Goal: Task Accomplishment & Management: Use online tool/utility

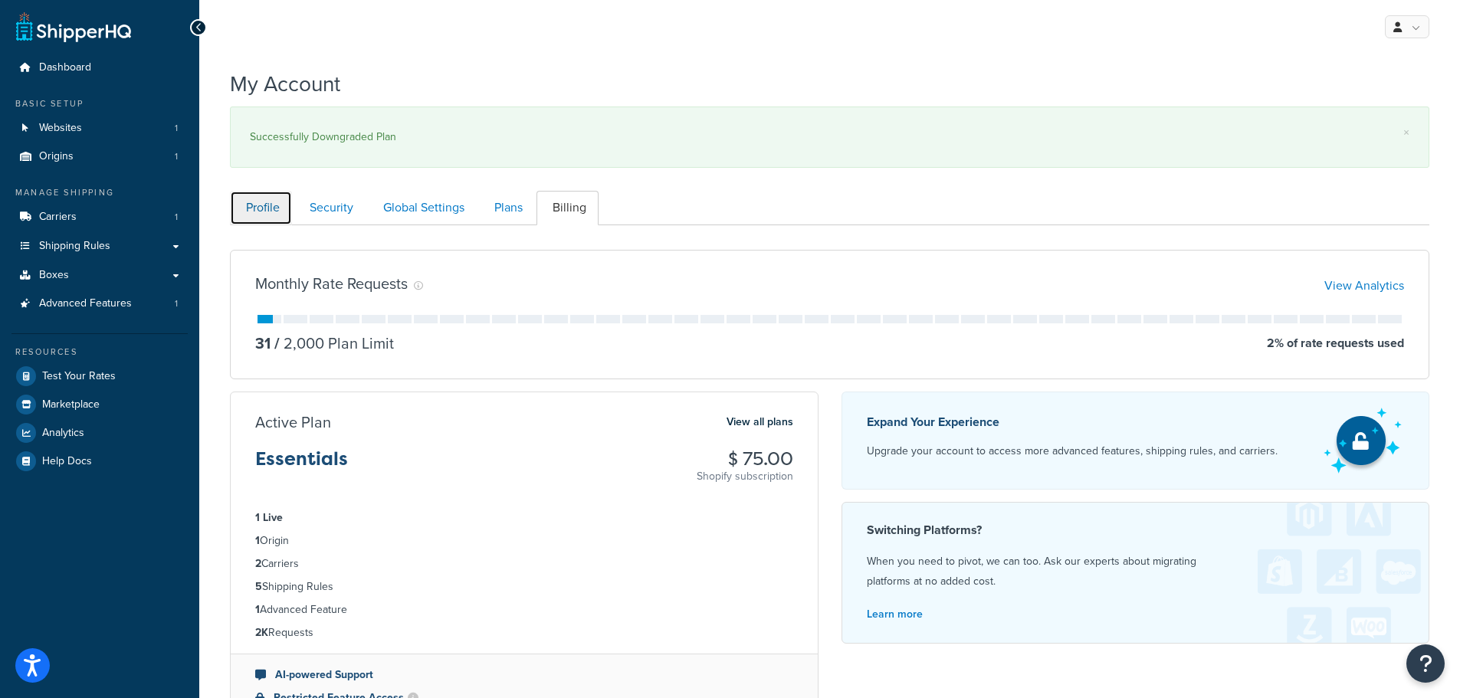
click at [262, 209] on link "Profile" at bounding box center [261, 208] width 62 height 34
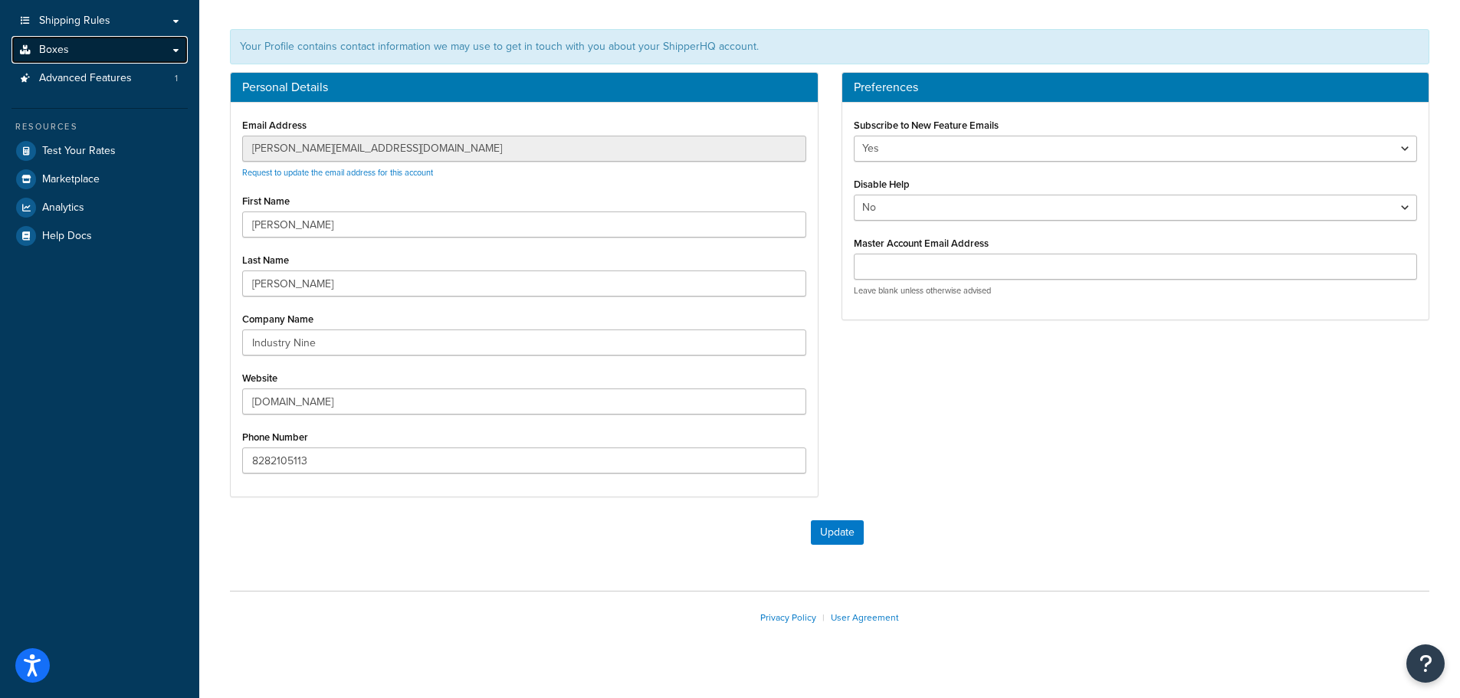
click at [43, 53] on span "Boxes" at bounding box center [54, 50] width 30 height 13
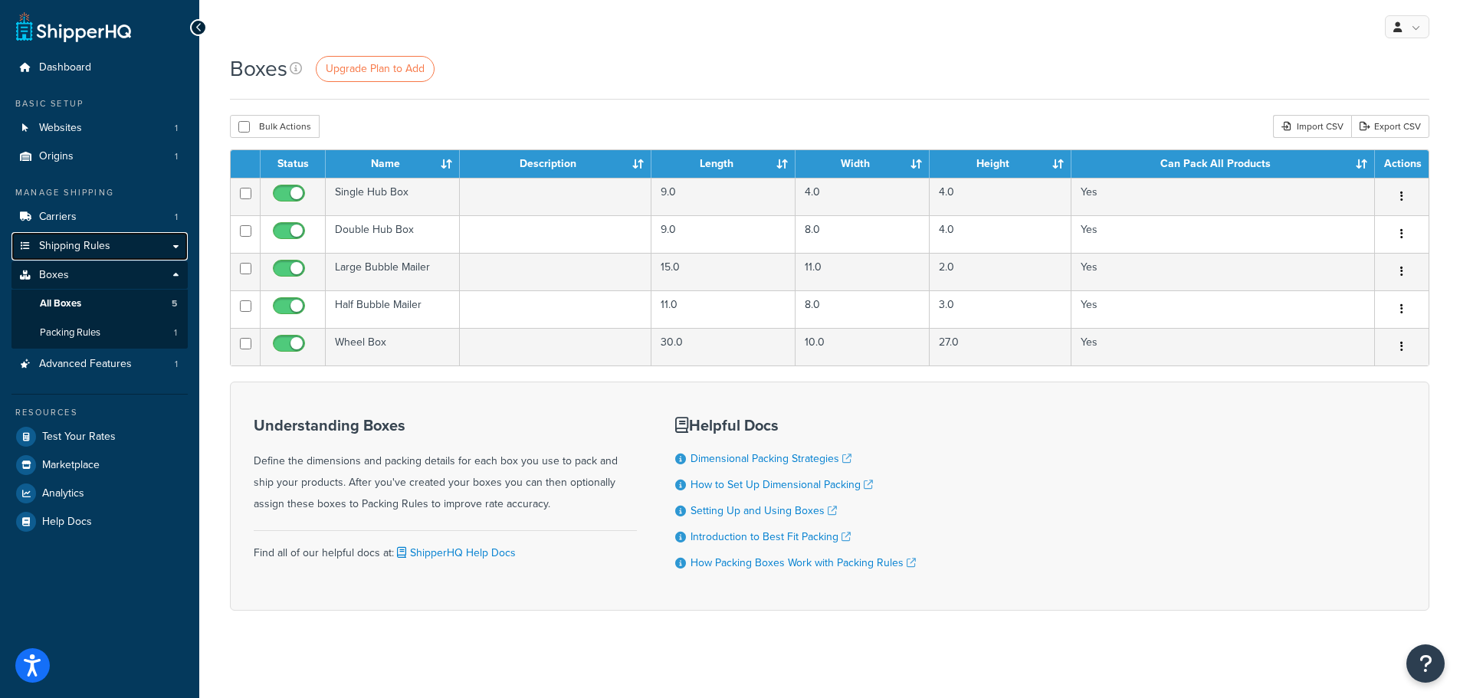
click at [88, 248] on span "Shipping Rules" at bounding box center [74, 246] width 71 height 13
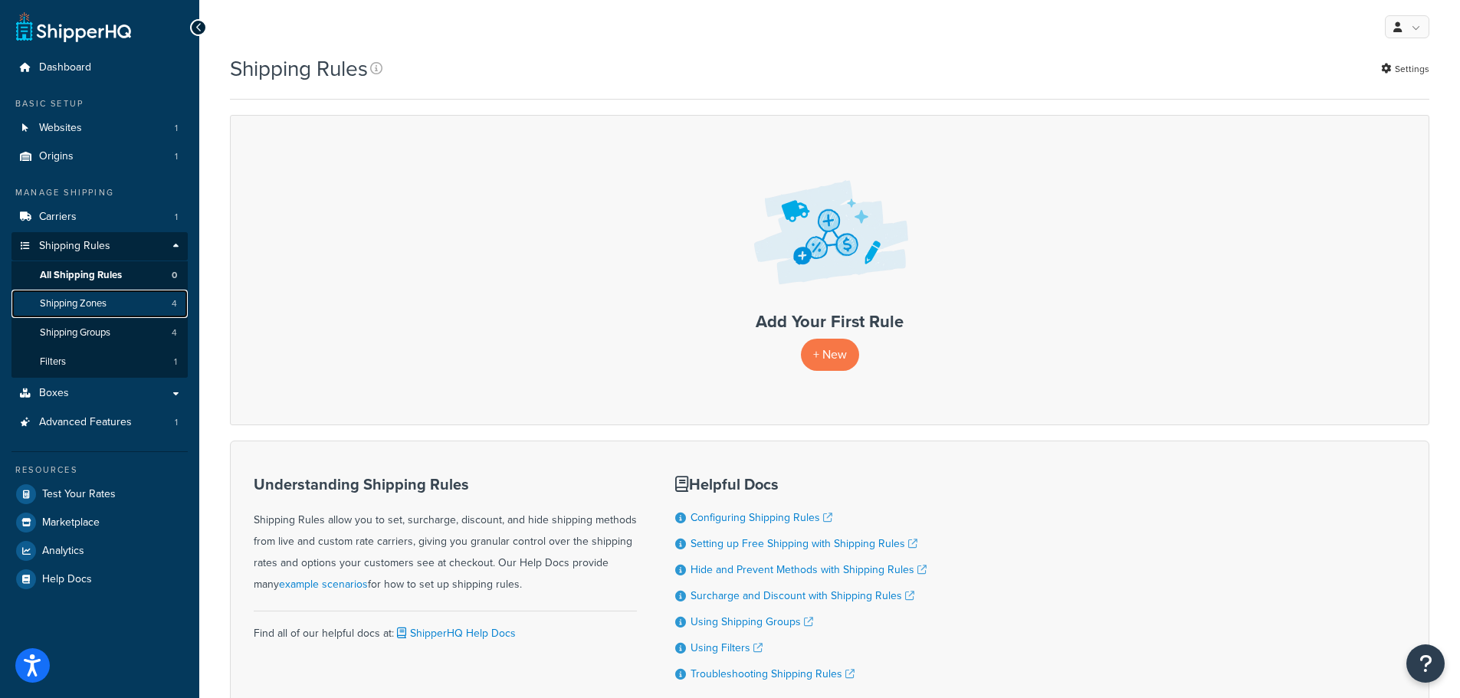
click at [82, 299] on span "Shipping Zones" at bounding box center [73, 303] width 67 height 13
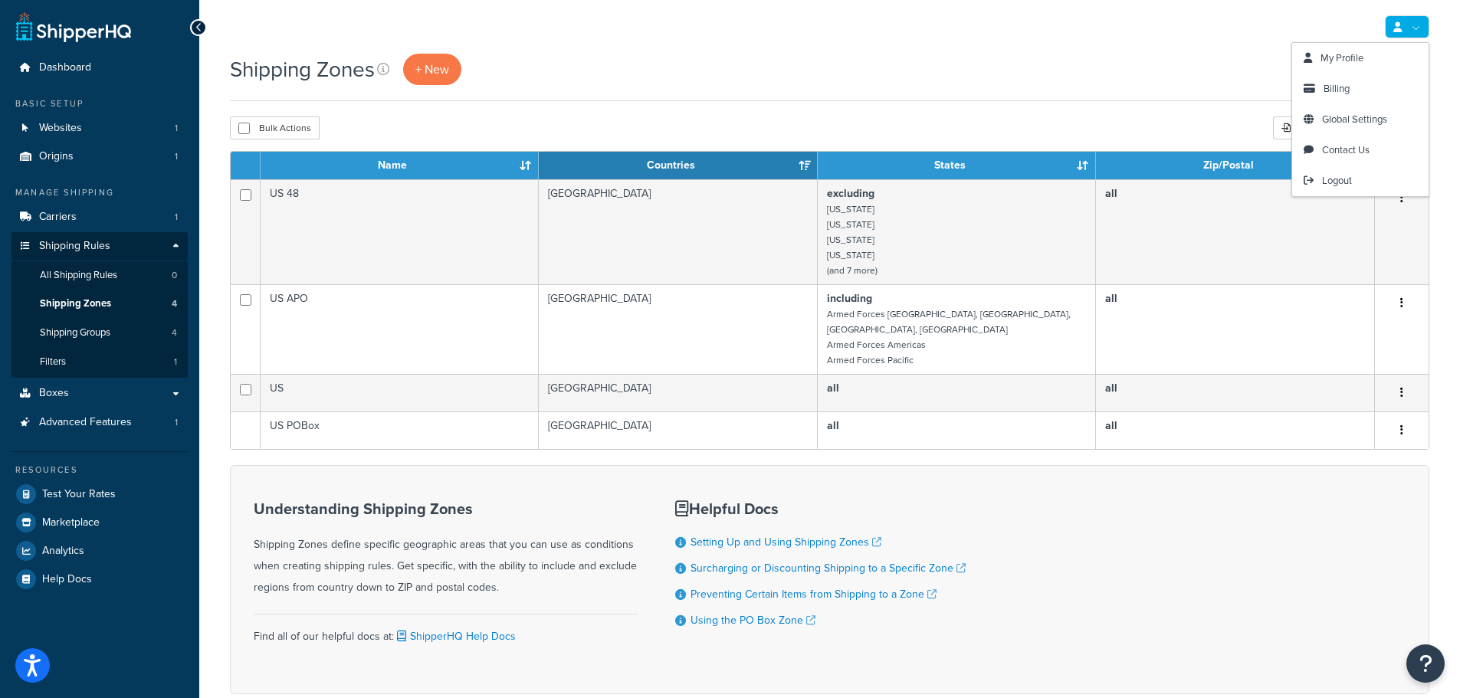
click at [1028, 46] on div "My Profile Billing Global Settings Contact Us Logout" at bounding box center [829, 27] width 1261 height 54
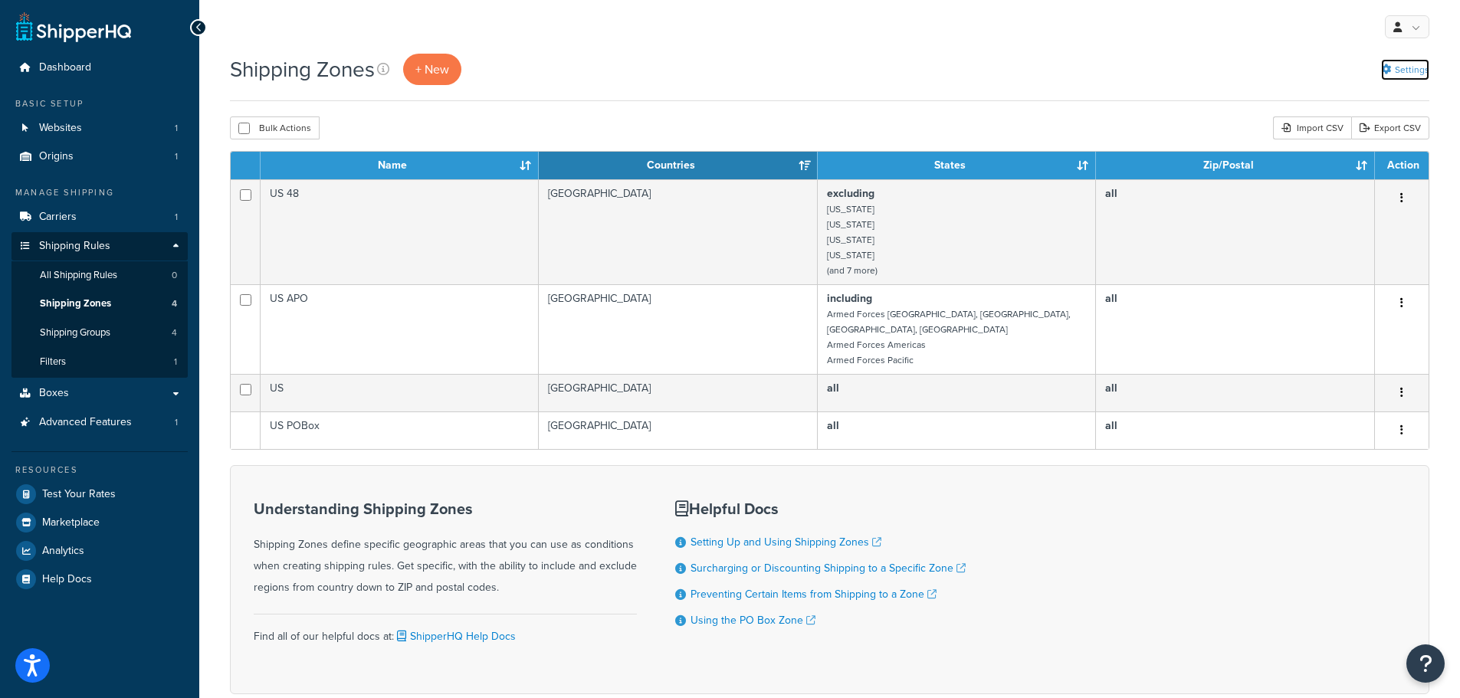
click at [1402, 72] on link "Settings" at bounding box center [1405, 69] width 48 height 21
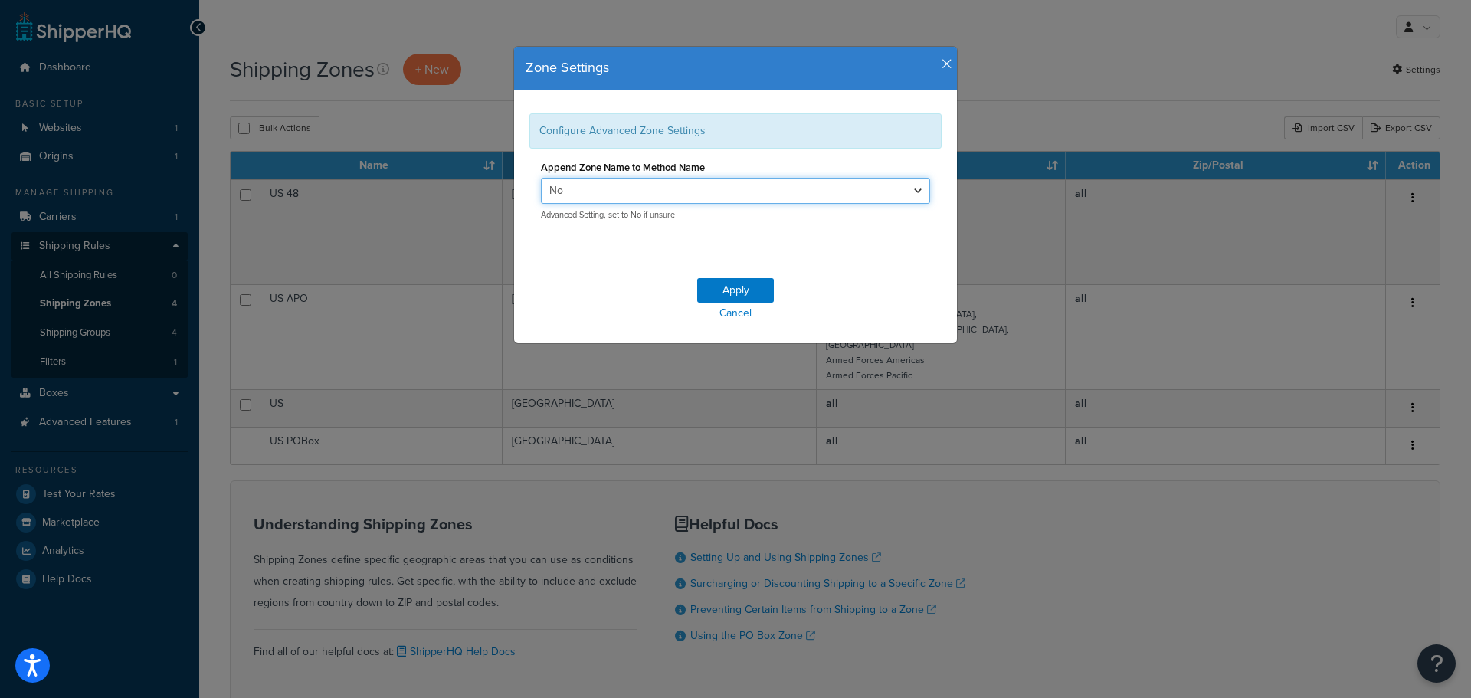
click at [728, 199] on select "Yes No" at bounding box center [735, 191] width 389 height 26
click at [942, 62] on icon "button" at bounding box center [947, 64] width 11 height 14
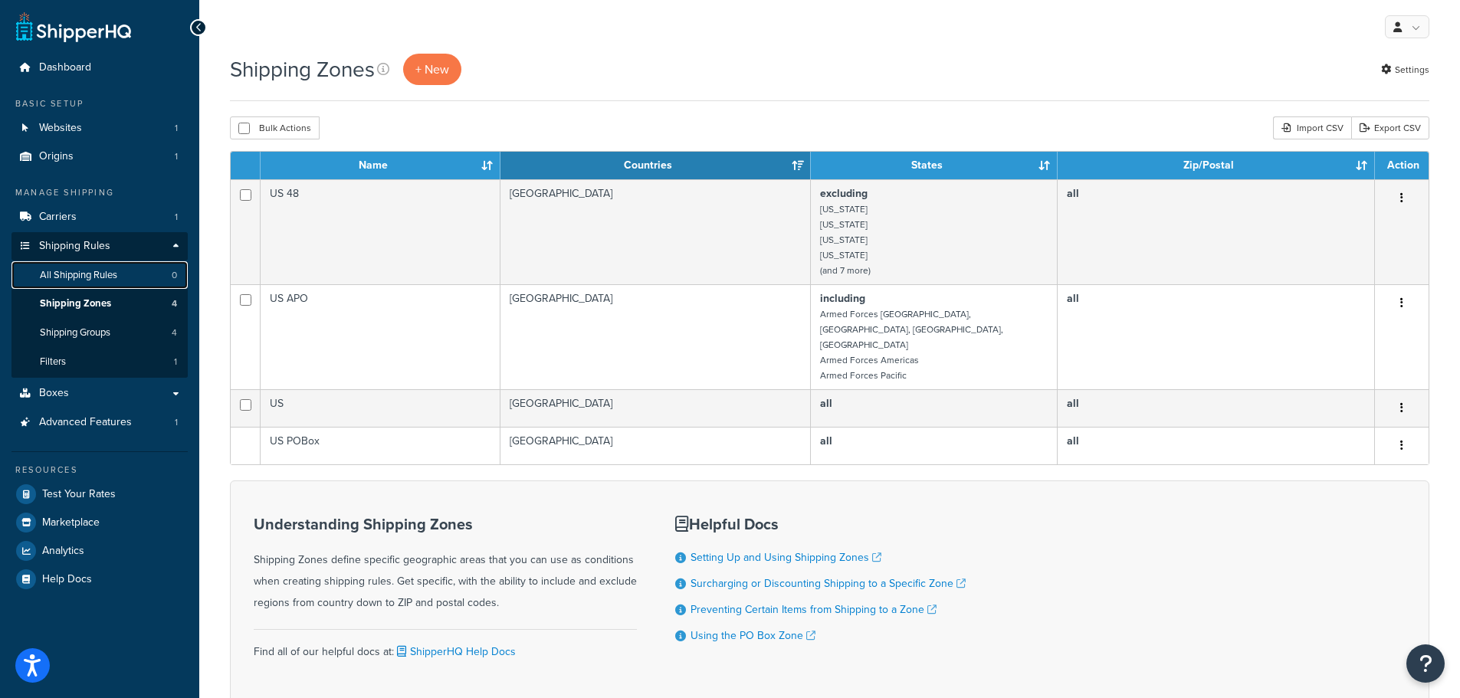
click at [88, 275] on span "All Shipping Rules" at bounding box center [78, 275] width 77 height 13
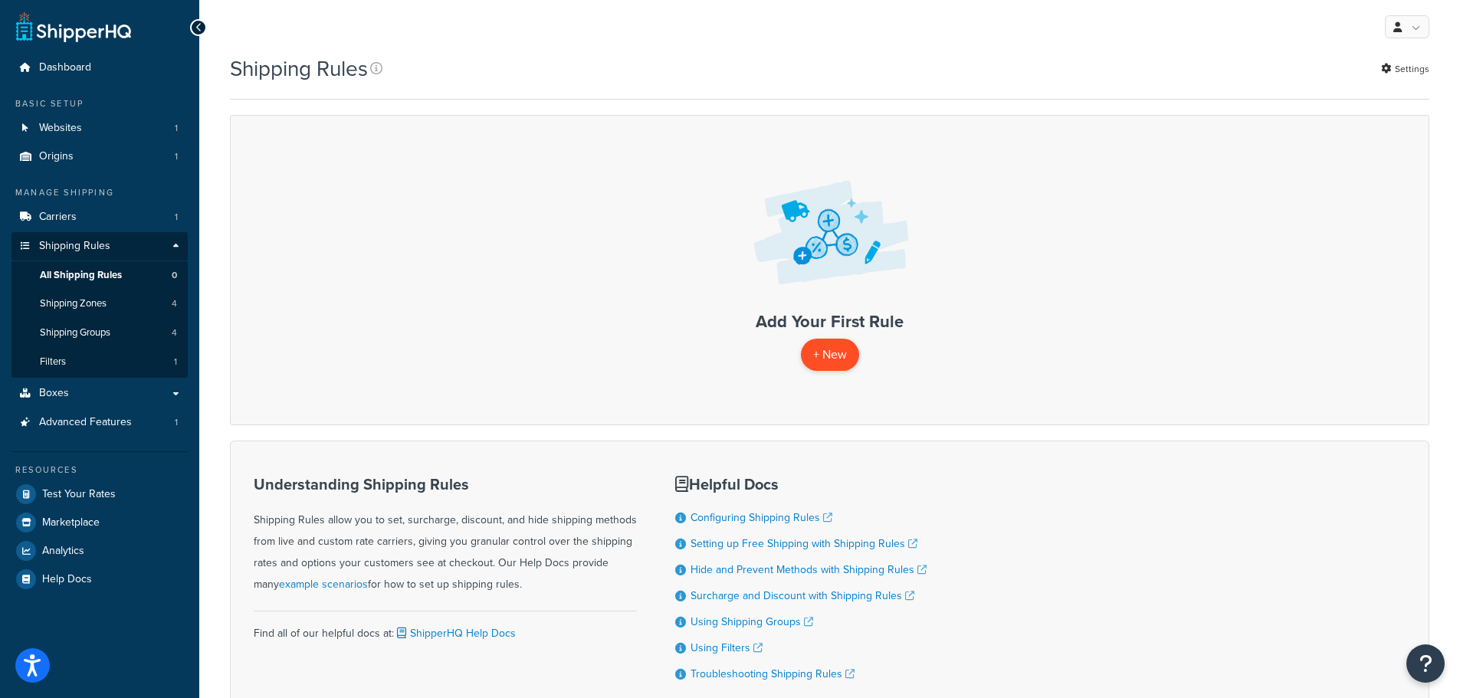
click at [828, 369] on p "+ New" at bounding box center [830, 354] width 58 height 31
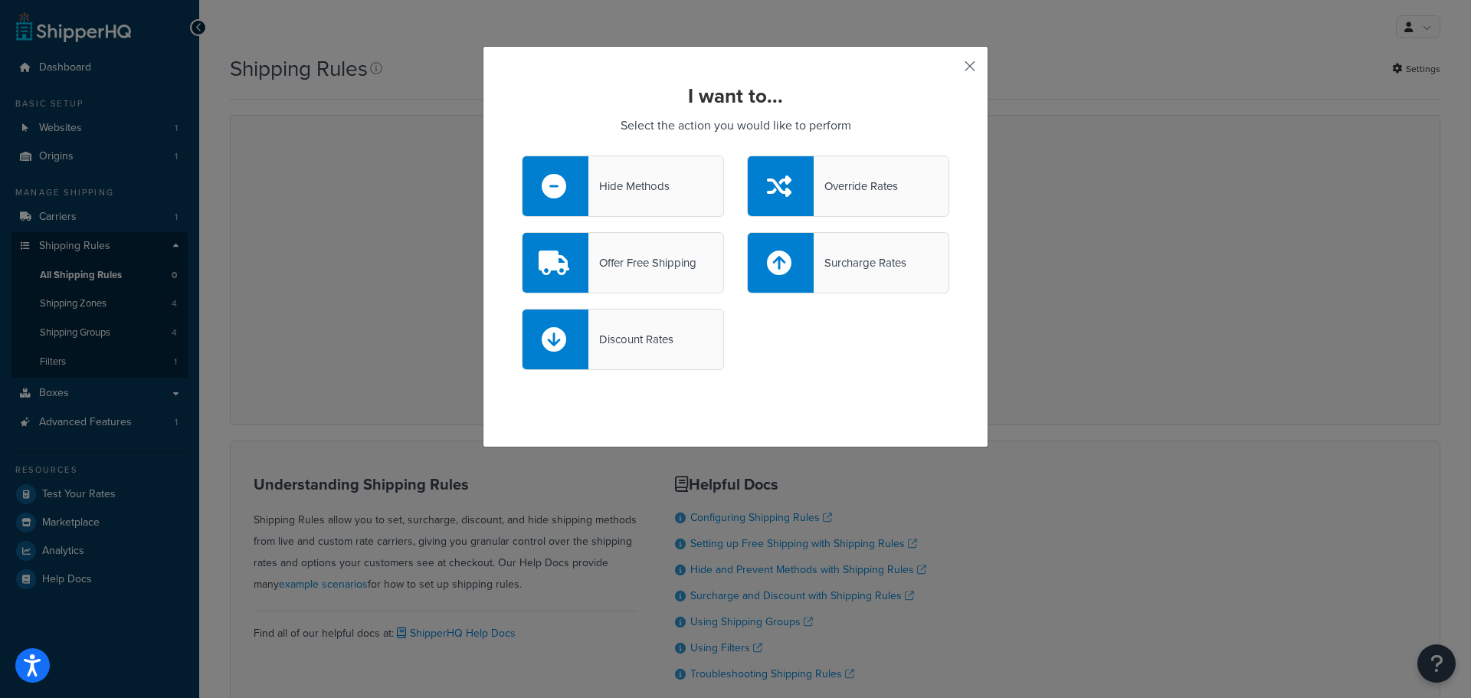
click at [949, 70] on button "button" at bounding box center [948, 72] width 4 height 4
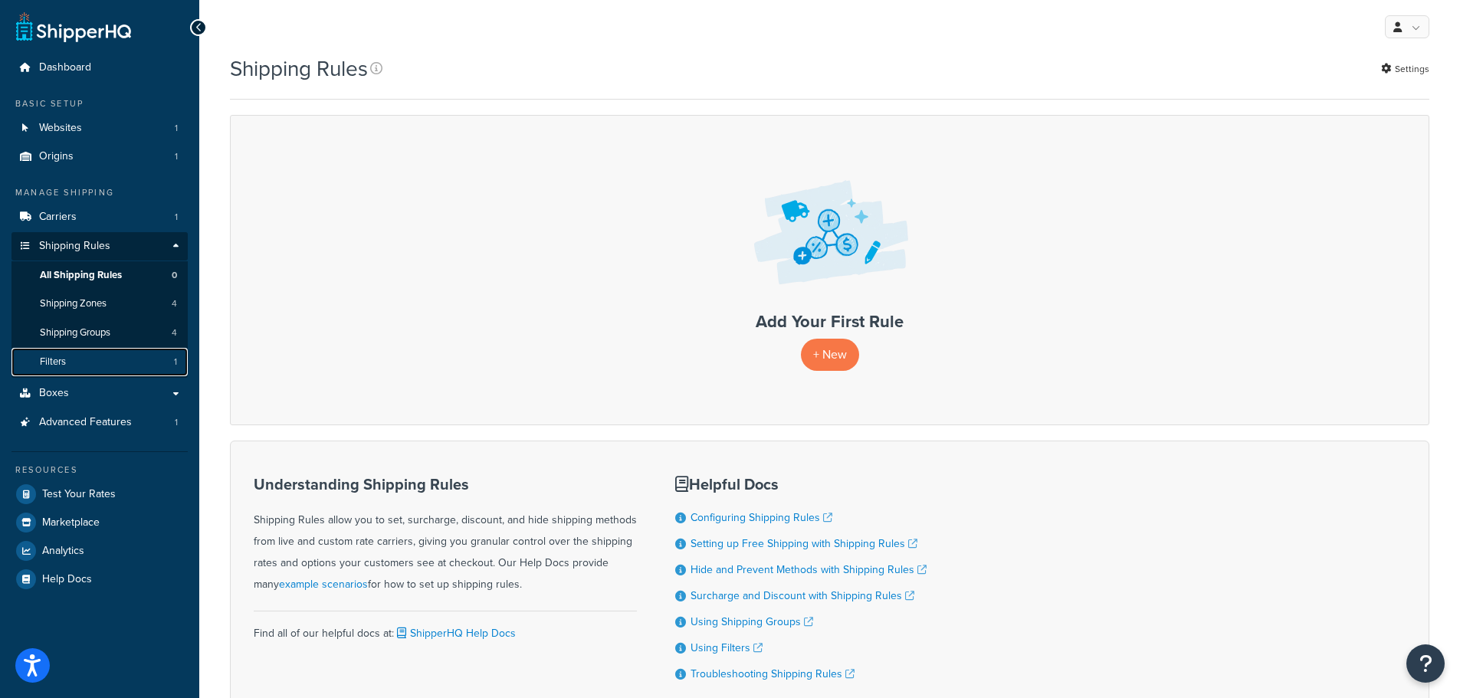
click at [59, 359] on span "Filters" at bounding box center [53, 362] width 26 height 13
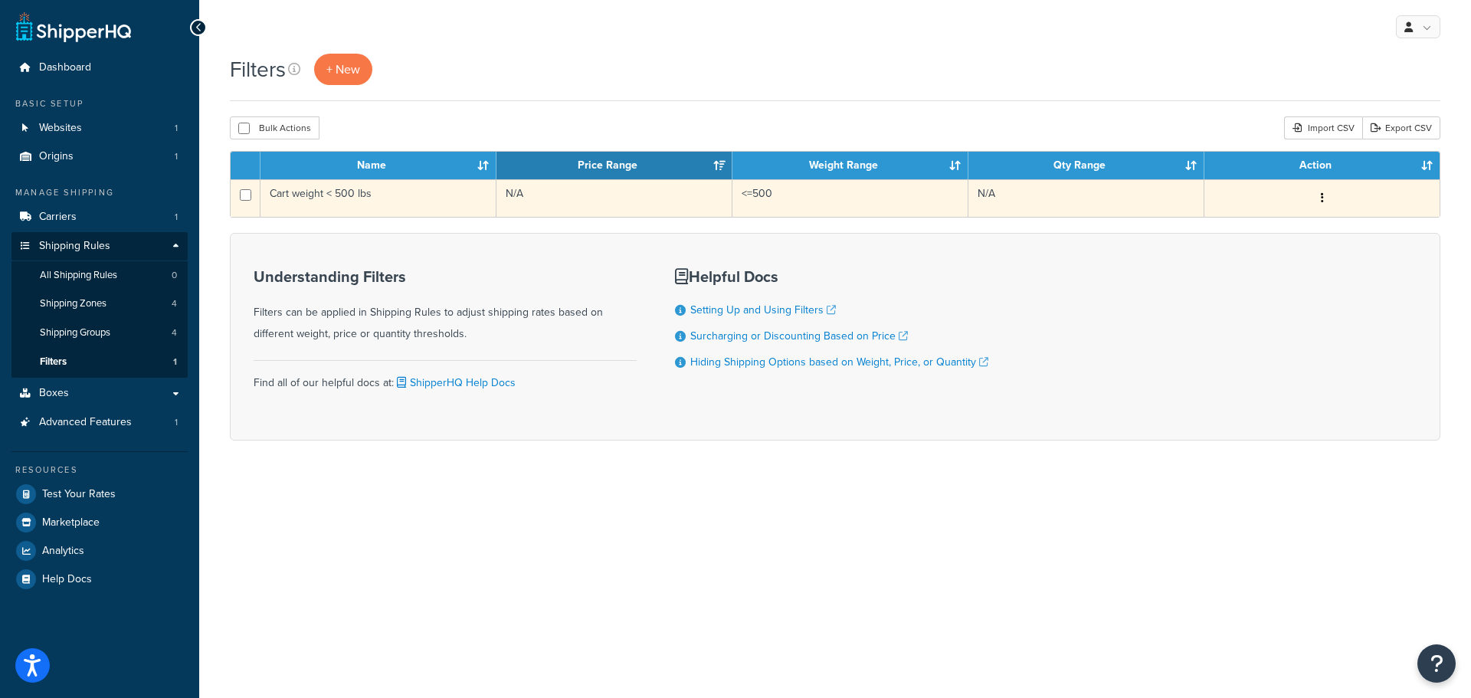
click at [1321, 198] on icon "button" at bounding box center [1322, 197] width 3 height 11
click at [1099, 224] on link "Edit" at bounding box center [1088, 228] width 121 height 31
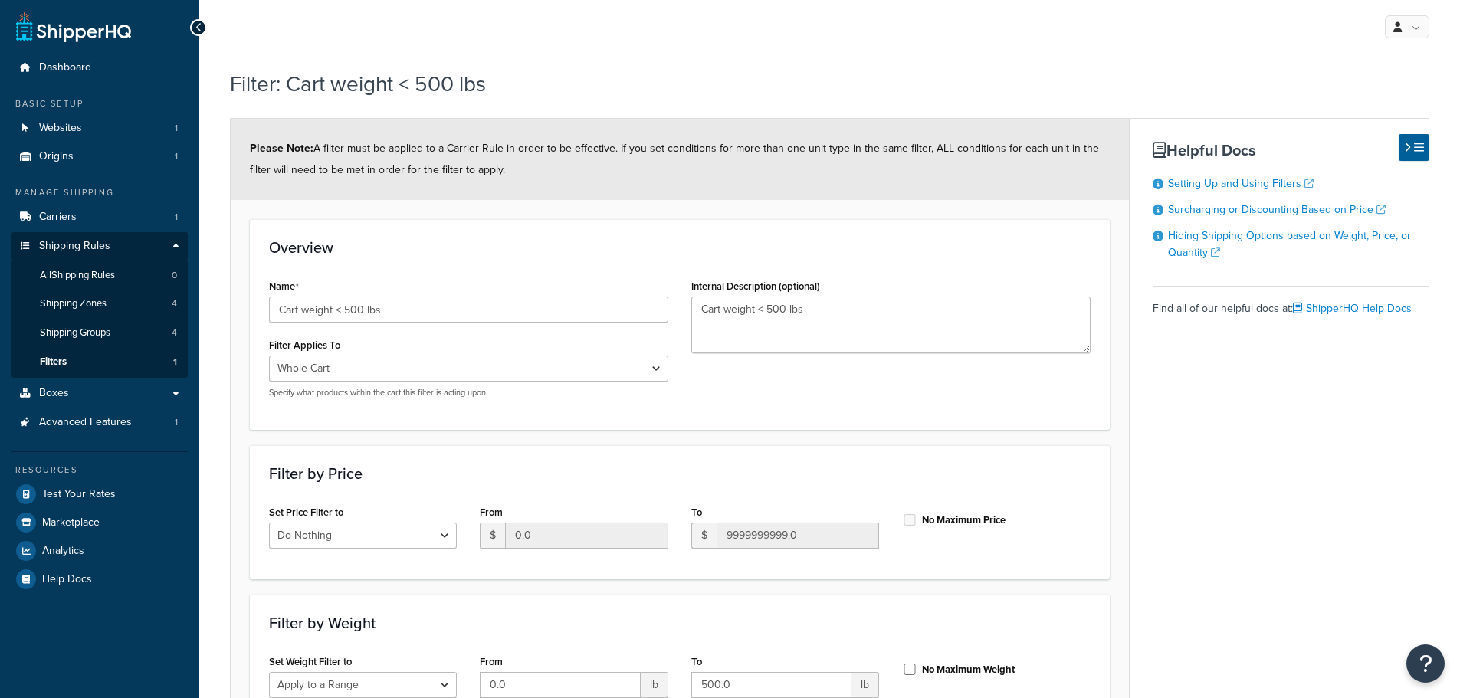
select select "range"
click at [378, 313] on input "Cart weight < 500 lbs" at bounding box center [468, 310] width 399 height 26
click at [530, 231] on div "Overview Name Cart weight < 500 lbs Filter Applies To Whole Cart Everything in …" at bounding box center [680, 324] width 860 height 210
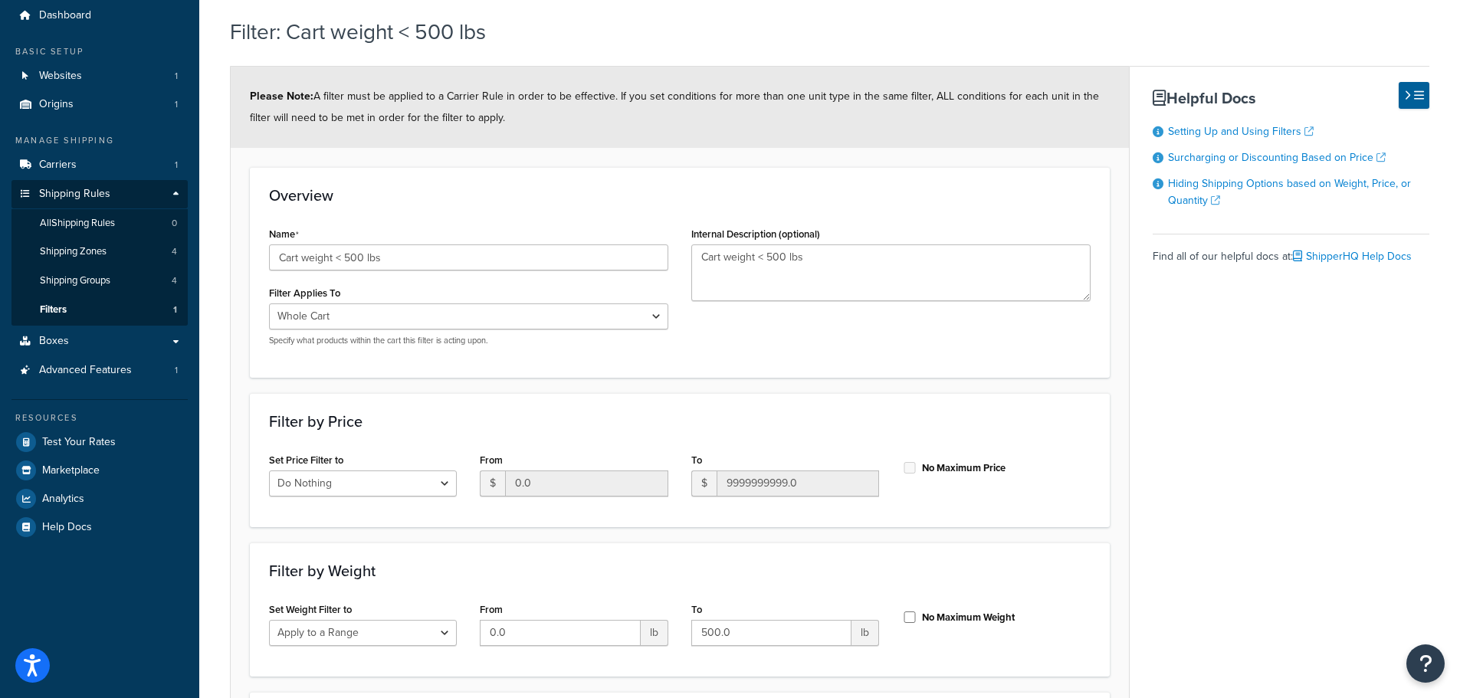
scroll to position [77, 0]
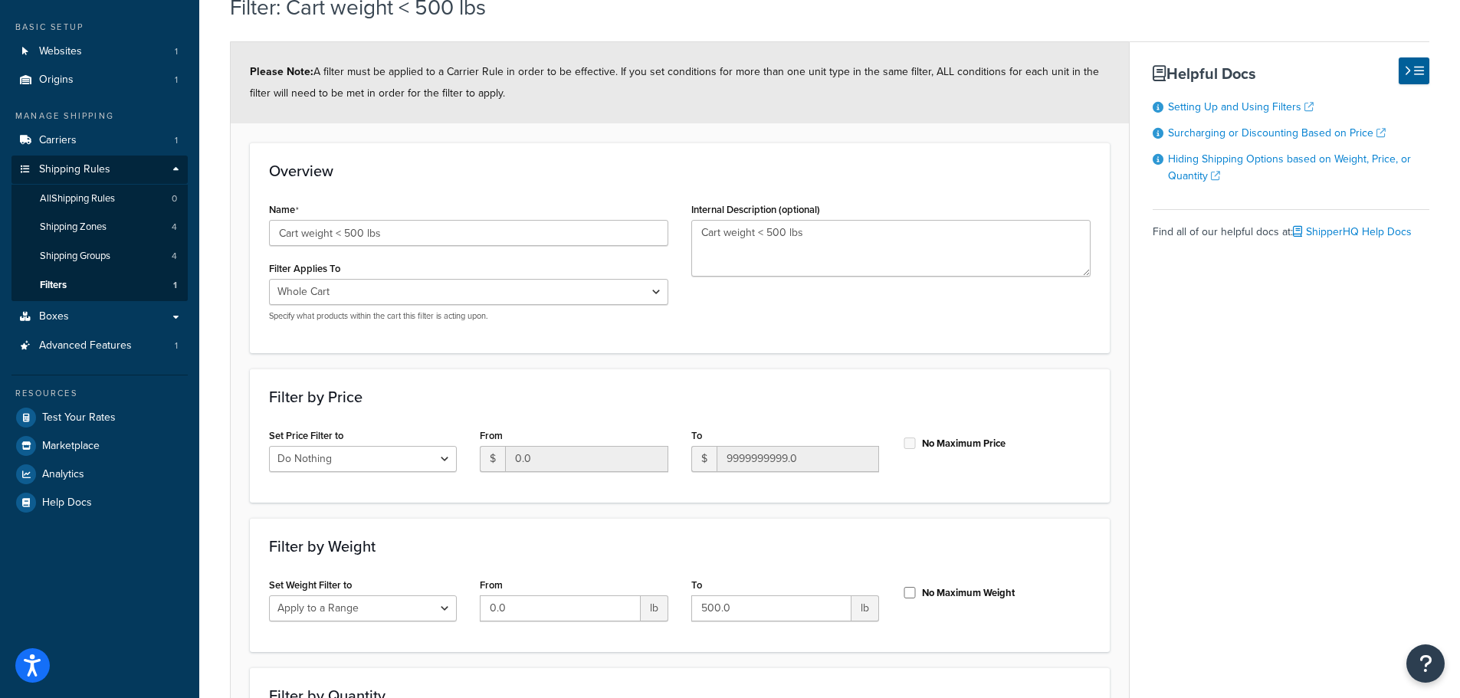
click at [486, 277] on div "Filter Applies To Whole Cart Everything in Shipping Group Everything at Origin …" at bounding box center [468, 289] width 399 height 64
click at [490, 285] on select "Whole Cart Everything in Shipping Group Everything at Origin Each Item within S…" at bounding box center [468, 292] width 399 height 26
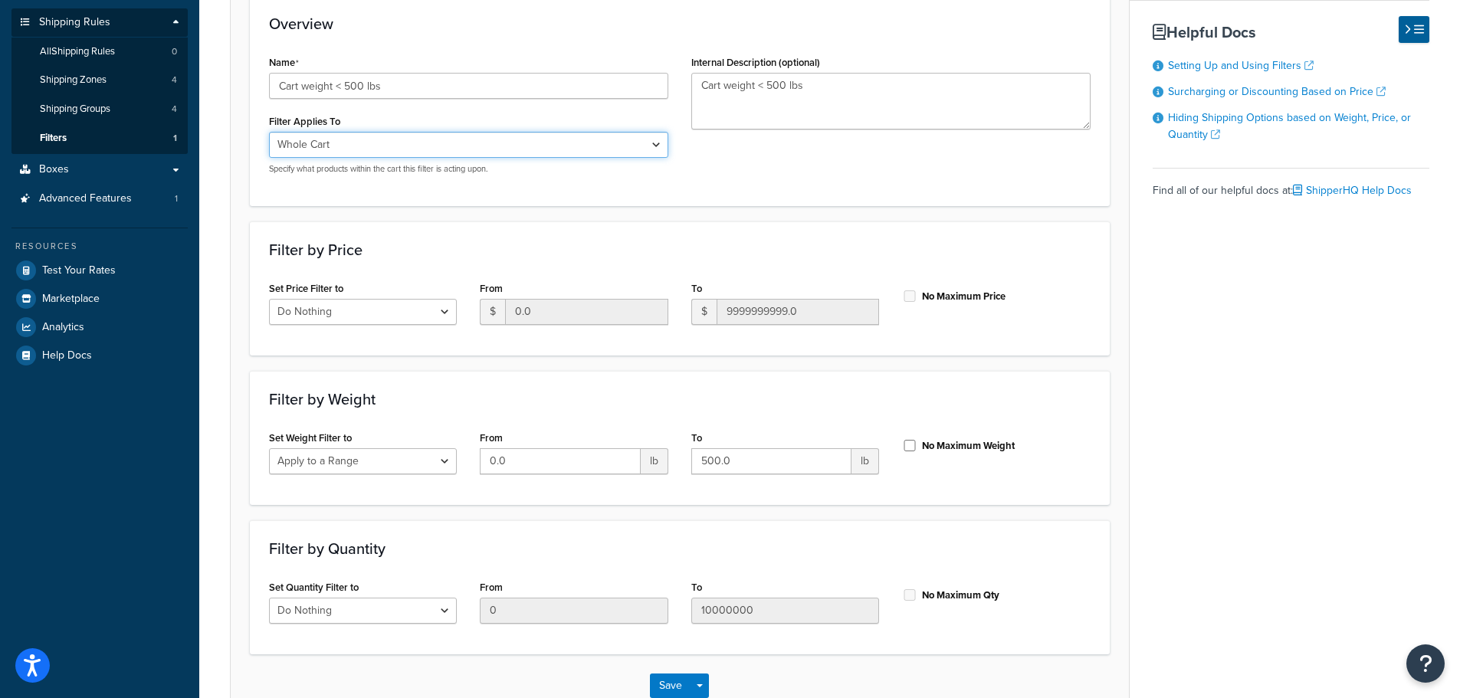
scroll to position [230, 0]
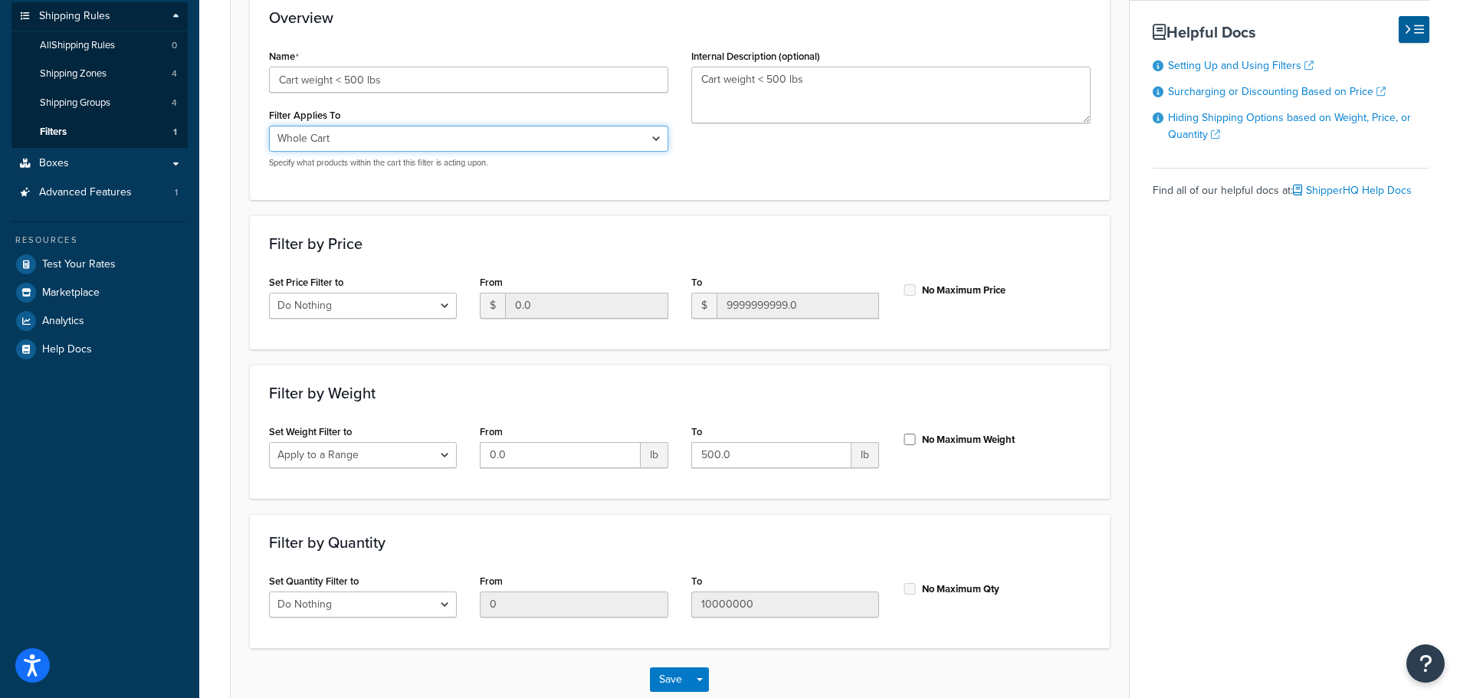
click at [563, 141] on select "Whole Cart Everything in Shipping Group Everything at Origin Each Item within S…" at bounding box center [468, 139] width 399 height 26
drag, startPoint x: 389, startPoint y: 228, endPoint x: 955, endPoint y: 234, distance: 566.3
click at [955, 235] on h3 "Filter by Price" at bounding box center [679, 243] width 821 height 17
drag, startPoint x: 375, startPoint y: 395, endPoint x: 254, endPoint y: 381, distance: 121.2
click at [254, 381] on div "Filter by Weight Set Weight Filter to Do Nothing Apply to a Range From 0.0 lb T…" at bounding box center [680, 432] width 860 height 134
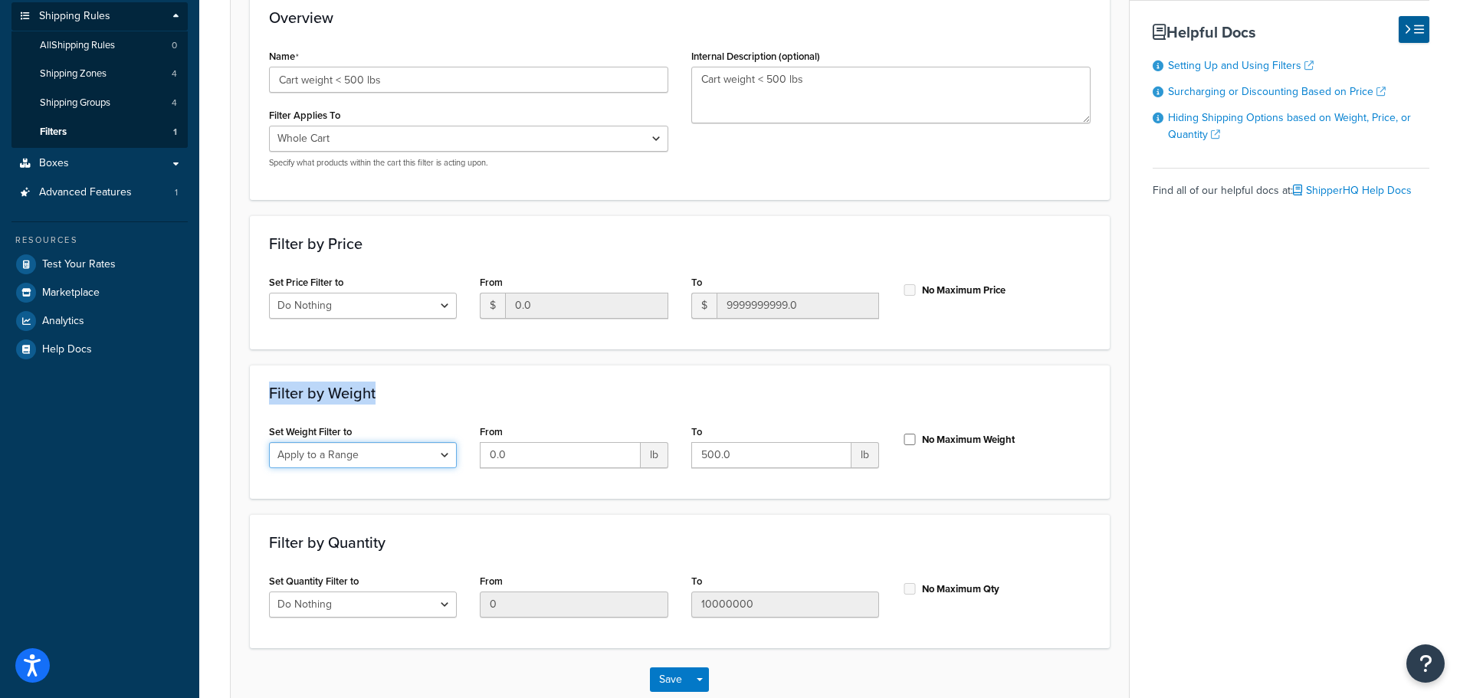
click at [392, 459] on select "Do Nothing Apply to a Range" at bounding box center [363, 455] width 188 height 26
click at [553, 414] on div "Filter by Weight Set Weight Filter to Do Nothing Apply to a Range From 0.0 lb T…" at bounding box center [680, 432] width 860 height 134
click at [412, 606] on select "Do Nothing Apply to a Range" at bounding box center [363, 605] width 188 height 26
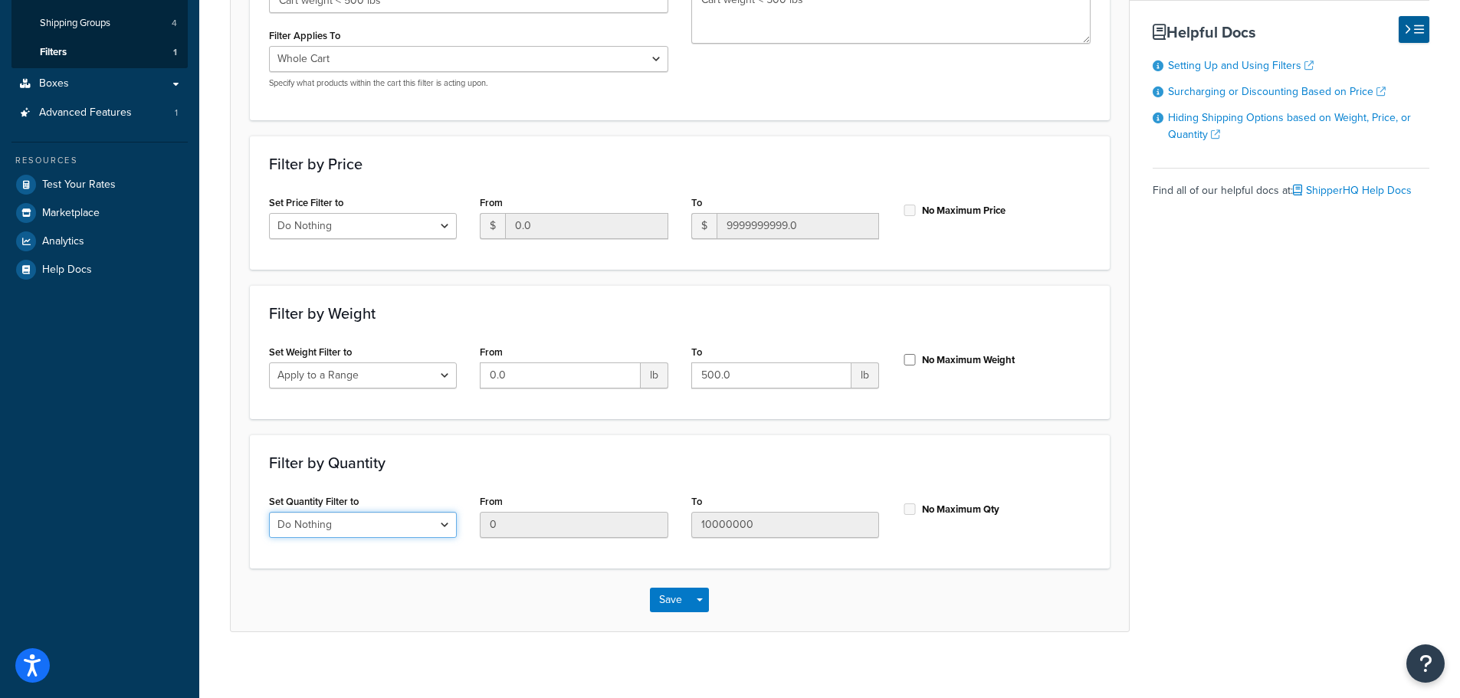
scroll to position [320, 0]
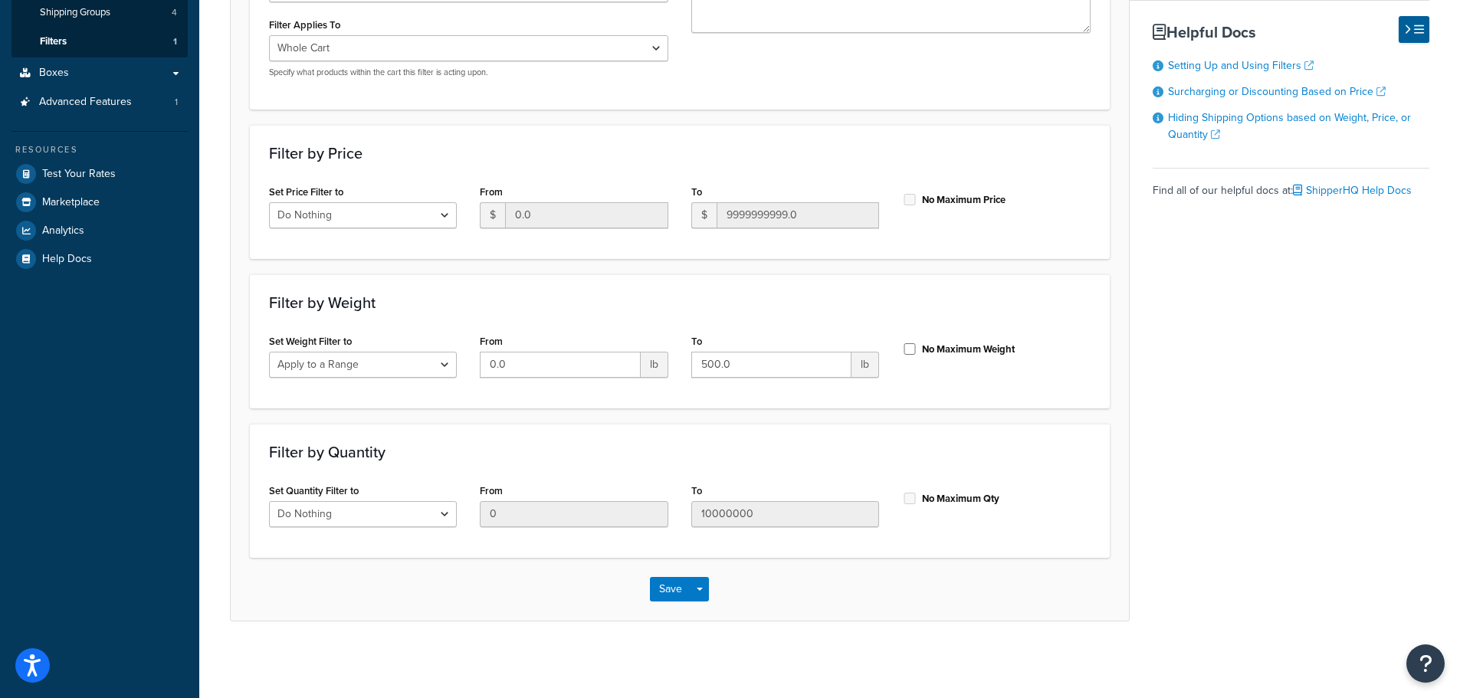
click at [497, 133] on div "Filter by Price Set Price Filter to Do Nothing Apply to a Range From $ 0.0 To $…" at bounding box center [680, 192] width 860 height 134
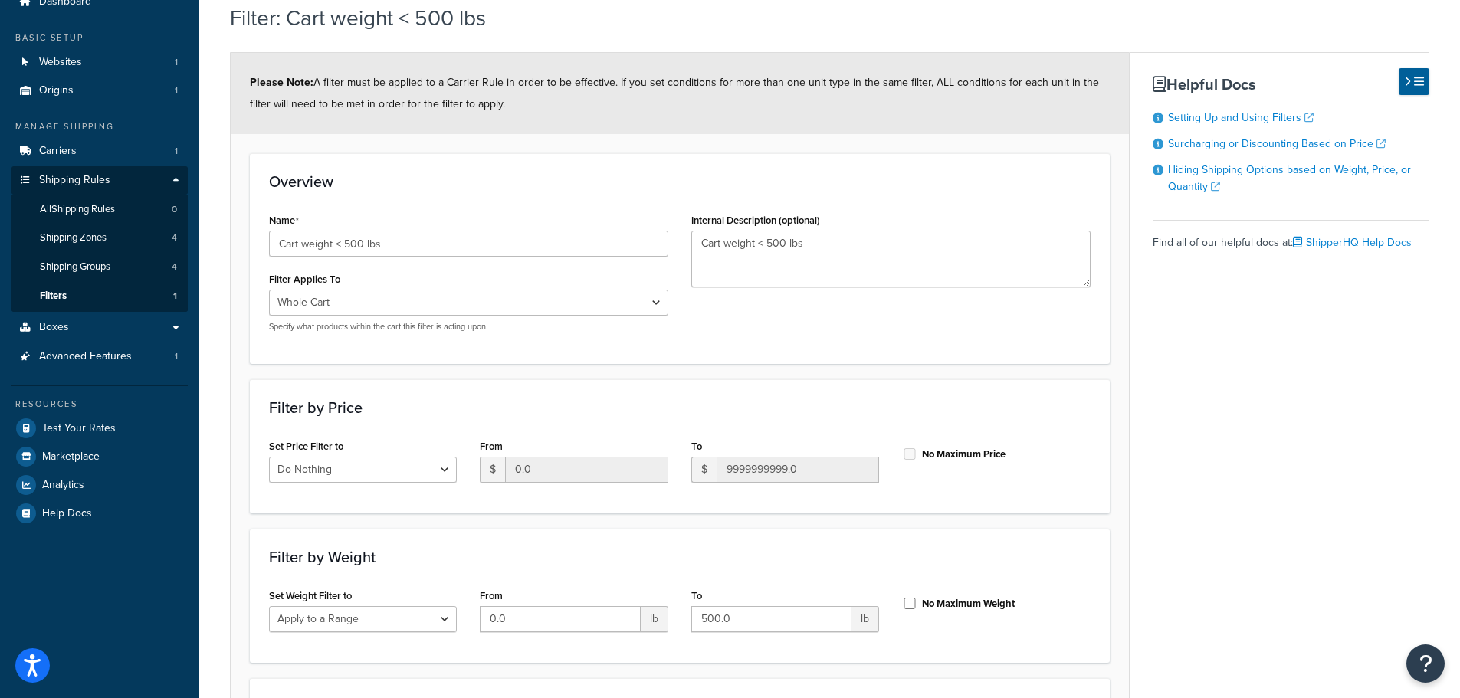
scroll to position [14, 0]
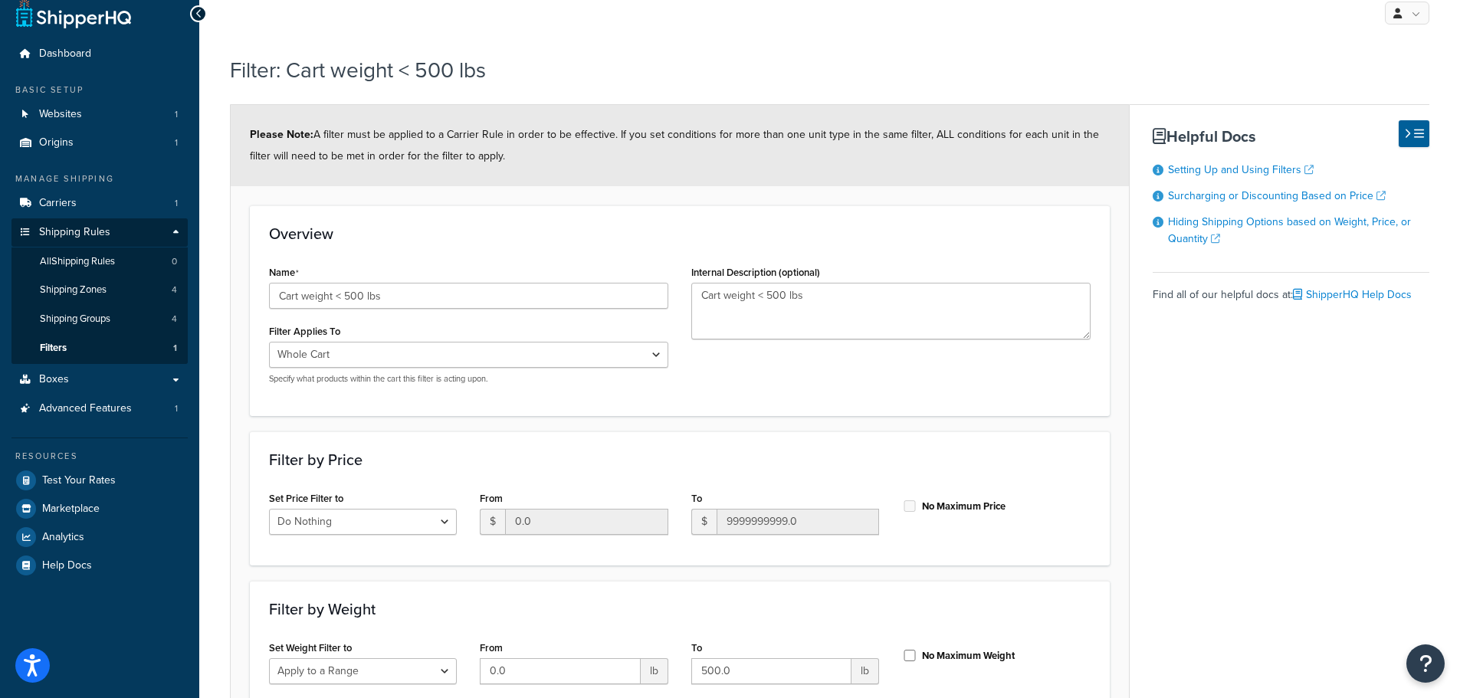
click at [914, 225] on div "Overview Name Cart weight < 500 lbs Filter Applies To Whole Cart Everything in …" at bounding box center [680, 310] width 860 height 210
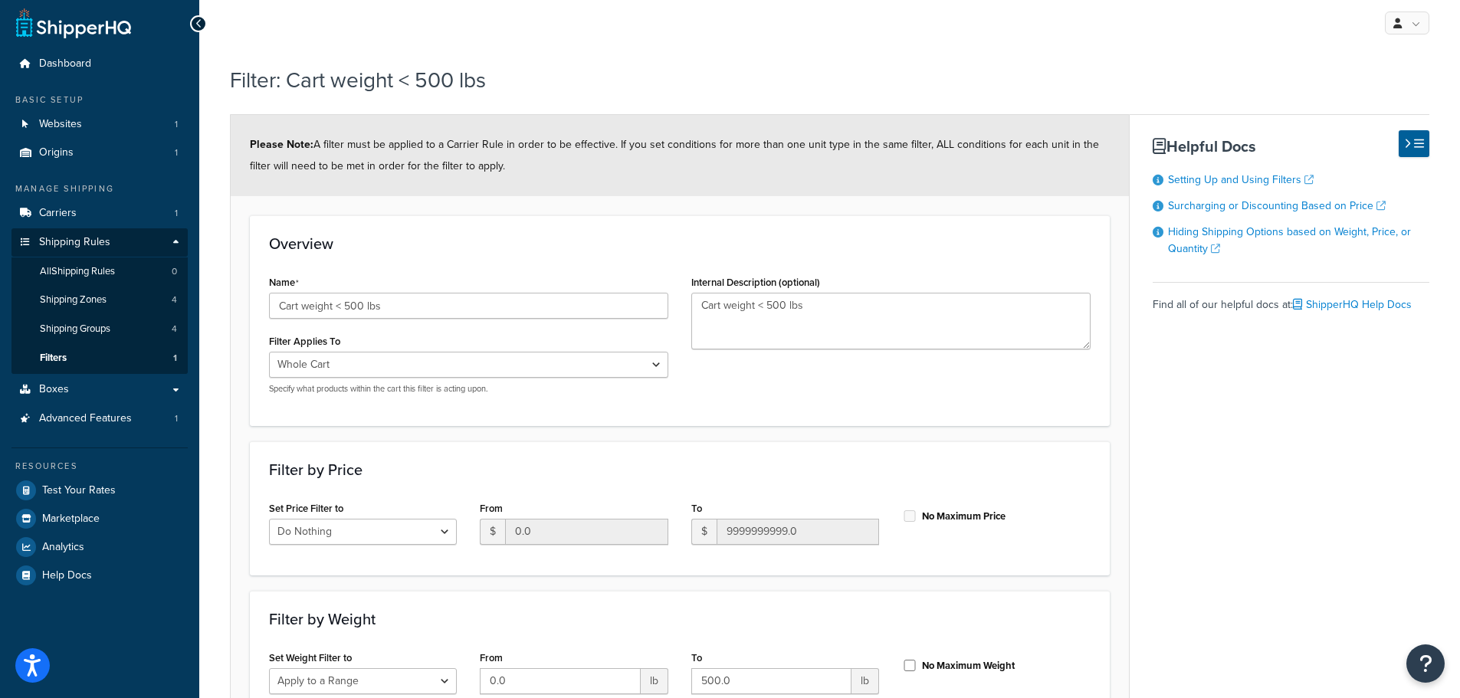
scroll to position [0, 0]
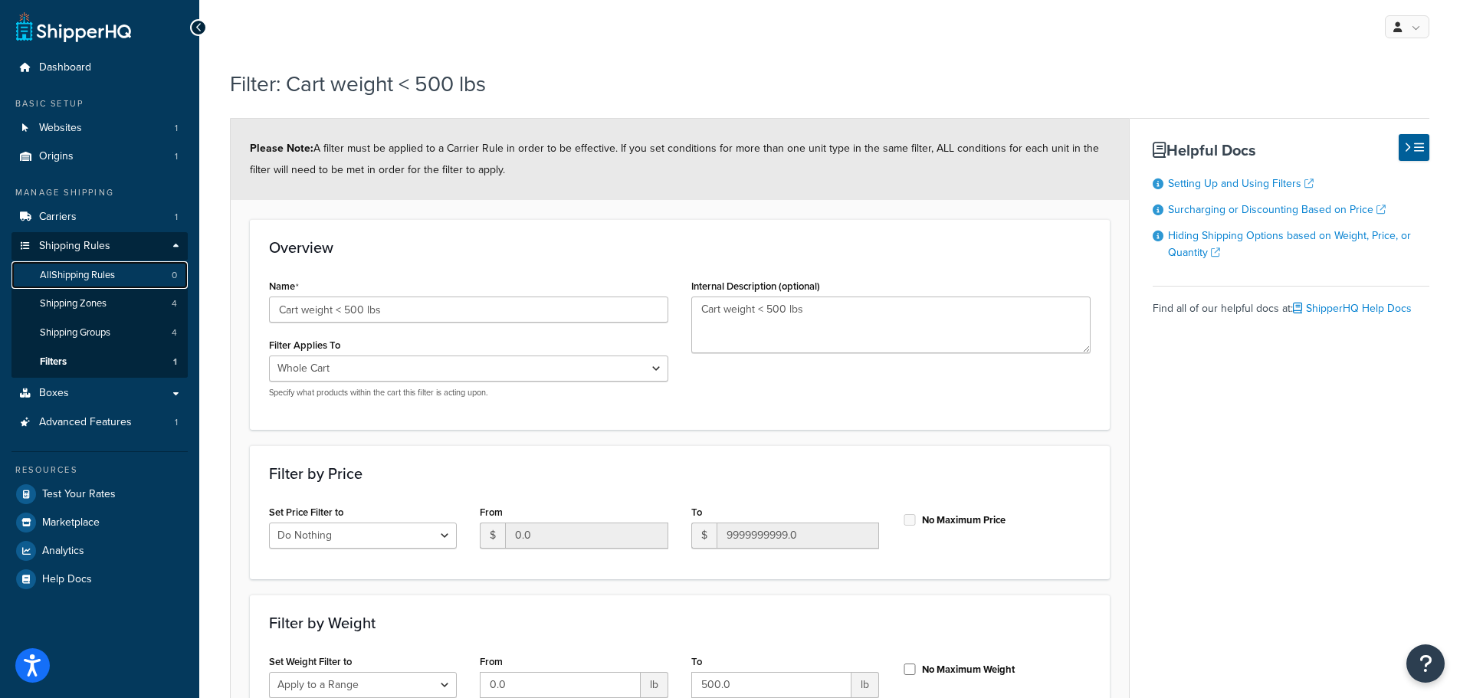
click at [89, 277] on span "All Shipping Rules" at bounding box center [77, 275] width 75 height 13
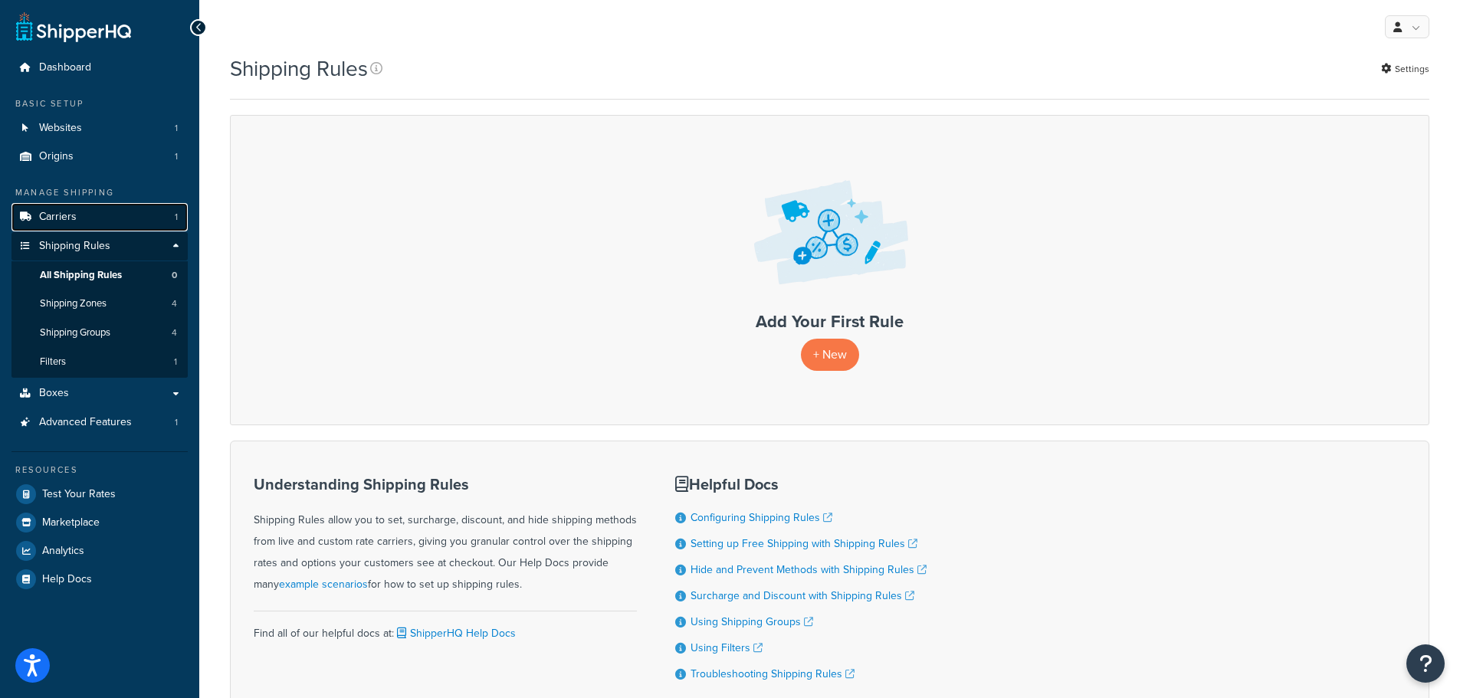
click at [60, 218] on span "Carriers" at bounding box center [58, 217] width 38 height 13
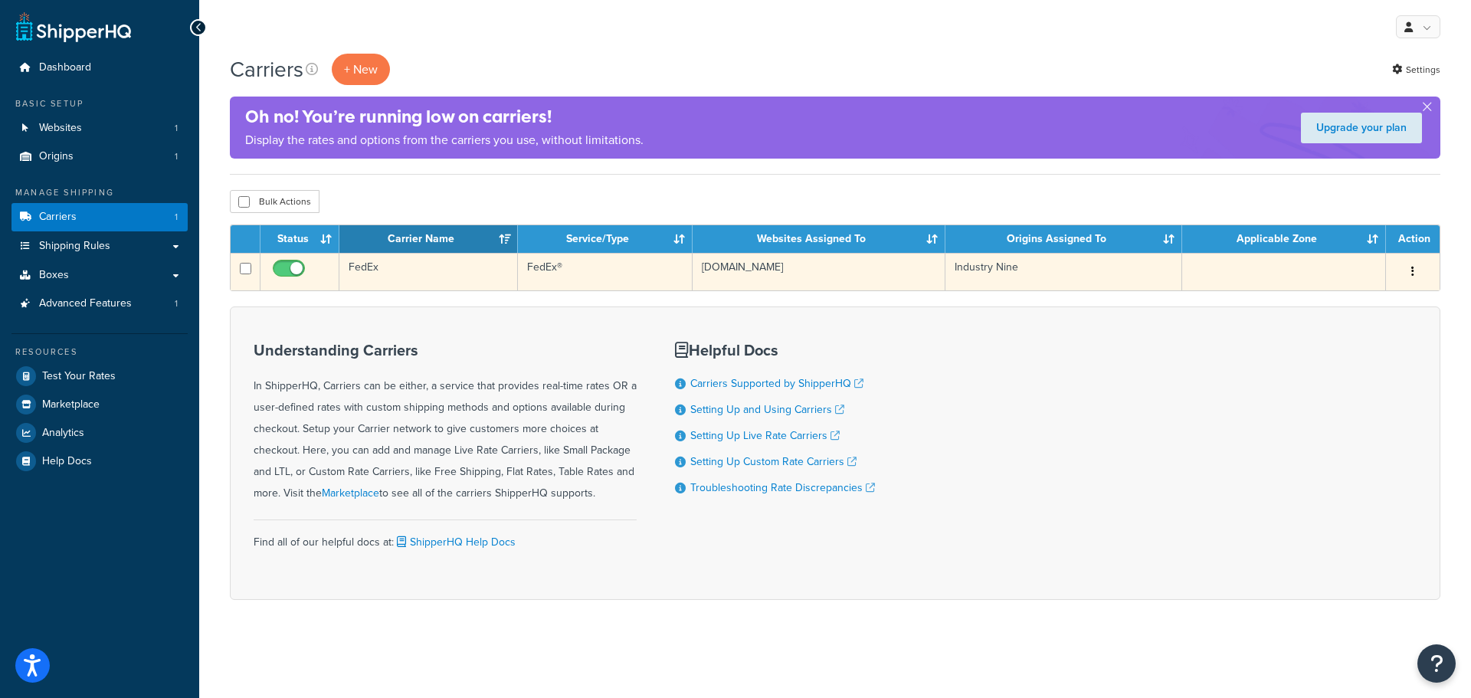
click at [1412, 268] on icon "button" at bounding box center [1413, 271] width 3 height 11
click at [1333, 301] on link "Edit" at bounding box center [1350, 302] width 121 height 31
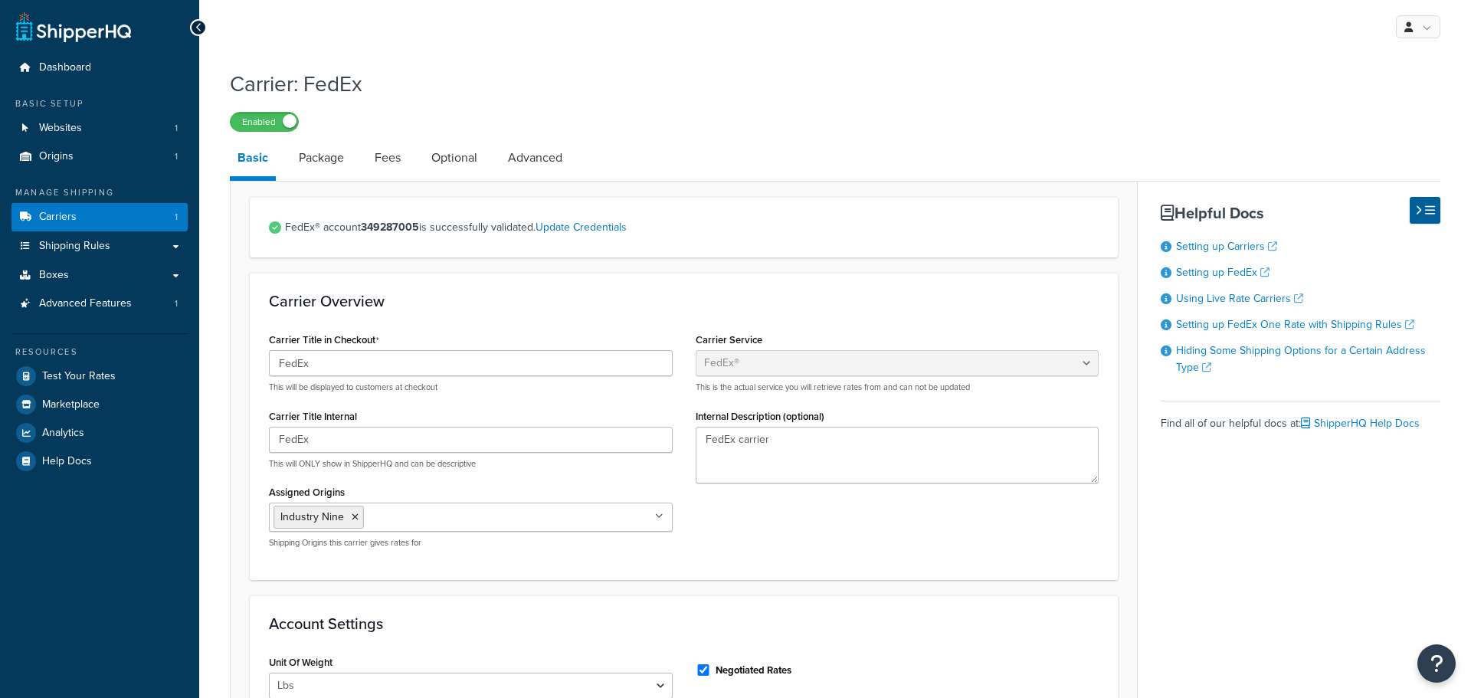
select select "fedEx"
select select "REGULAR_PICKUP"
select select "YOUR_PACKAGING"
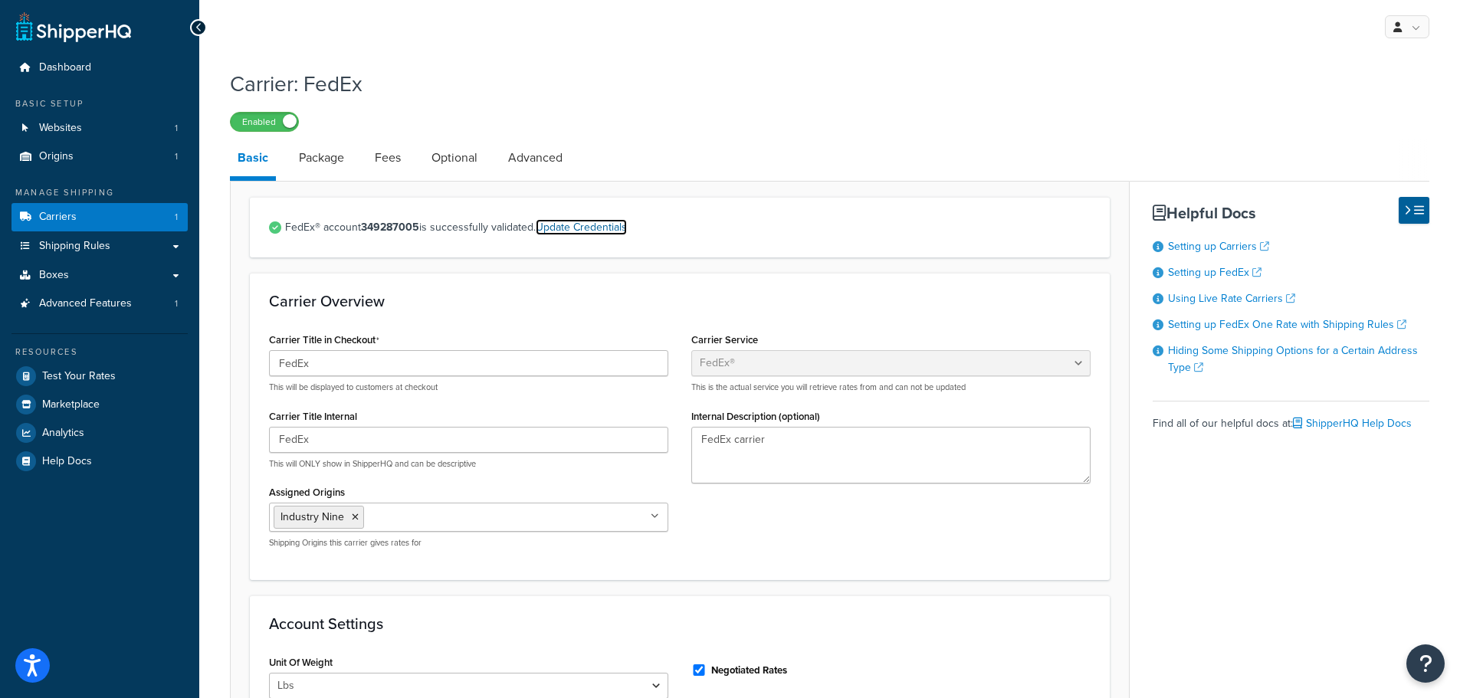
click at [603, 231] on link "Update Credentials" at bounding box center [581, 227] width 91 height 16
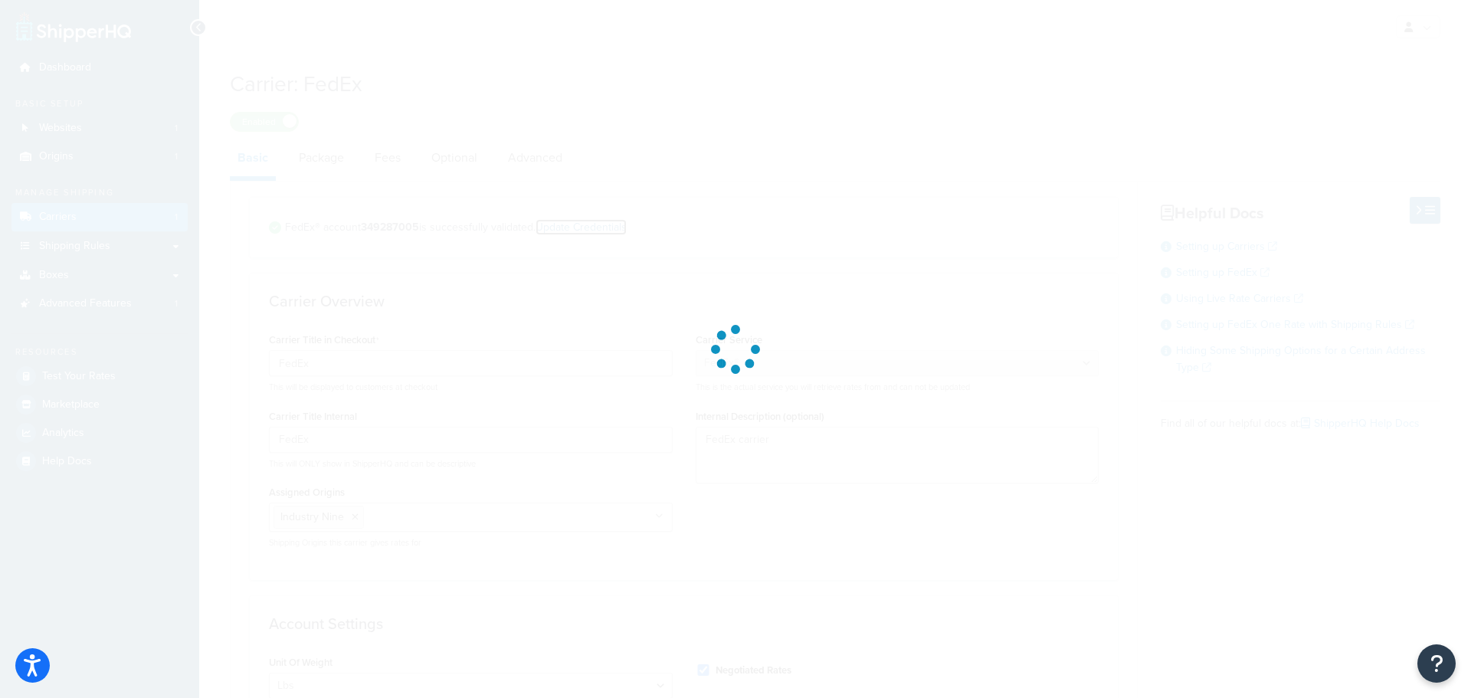
select select "US"
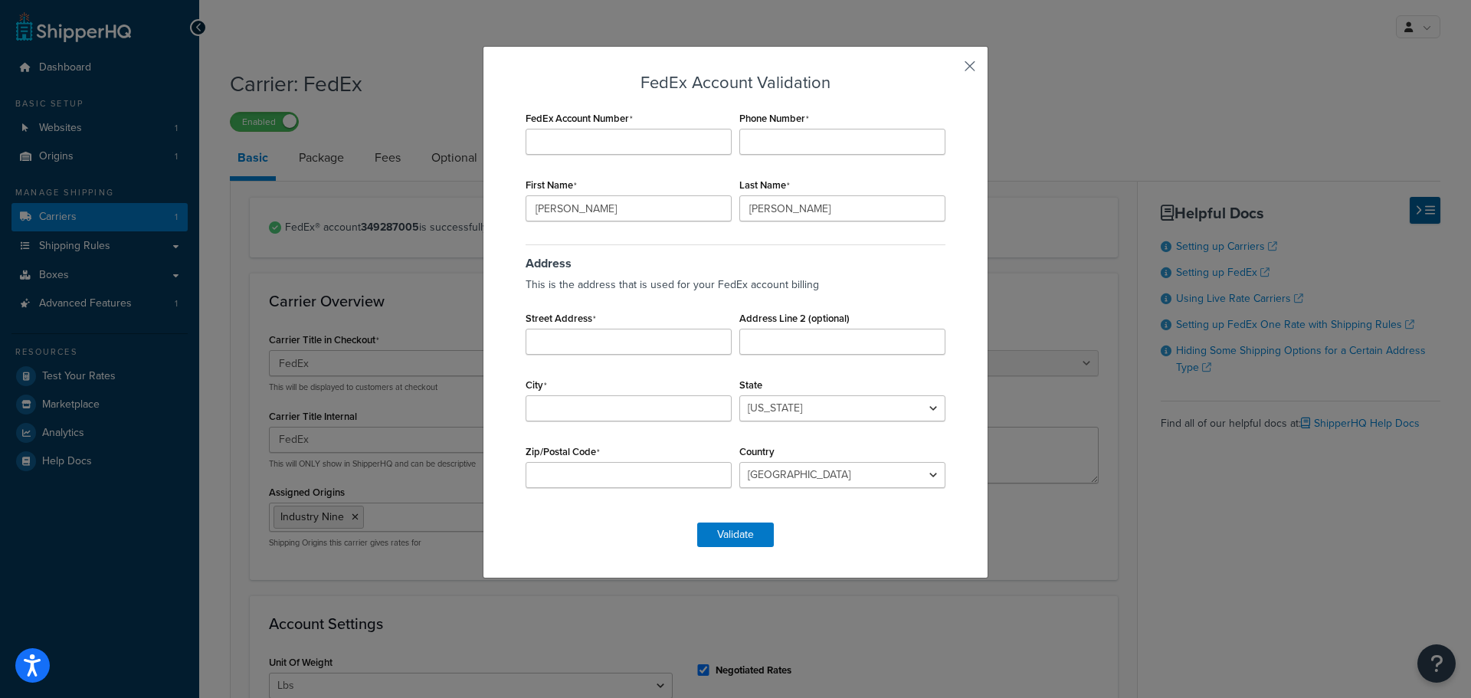
click at [949, 70] on button "button" at bounding box center [948, 72] width 4 height 4
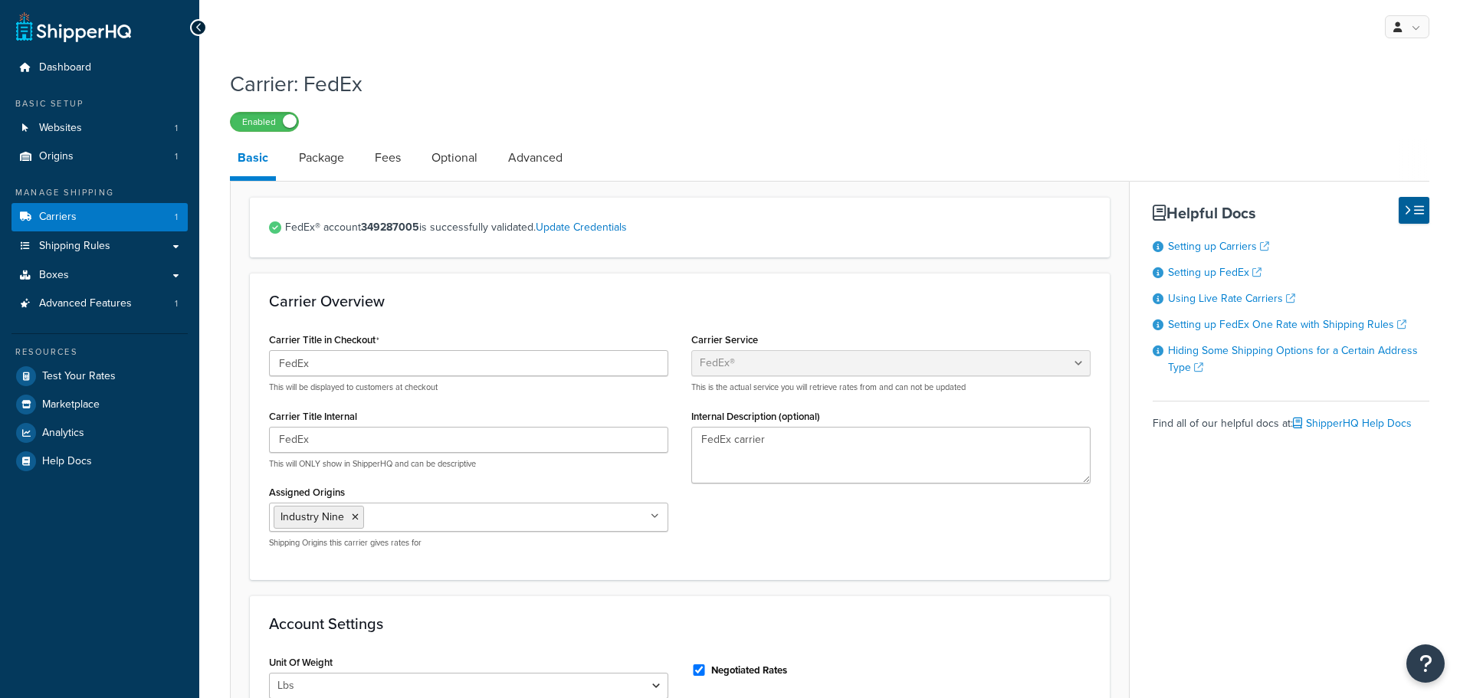
select select "fedEx"
select select "REGULAR_PICKUP"
select select "YOUR_PACKAGING"
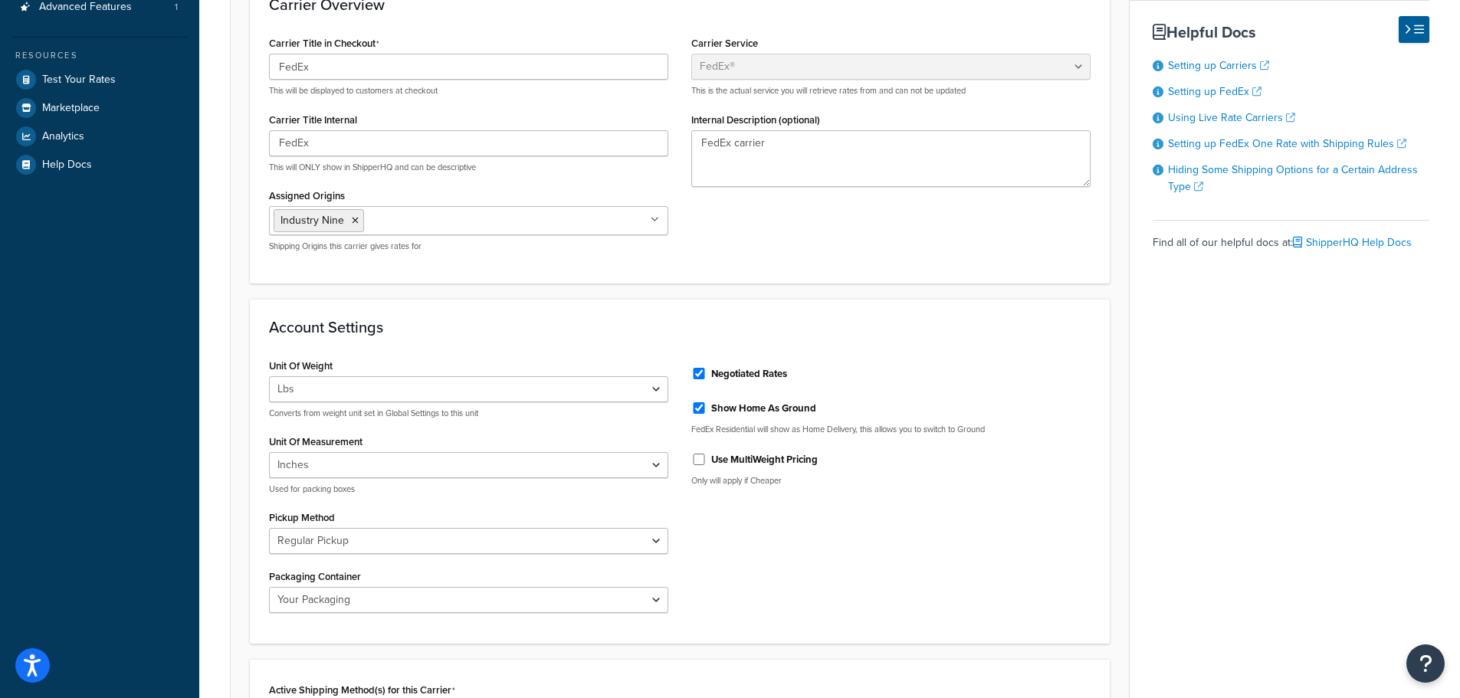
scroll to position [383, 0]
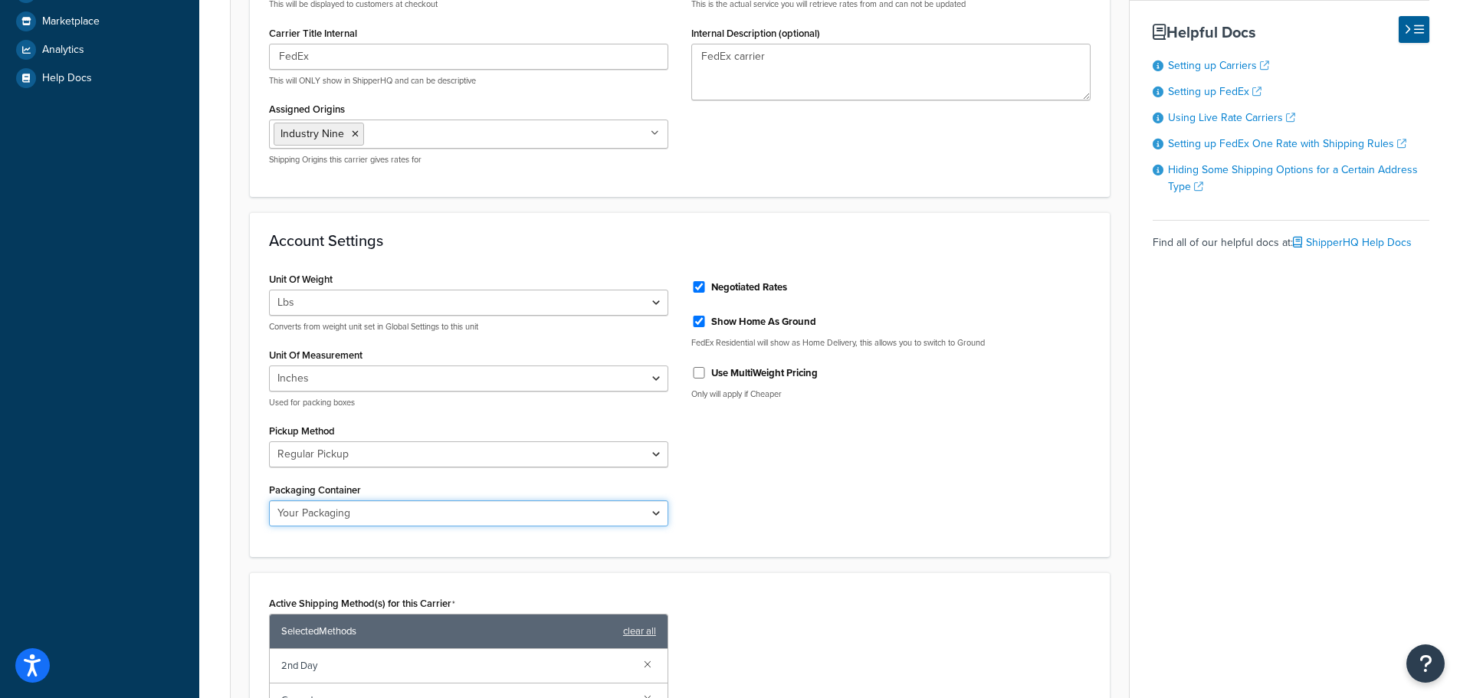
click at [428, 517] on select "FedEx 10kg Box FedEx 25kg Box FedEx Box FedEx Envelope FedEx Pak FedEx Tube You…" at bounding box center [468, 513] width 399 height 26
click at [269, 500] on select "FedEx 10kg Box FedEx 25kg Box FedEx Box FedEx Envelope FedEx Pak FedEx Tube You…" at bounding box center [468, 513] width 399 height 26
click at [1043, 445] on div "Unit Of Weight Lbs Kgs Convert LBS to KG Converts from weight unit set in Globa…" at bounding box center [679, 403] width 844 height 271
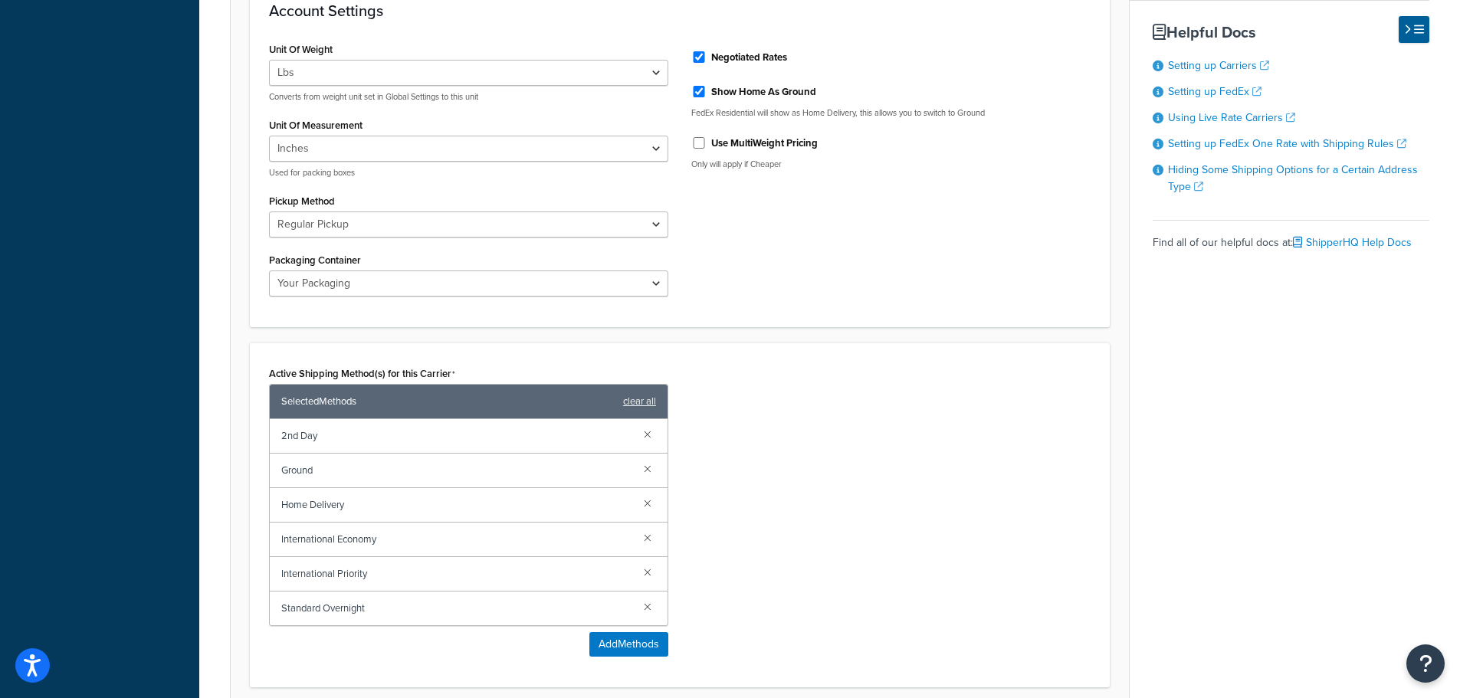
scroll to position [920, 0]
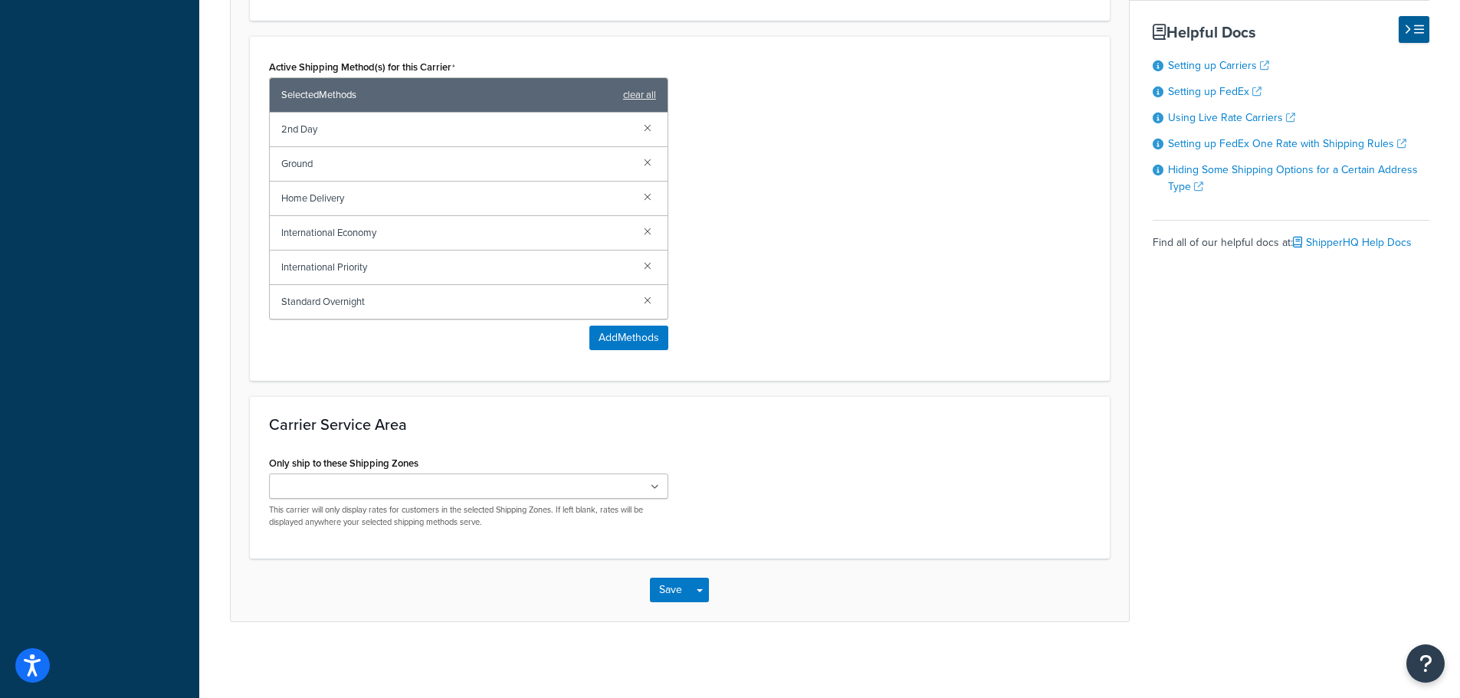
click at [835, 462] on div "Only ship to these Shipping Zones US 48 US APO US US POBox Add New This carrier…" at bounding box center [679, 495] width 844 height 87
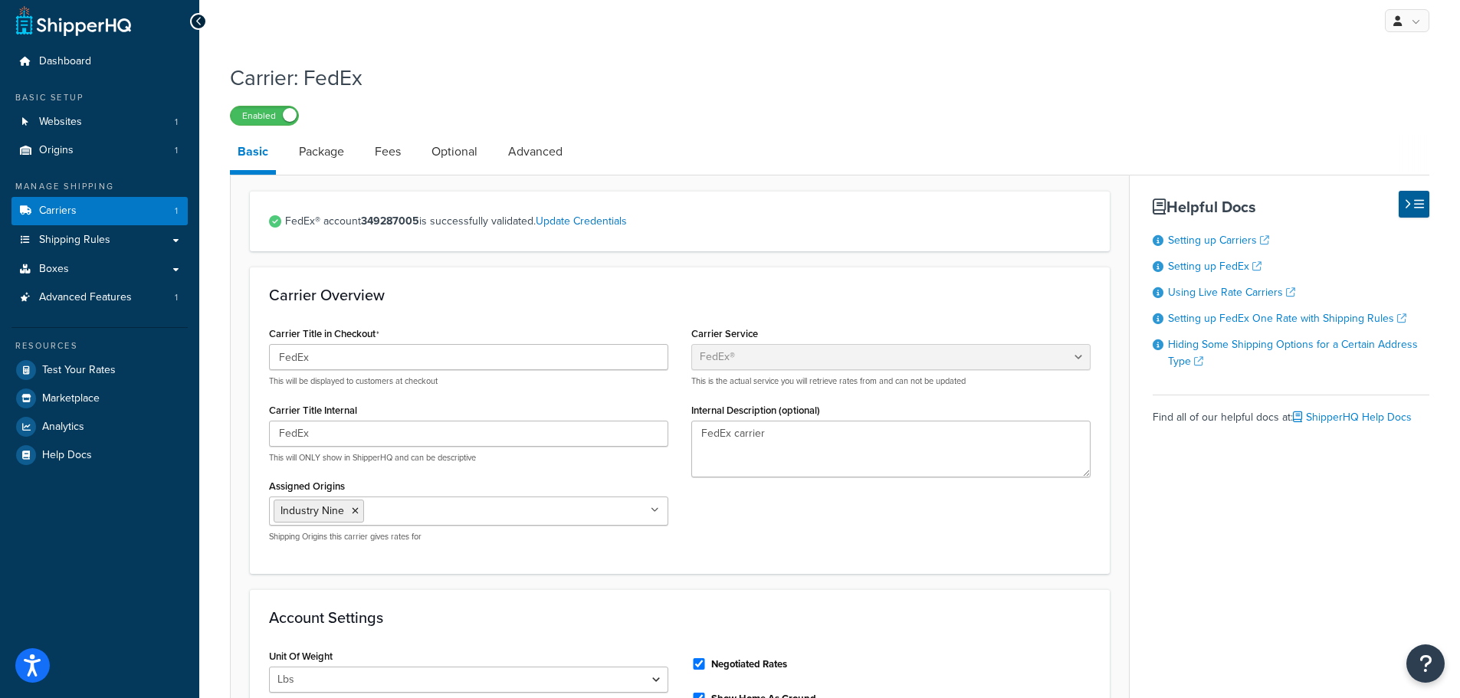
scroll to position [0, 0]
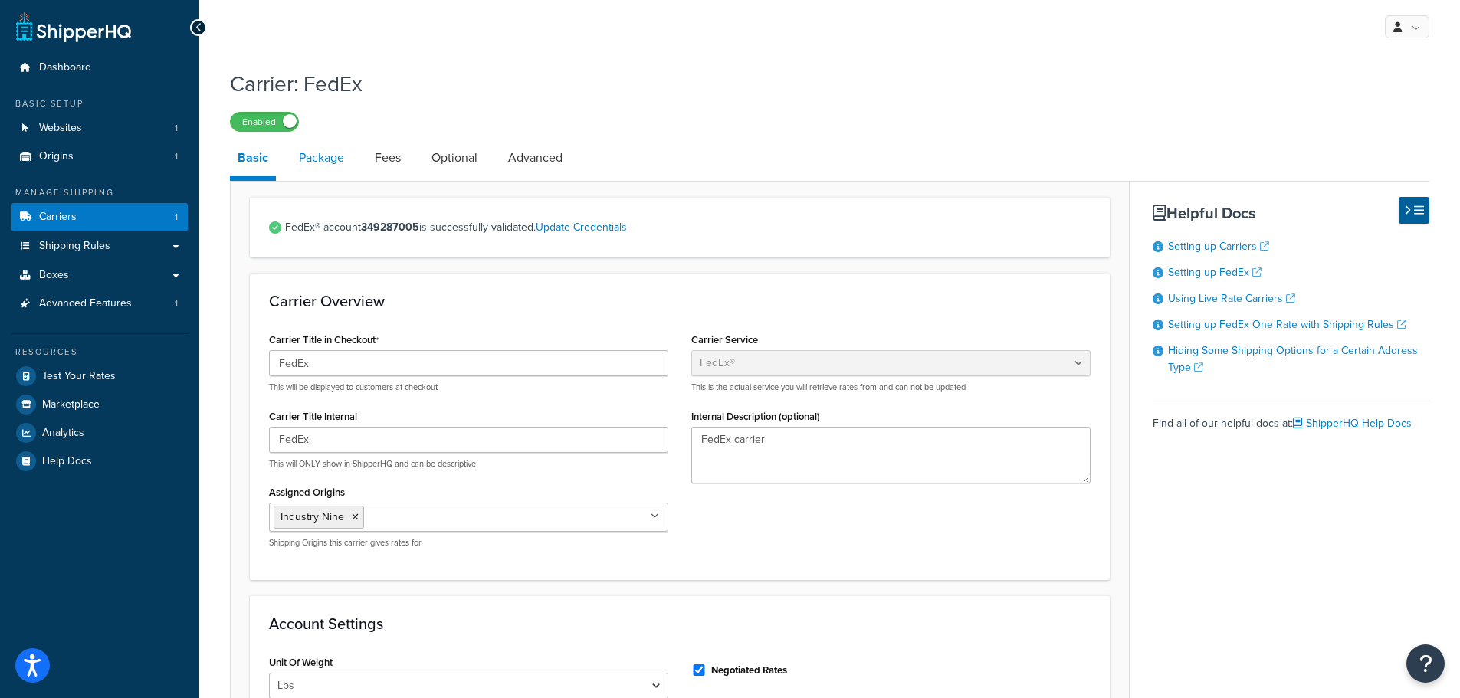
click at [334, 164] on link "Package" at bounding box center [321, 157] width 61 height 37
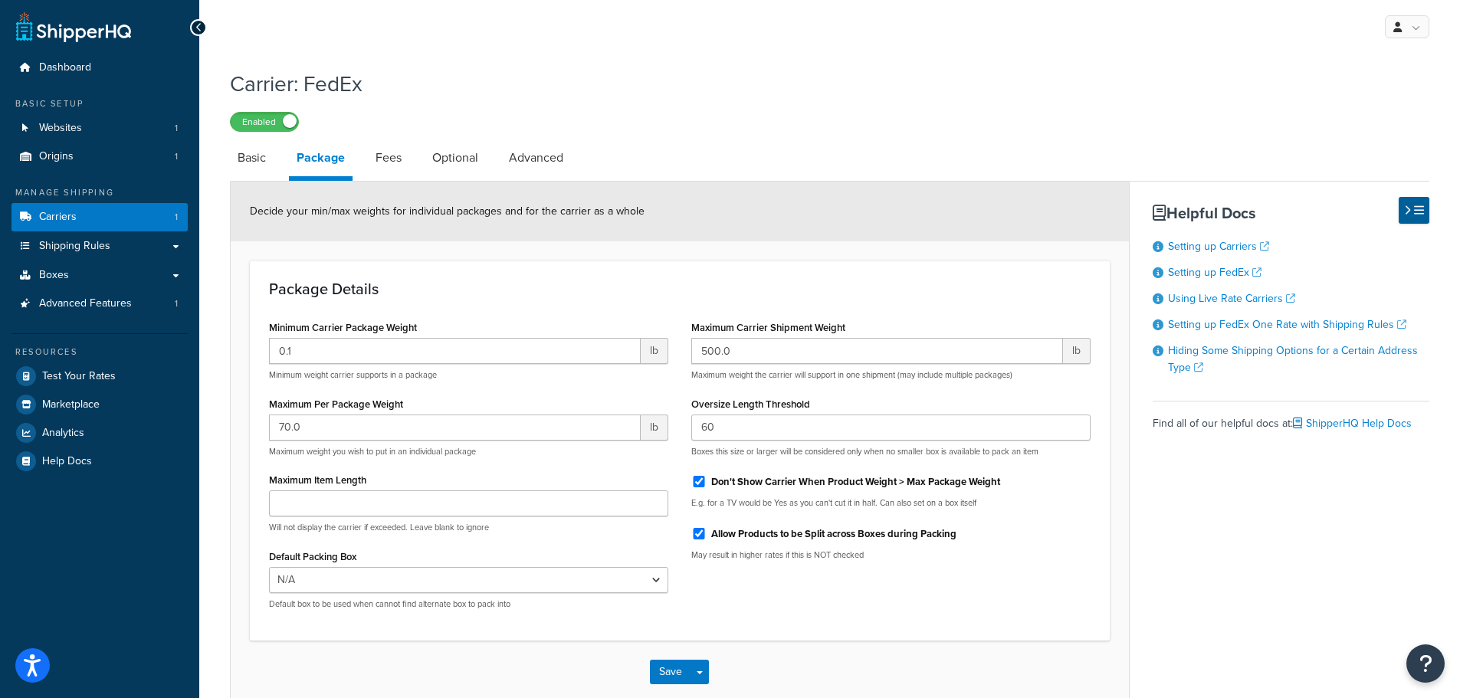
click at [368, 614] on div "Minimum Carrier Package Weight 0.1 lb Minimum weight carrier supports in a pack…" at bounding box center [468, 468] width 422 height 305
click at [369, 576] on select "N/A" at bounding box center [468, 580] width 399 height 26
click at [61, 275] on span "Boxes" at bounding box center [54, 275] width 30 height 13
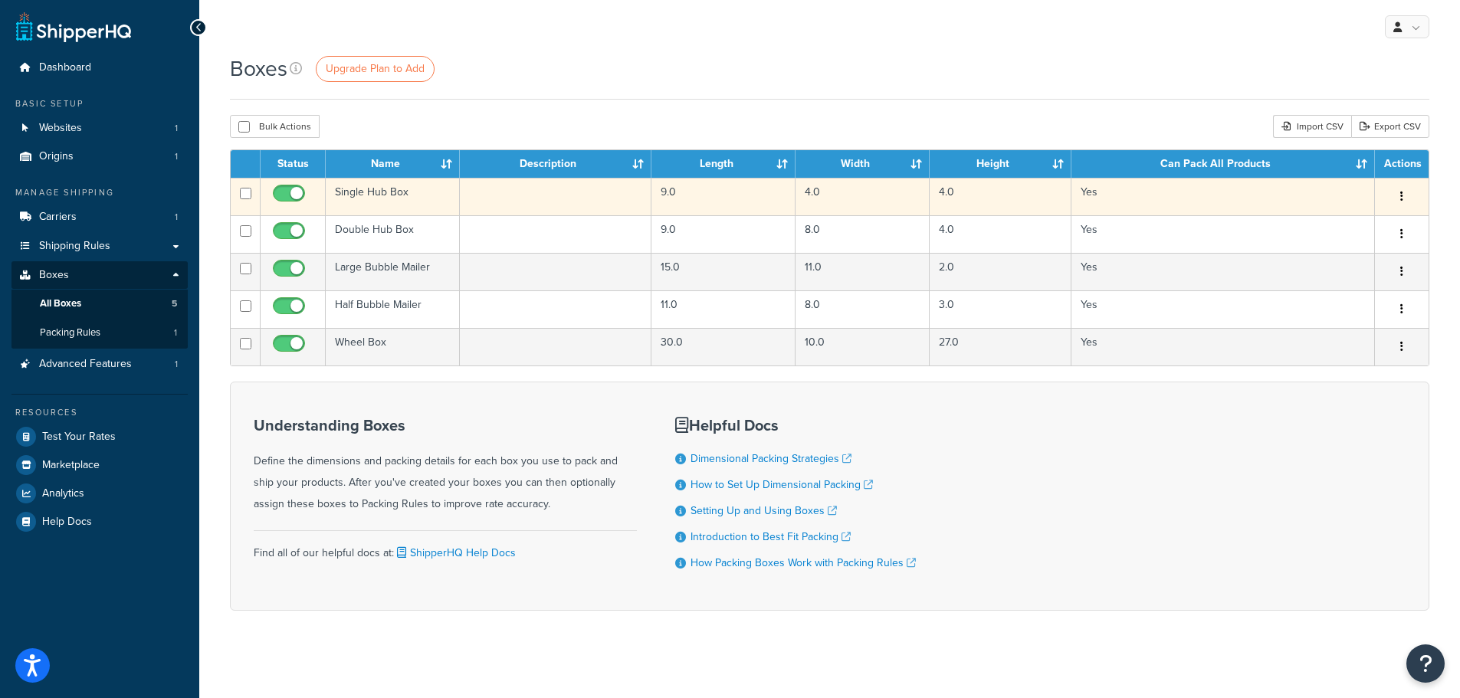
click at [1398, 202] on button "button" at bounding box center [1401, 197] width 21 height 25
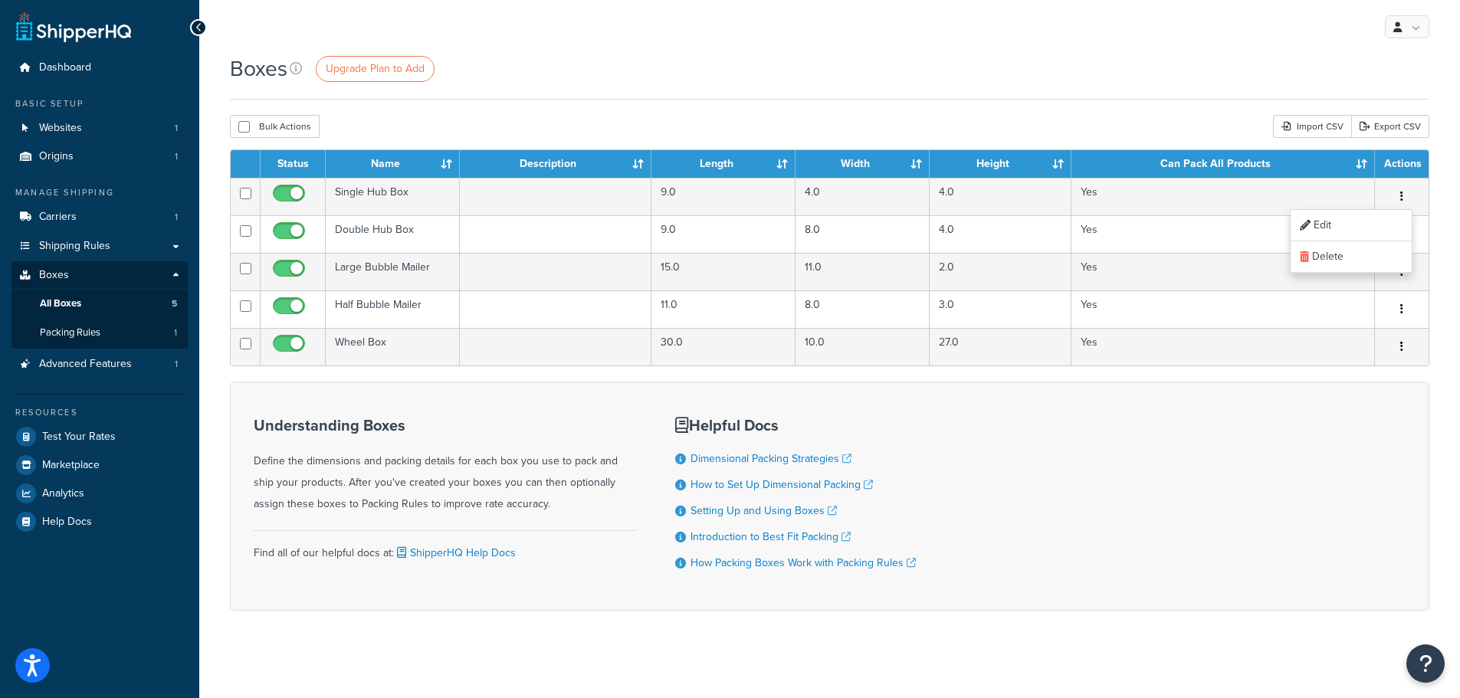
click at [1095, 116] on div "Bulk Actions Duplicate [GEOGRAPHIC_DATA] Import CSV Export CSV" at bounding box center [829, 126] width 1199 height 23
click at [61, 330] on span "Packing Rules" at bounding box center [70, 332] width 61 height 13
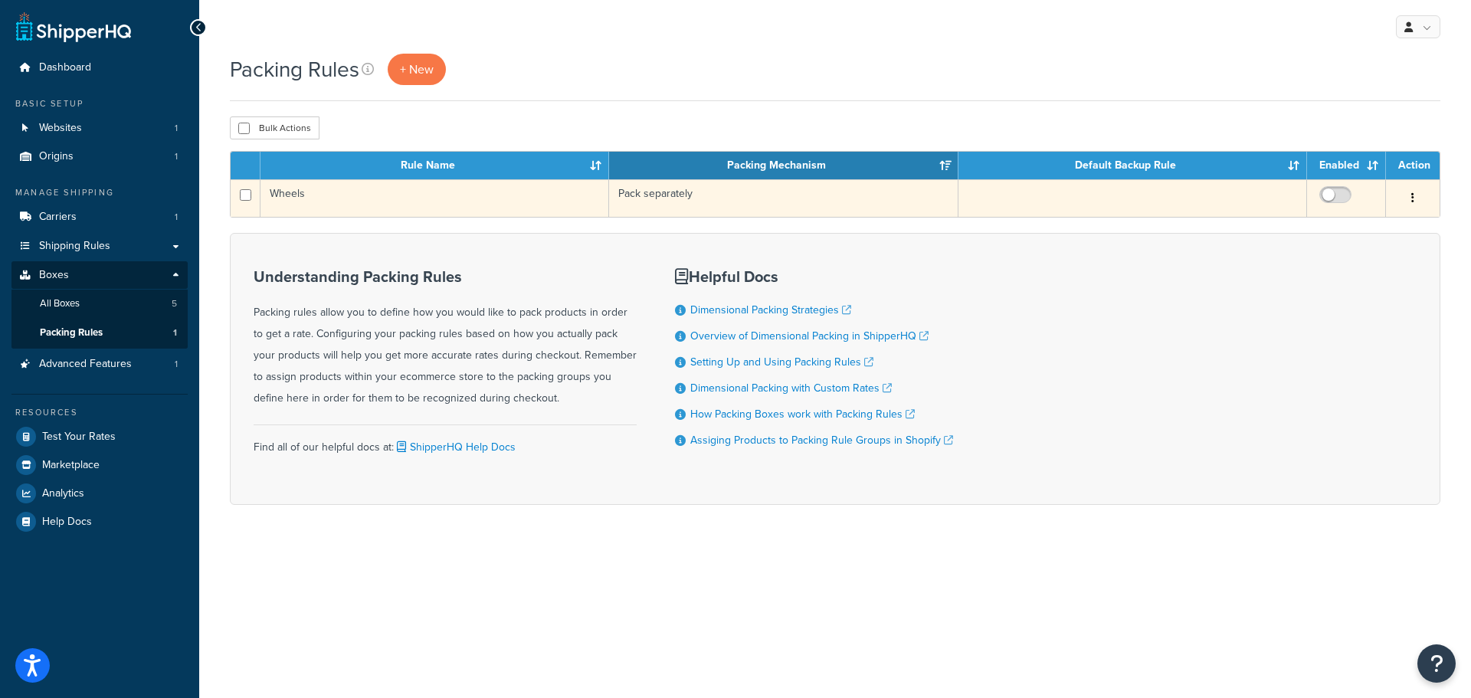
click at [290, 192] on td "Wheels" at bounding box center [435, 198] width 349 height 38
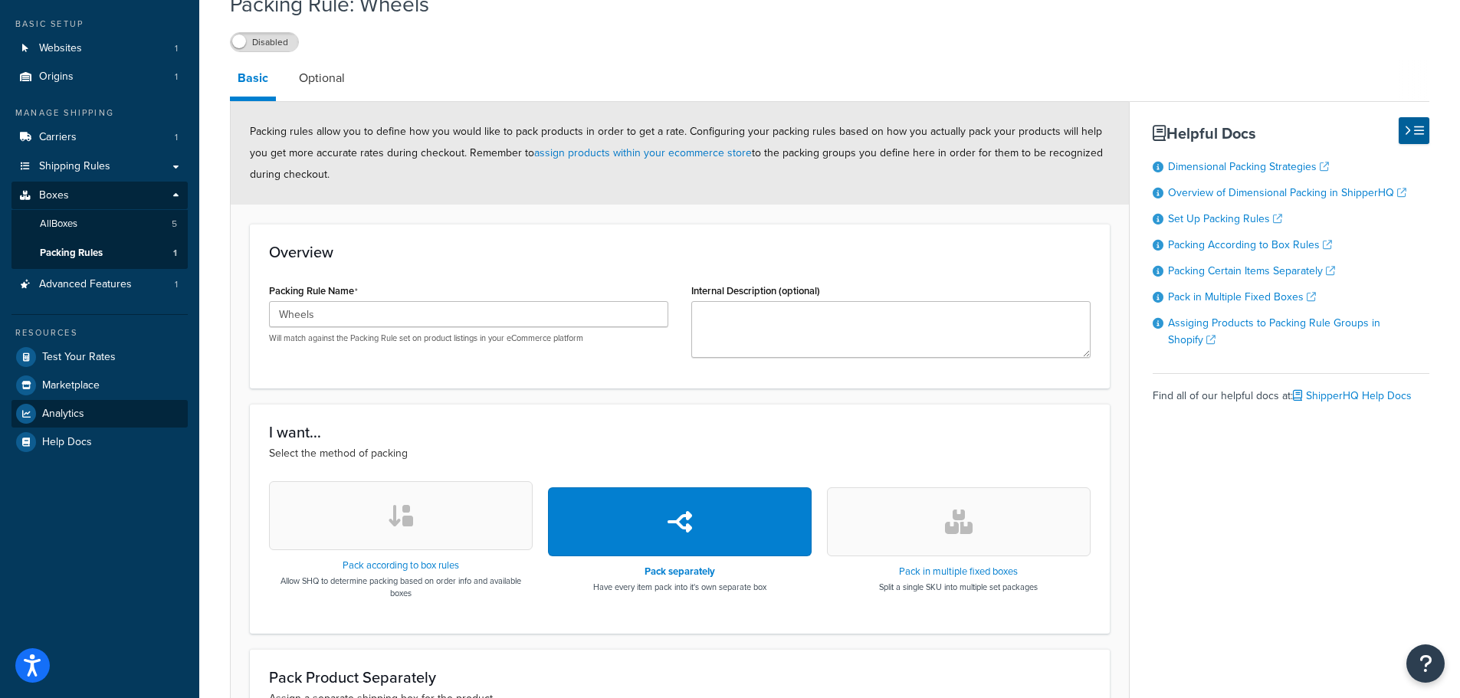
scroll to position [77, 0]
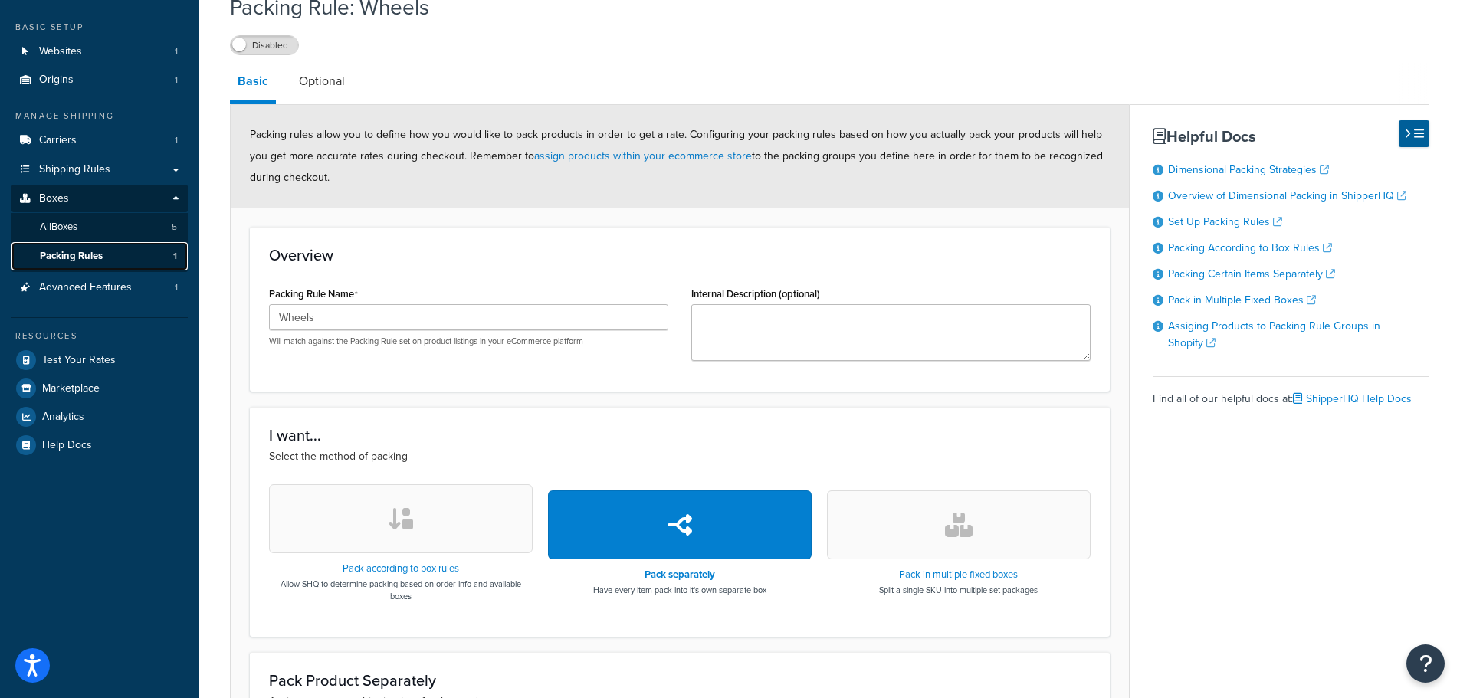
click at [96, 247] on link "Packing Rules 1" at bounding box center [99, 256] width 176 height 28
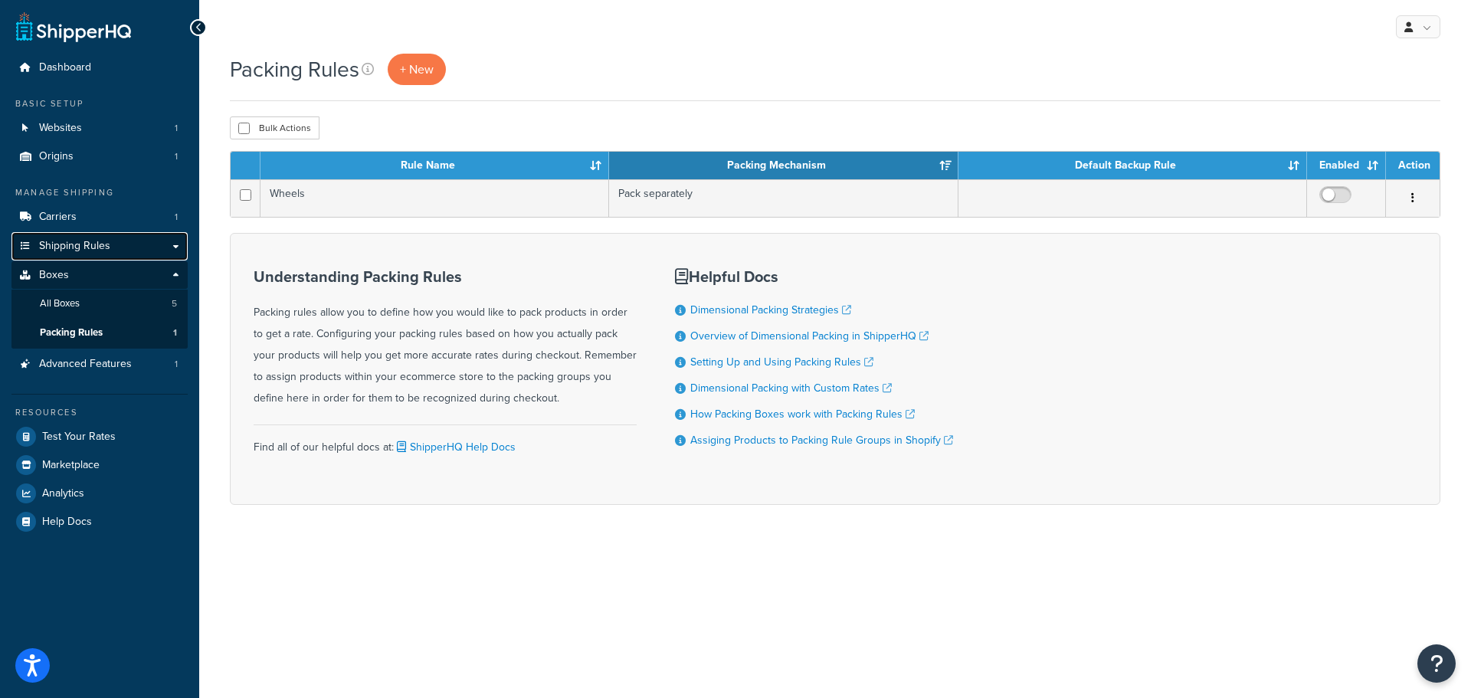
click at [58, 233] on link "Shipping Rules" at bounding box center [99, 246] width 176 height 28
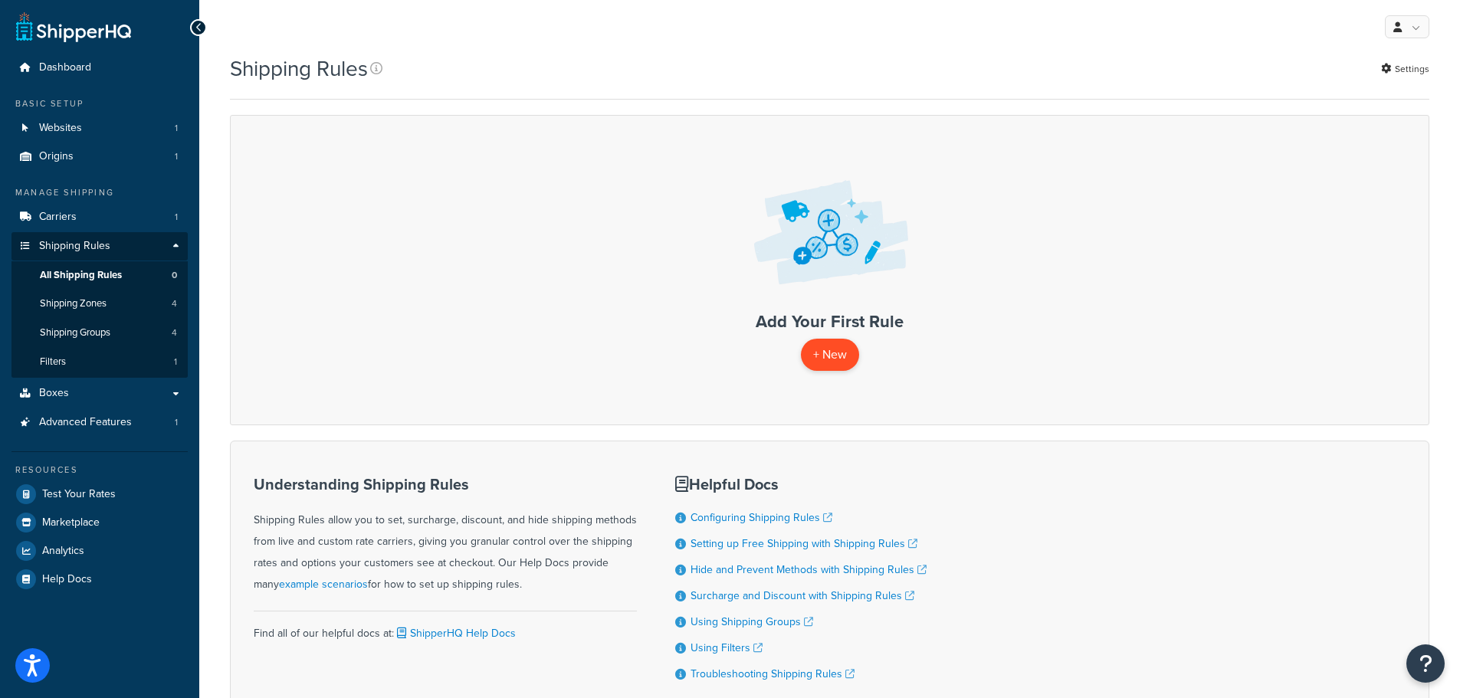
click at [835, 359] on p "+ New" at bounding box center [830, 354] width 58 height 31
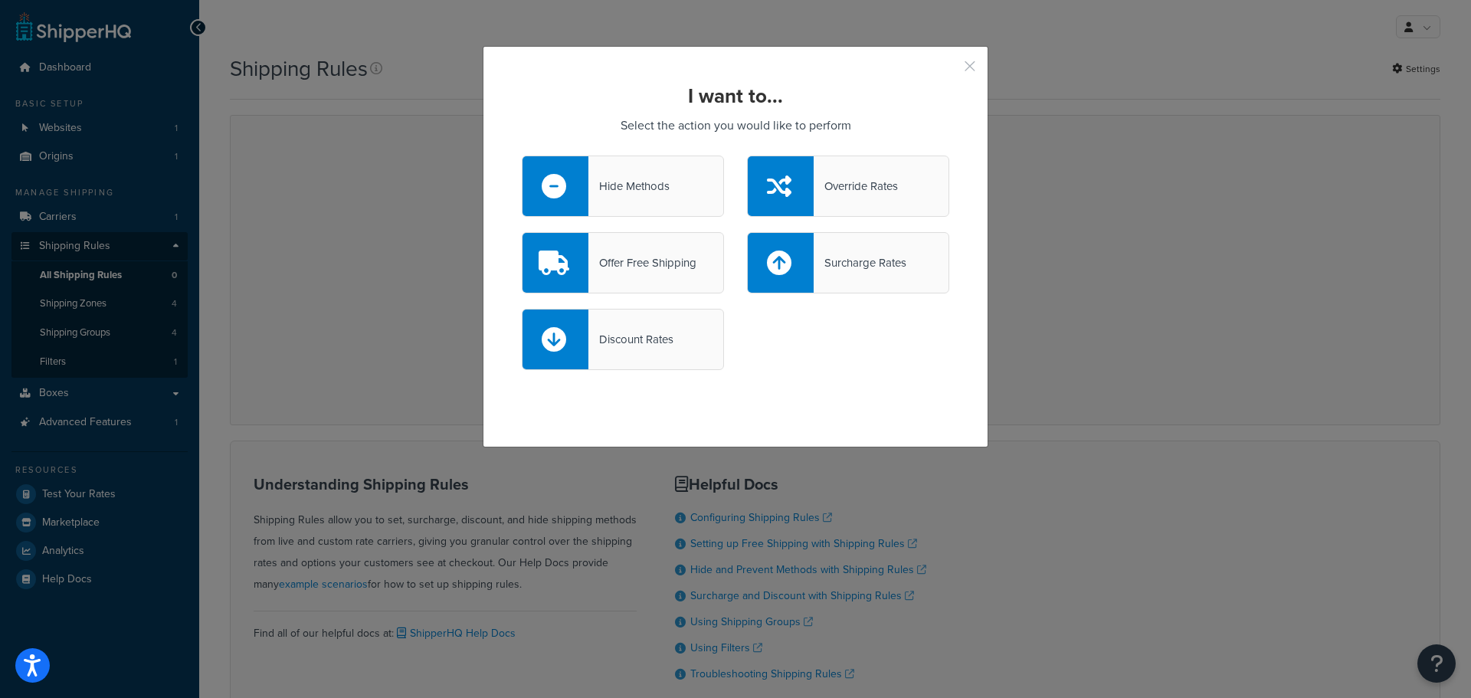
click at [949, 70] on button "button" at bounding box center [948, 72] width 4 height 4
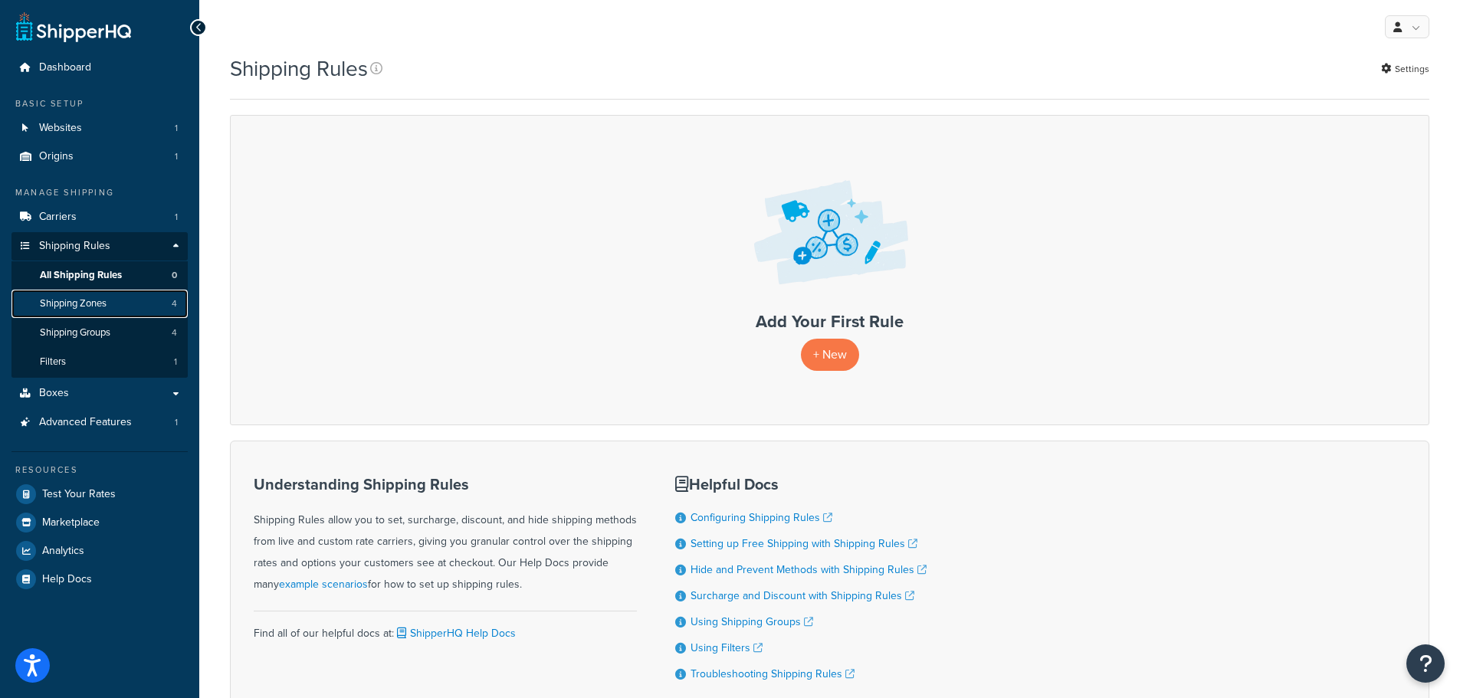
click at [67, 306] on span "Shipping Zones" at bounding box center [73, 303] width 67 height 13
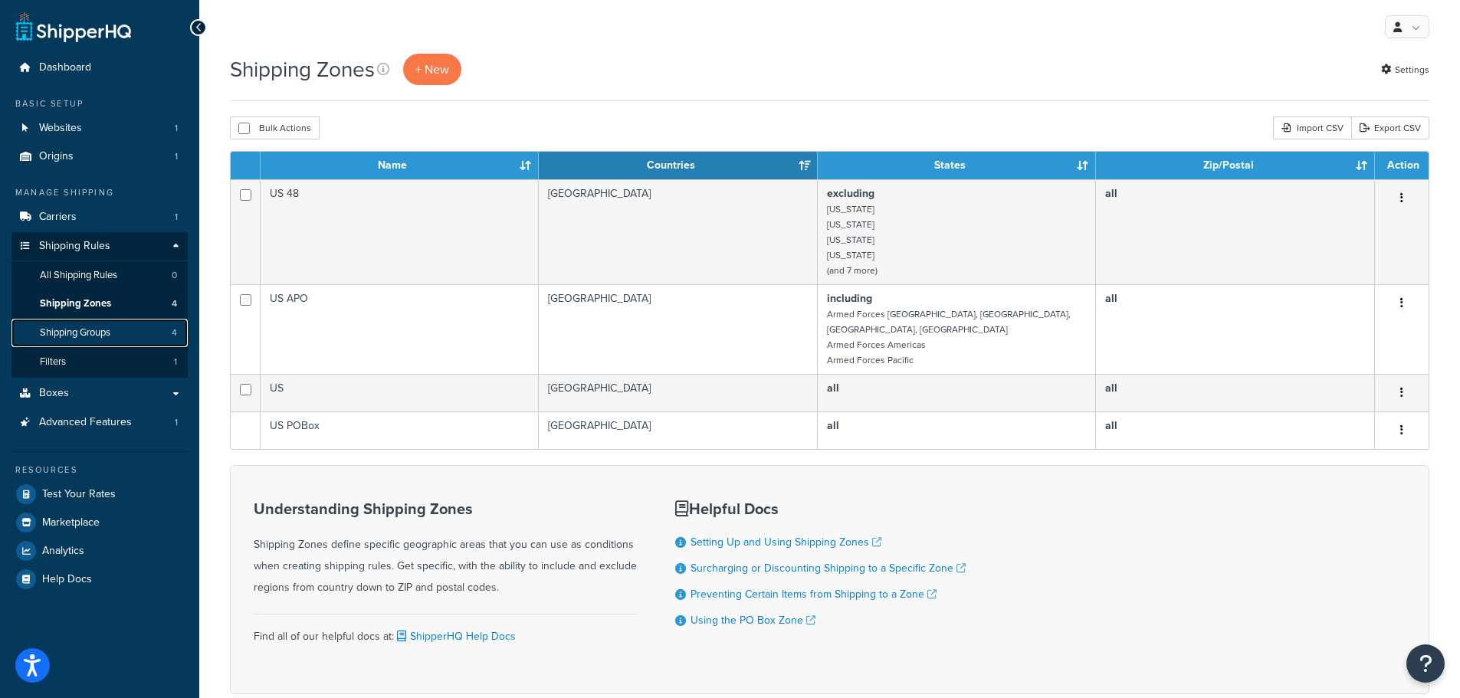
click at [74, 331] on span "Shipping Groups" at bounding box center [75, 332] width 71 height 13
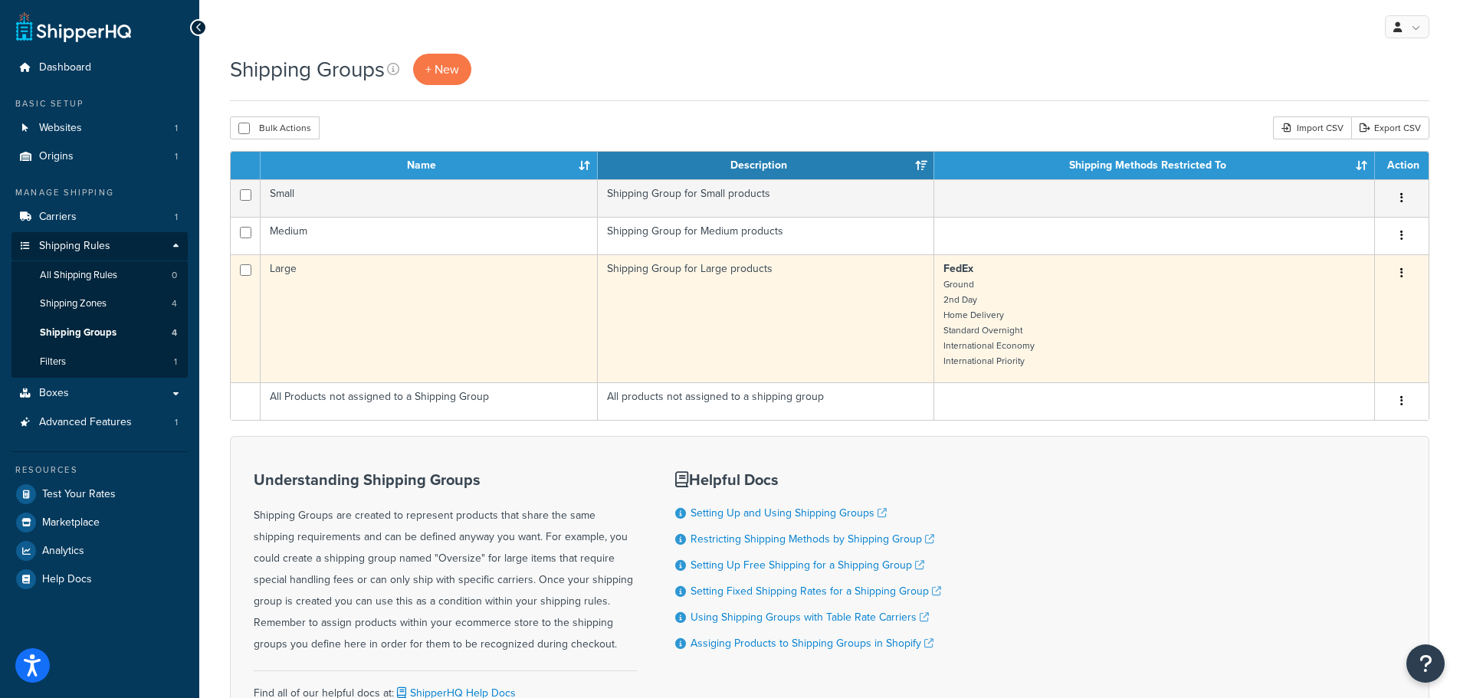
click at [1399, 269] on button "button" at bounding box center [1401, 273] width 21 height 25
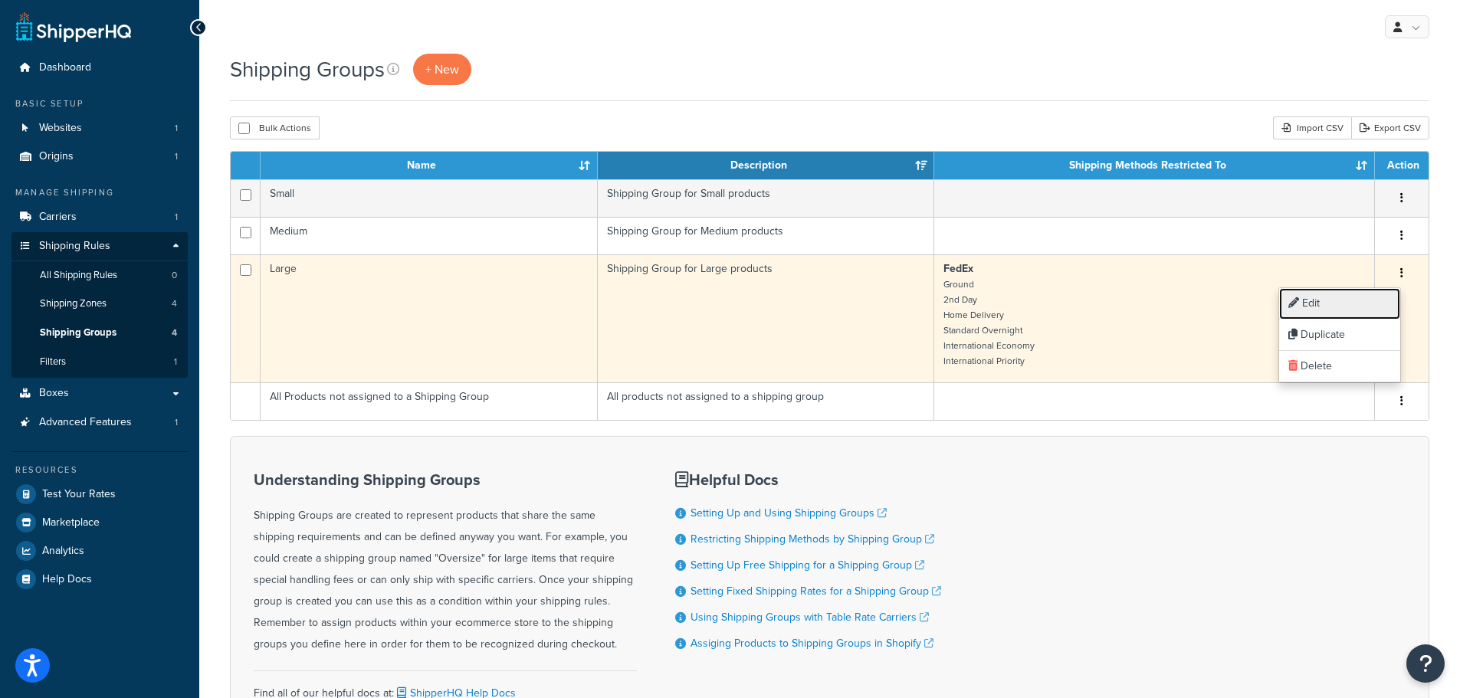
click at [1326, 308] on link "Edit" at bounding box center [1339, 303] width 121 height 31
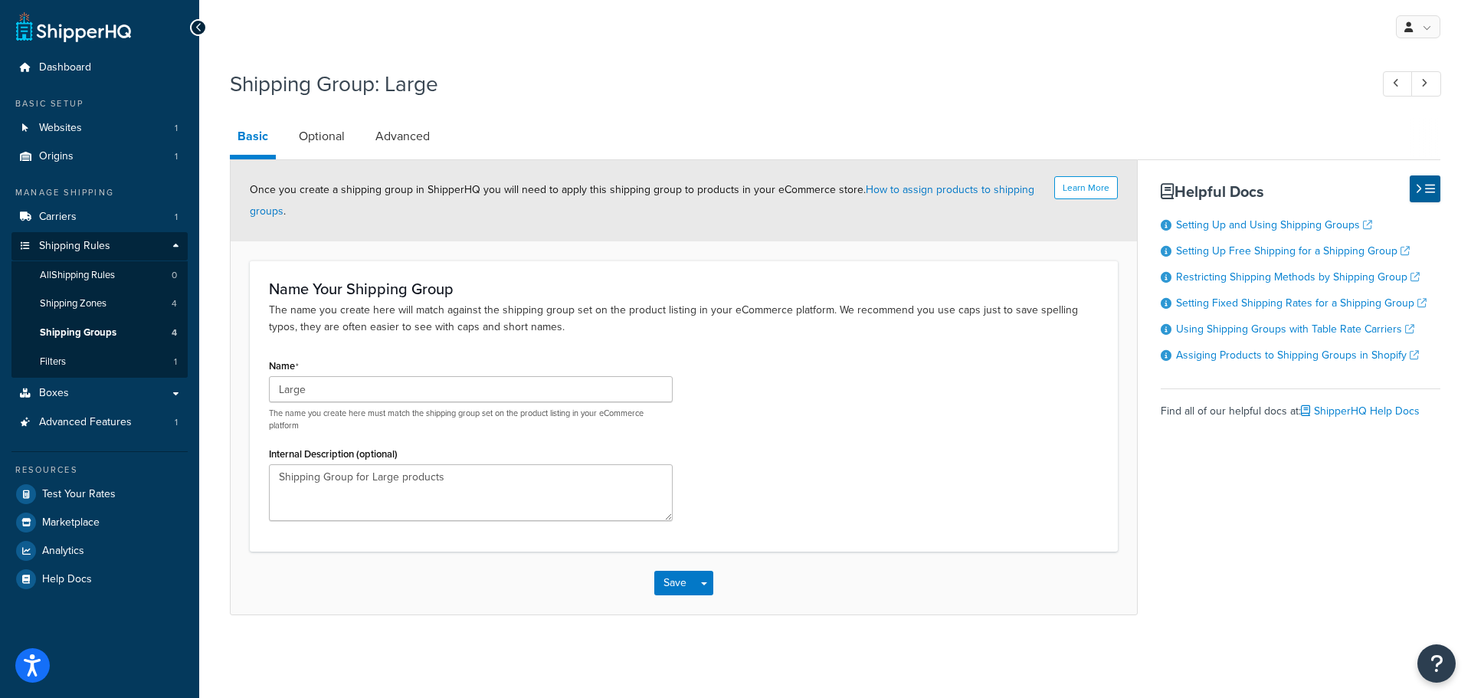
drag, startPoint x: 283, startPoint y: 88, endPoint x: 288, endPoint y: 94, distance: 8.1
click at [285, 93] on h1 "Shipping Group: Large" at bounding box center [792, 84] width 1125 height 30
click at [288, 101] on div "Shipping Group: Large" at bounding box center [835, 85] width 1211 height 49
click at [330, 140] on link "Optional" at bounding box center [321, 136] width 61 height 37
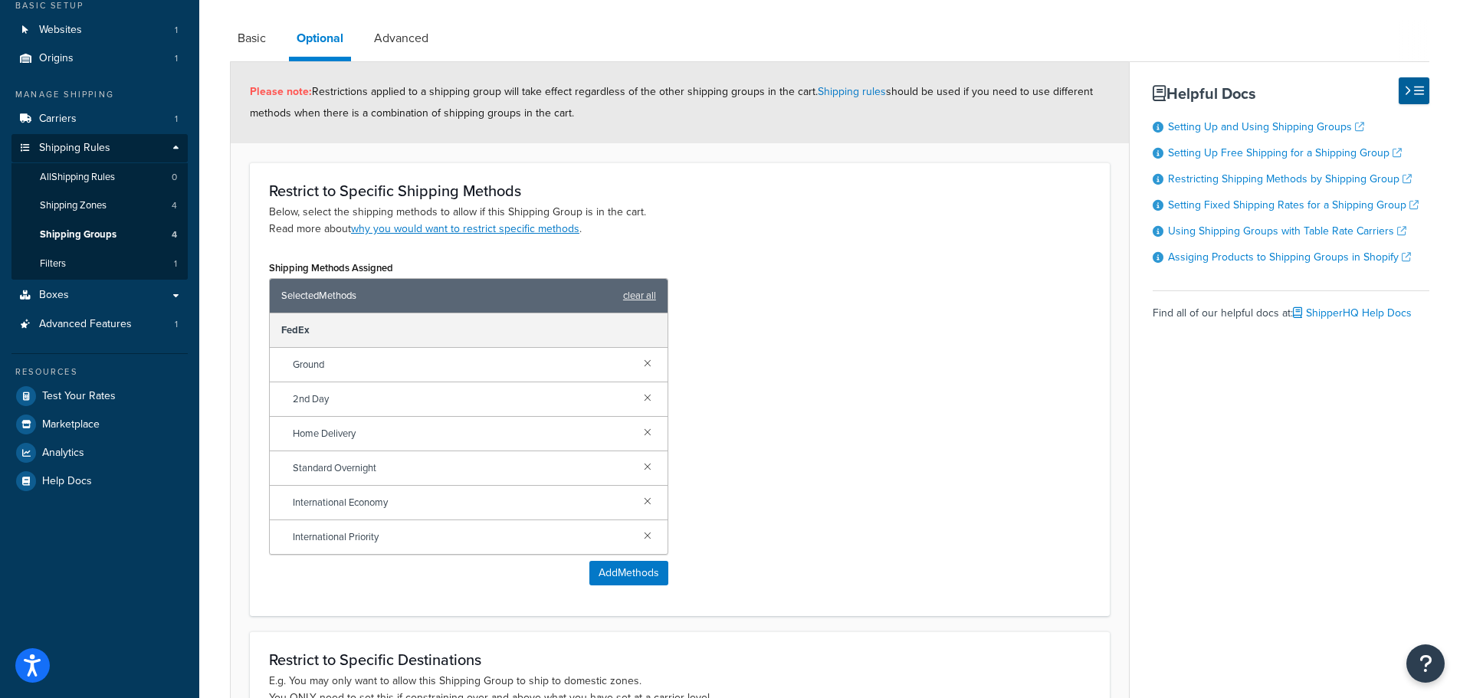
scroll to position [54, 0]
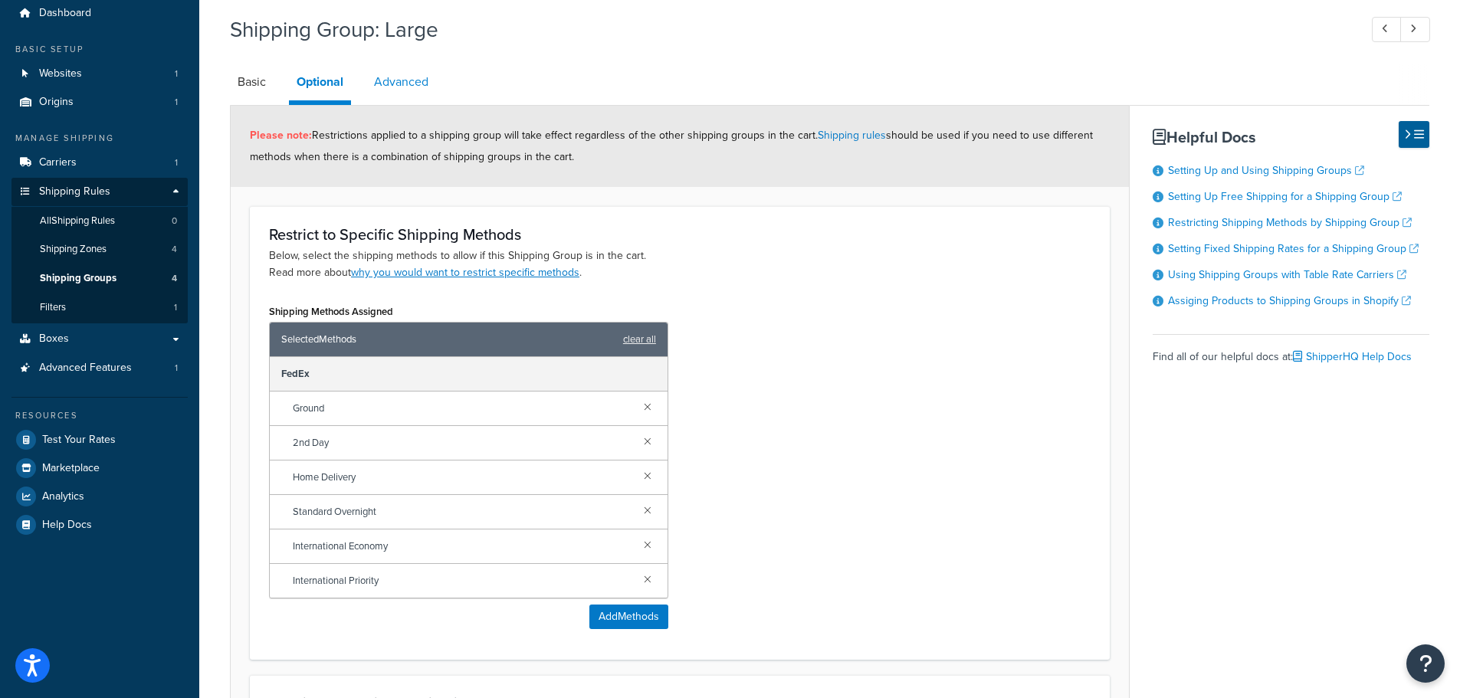
click at [419, 93] on link "Advanced" at bounding box center [401, 82] width 70 height 37
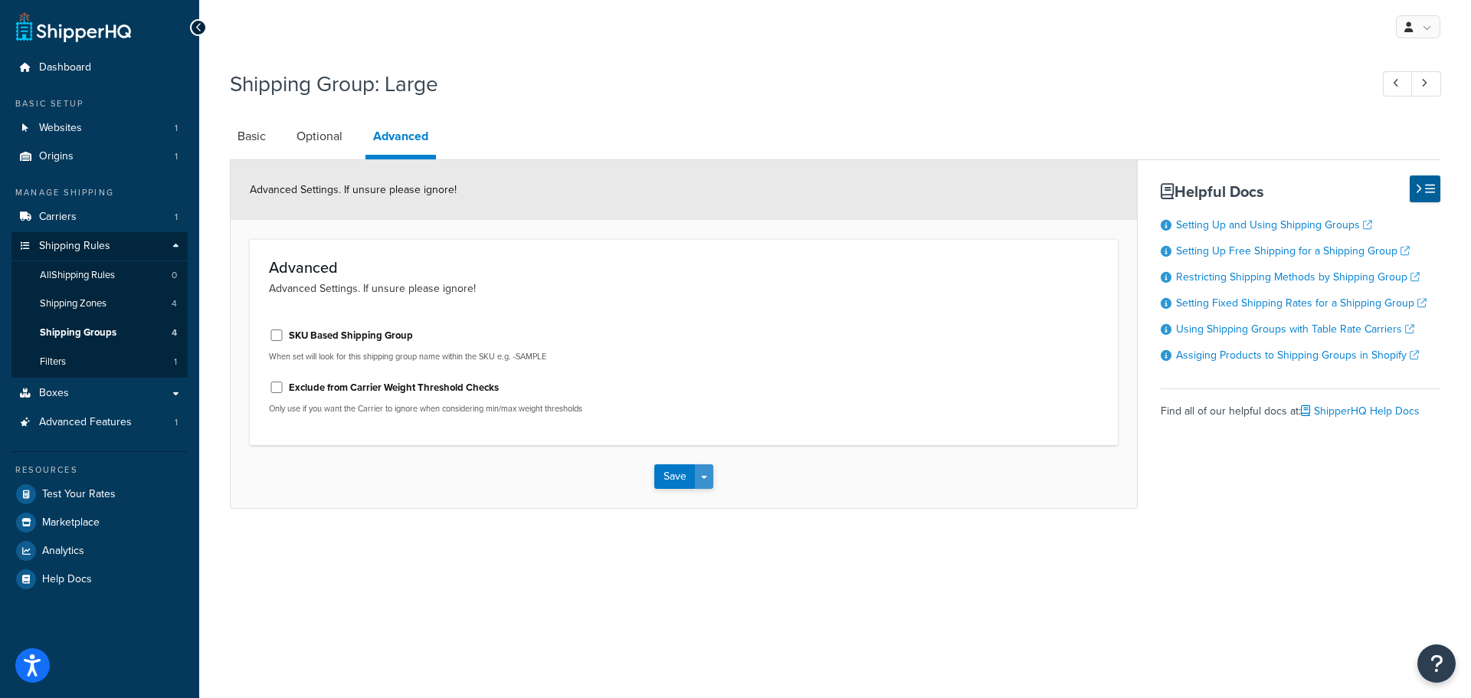
click at [710, 480] on button "Save Dropdown" at bounding box center [704, 476] width 18 height 25
click at [1012, 494] on div "Save Save Dropdown Save and Edit Save and Duplicate Save and Create New" at bounding box center [684, 476] width 907 height 63
click at [369, 294] on p "Advanced Settings. If unsure please ignore!" at bounding box center [684, 288] width 830 height 17
click at [72, 326] on span "Shipping Groups" at bounding box center [78, 332] width 77 height 13
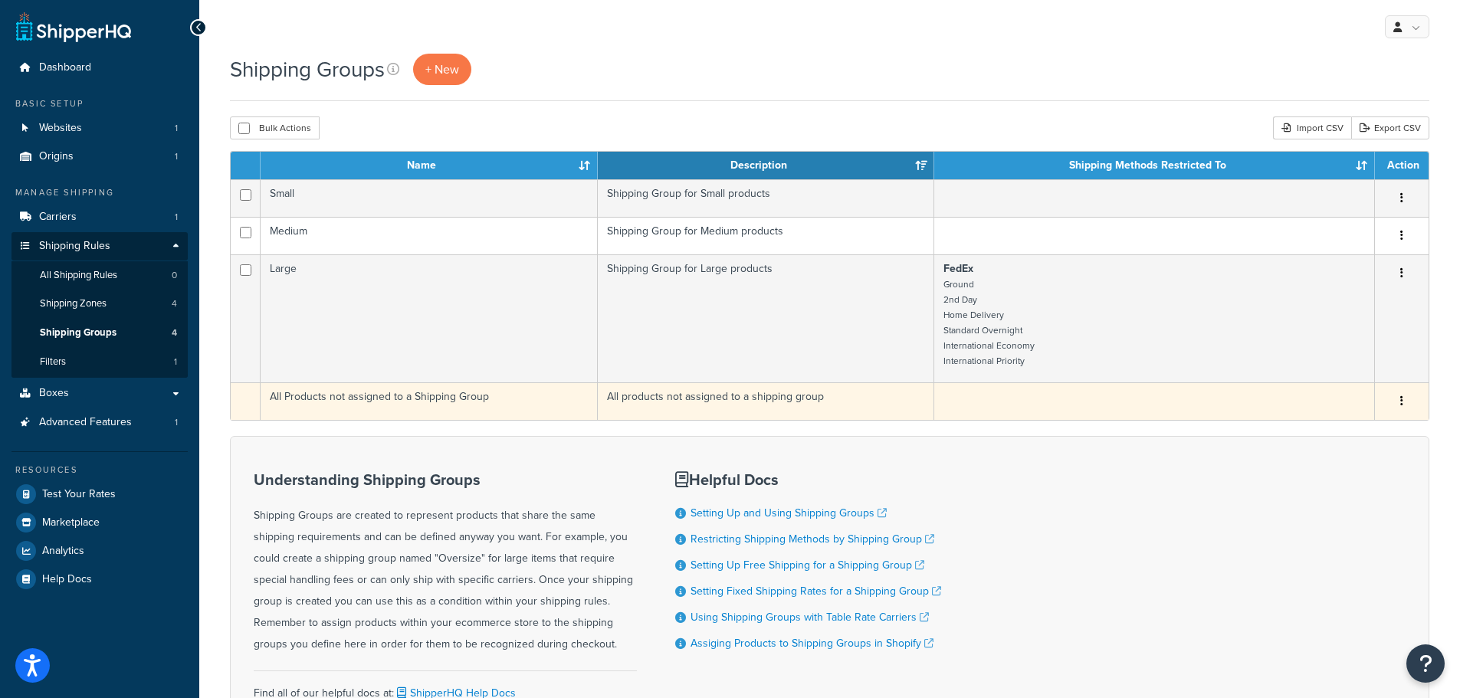
click at [381, 402] on td "All Products not assigned to a Shipping Group" at bounding box center [429, 401] width 337 height 38
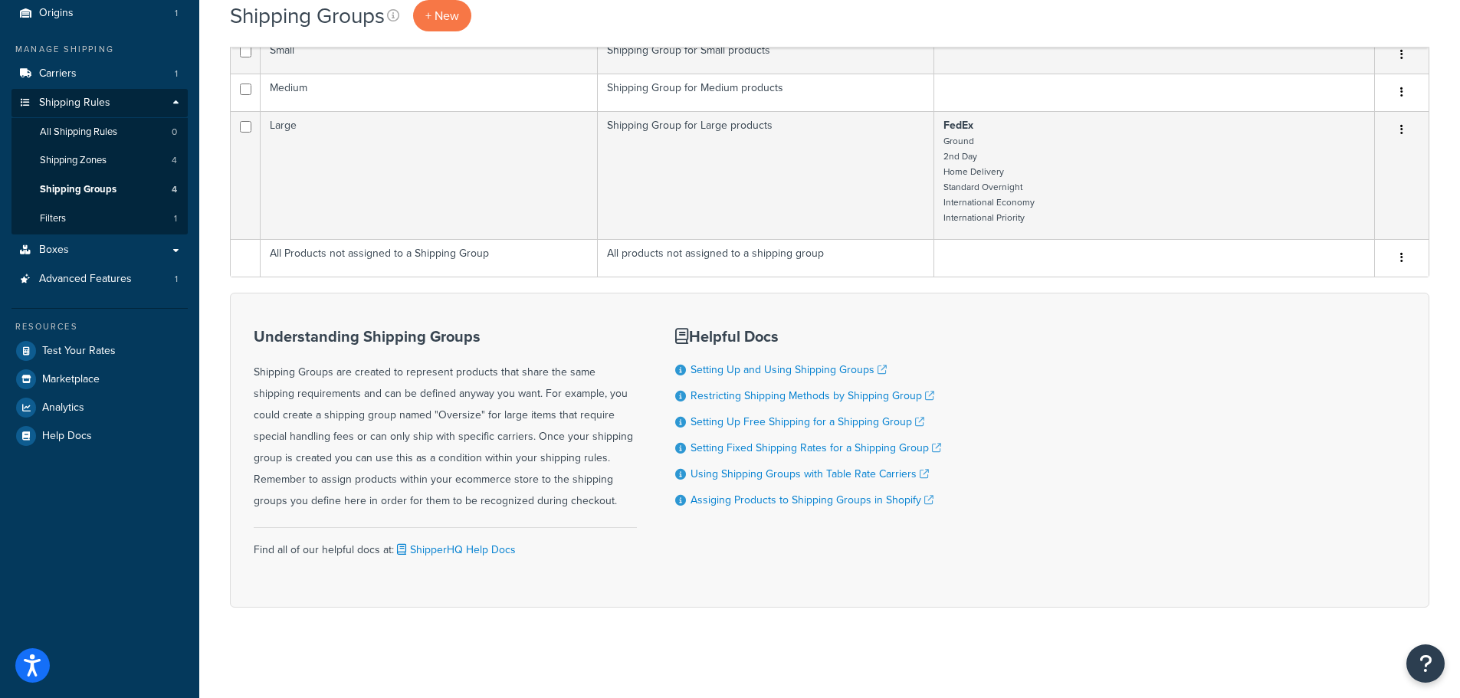
scroll to position [145, 0]
click at [57, 252] on span "Boxes" at bounding box center [54, 248] width 30 height 13
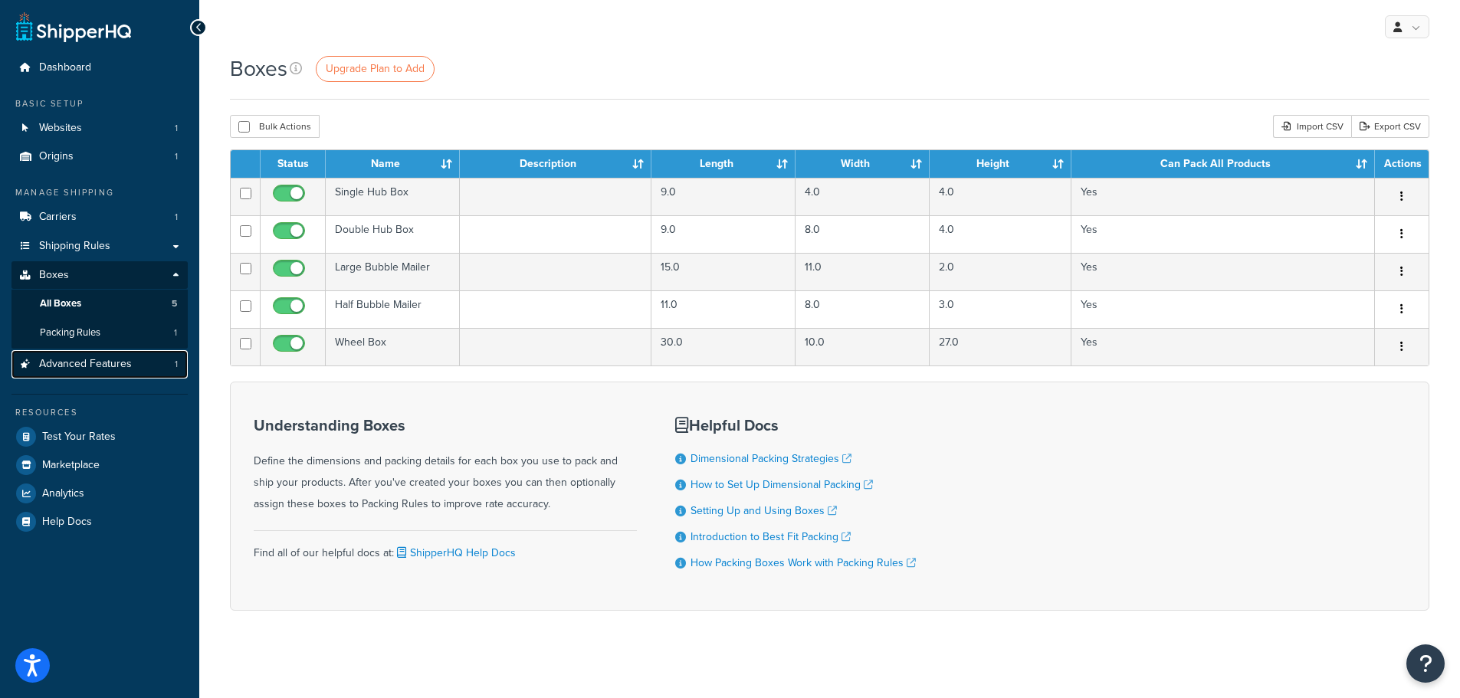
click at [81, 368] on span "Advanced Features" at bounding box center [85, 364] width 93 height 13
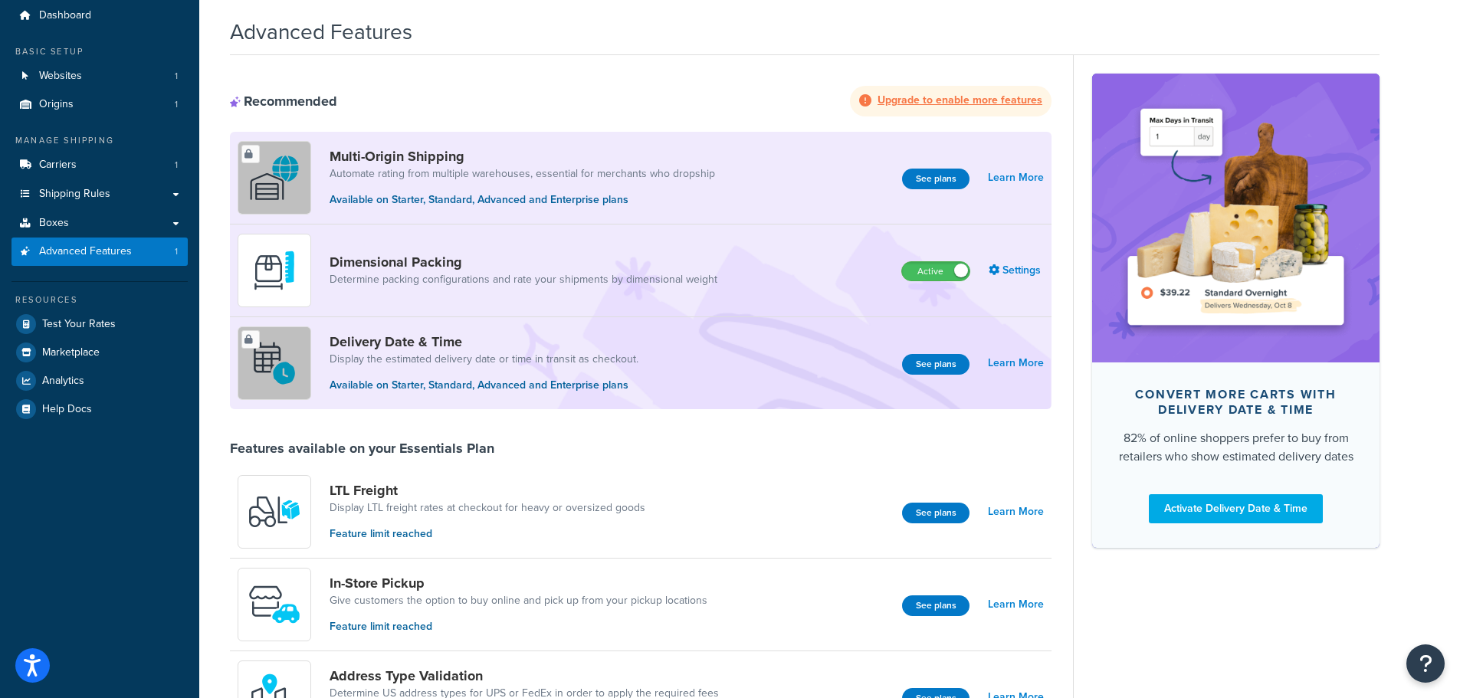
scroll to position [45, 0]
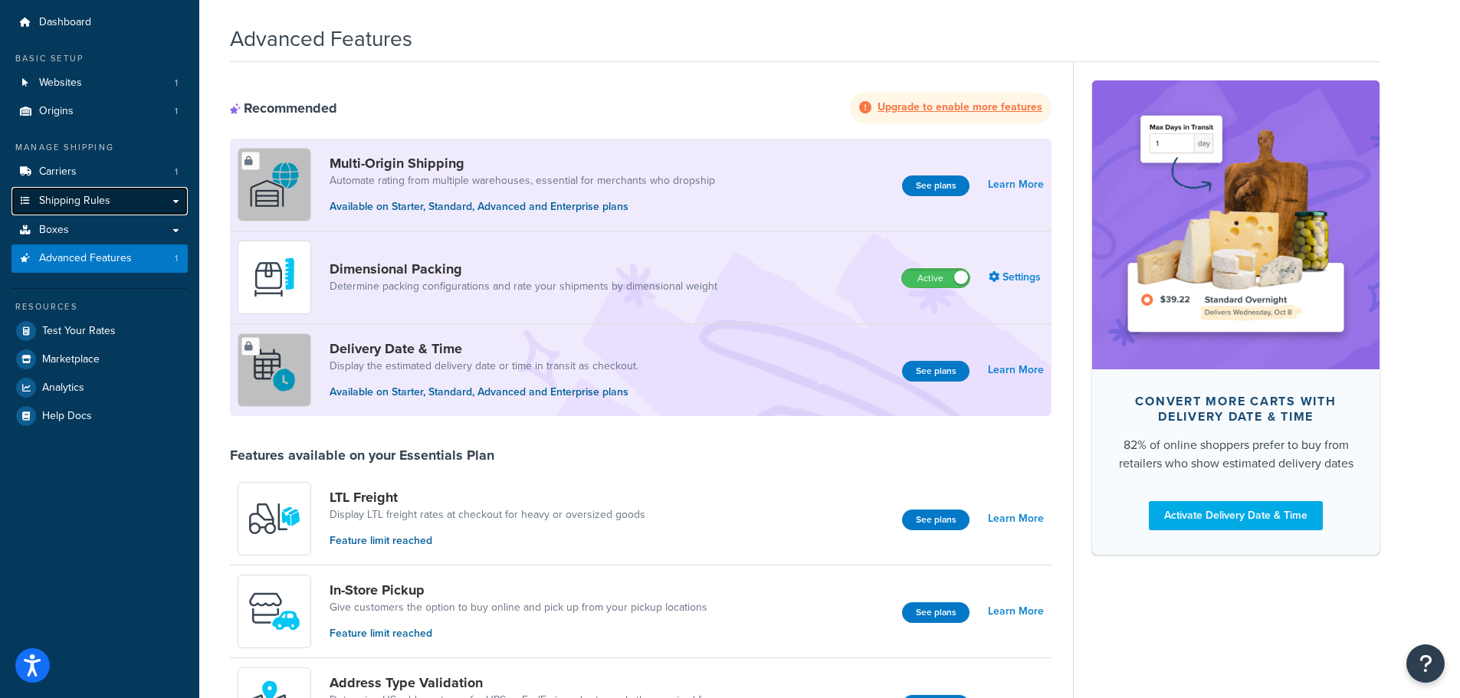
click at [58, 197] on span "Shipping Rules" at bounding box center [74, 201] width 71 height 13
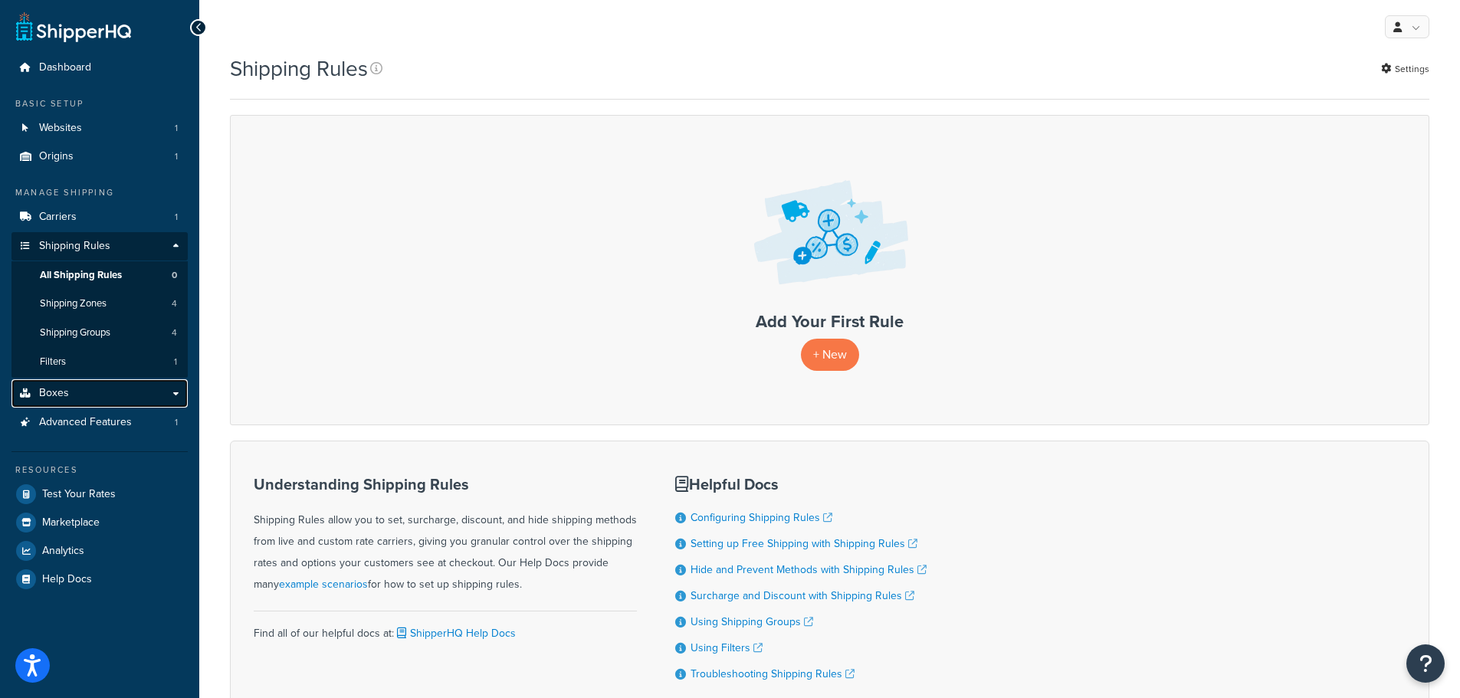
click at [164, 395] on link "Boxes" at bounding box center [99, 393] width 176 height 28
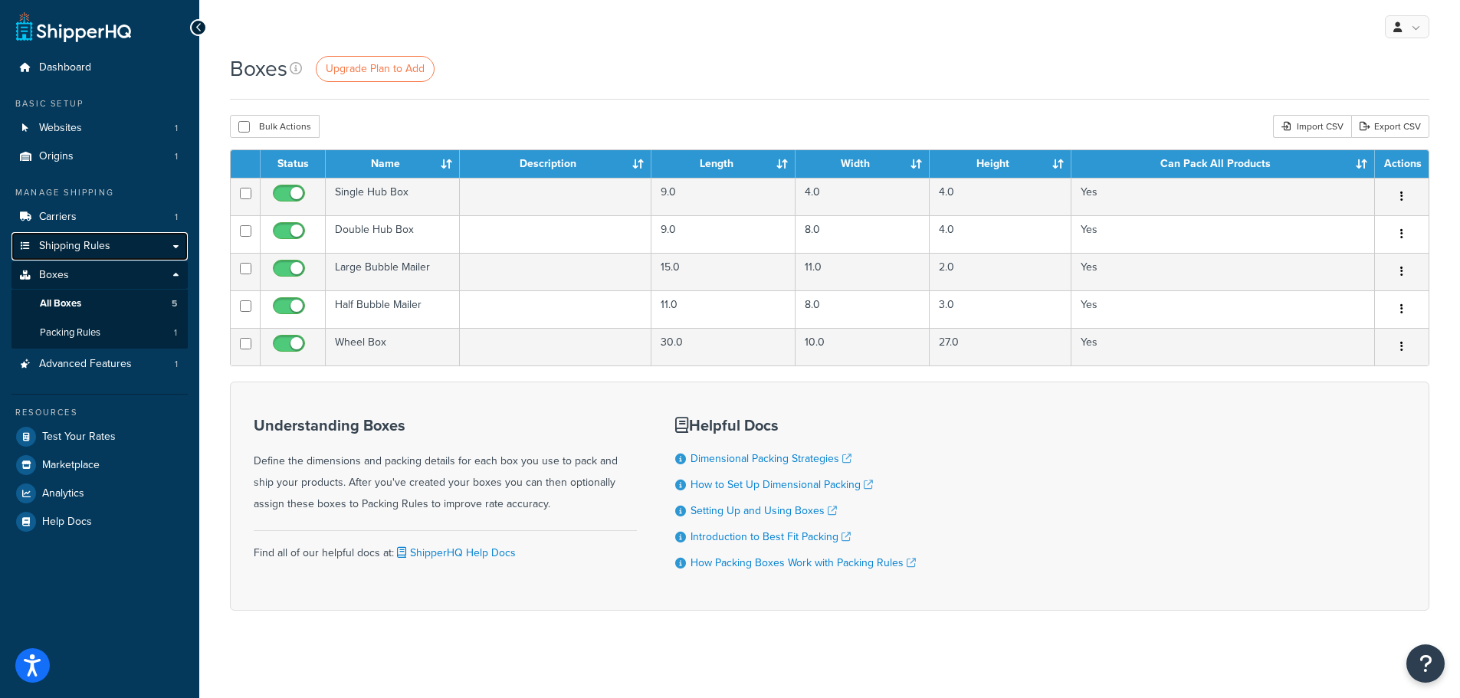
click at [85, 241] on span "Shipping Rules" at bounding box center [74, 246] width 71 height 13
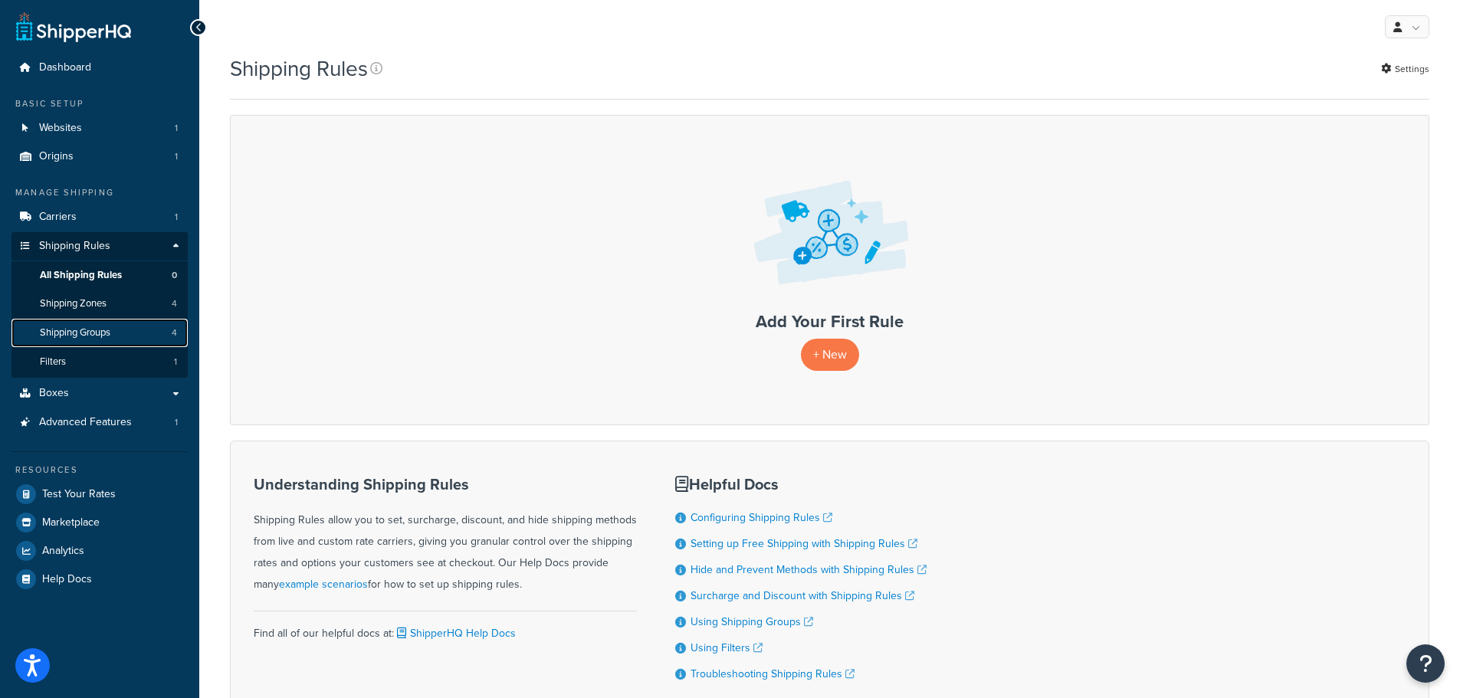
click at [93, 332] on span "Shipping Groups" at bounding box center [75, 332] width 71 height 13
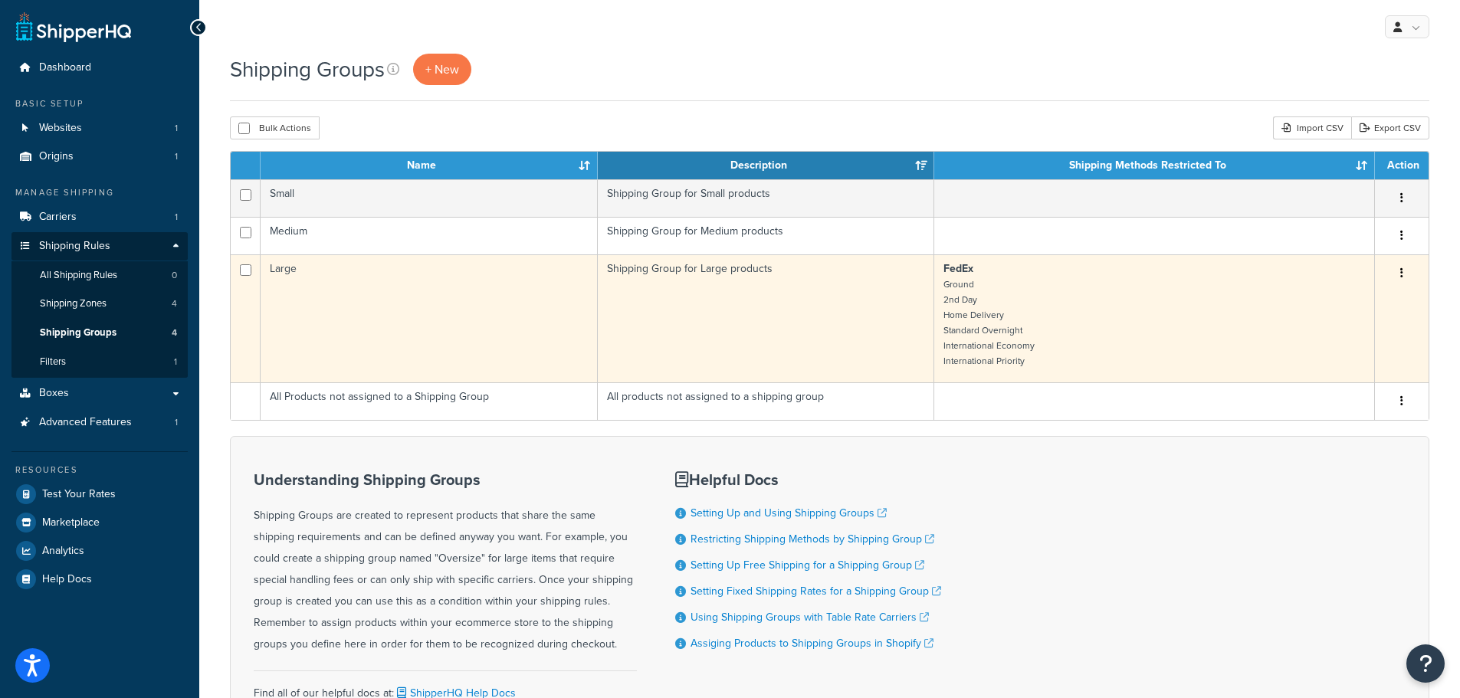
click at [1404, 271] on button "button" at bounding box center [1401, 273] width 21 height 25
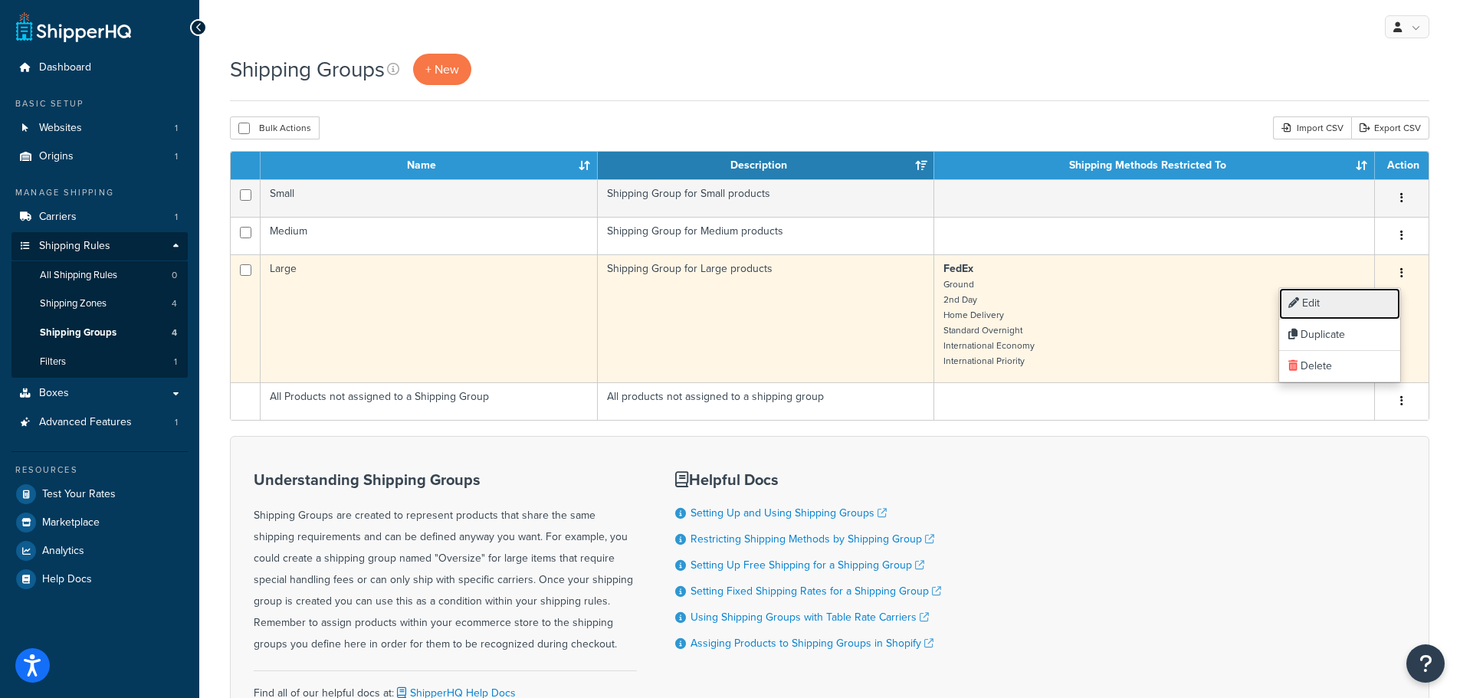
click at [1351, 300] on link "Edit" at bounding box center [1339, 303] width 121 height 31
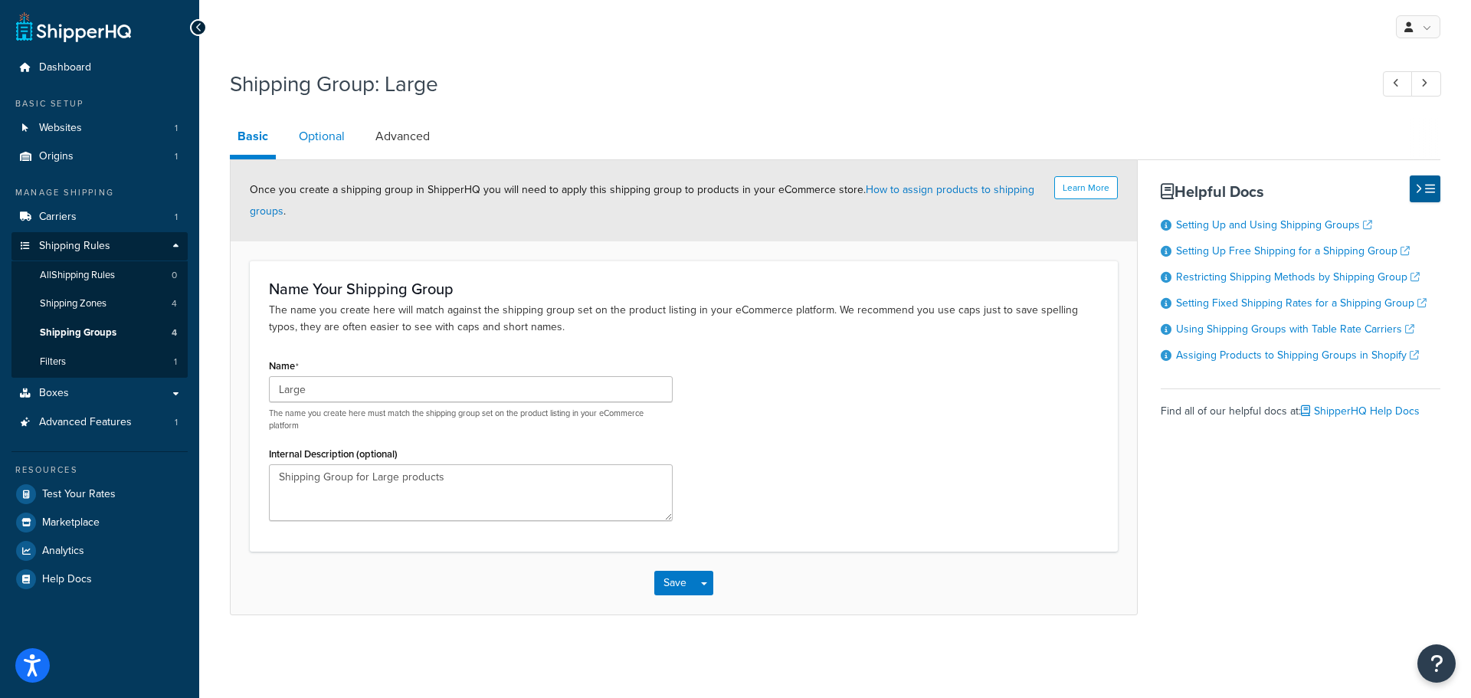
click at [316, 136] on link "Optional" at bounding box center [321, 136] width 61 height 37
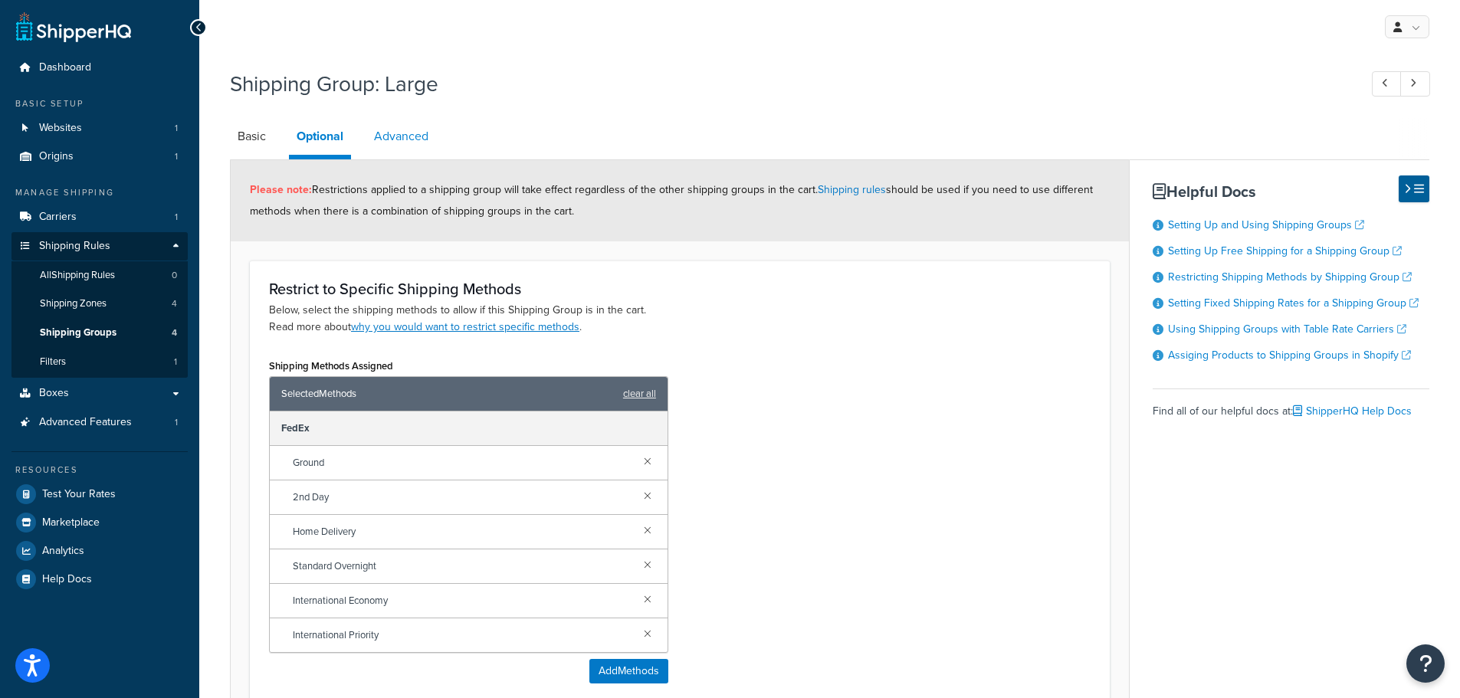
click at [396, 140] on link "Advanced" at bounding box center [401, 136] width 70 height 37
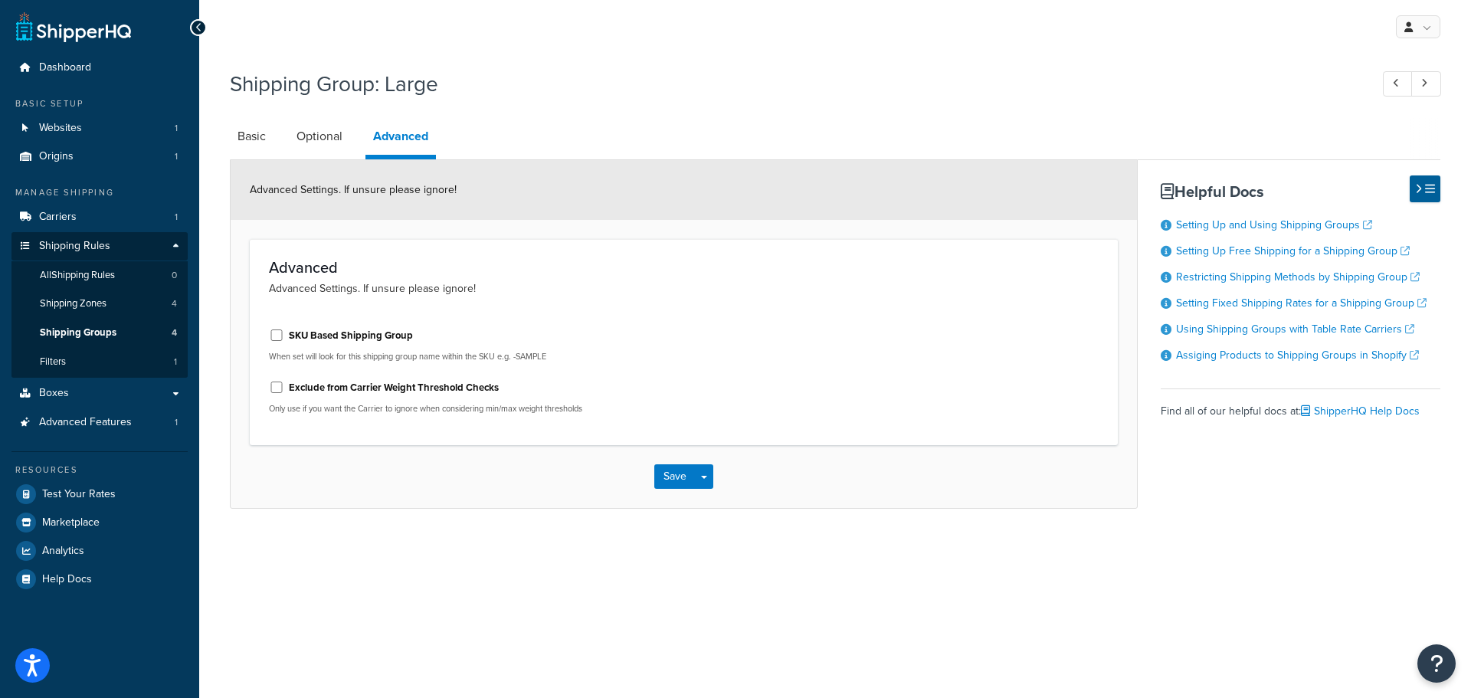
click at [770, 310] on div "Advanced Advanced Settings. If unsure please ignore! SKU Based Shipping Group W…" at bounding box center [684, 342] width 868 height 206
click at [245, 136] on link "Basic" at bounding box center [252, 136] width 44 height 37
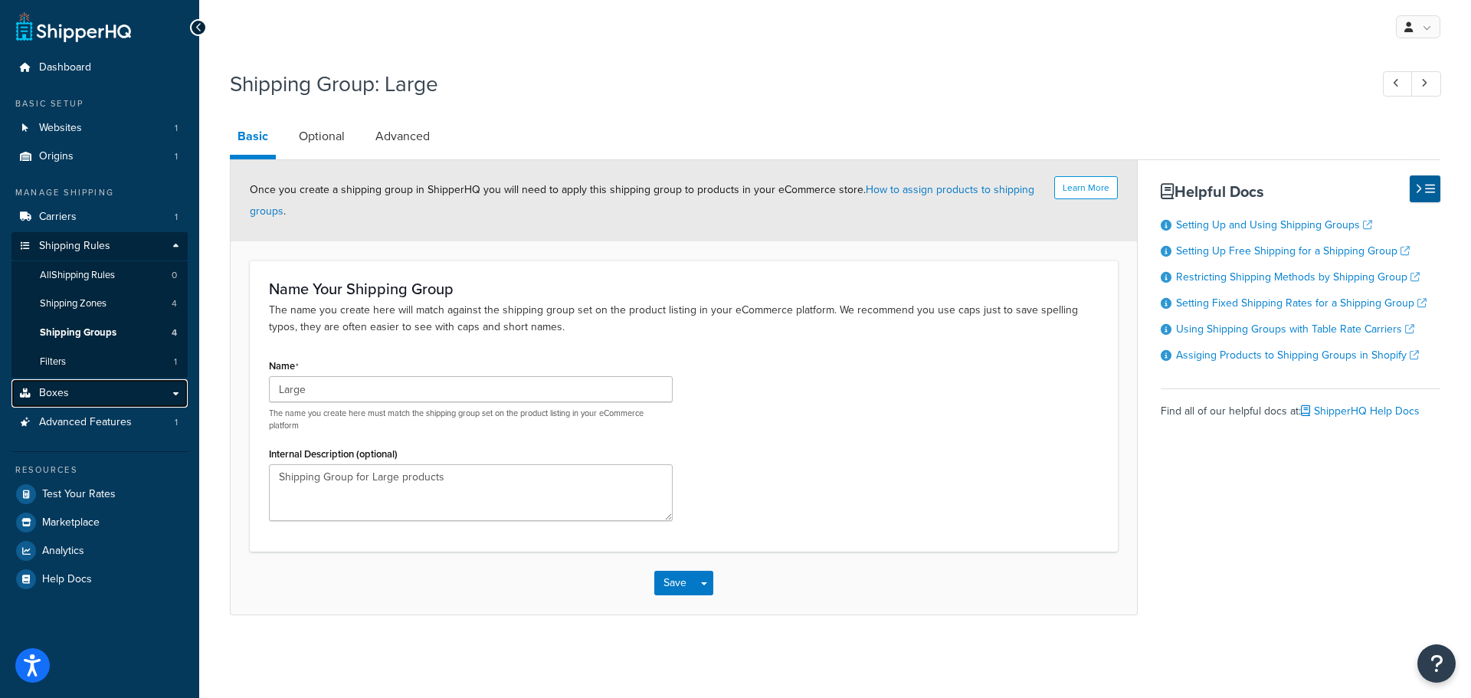
click at [97, 396] on link "Boxes" at bounding box center [99, 393] width 176 height 28
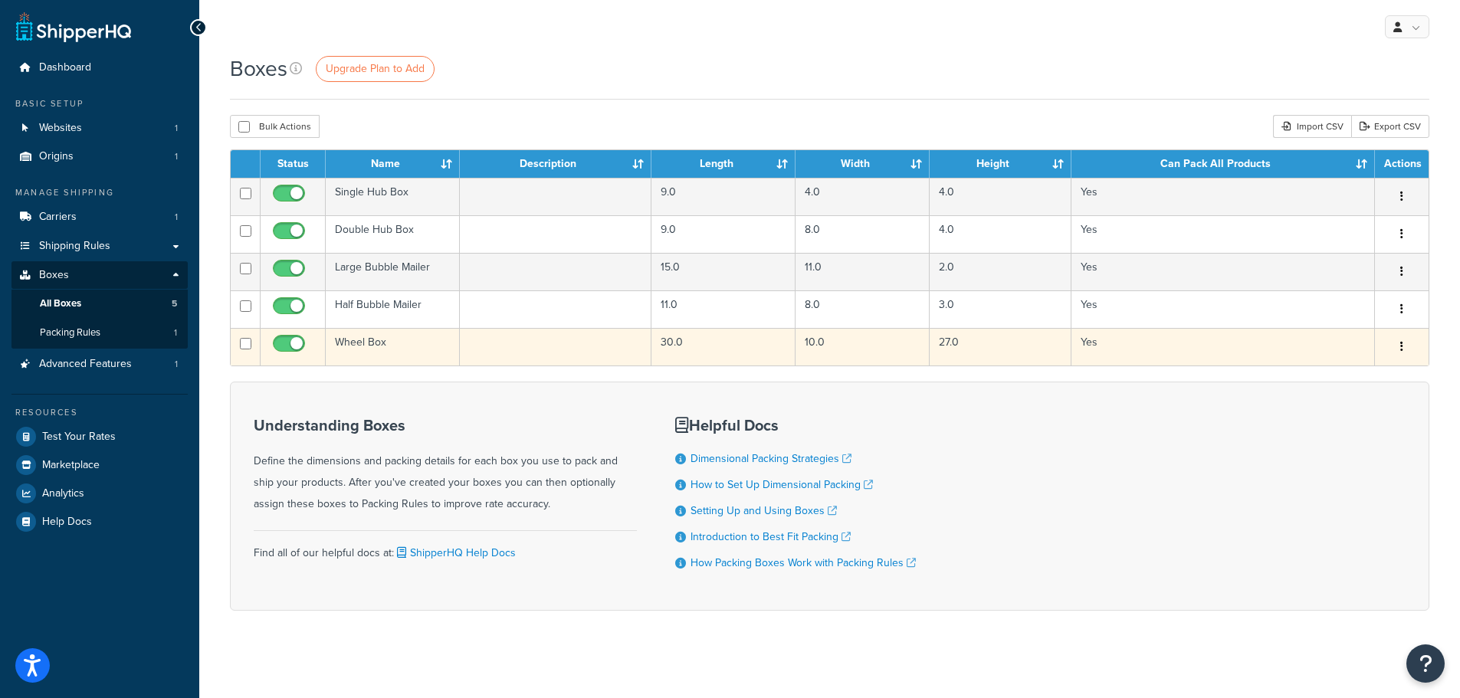
click at [1407, 353] on button "button" at bounding box center [1401, 347] width 21 height 25
click at [1339, 375] on link "Edit" at bounding box center [1350, 375] width 121 height 31
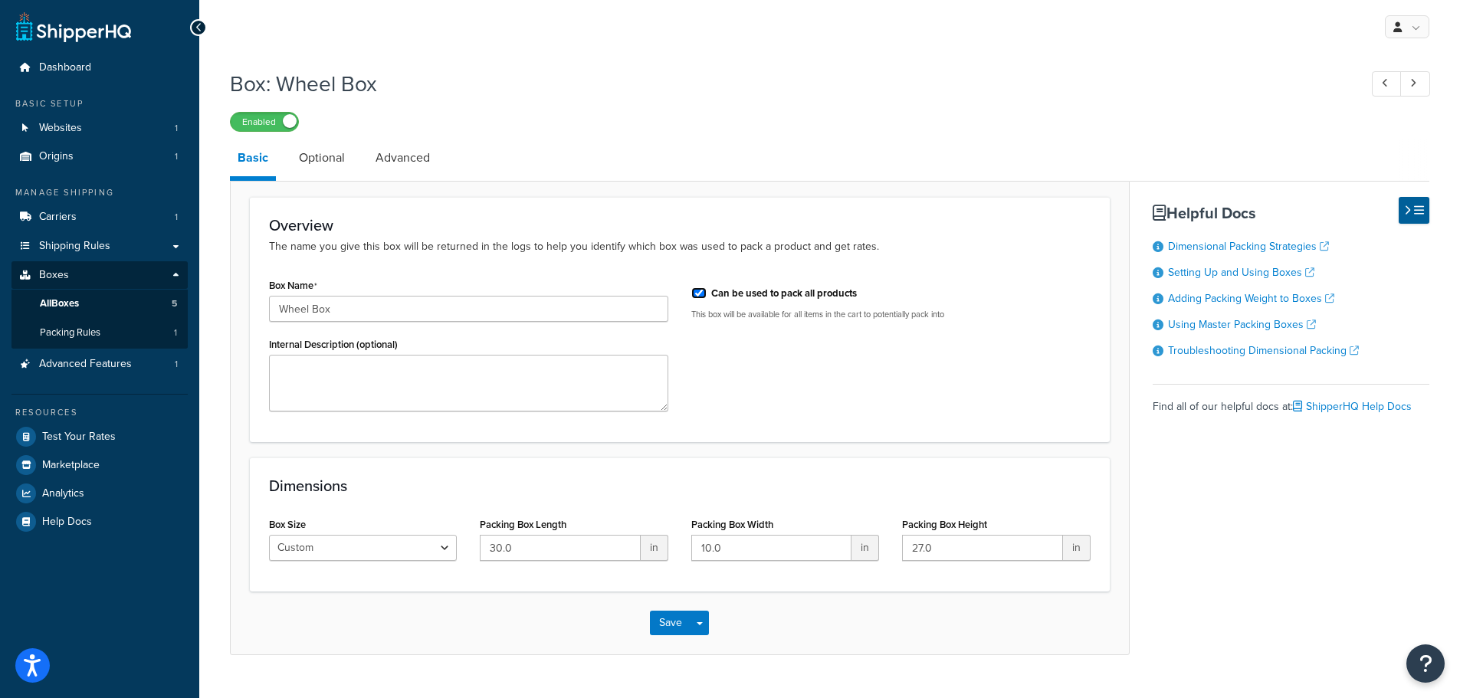
drag, startPoint x: 700, startPoint y: 297, endPoint x: 744, endPoint y: 352, distance: 70.4
click at [744, 352] on div "Box Name Wheel Box Internal Description (optional) Can be used to pack all prod…" at bounding box center [679, 348] width 844 height 149
click at [324, 155] on link "Optional" at bounding box center [321, 157] width 61 height 37
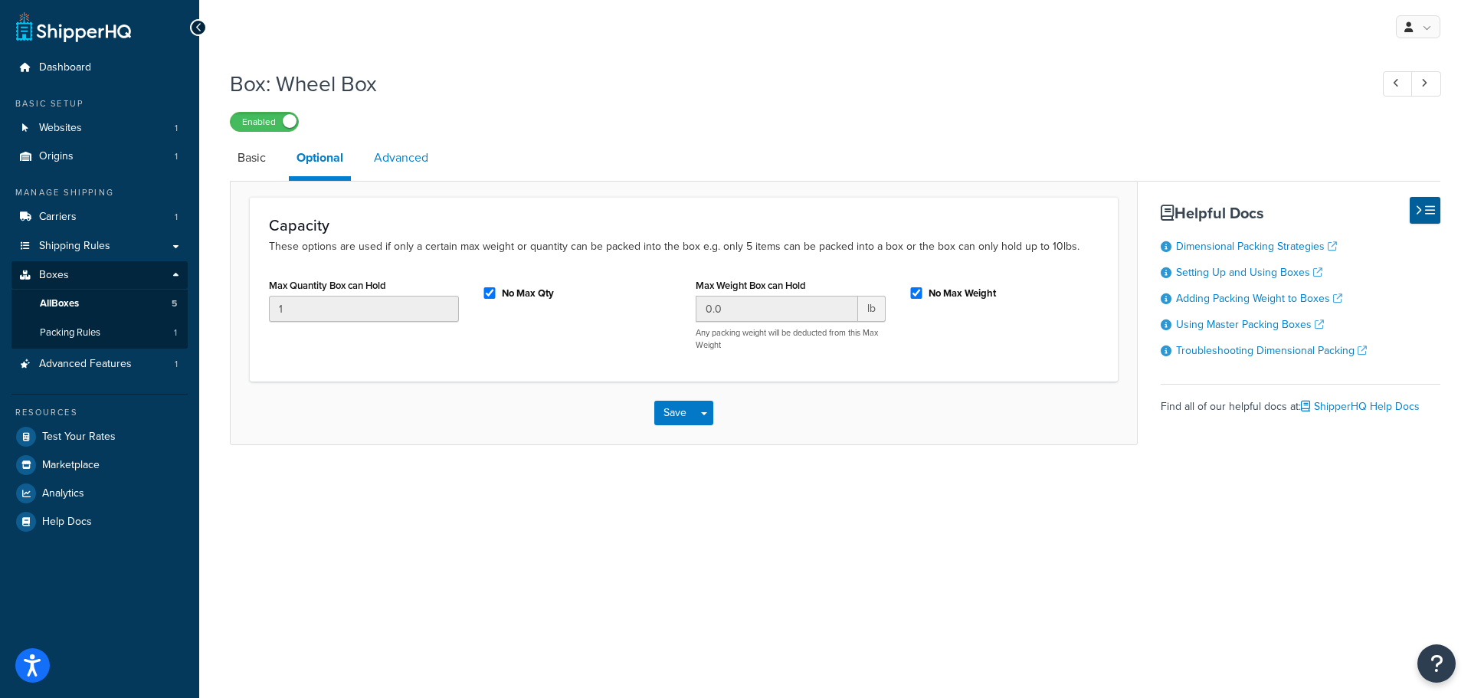
click at [412, 160] on link "Advanced" at bounding box center [401, 157] width 70 height 37
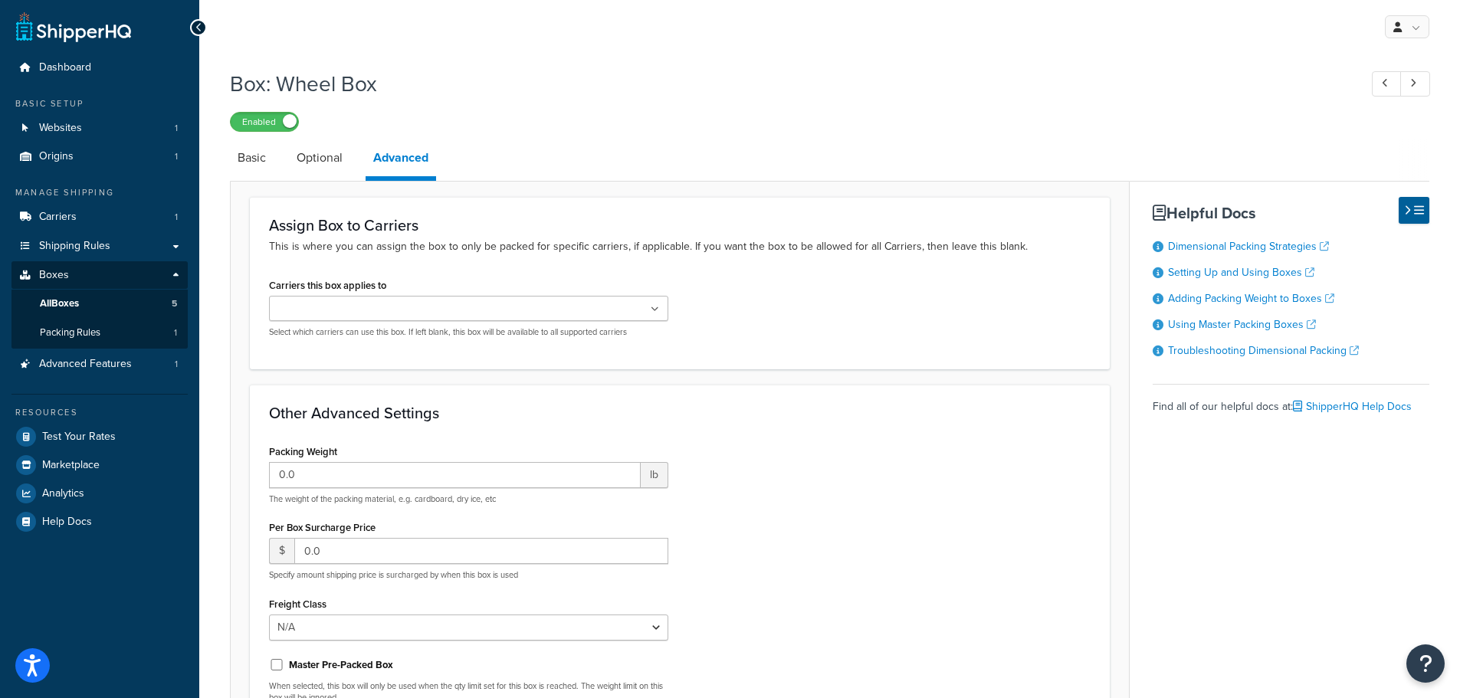
click at [874, 387] on div "Other Advanced Settings Packing Weight 0.0 lb The weight of the packing materia…" at bounding box center [680, 586] width 860 height 402
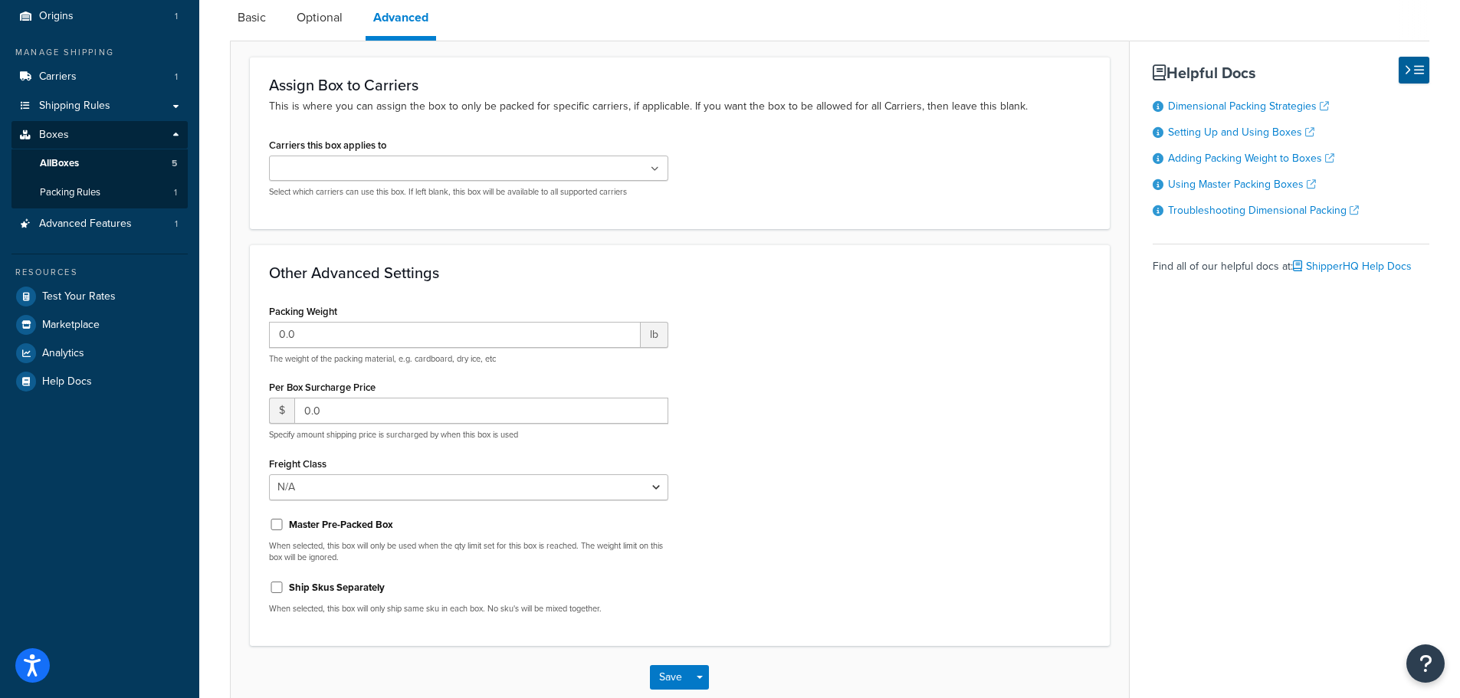
scroll to position [153, 0]
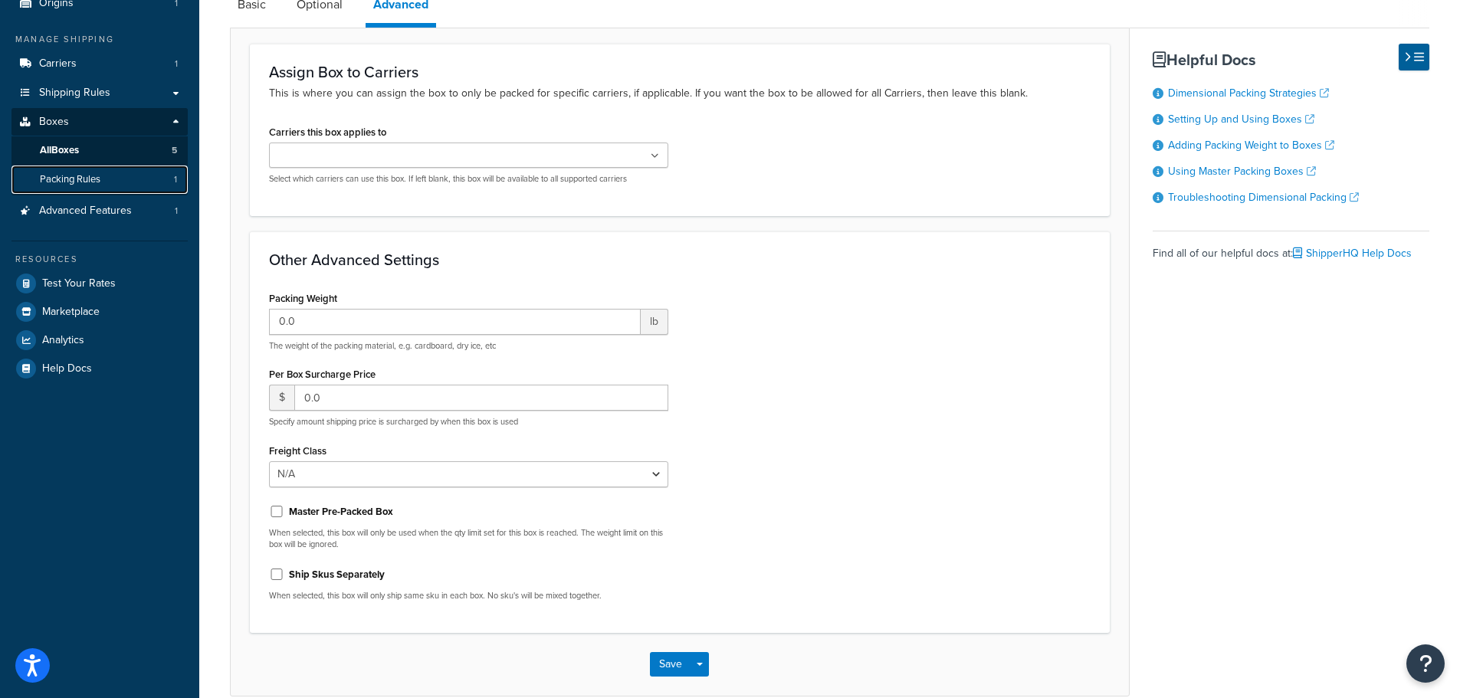
click at [59, 182] on span "Packing Rules" at bounding box center [70, 179] width 61 height 13
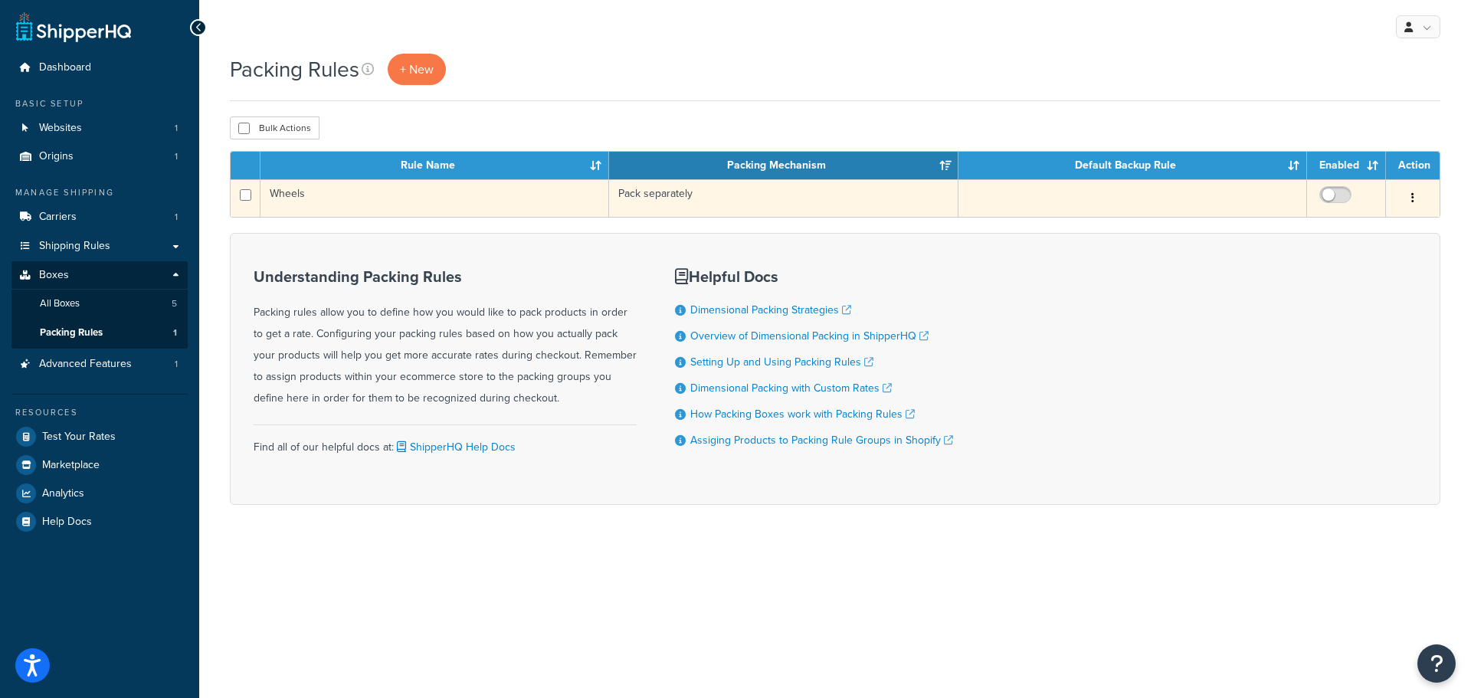
click at [1415, 199] on button "button" at bounding box center [1412, 198] width 21 height 25
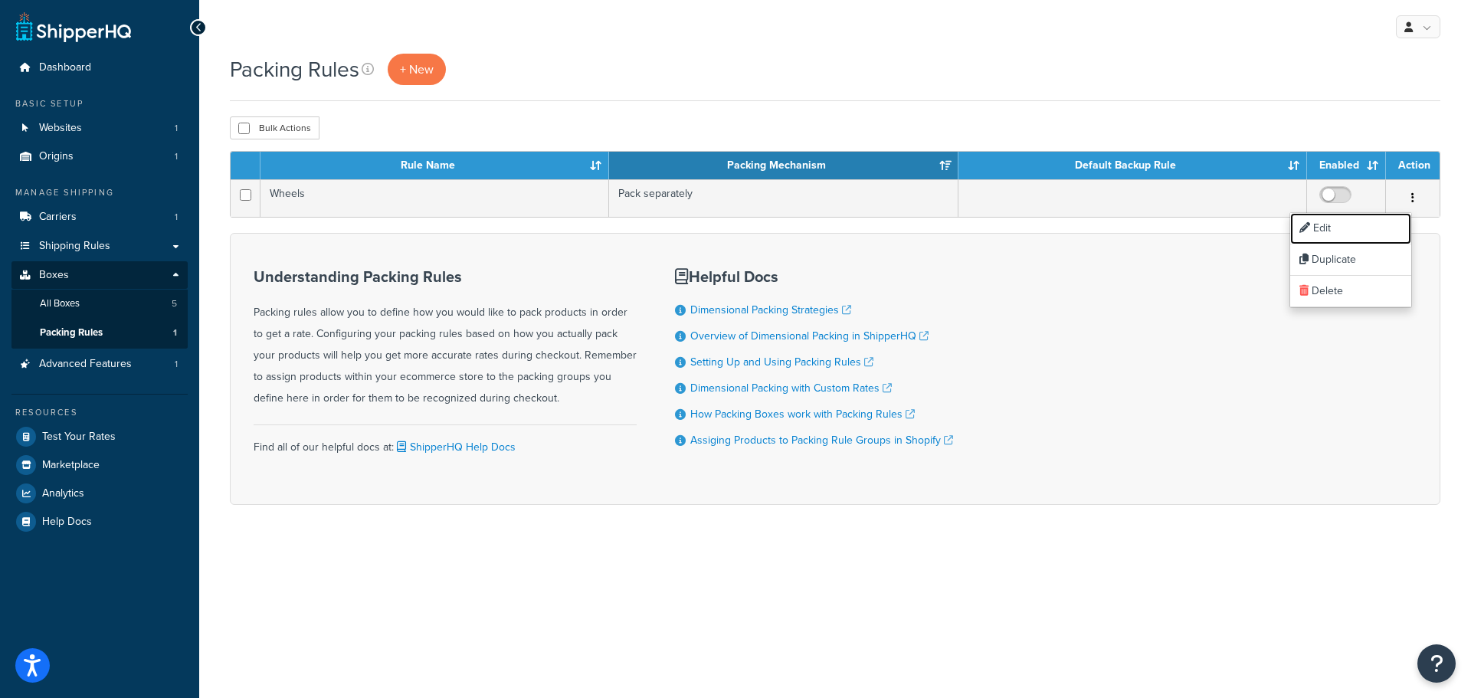
click at [1371, 232] on link "Edit" at bounding box center [1350, 228] width 121 height 31
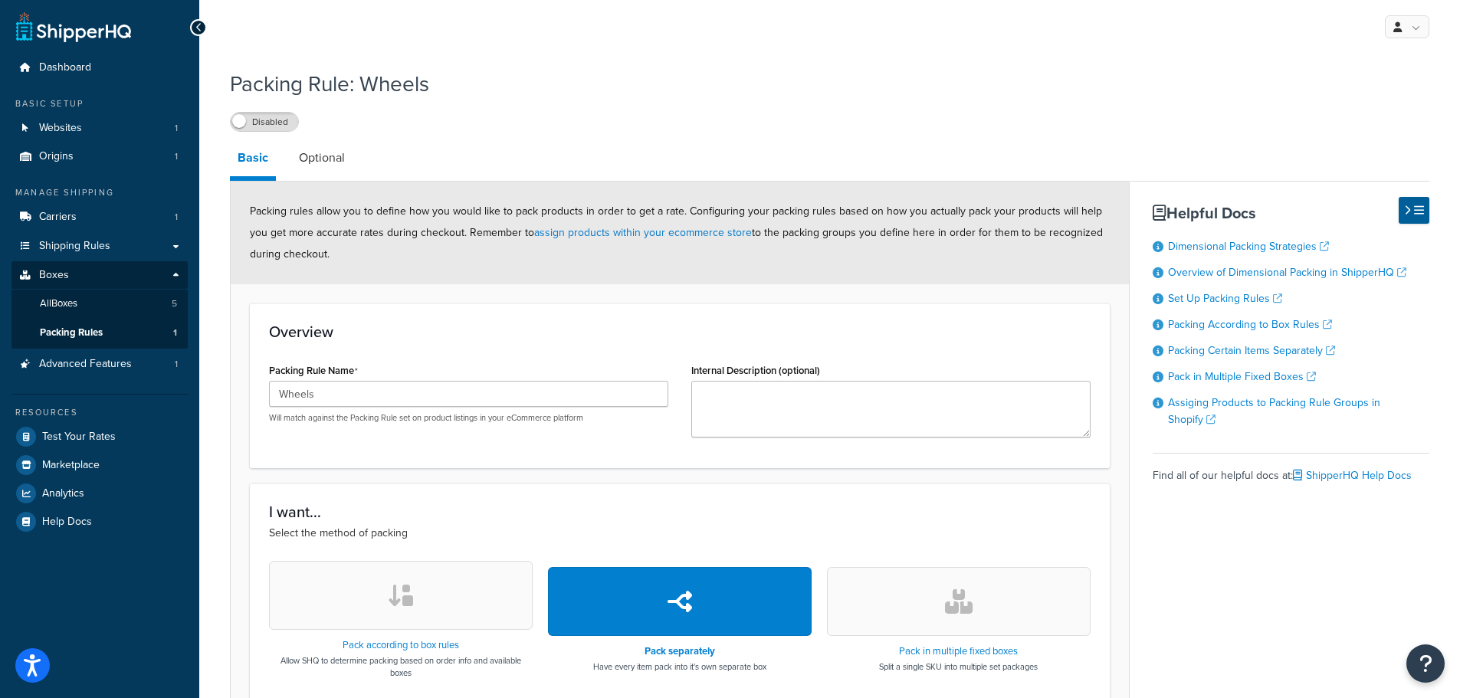
click at [513, 317] on div "Overview Packing Rule Name Wheels Will match against the Packing Rule set on pr…" at bounding box center [680, 385] width 860 height 165
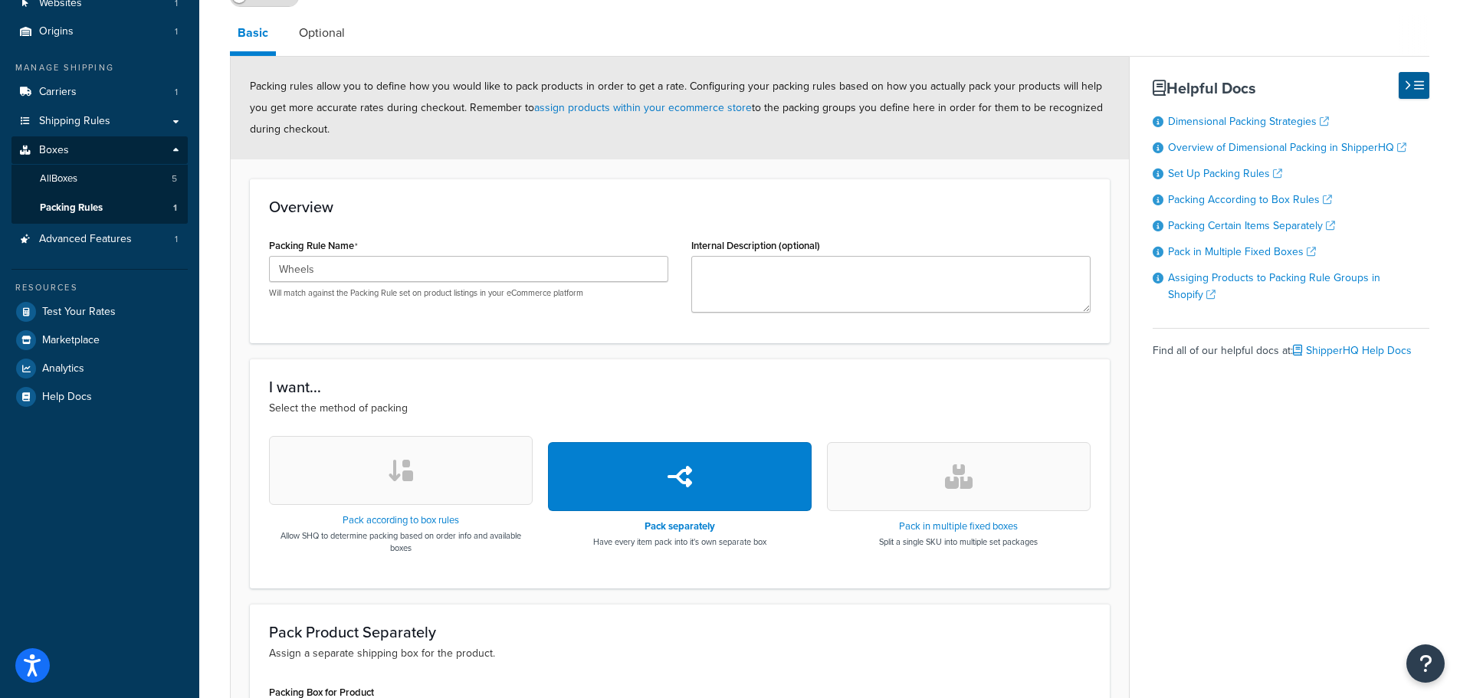
scroll to position [230, 0]
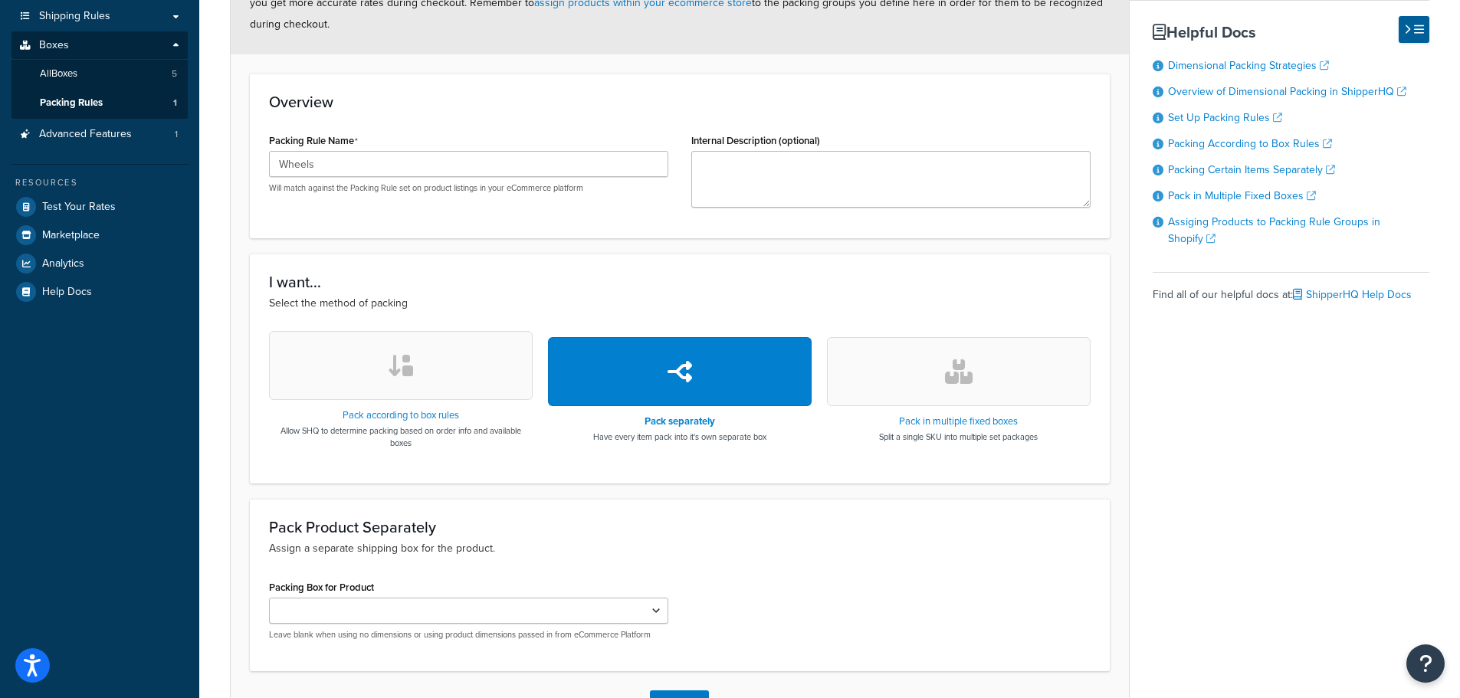
click at [341, 535] on h3 "Pack Product Separately" at bounding box center [679, 527] width 821 height 17
click at [444, 612] on select "Packing Box for Product" at bounding box center [468, 611] width 399 height 26
click at [366, 617] on select "Packing Box for Product" at bounding box center [468, 611] width 399 height 26
click at [787, 602] on div "Packing Box for Product Leave blank when using no dimensions or using product d…" at bounding box center [679, 614] width 844 height 76
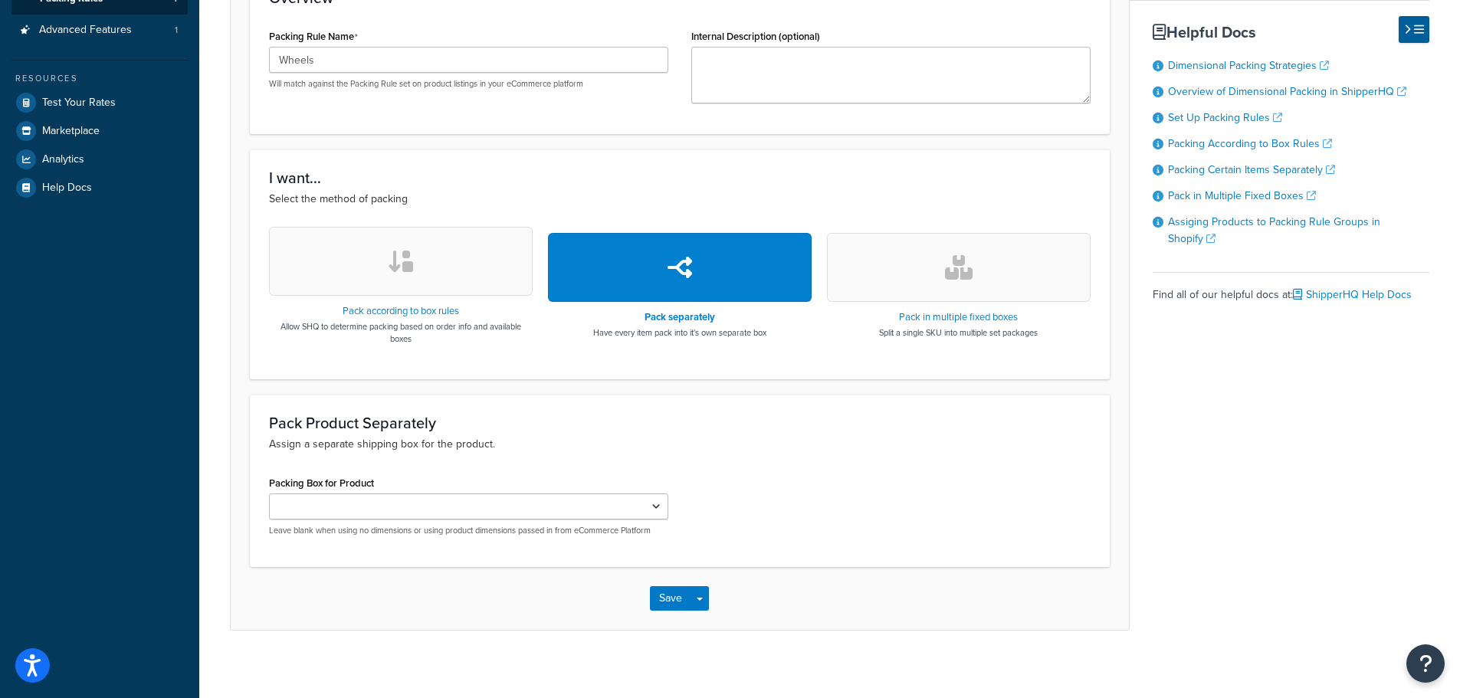
scroll to position [343, 0]
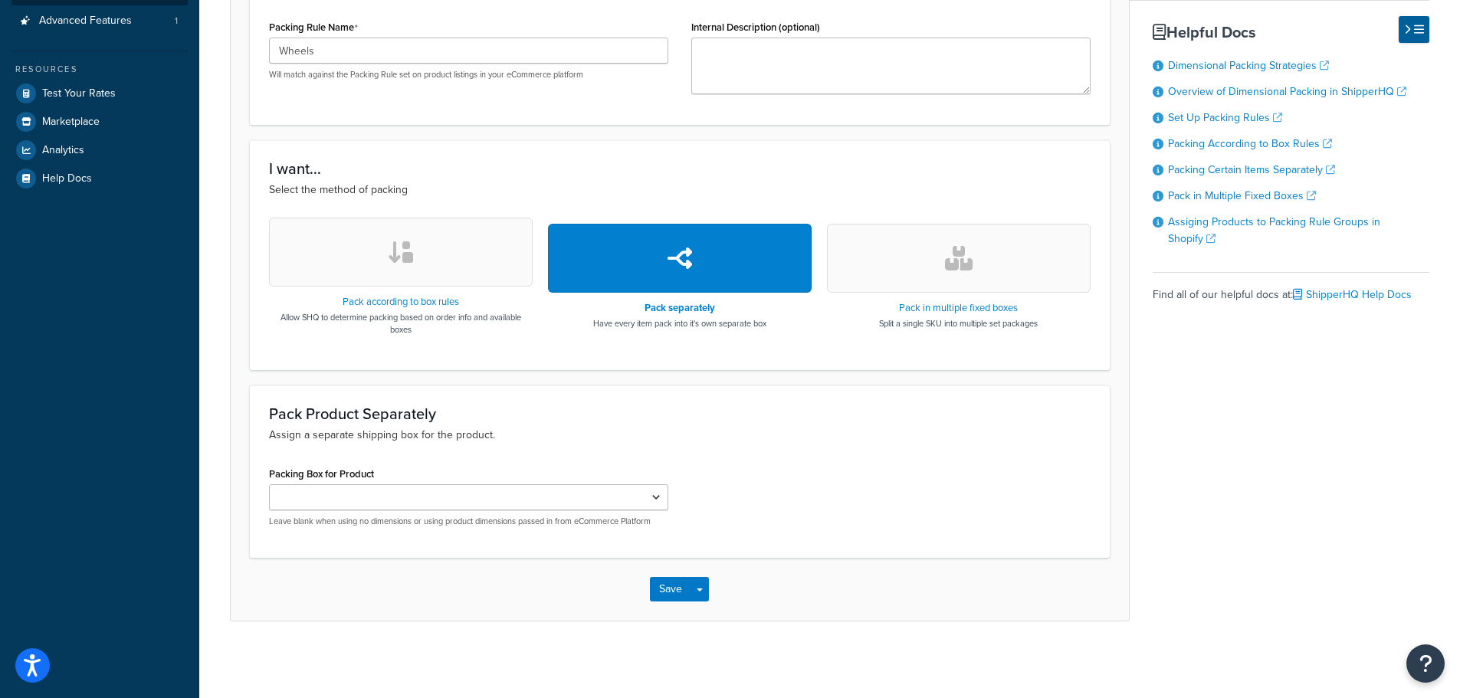
click at [369, 254] on button "button" at bounding box center [401, 252] width 264 height 69
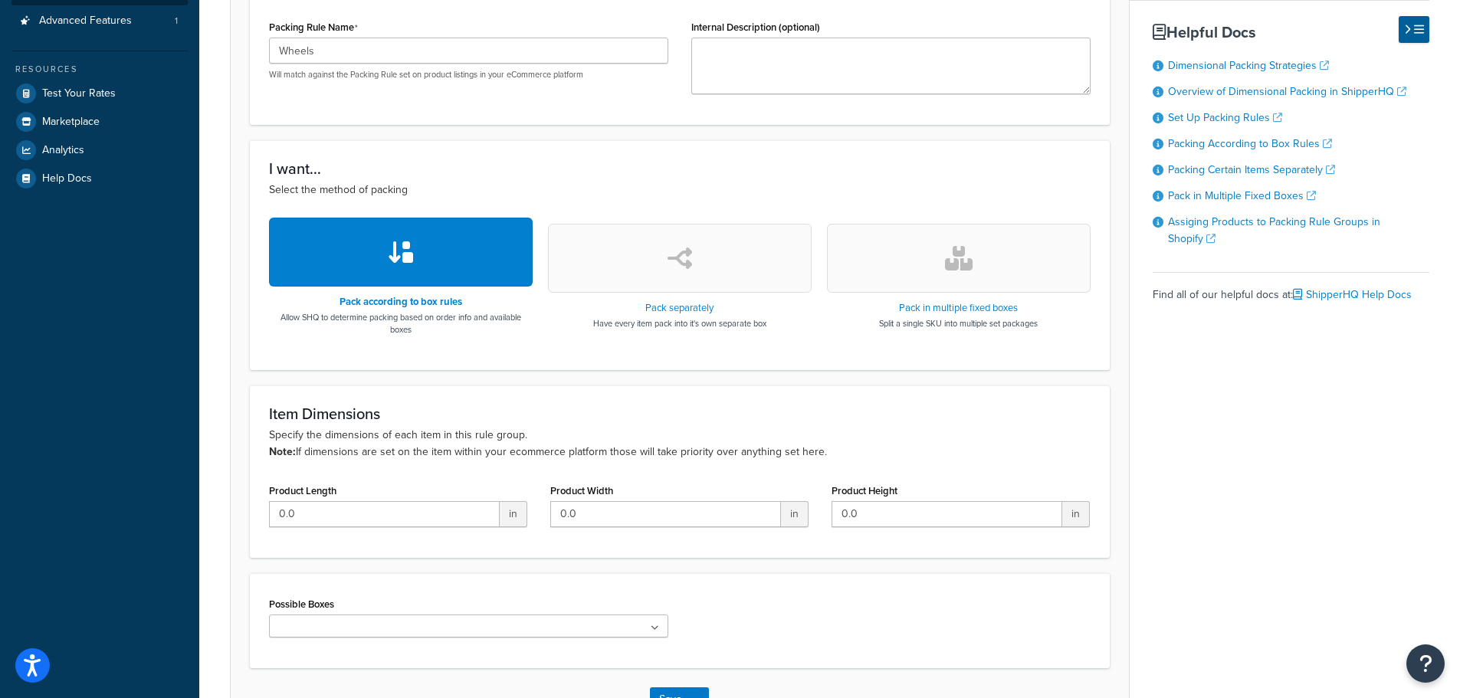
click at [664, 629] on ul at bounding box center [468, 626] width 399 height 23
click at [654, 628] on icon at bounding box center [655, 628] width 7 height 9
click at [654, 628] on icon at bounding box center [655, 628] width 8 height 9
click at [431, 438] on p "Specify the dimensions of each item in this rule group. Note: If dimensions are…" at bounding box center [679, 444] width 821 height 34
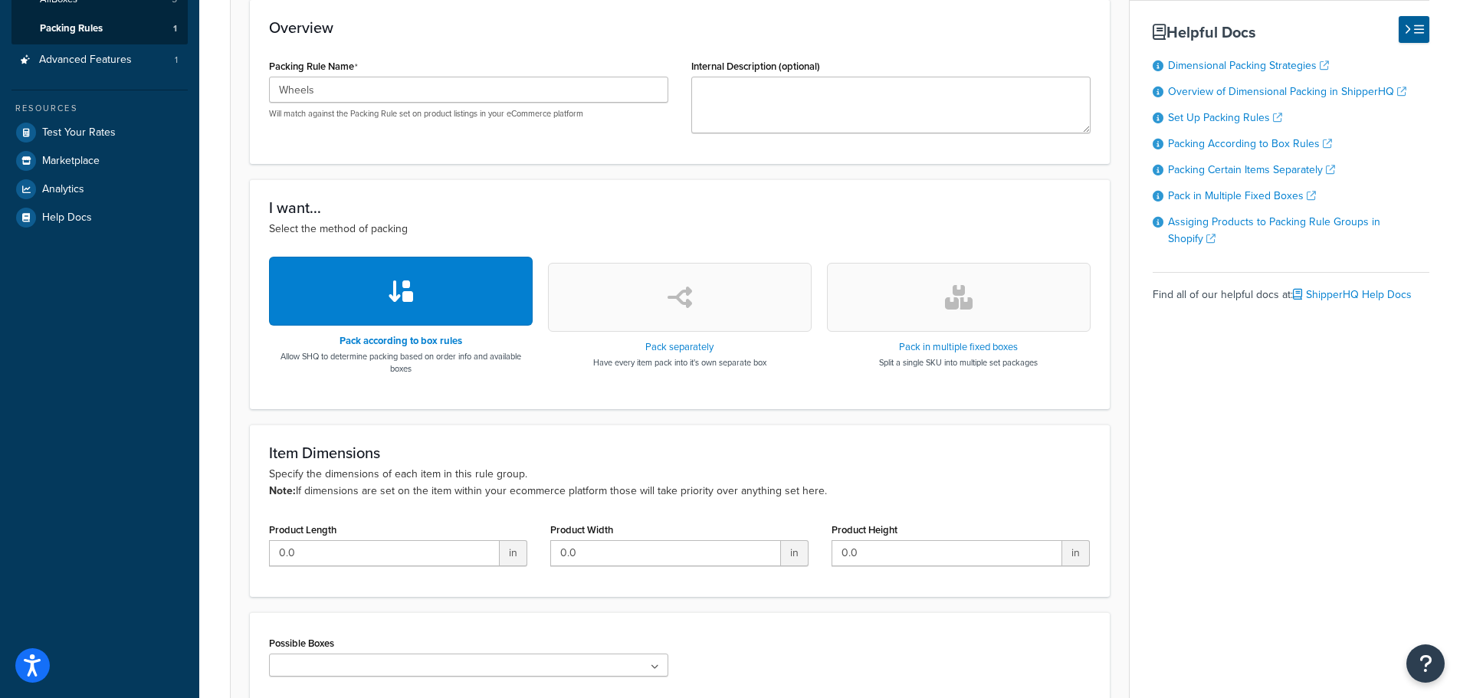
scroll to position [267, 0]
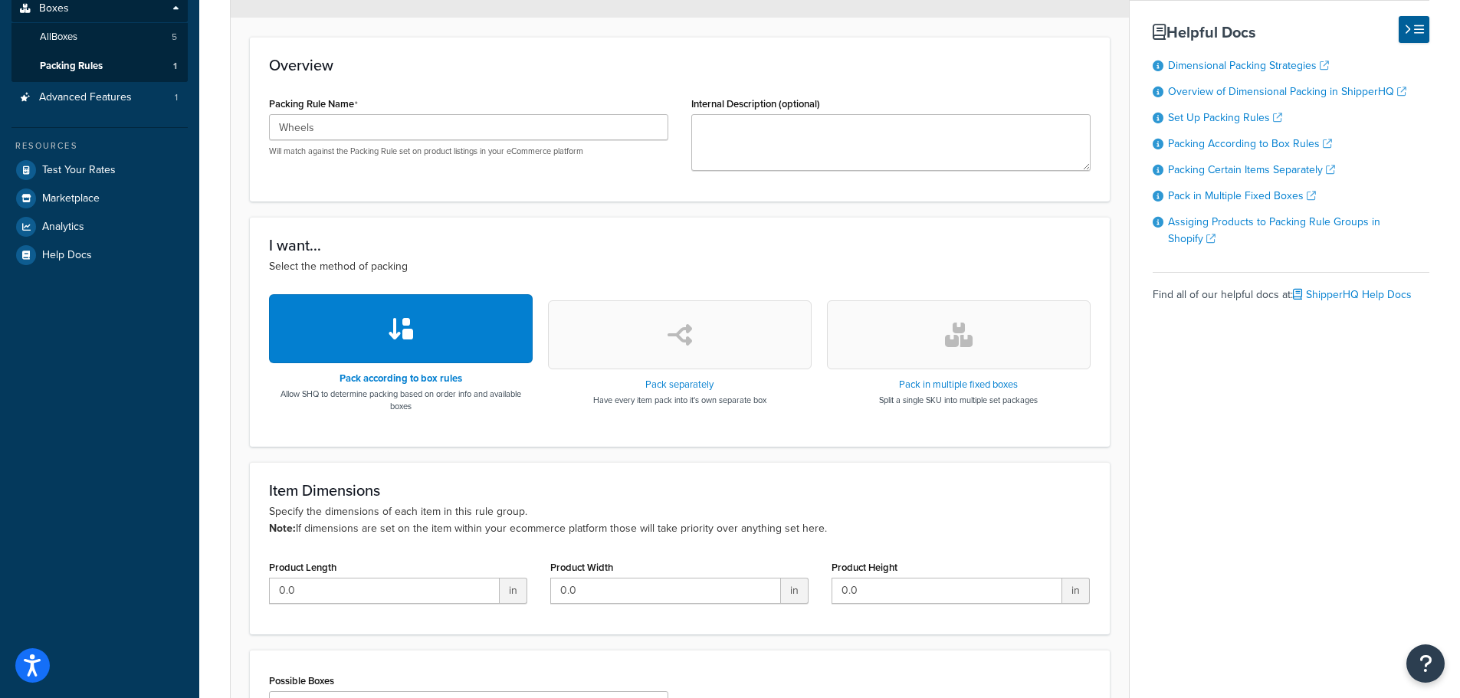
click at [686, 343] on icon "button" at bounding box center [679, 335] width 25 height 25
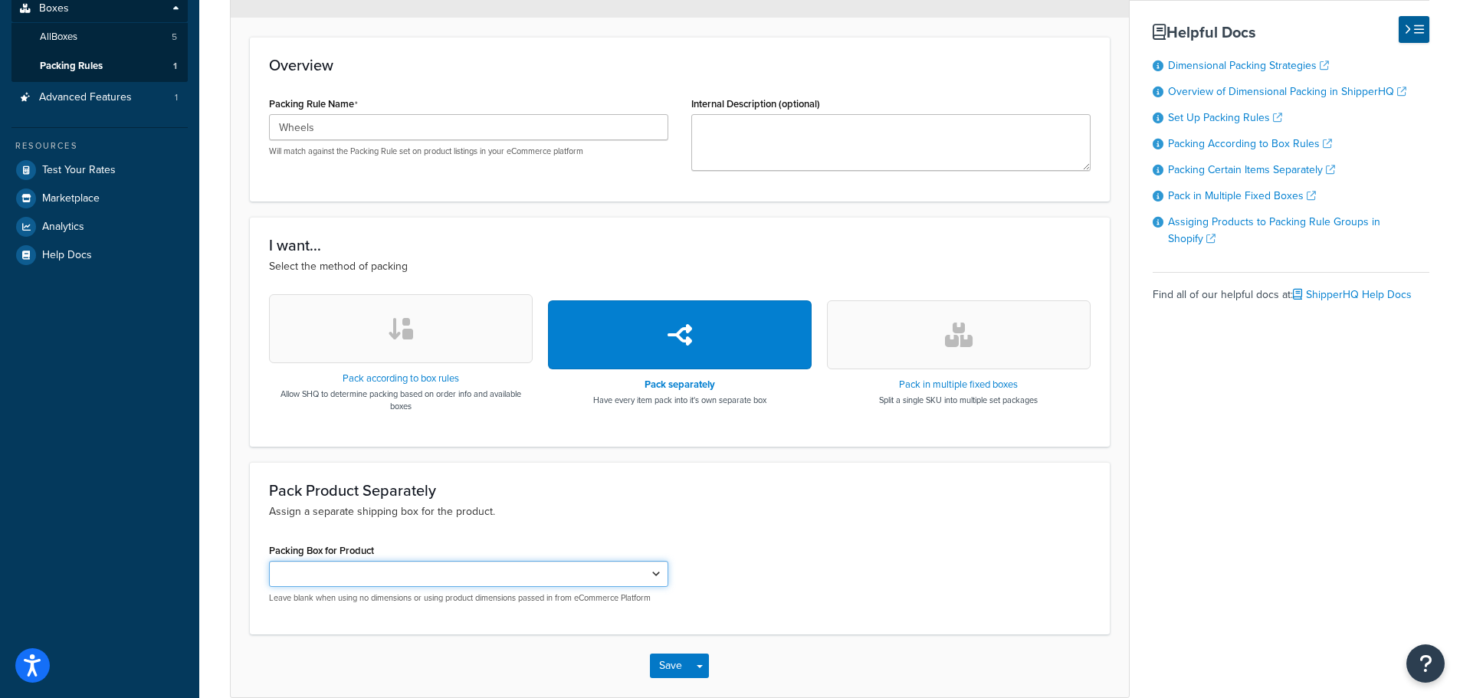
click at [658, 579] on select "Packing Box for Product" at bounding box center [468, 574] width 399 height 26
click at [993, 333] on button "button" at bounding box center [959, 334] width 264 height 69
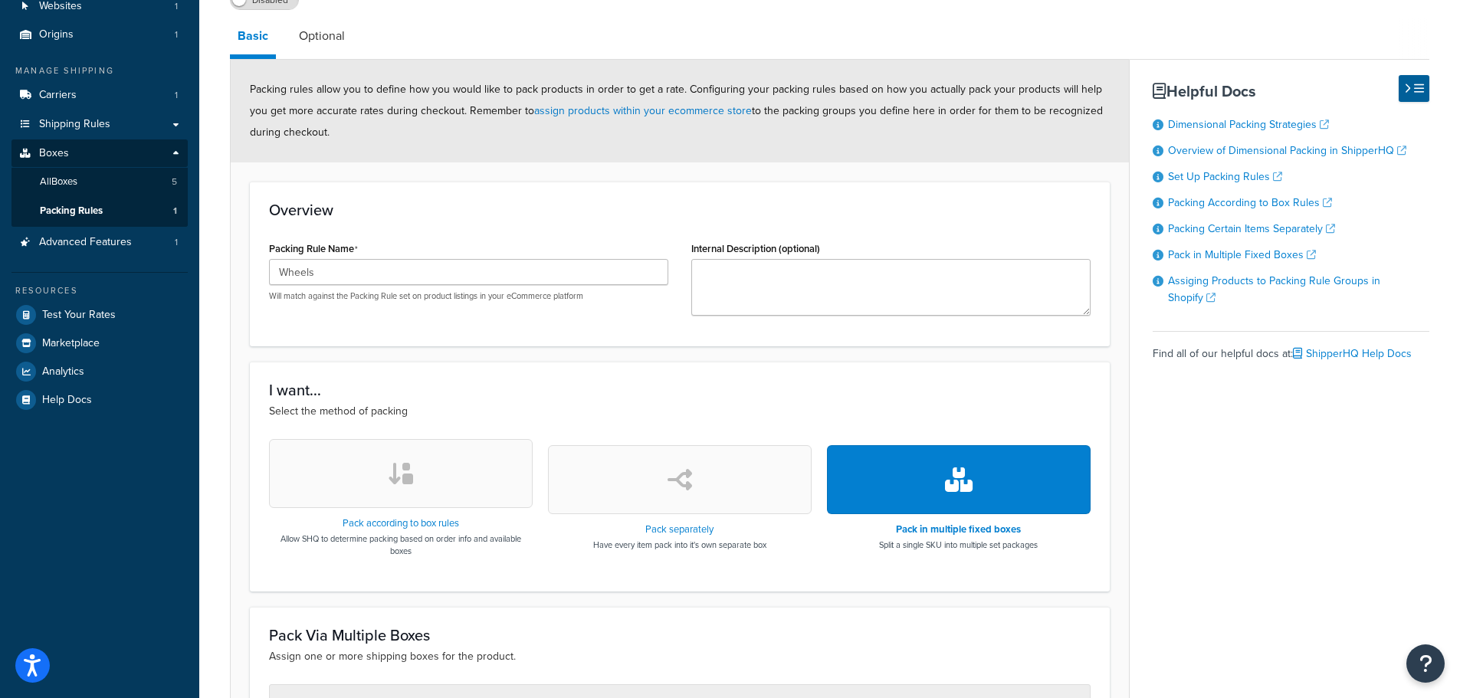
scroll to position [153, 0]
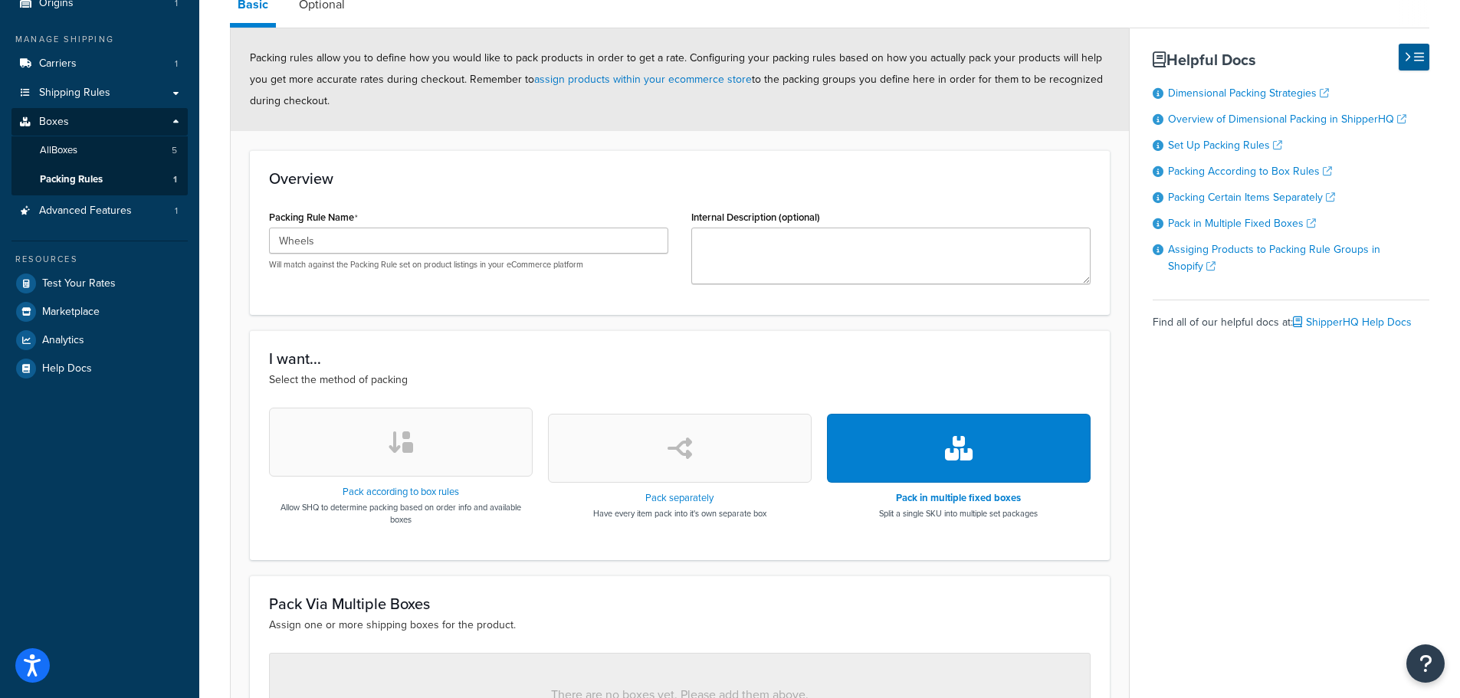
click at [675, 451] on icon "button" at bounding box center [679, 448] width 25 height 25
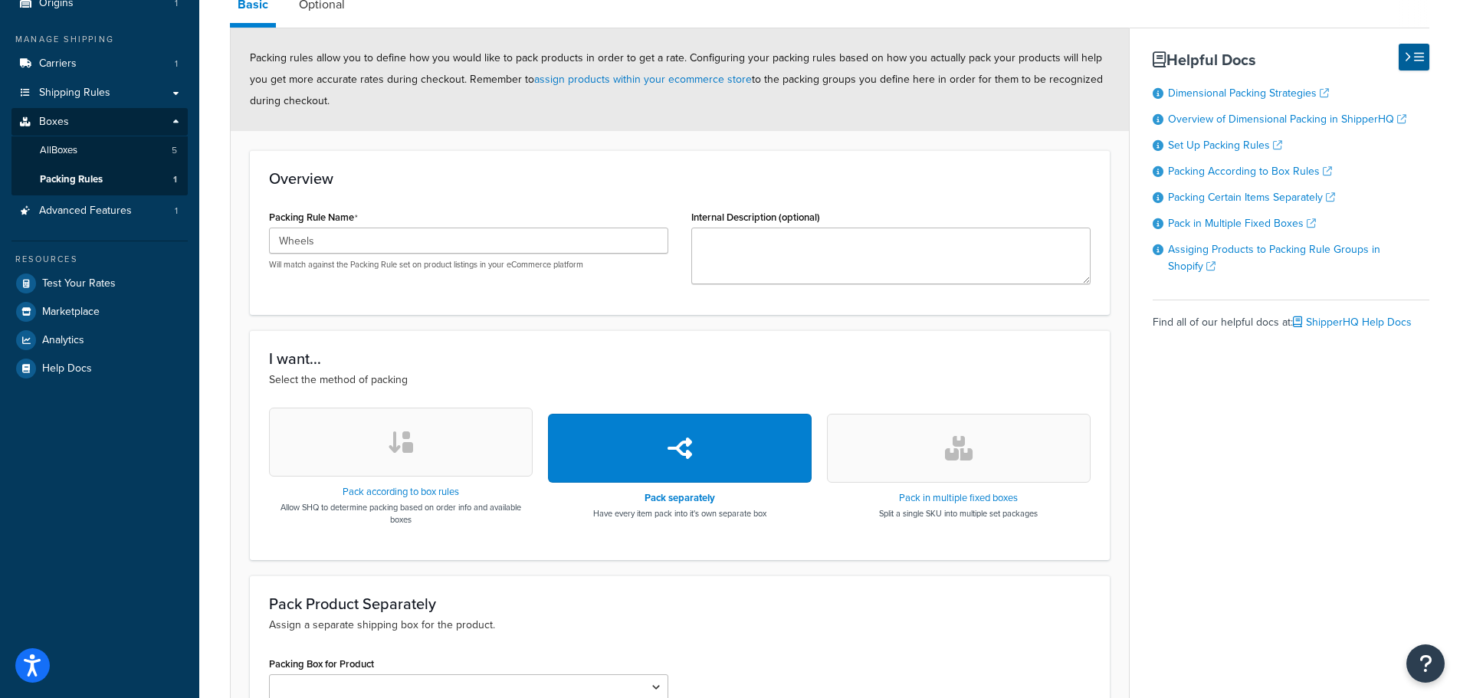
click at [636, 580] on div "Pack Product Separately Assign a separate shipping box for the product. Packing…" at bounding box center [680, 662] width 860 height 172
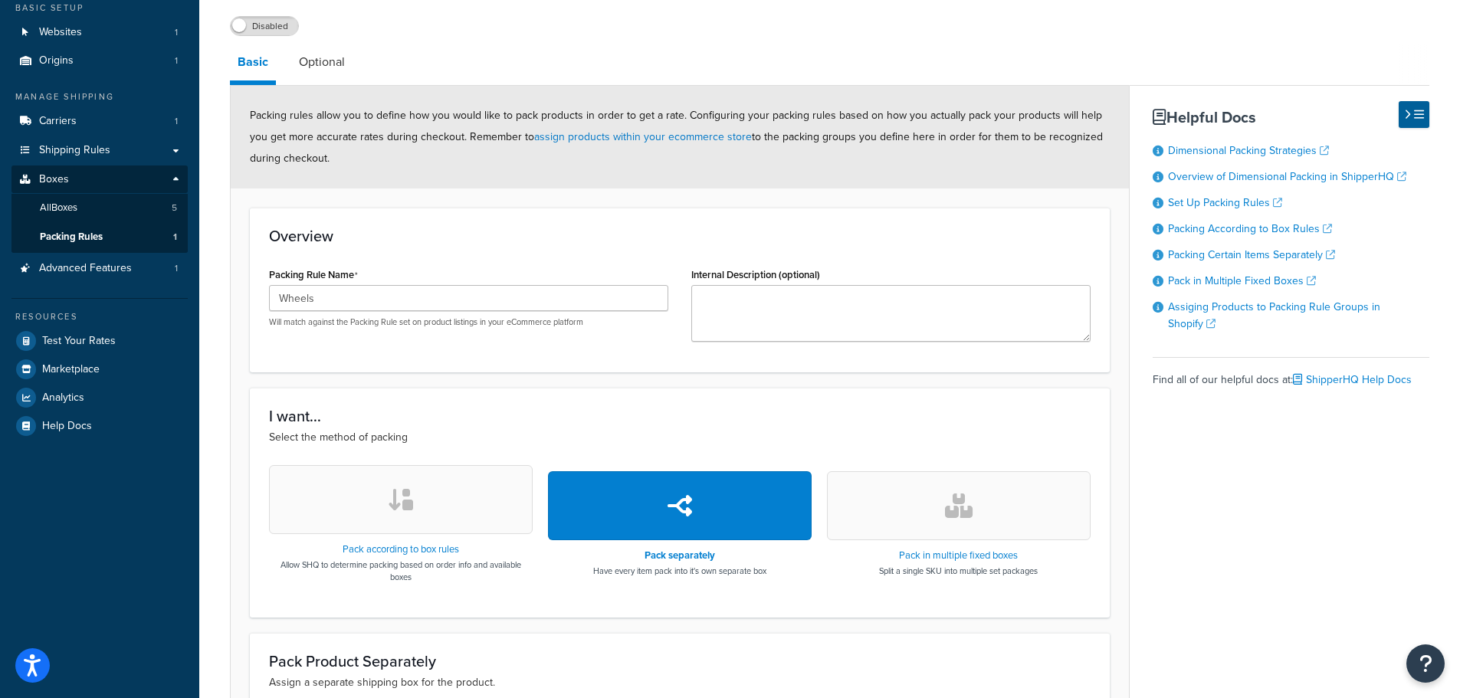
scroll to position [0, 0]
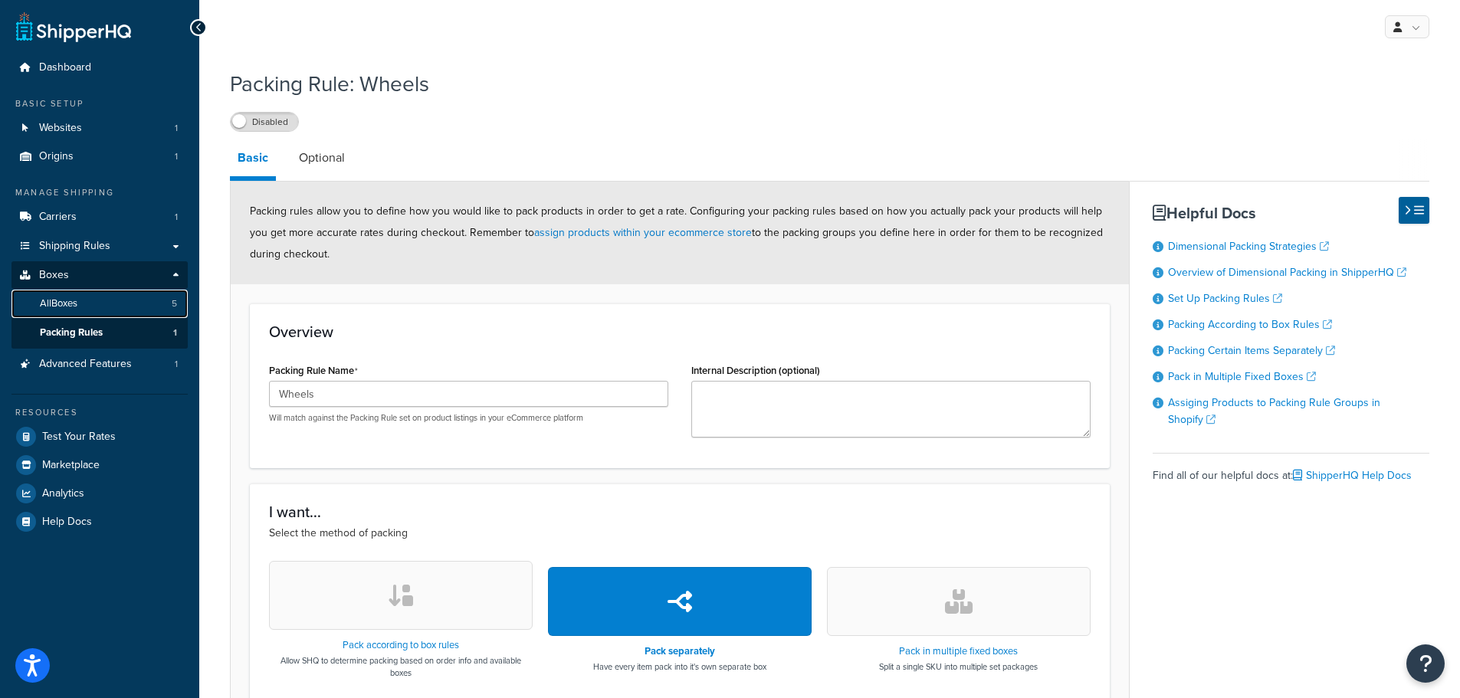
click at [61, 308] on span "All Boxes" at bounding box center [59, 303] width 38 height 13
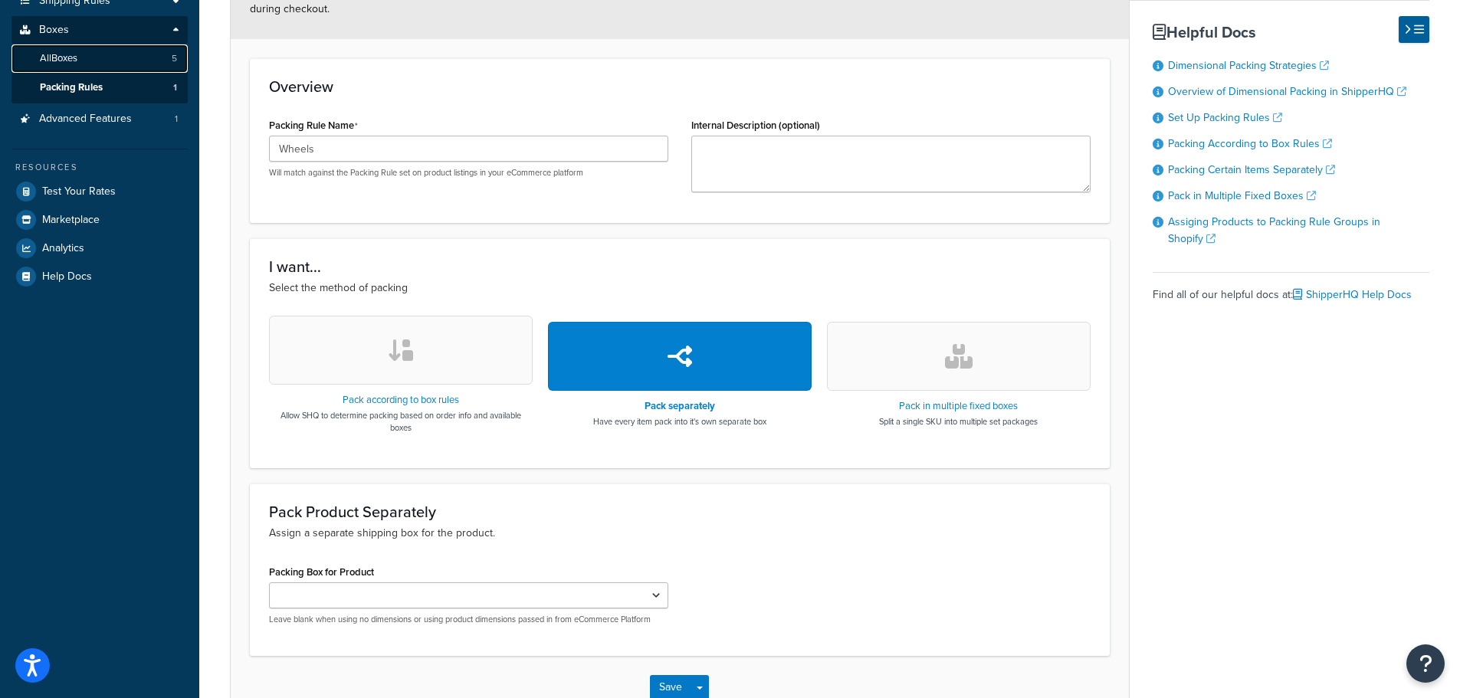
scroll to position [343, 0]
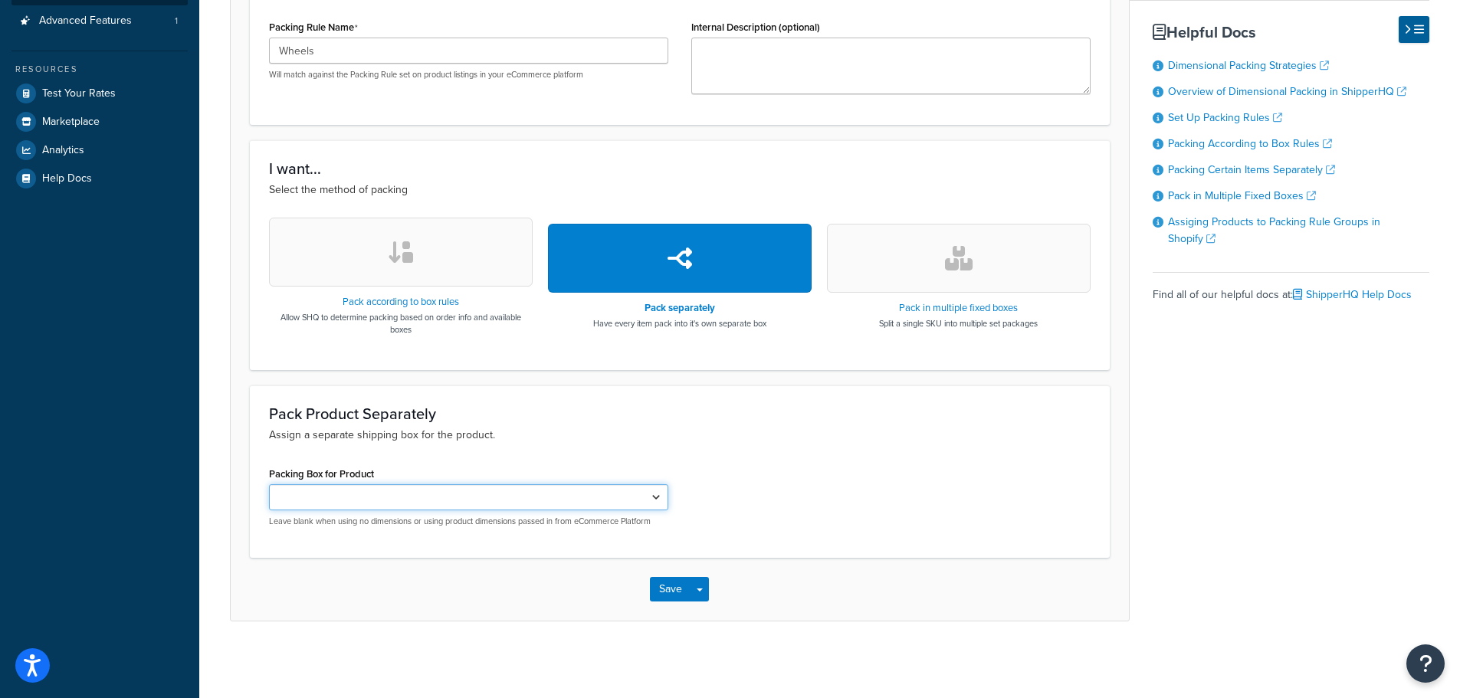
click at [631, 494] on select "Packing Box for Product" at bounding box center [468, 497] width 399 height 26
click at [269, 484] on select "Packing Box for Product" at bounding box center [468, 497] width 399 height 26
click at [324, 494] on select "Packing Box for Product" at bounding box center [468, 497] width 399 height 26
click at [745, 463] on div "Packing Box for Product Leave blank when using no dimensions or using product d…" at bounding box center [679, 501] width 844 height 76
click at [668, 589] on button "Save" at bounding box center [670, 589] width 41 height 25
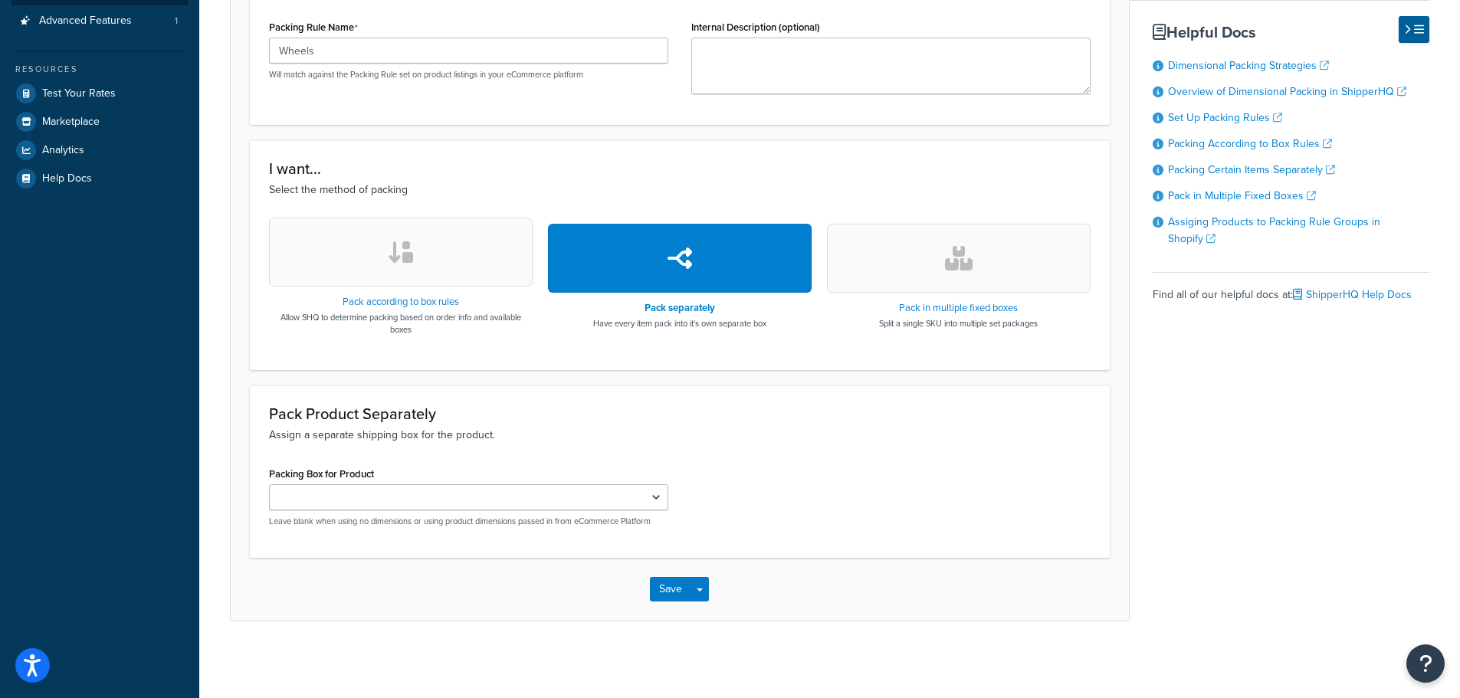
scroll to position [0, 0]
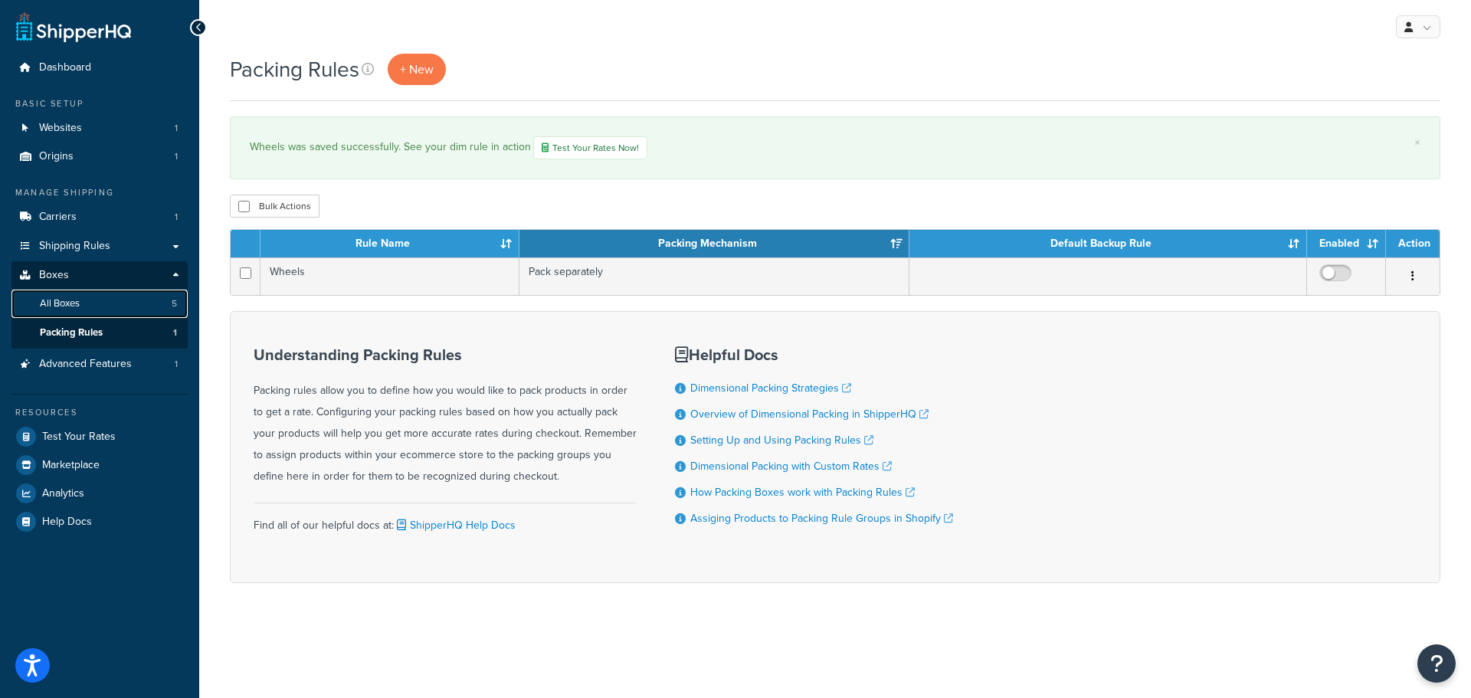
click at [54, 307] on span "All Boxes" at bounding box center [60, 303] width 40 height 13
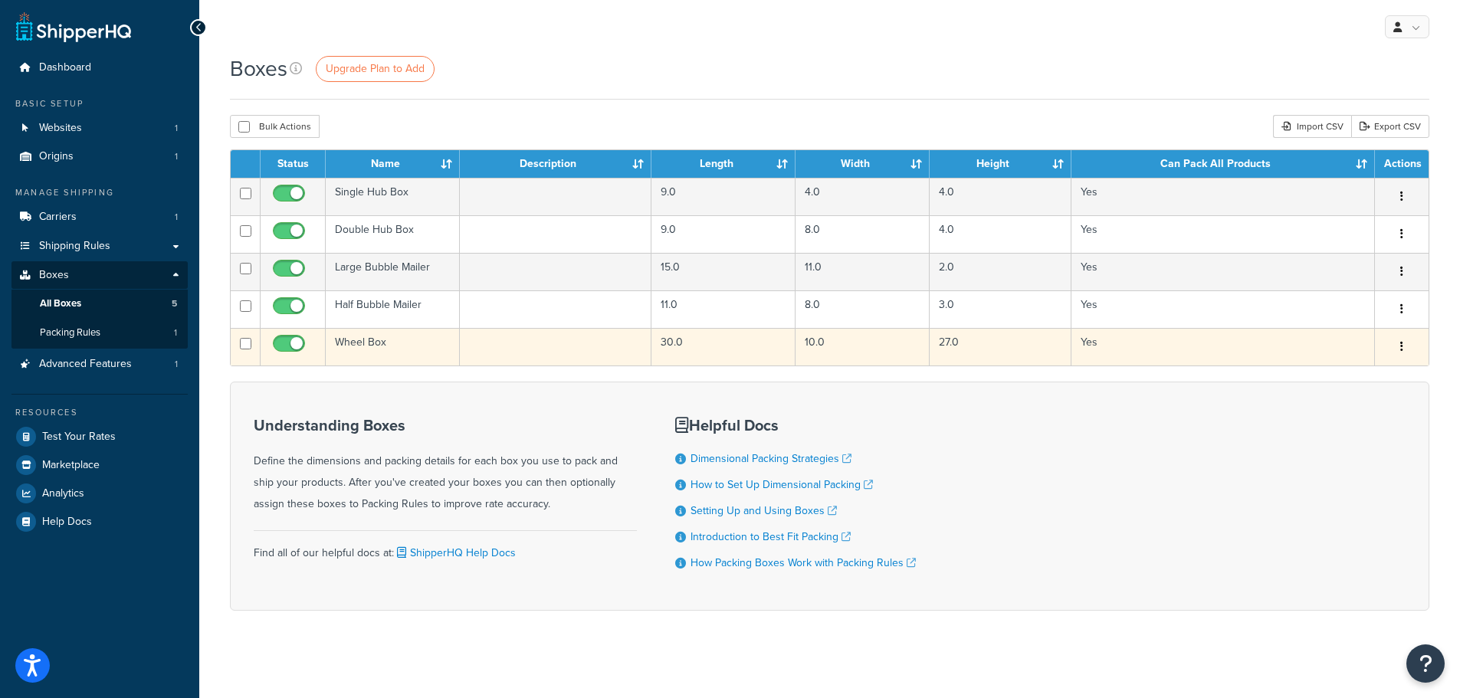
click at [1402, 347] on icon "button" at bounding box center [1401, 346] width 3 height 11
click at [1356, 375] on link "Edit" at bounding box center [1350, 375] width 121 height 31
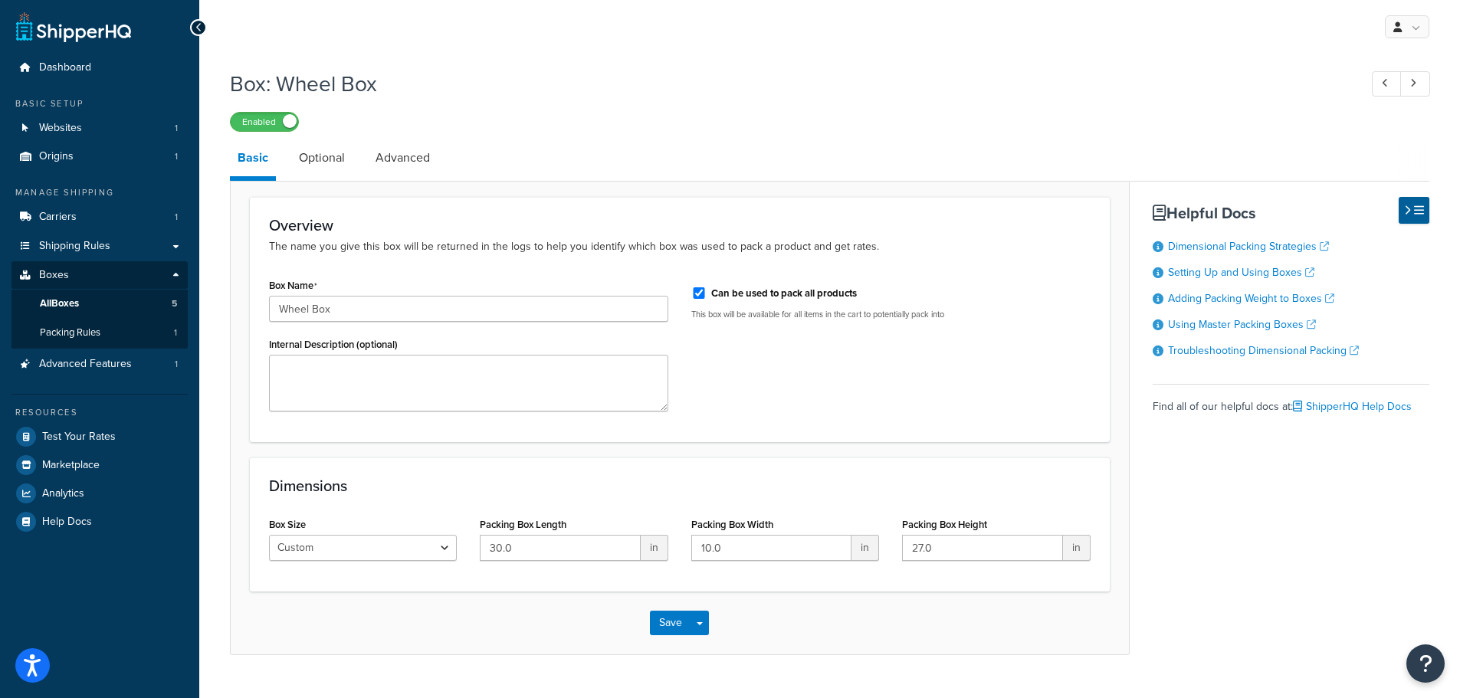
scroll to position [34, 0]
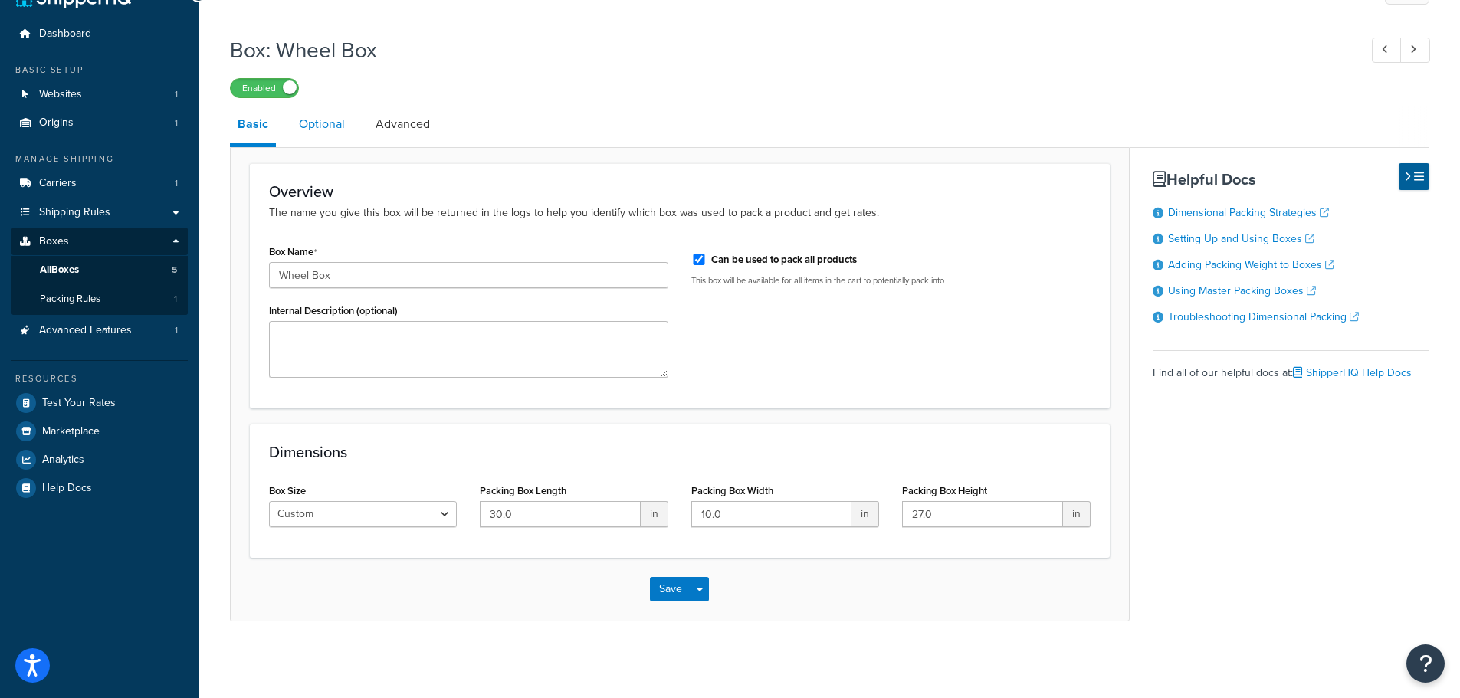
click at [310, 116] on link "Optional" at bounding box center [321, 124] width 61 height 37
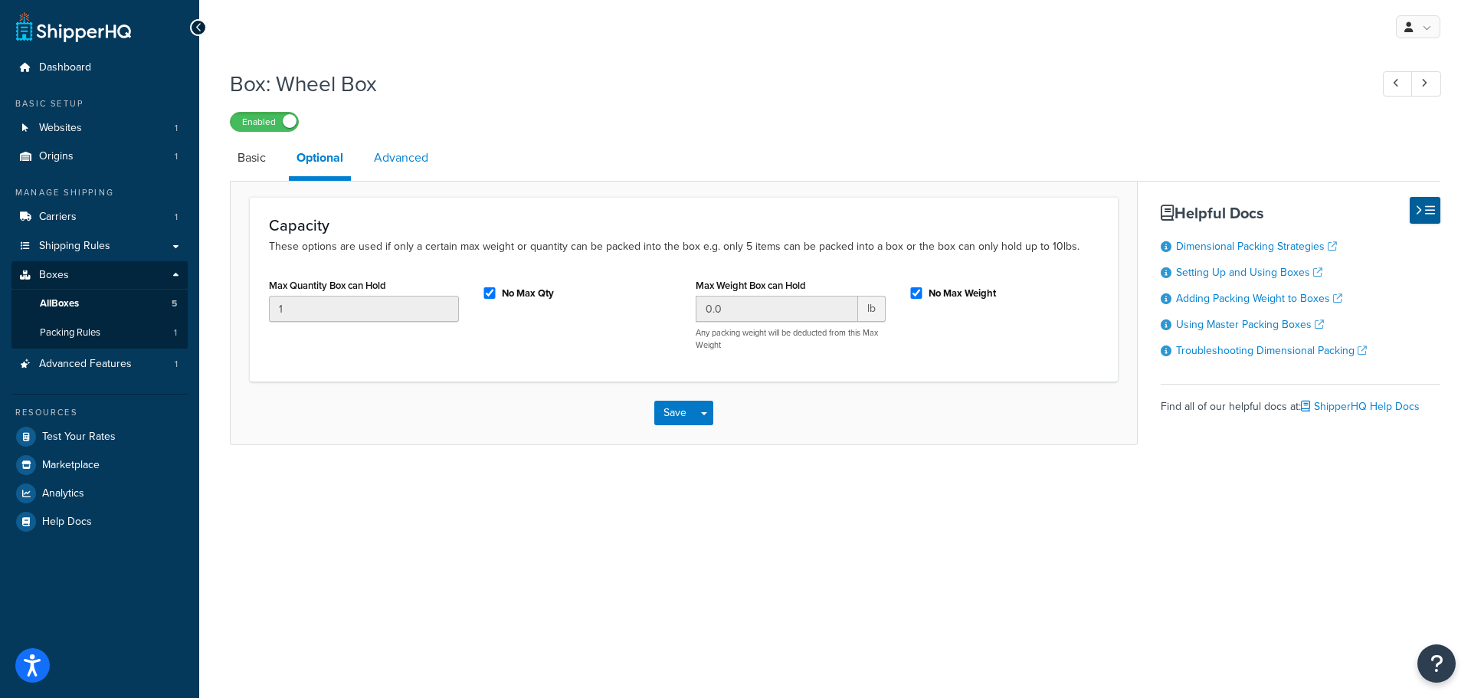
click at [379, 162] on link "Advanced" at bounding box center [401, 157] width 70 height 37
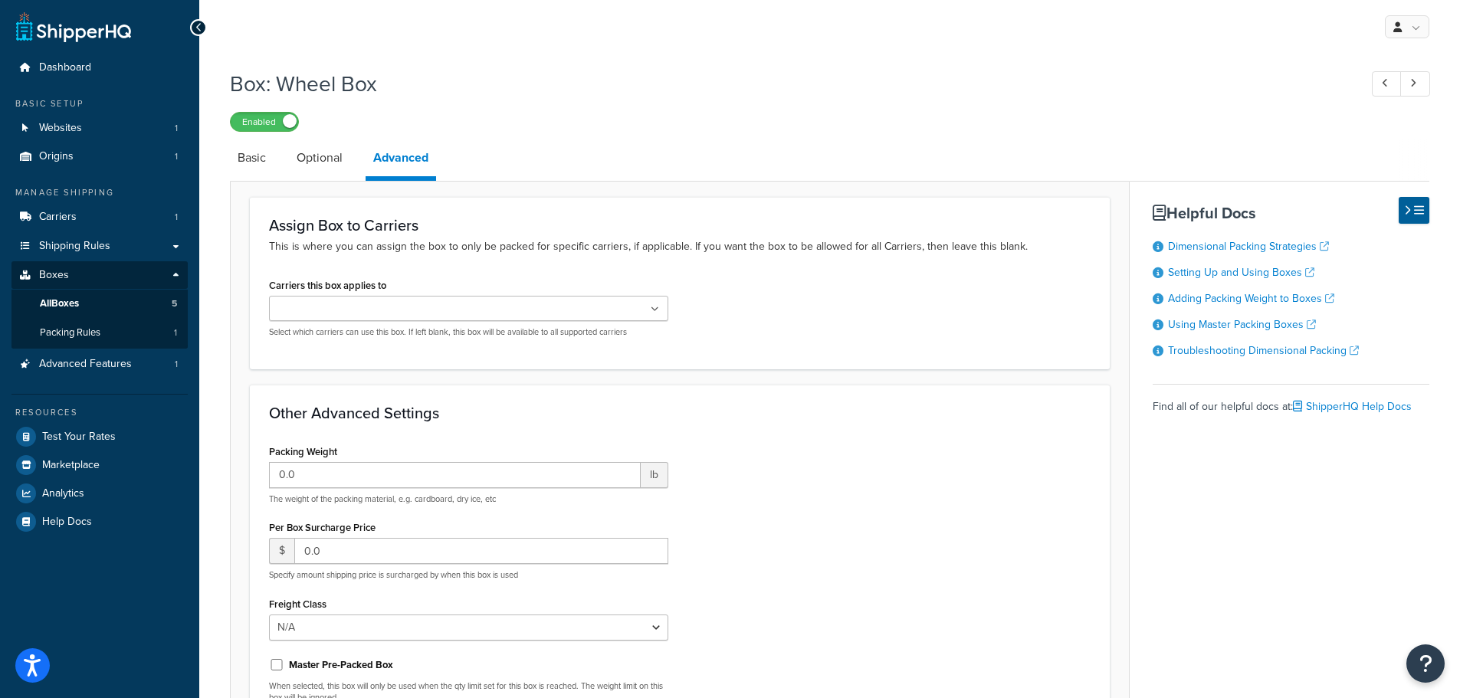
click at [640, 255] on p "This is where you can assign the box to only be packed for specific carriers, i…" at bounding box center [679, 246] width 821 height 17
click at [873, 345] on div "Carriers this box applies to FedEx Select which carriers can use this box. If l…" at bounding box center [679, 311] width 844 height 75
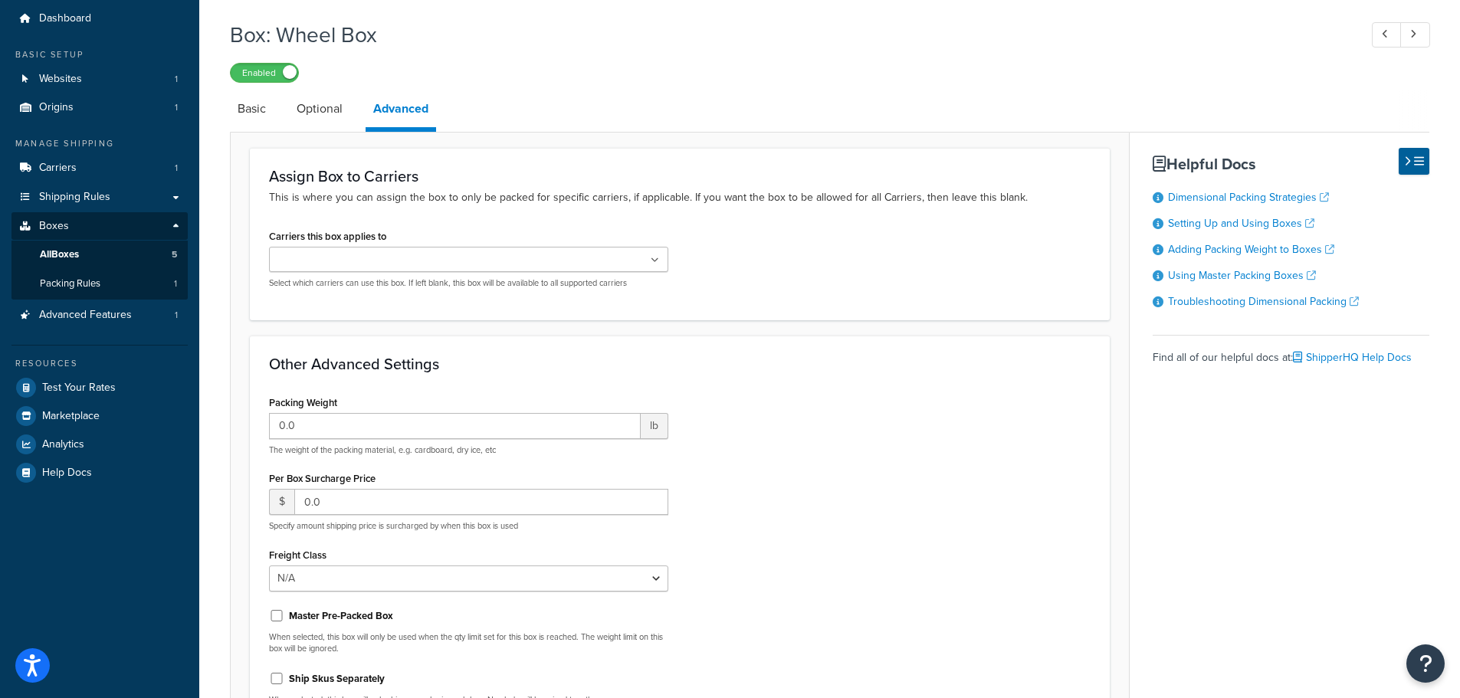
scroll to position [77, 0]
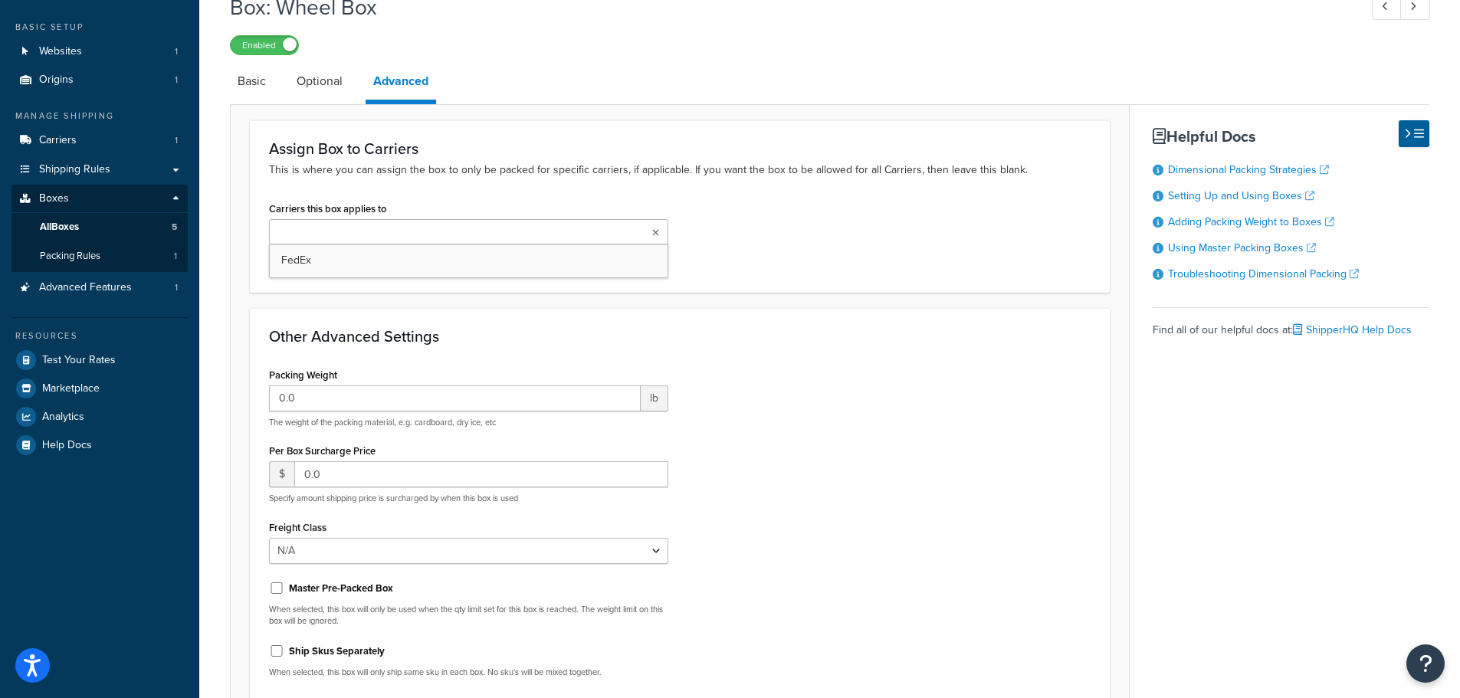
click at [661, 233] on ul at bounding box center [468, 231] width 399 height 25
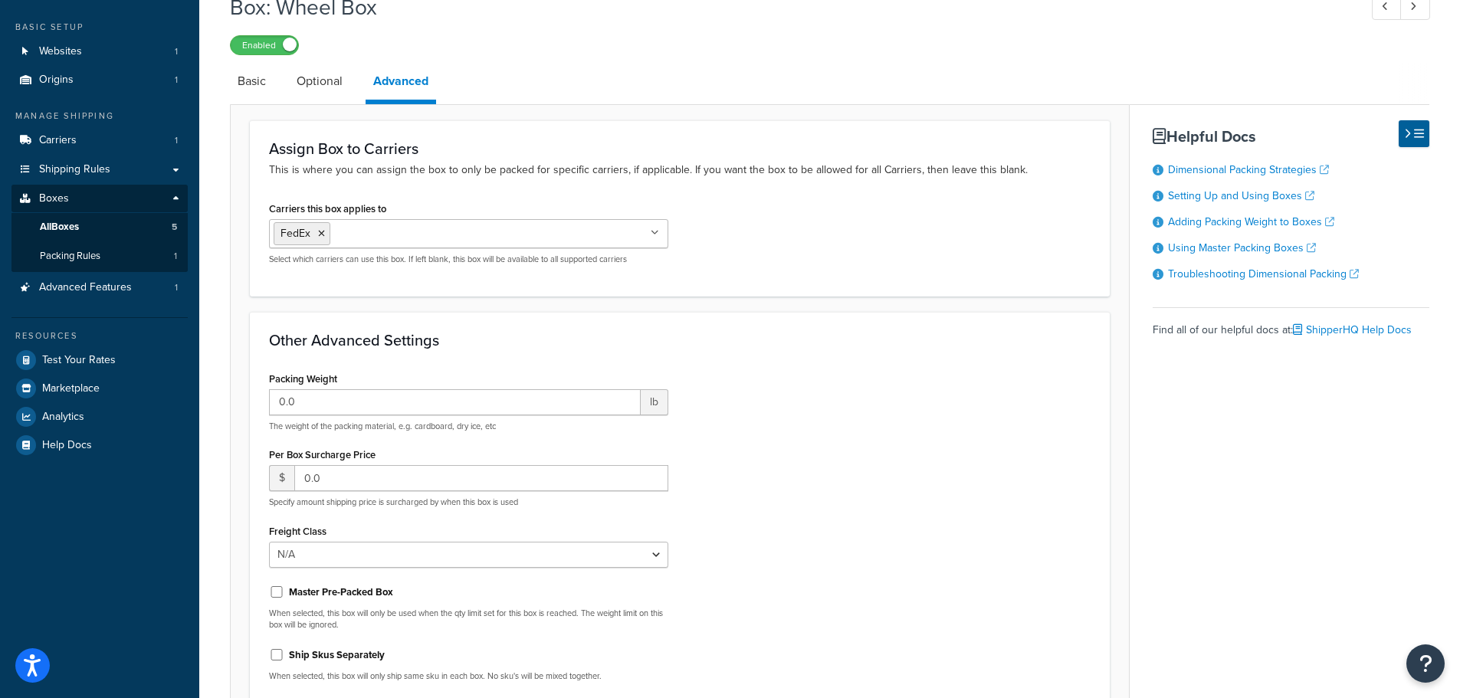
click at [883, 283] on div "Assign Box to Carriers This is where you can assign the box to only be packed f…" at bounding box center [680, 207] width 860 height 175
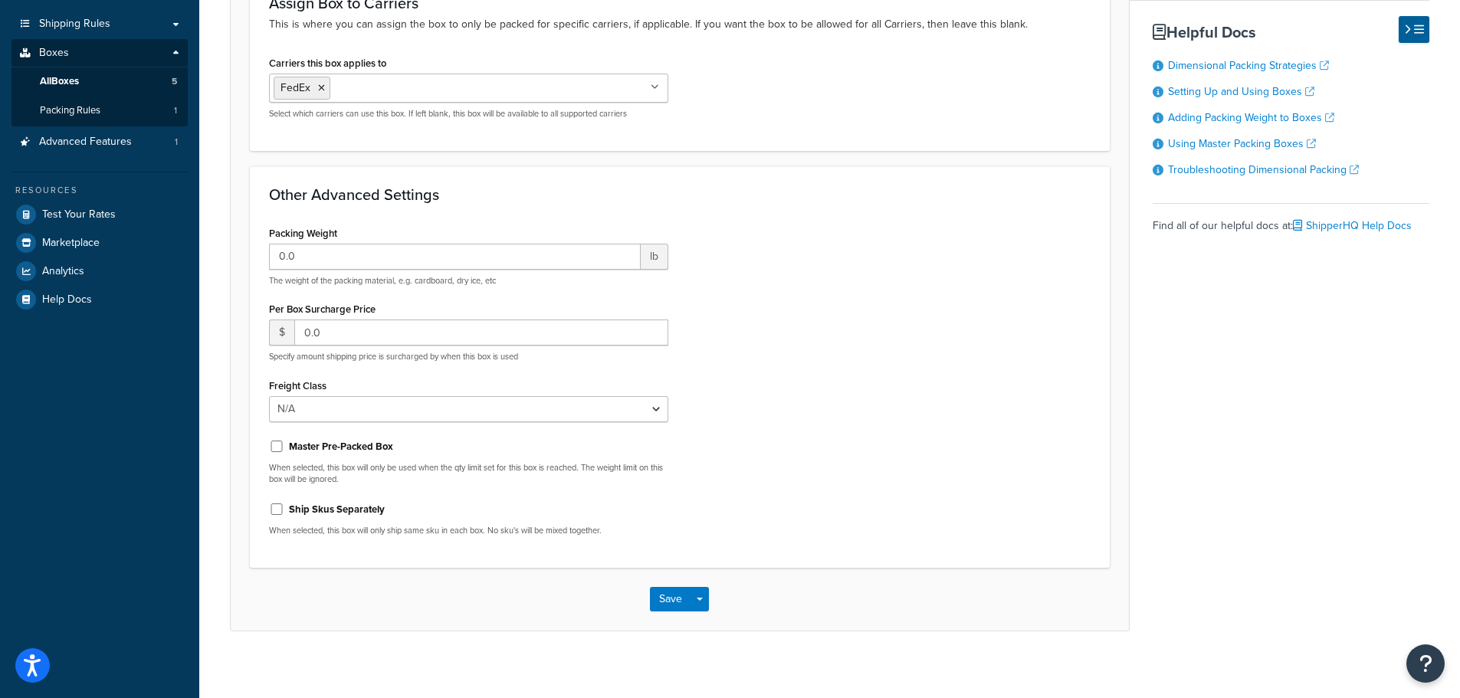
scroll to position [232, 0]
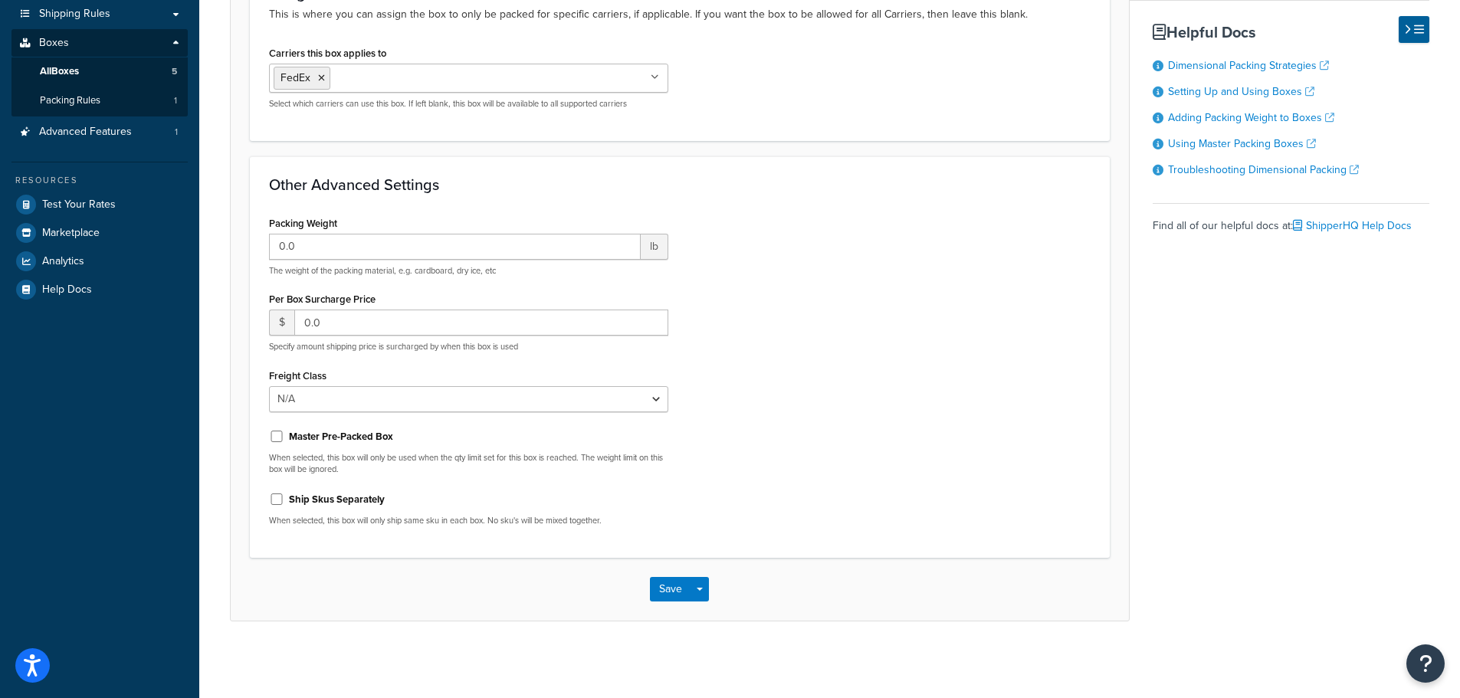
click at [806, 498] on div "Packing Weight 0.0 lb The weight of the packing material, e.g. cardboard, dry i…" at bounding box center [679, 375] width 844 height 326
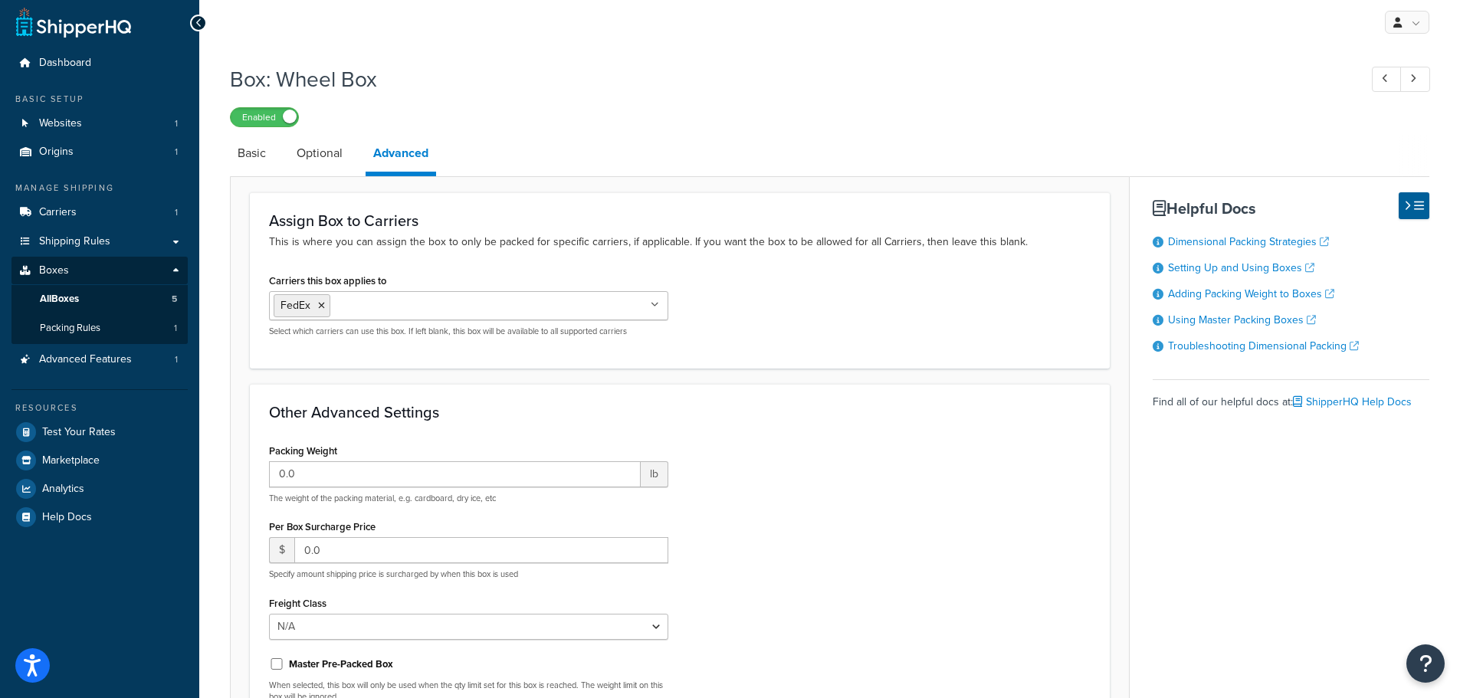
scroll to position [0, 0]
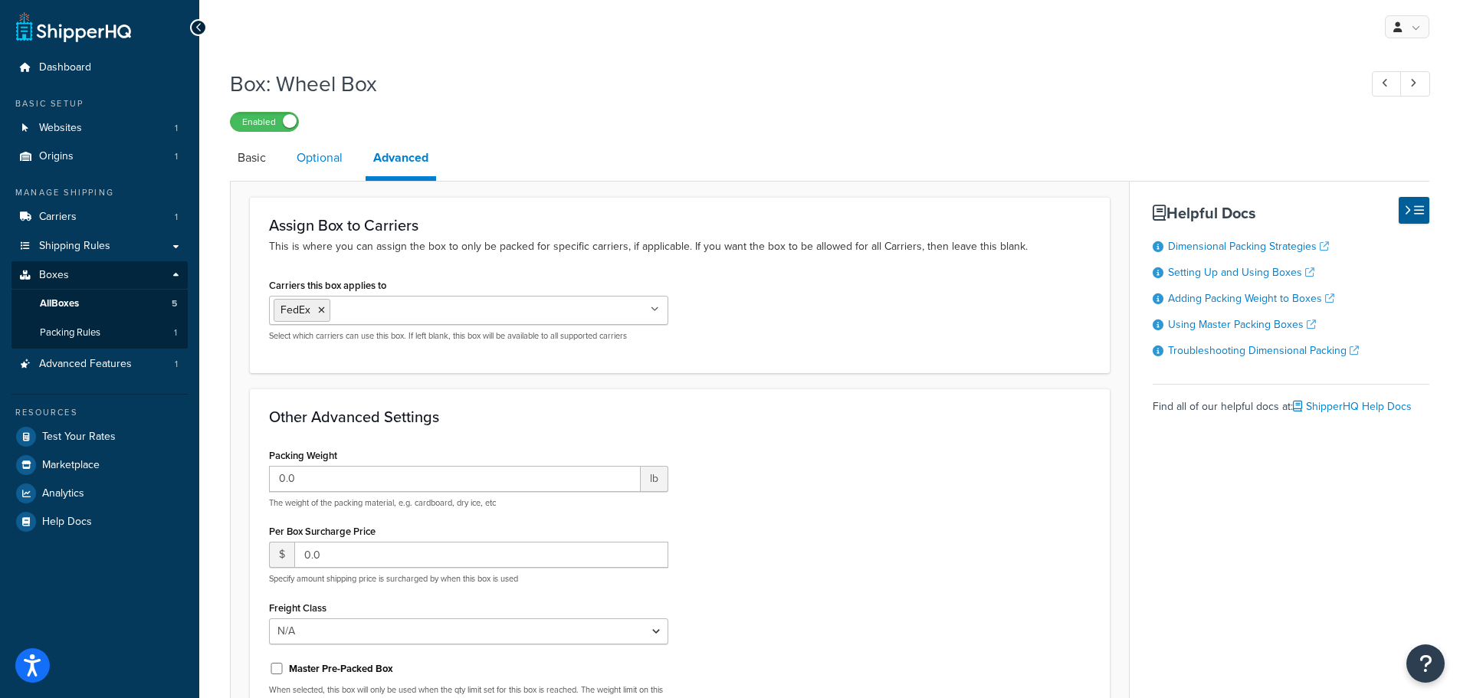
click at [320, 145] on link "Optional" at bounding box center [319, 157] width 61 height 37
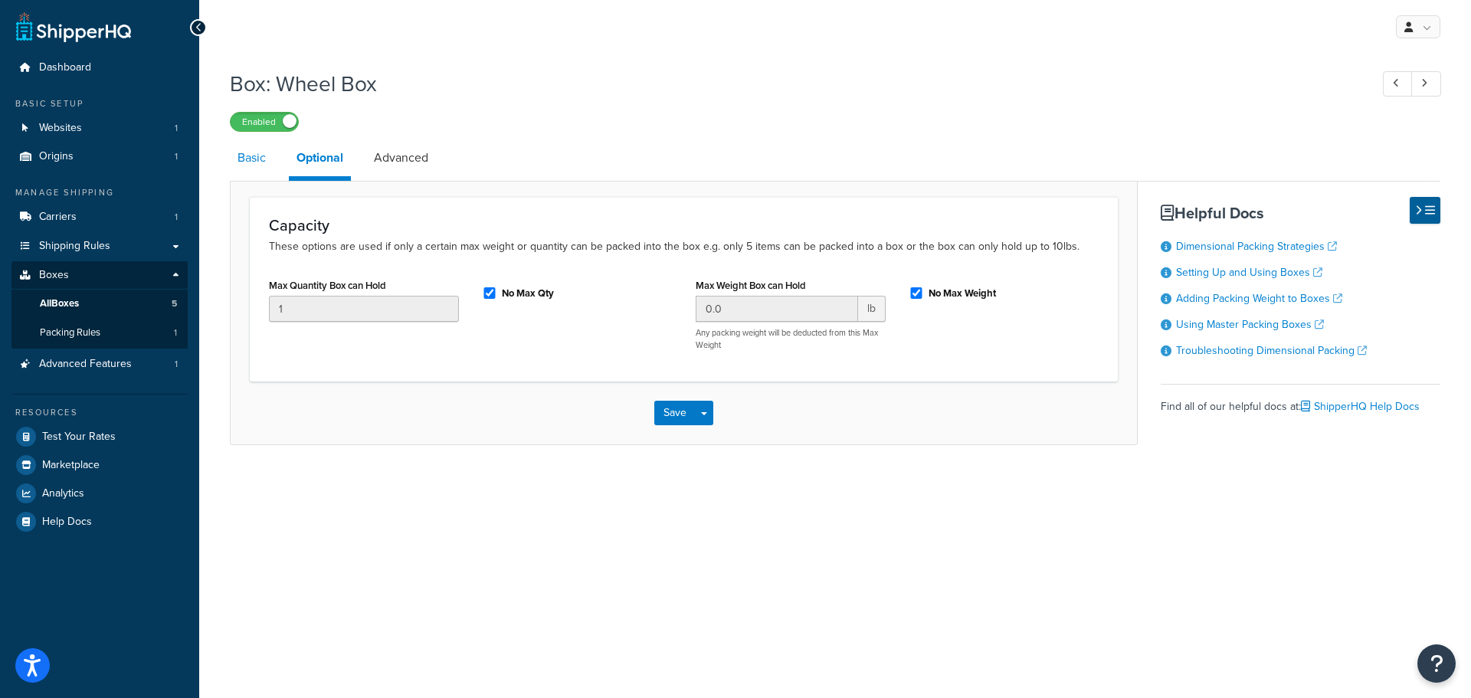
click at [251, 156] on link "Basic" at bounding box center [252, 157] width 44 height 37
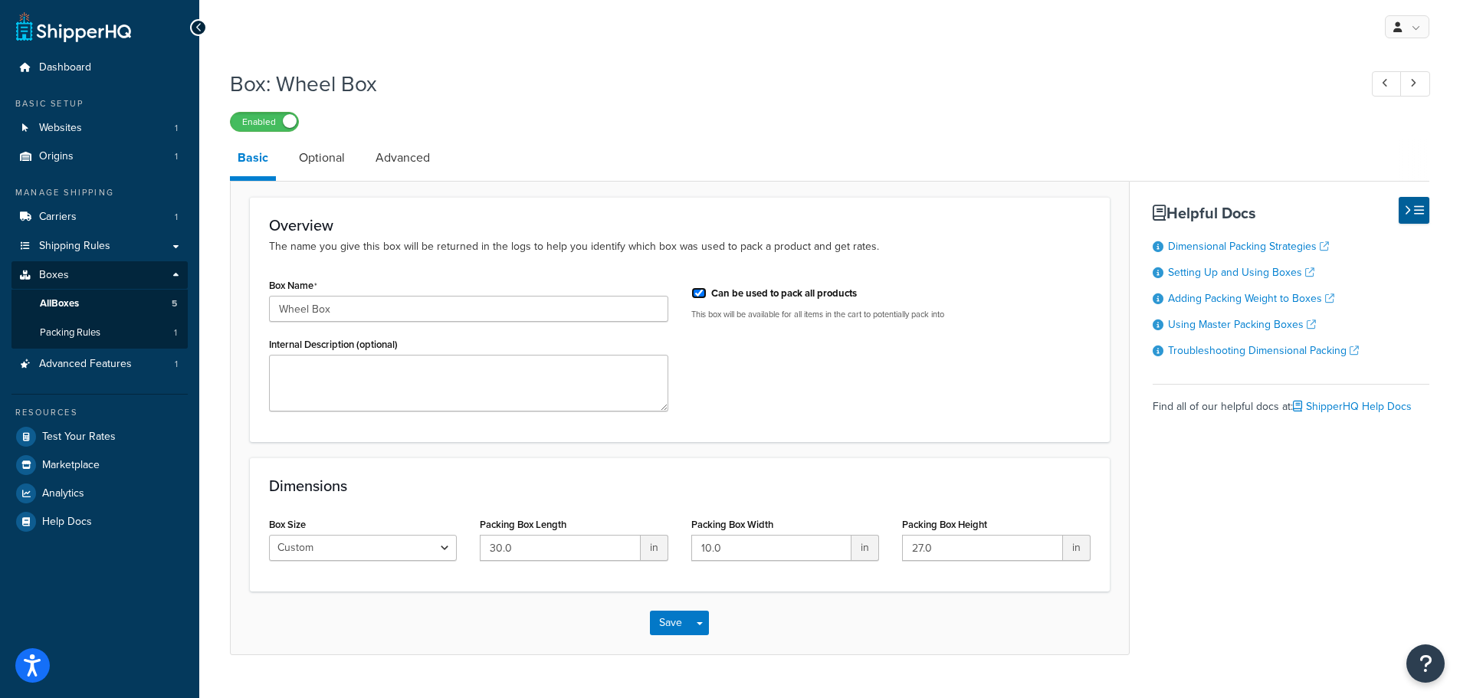
click at [696, 295] on input "Can be used to pack all products" at bounding box center [698, 292] width 15 height 11
checkbox input "false"
click at [841, 415] on div "Box Name Wheel Box Internal Description (optional) Can be used to pack all prod…" at bounding box center [679, 348] width 844 height 149
click at [674, 625] on button "Save" at bounding box center [670, 623] width 41 height 25
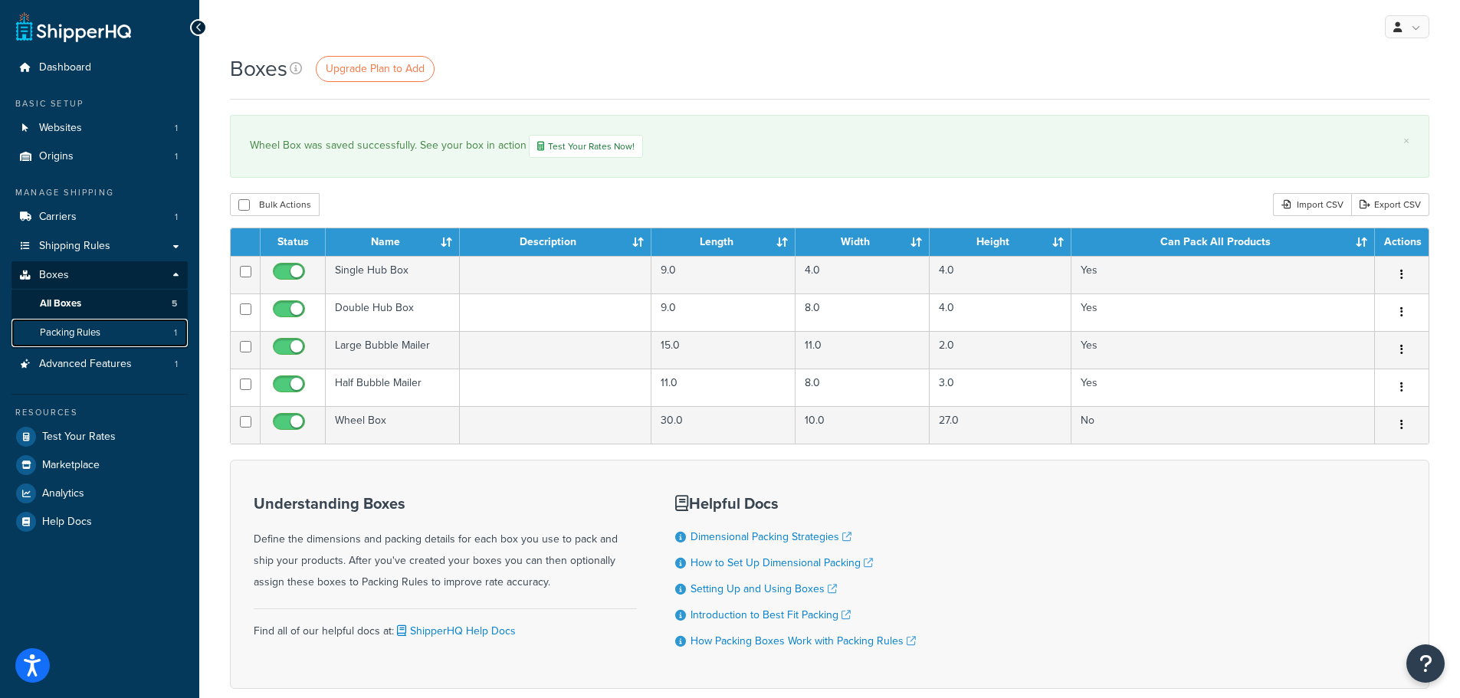
click at [67, 333] on span "Packing Rules" at bounding box center [70, 332] width 61 height 13
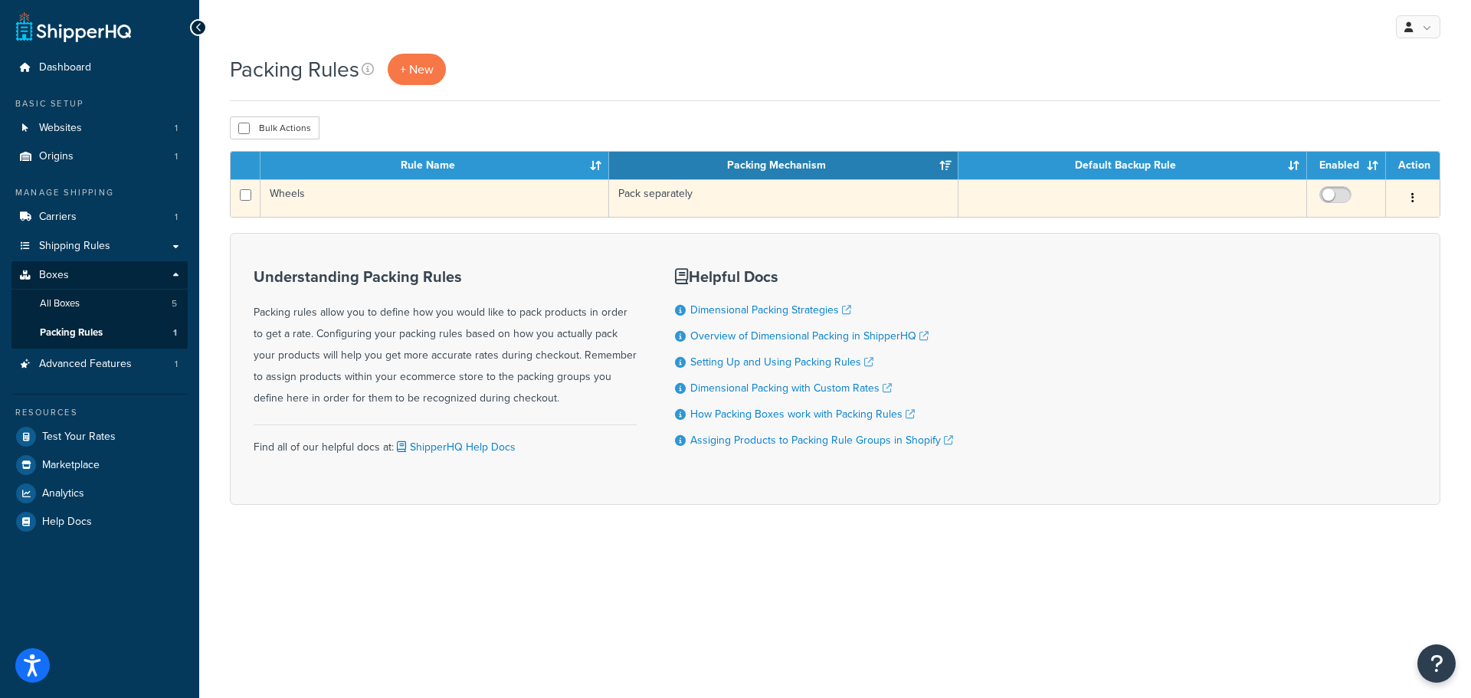
click at [1413, 192] on icon "button" at bounding box center [1413, 197] width 3 height 11
click at [1327, 228] on link "Edit" at bounding box center [1350, 228] width 121 height 31
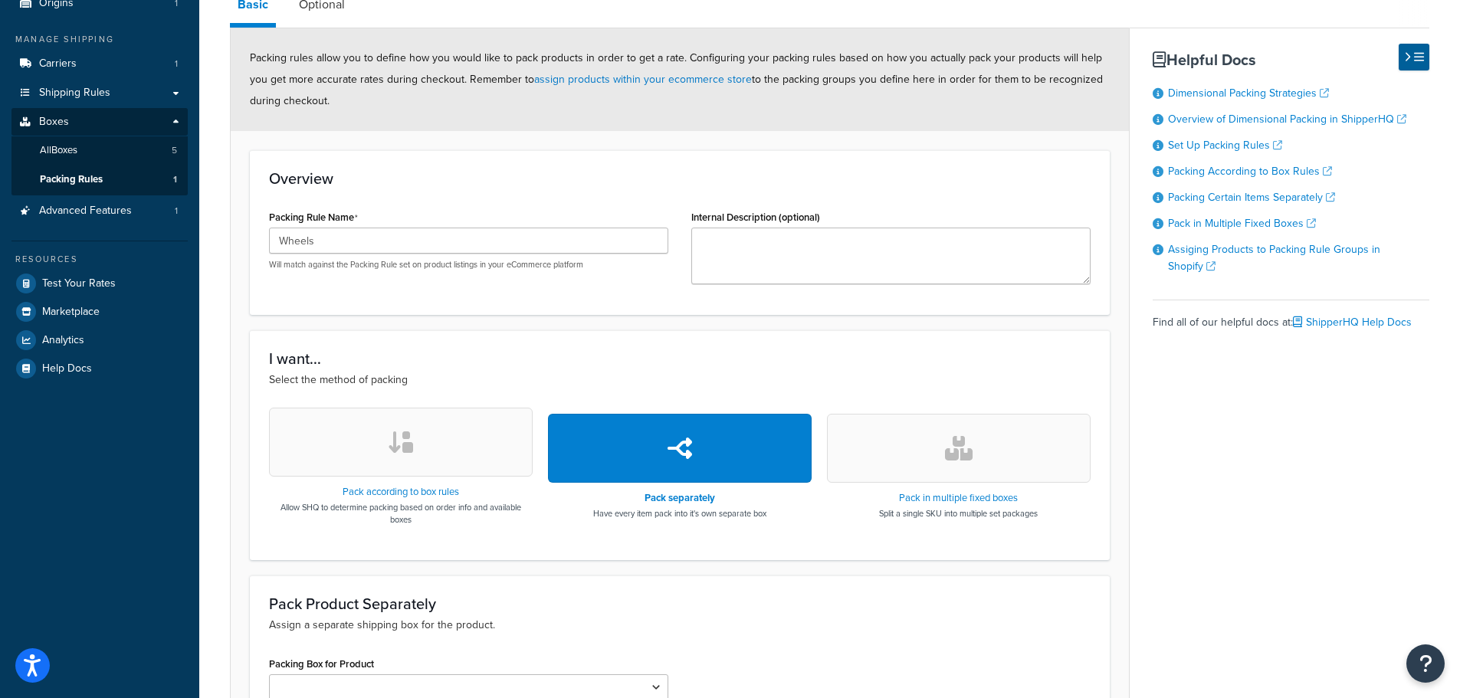
scroll to position [343, 0]
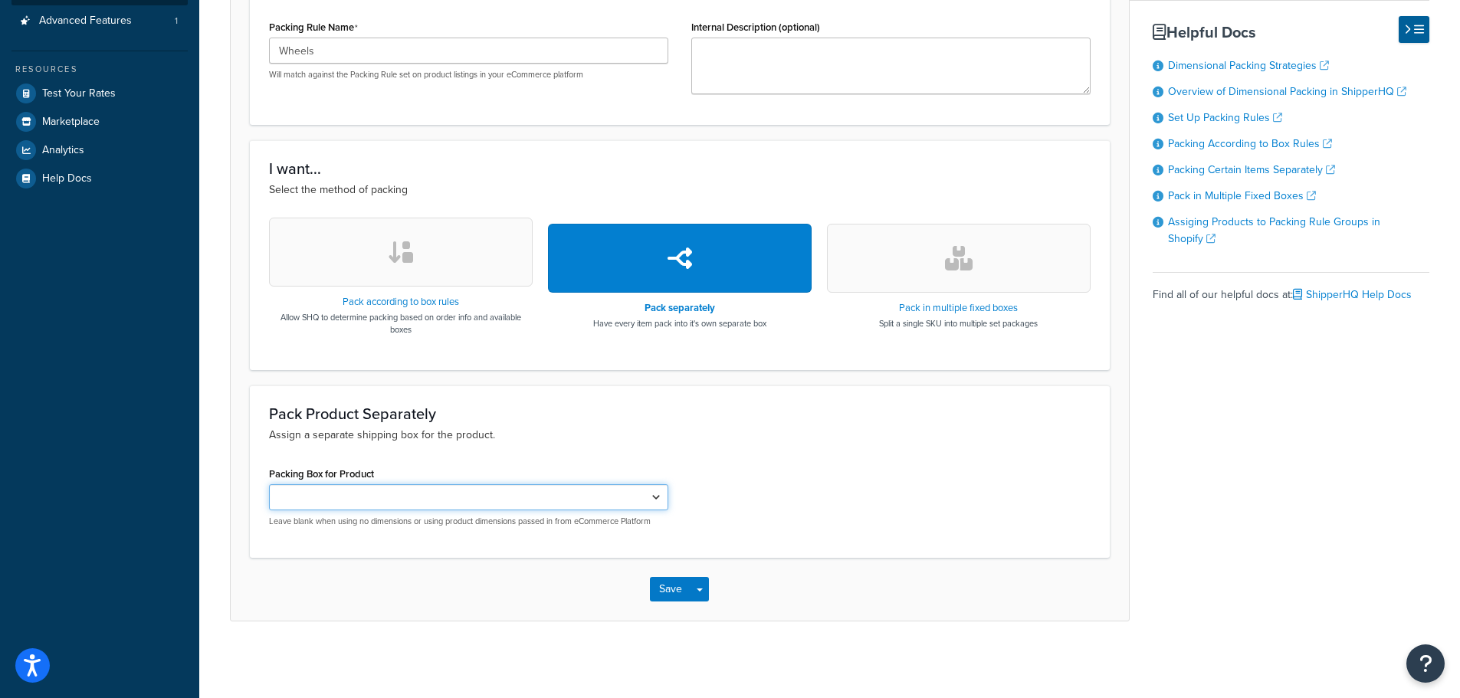
click at [608, 507] on select "Wheel Box" at bounding box center [468, 497] width 399 height 26
select select "737514"
click at [269, 484] on select "Wheel Box" at bounding box center [468, 497] width 399 height 26
click at [864, 458] on div "Pack Product Separately Assign a separate shipping box for the product. Packing…" at bounding box center [680, 471] width 860 height 172
click at [666, 592] on button "Save" at bounding box center [670, 589] width 41 height 25
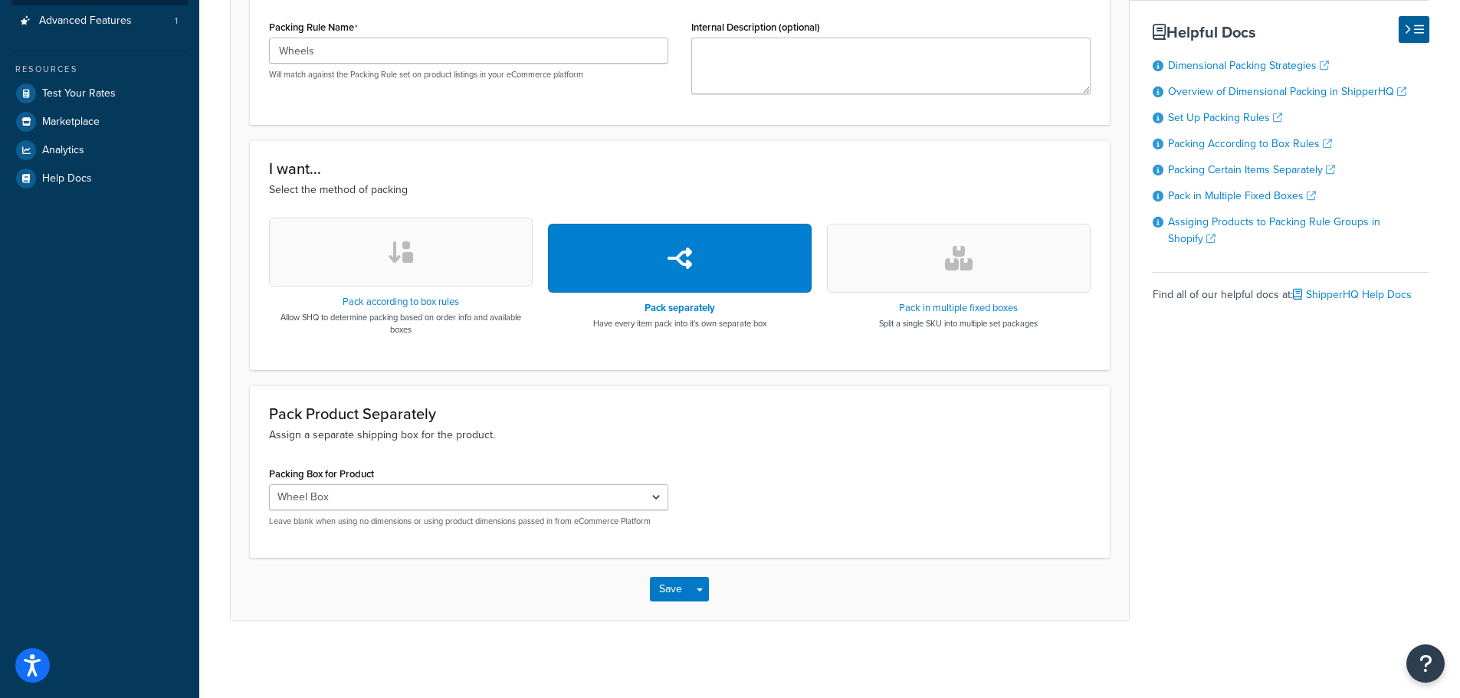
scroll to position [0, 0]
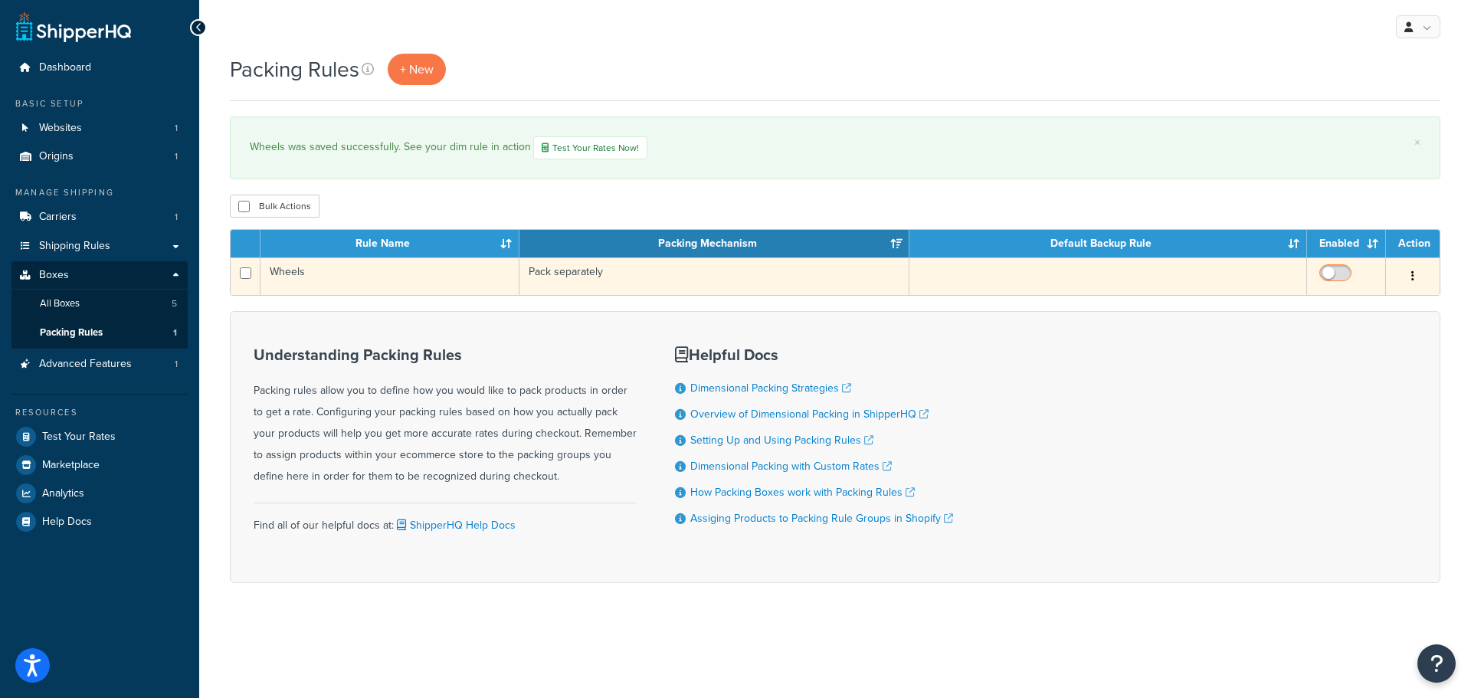
click at [1334, 274] on input "checkbox" at bounding box center [1338, 276] width 42 height 19
checkbox input "true"
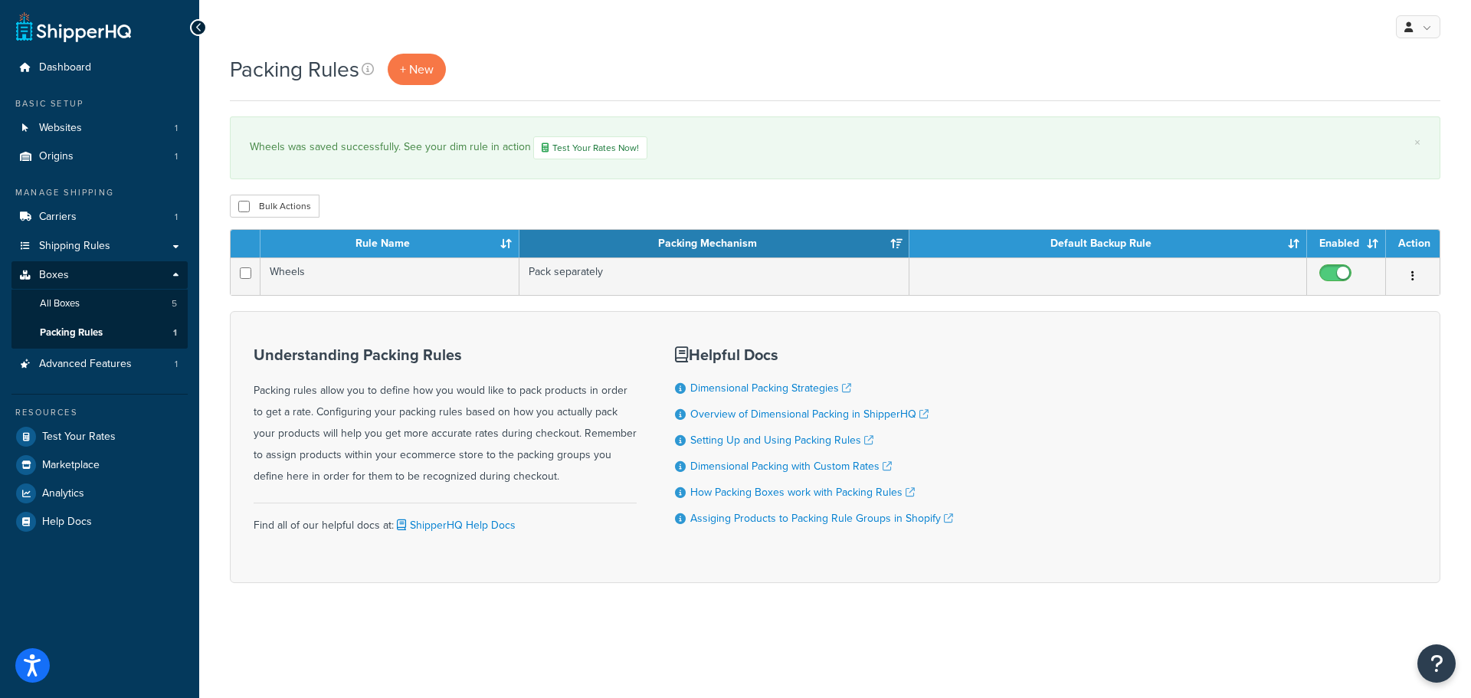
click at [445, 339] on div "Understanding Packing Rules Packing rules allow you to define how you would lik…" at bounding box center [445, 447] width 383 height 225
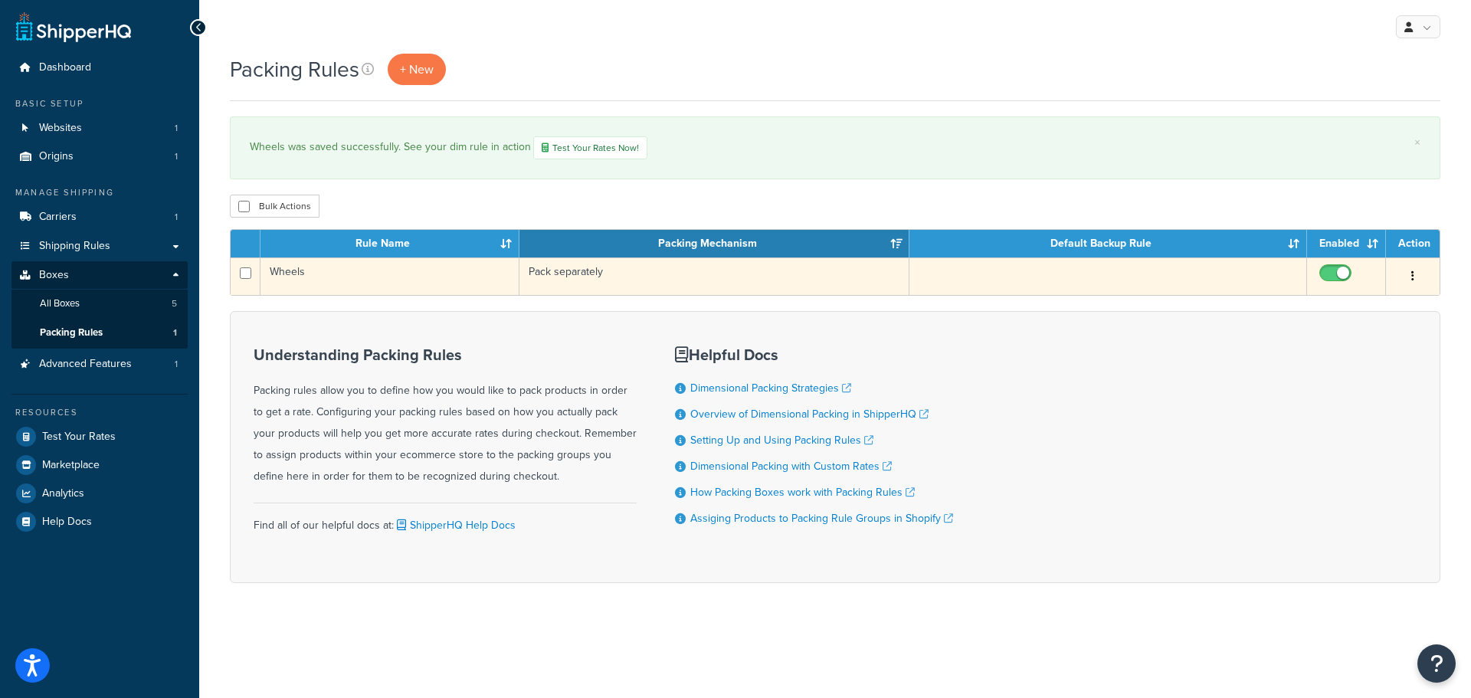
click at [1424, 280] on div "Edit Duplicate [GEOGRAPHIC_DATA]" at bounding box center [1412, 276] width 35 height 25
click at [1408, 277] on button "button" at bounding box center [1412, 276] width 21 height 25
click at [1333, 302] on link "Edit" at bounding box center [1350, 306] width 121 height 31
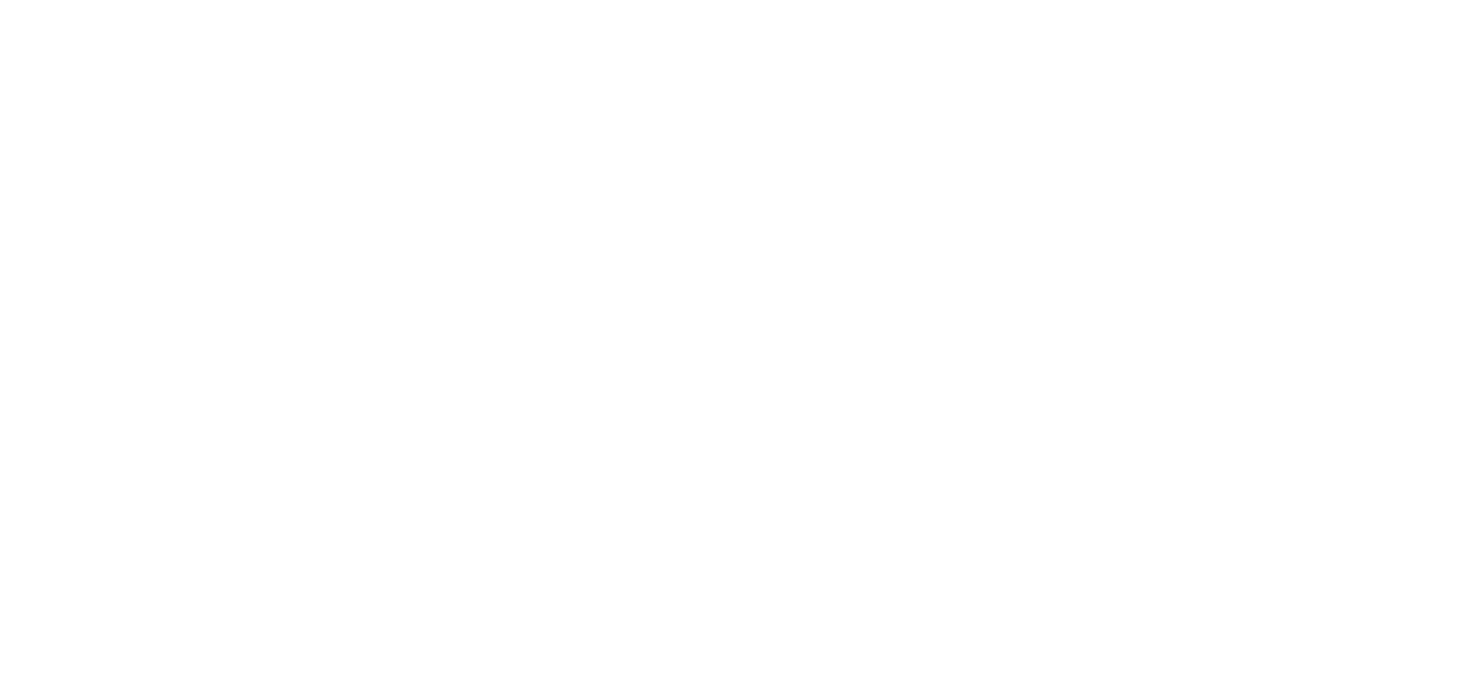
select select "737514"
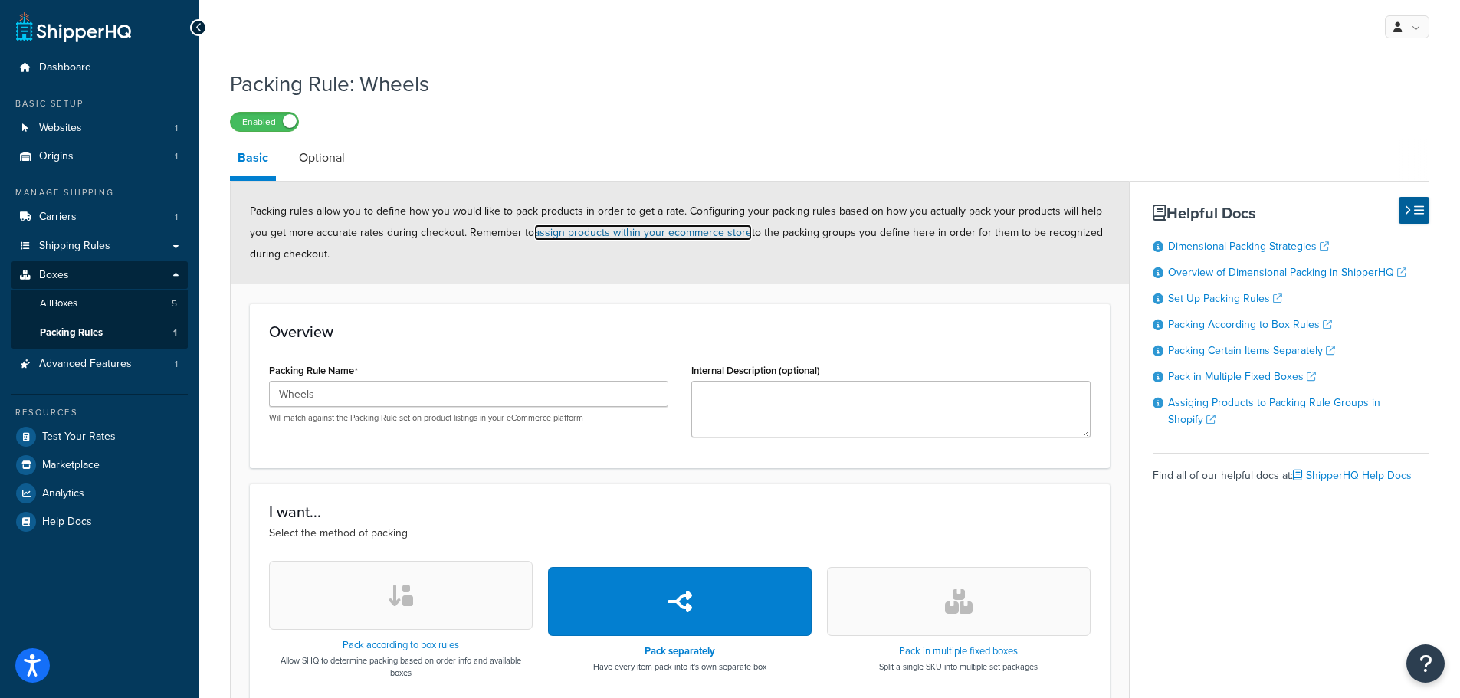
click at [639, 231] on link "assign products within your ecommerce store" at bounding box center [643, 233] width 218 height 16
drag, startPoint x: 377, startPoint y: 397, endPoint x: 272, endPoint y: 395, distance: 105.0
click at [272, 395] on input "Wheels" at bounding box center [468, 394] width 399 height 26
click at [1013, 239] on span "Packing rules allow you to define how you would like to pack products in order …" at bounding box center [676, 232] width 853 height 59
click at [652, 323] on div "Overview Packing Rule Name Wheels Will match against the Packing Rule set on pr…" at bounding box center [680, 385] width 860 height 165
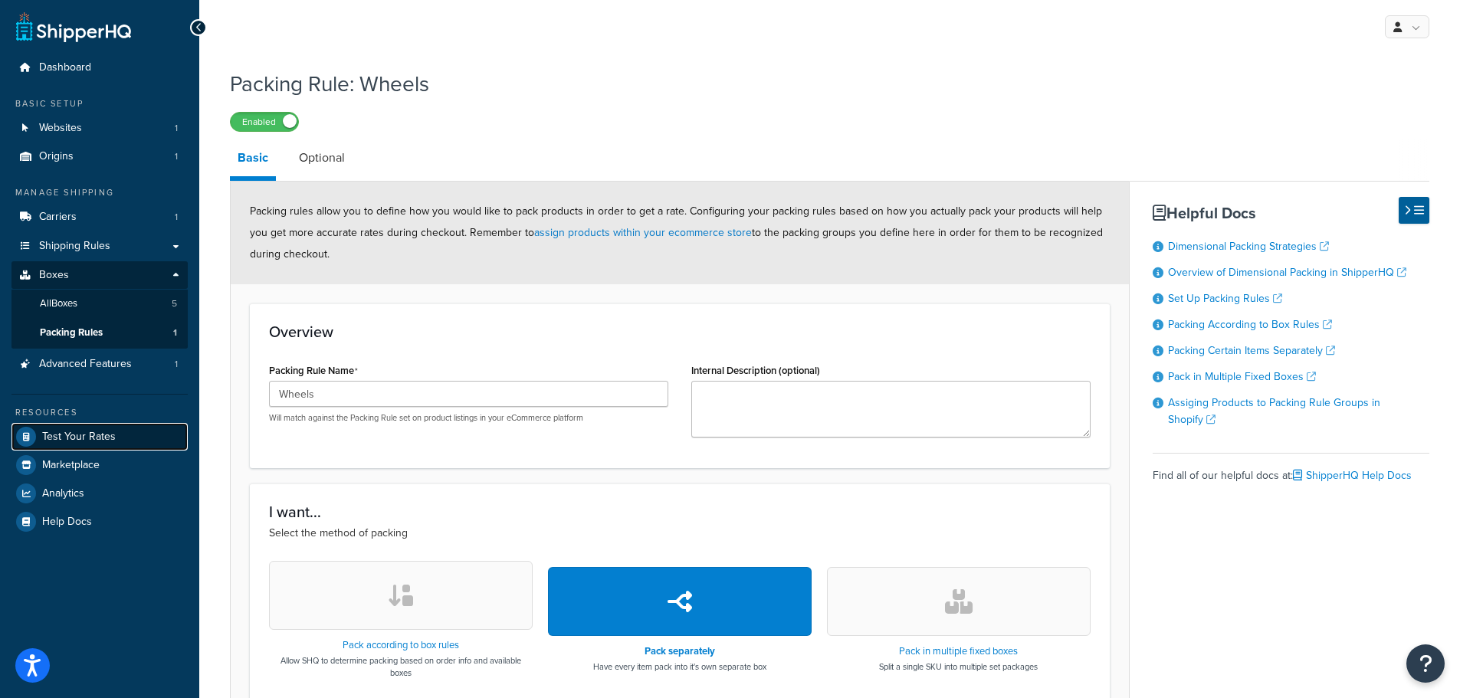
click at [64, 432] on span "Test Your Rates" at bounding box center [79, 437] width 74 height 13
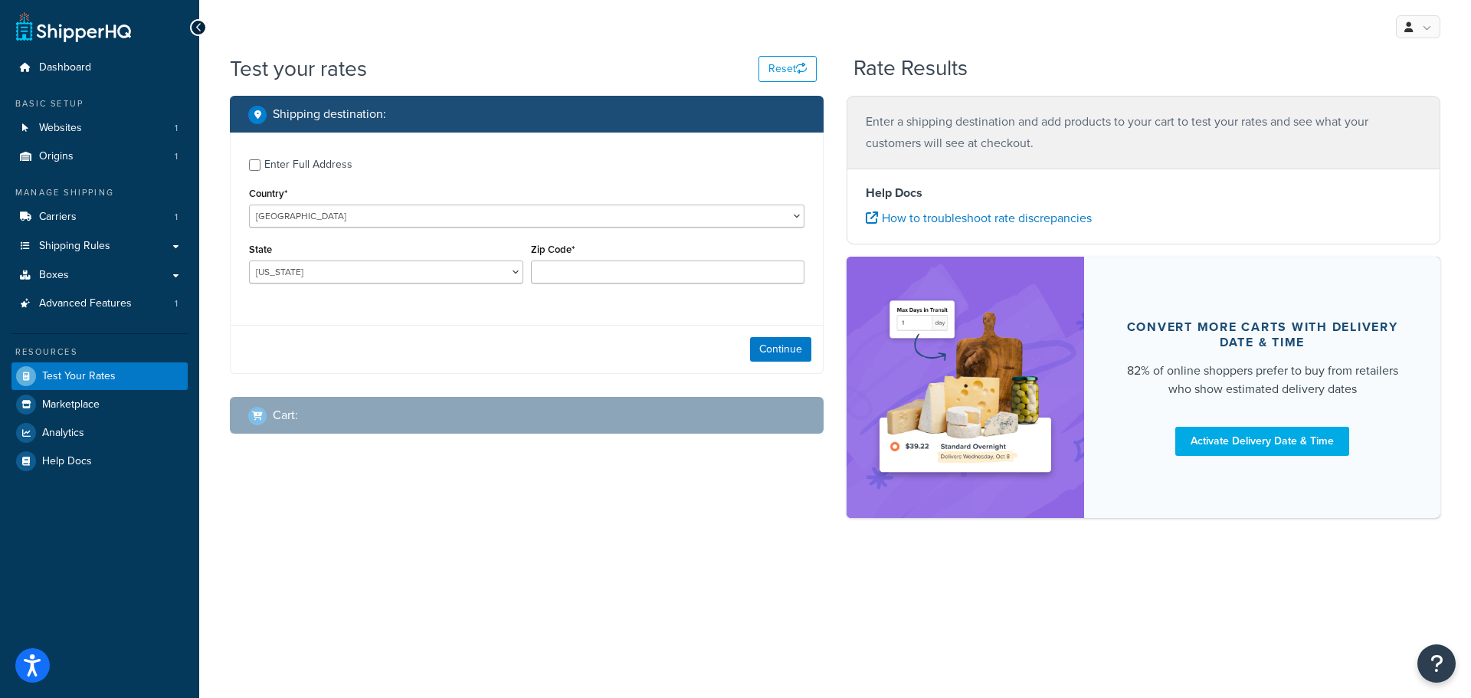
click at [274, 415] on h2 "Cart :" at bounding box center [285, 415] width 25 height 14
click at [507, 274] on select "[US_STATE] [US_STATE] [US_STATE] [US_STATE] [US_STATE] Armed Forces Americas Ar…" at bounding box center [386, 272] width 274 height 23
select select "OH"
click at [249, 261] on select "[US_STATE] [US_STATE] [US_STATE] [US_STATE] [US_STATE] Armed Forces Americas Ar…" at bounding box center [386, 272] width 274 height 23
click at [546, 273] on input "Zip Code*" at bounding box center [668, 272] width 274 height 23
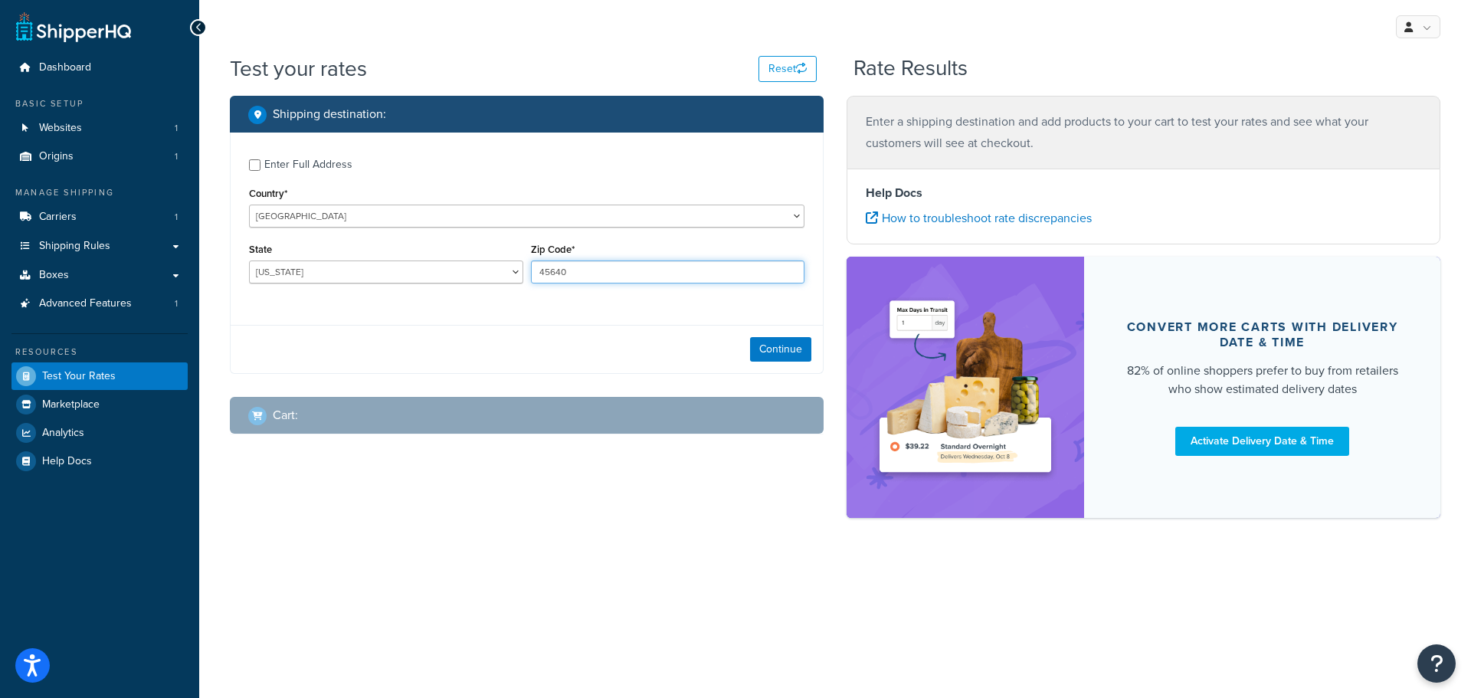
type input "45640"
click at [569, 325] on div "Continue" at bounding box center [527, 349] width 592 height 48
click at [794, 356] on button "Continue" at bounding box center [780, 349] width 61 height 25
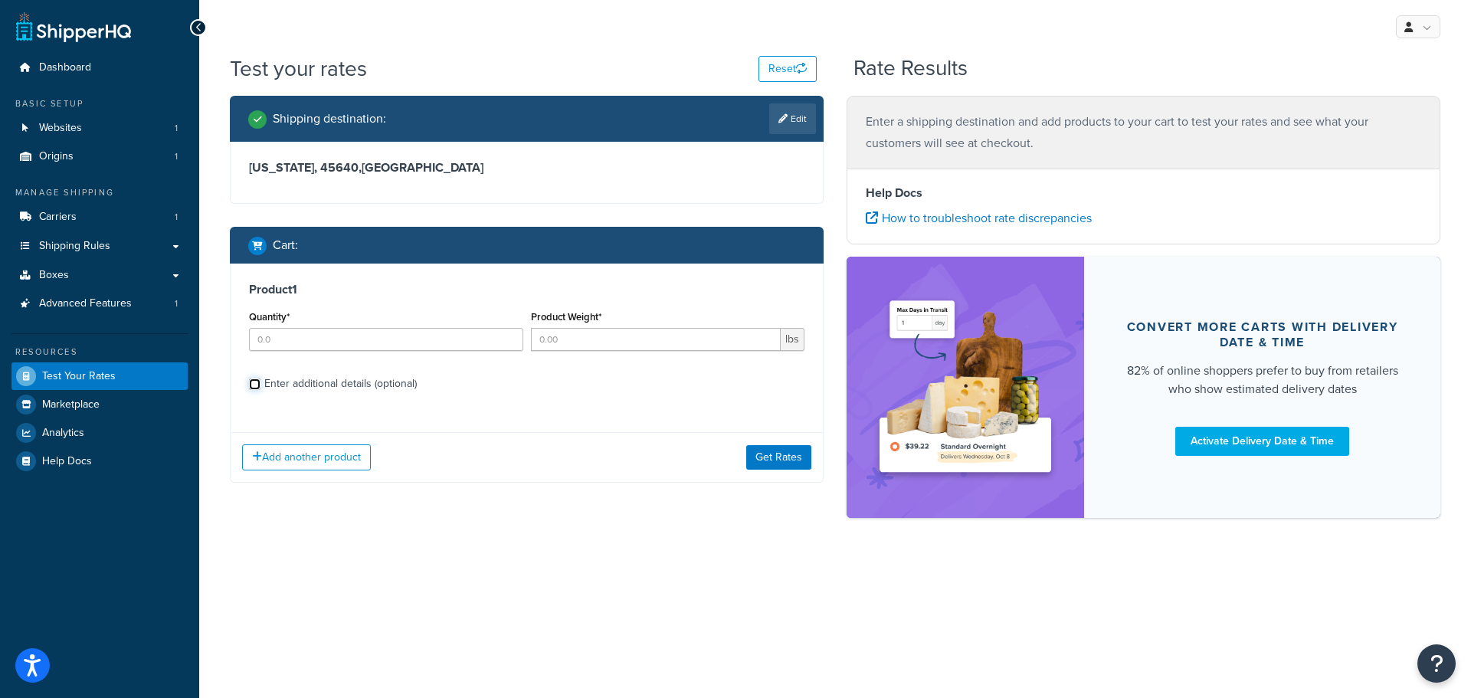
click at [256, 387] on input "Enter additional details (optional)" at bounding box center [254, 384] width 11 height 11
checkbox input "true"
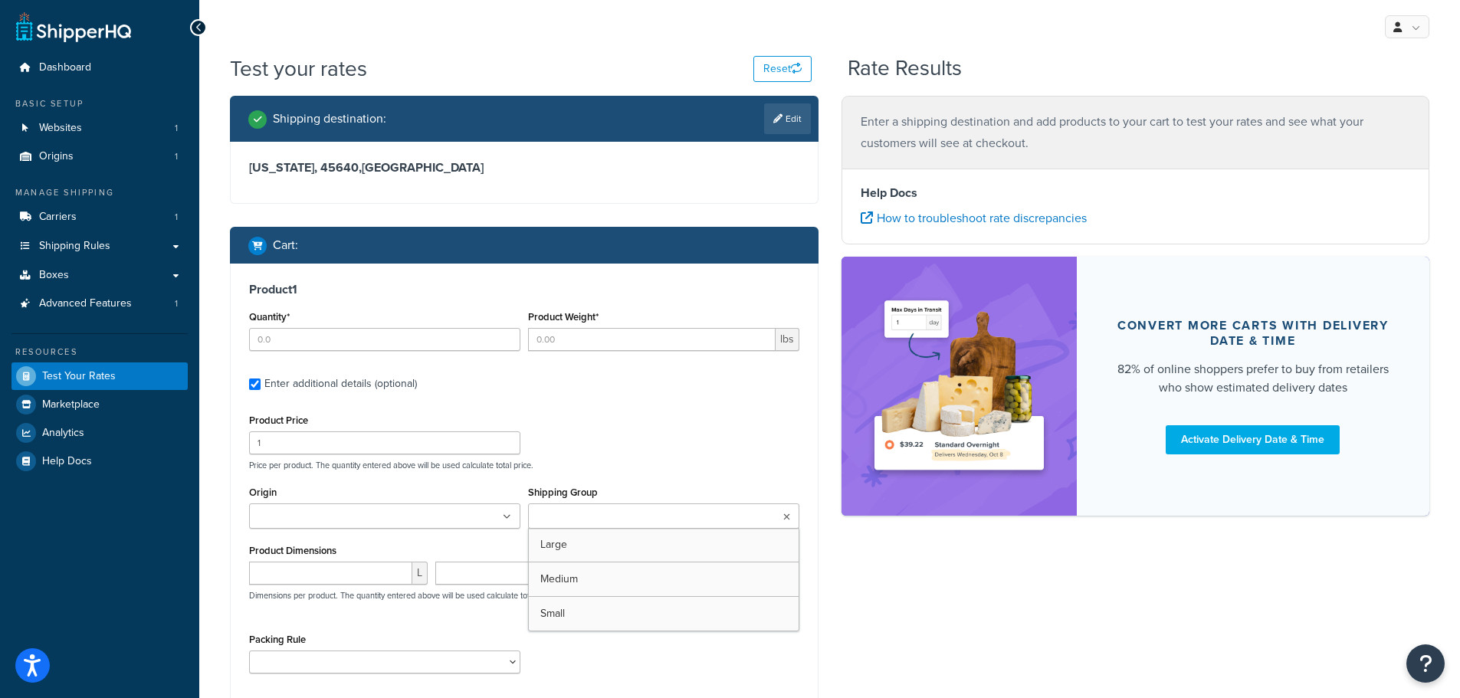
click at [789, 517] on icon at bounding box center [786, 517] width 7 height 9
click at [711, 436] on div "Product Price 1 Price per product. The quantity entered above will be used calc…" at bounding box center [524, 440] width 558 height 61
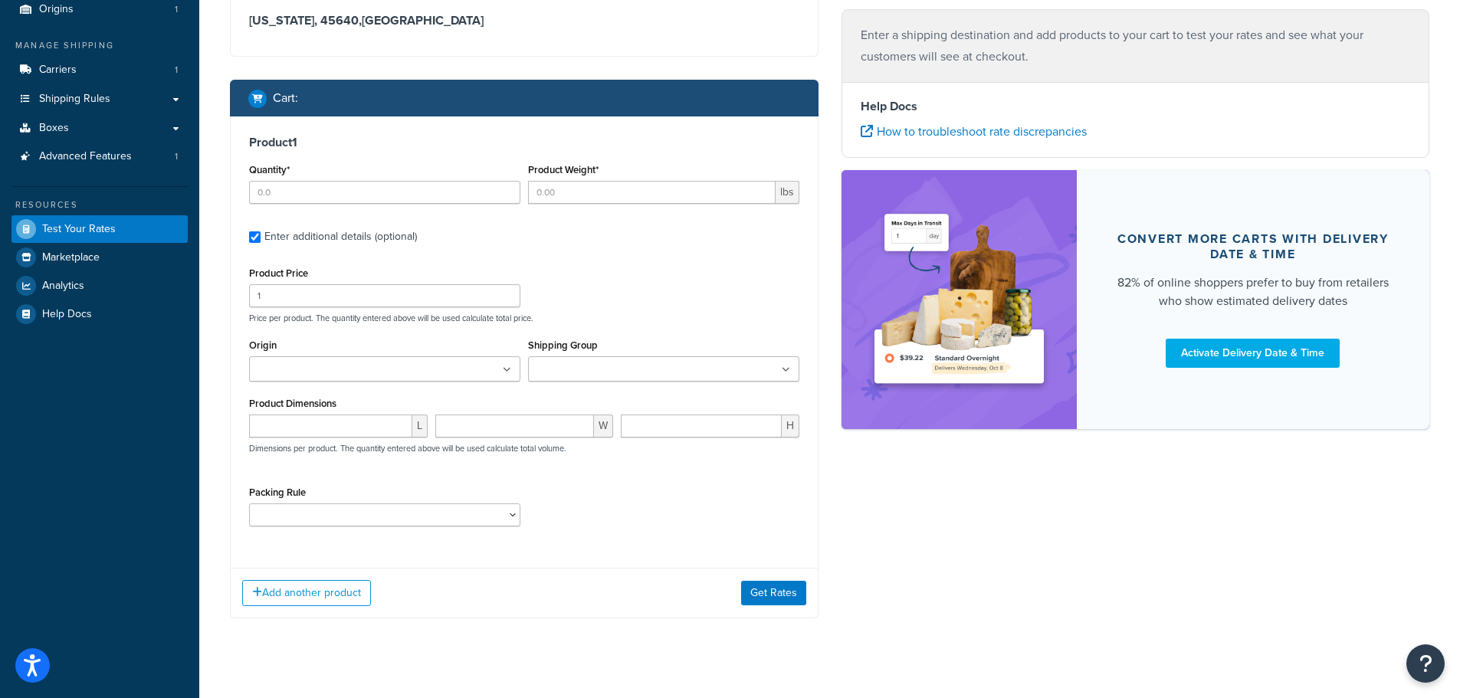
scroll to position [153, 0]
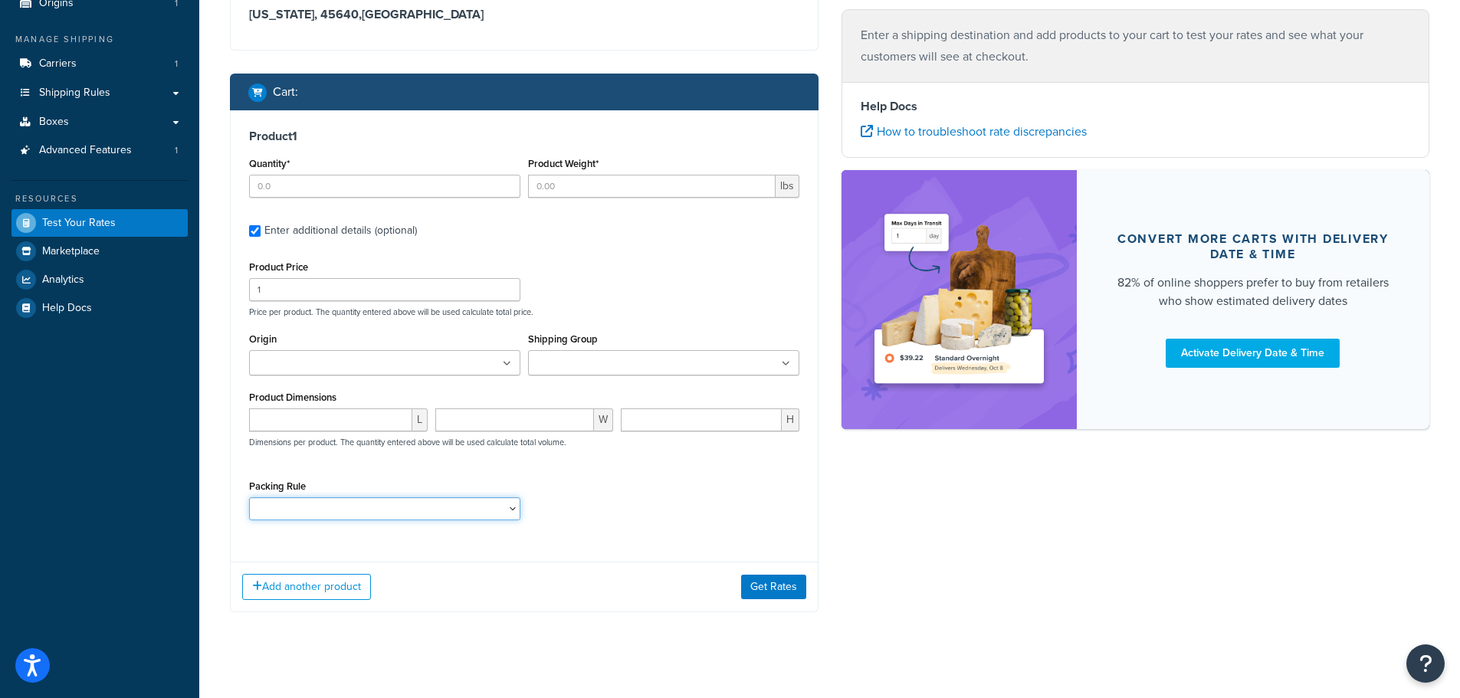
click at [509, 507] on select "Wheels" at bounding box center [384, 508] width 271 height 23
select select "86968"
click at [249, 497] on select "Wheels" at bounding box center [384, 508] width 271 height 23
click at [330, 192] on input "Quantity*" at bounding box center [384, 186] width 271 height 23
type input "1"
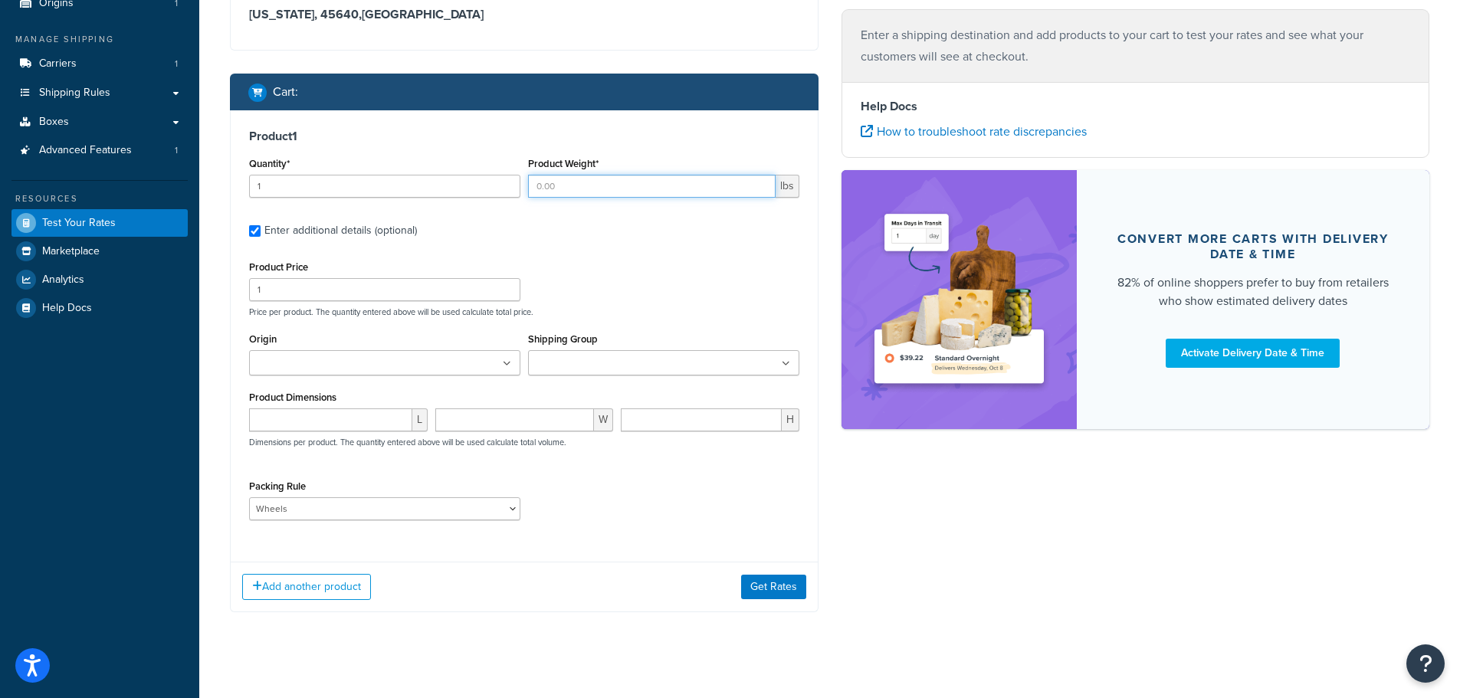
click at [544, 182] on input "Product Weight*" at bounding box center [652, 186] width 248 height 23
click at [516, 180] on div "Quantity* 1 Product Weight* 1 lbs" at bounding box center [524, 181] width 558 height 56
type input "9"
click at [601, 490] on div "Packing Rule Wheels" at bounding box center [524, 504] width 558 height 56
click at [779, 590] on button "Get Rates" at bounding box center [773, 587] width 65 height 25
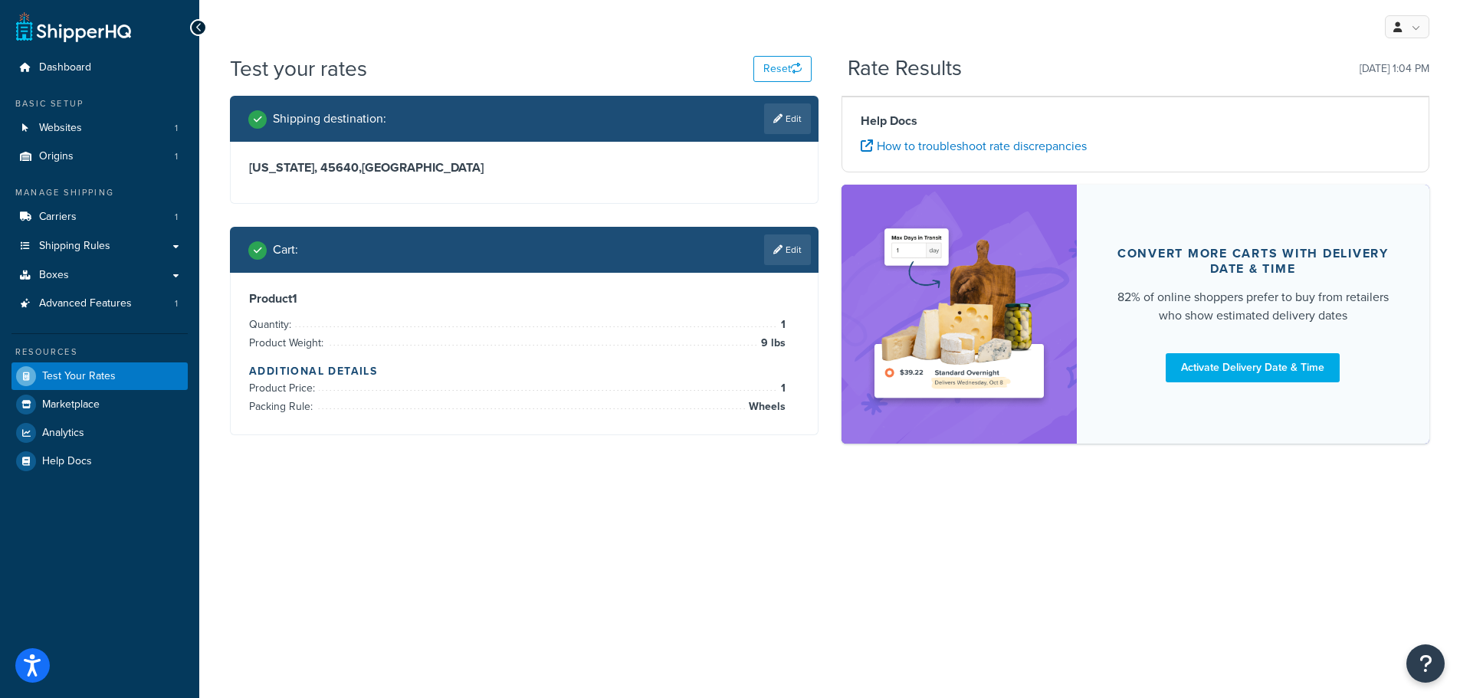
scroll to position [0, 0]
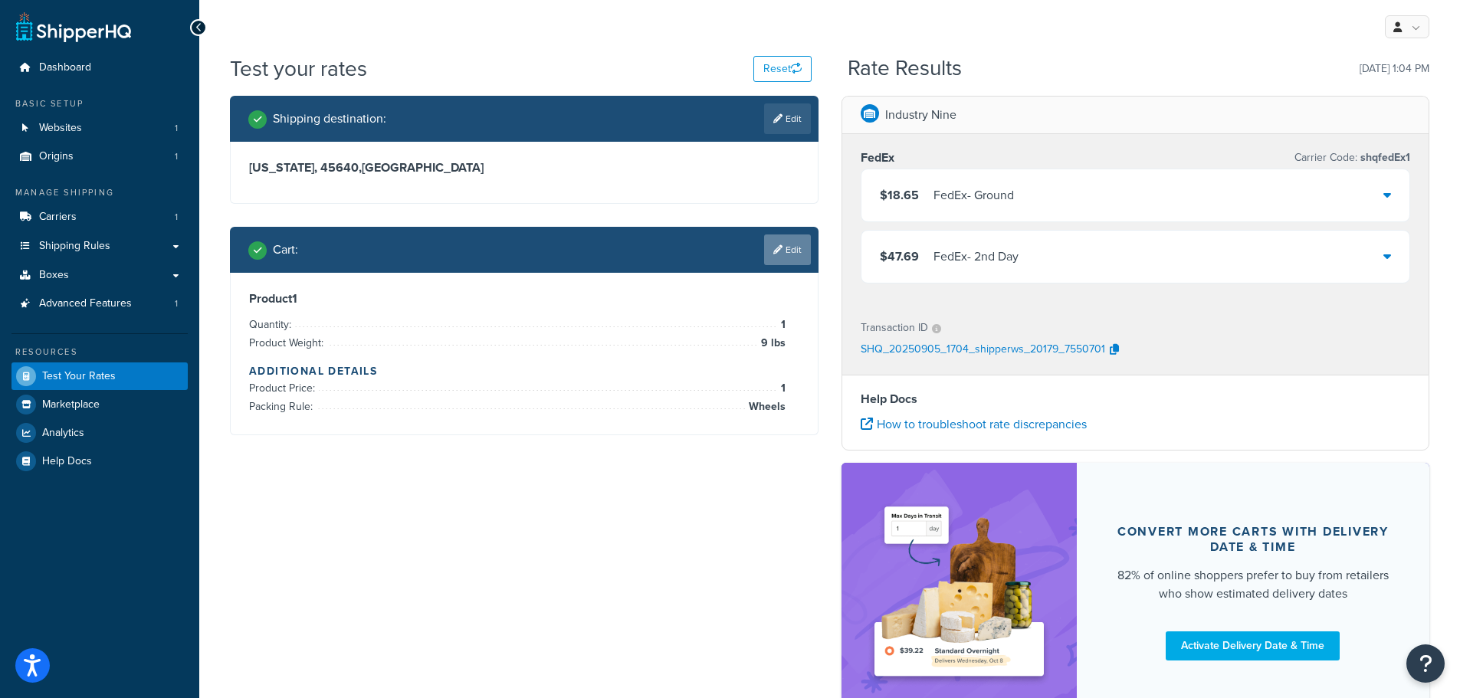
click at [795, 252] on link "Edit" at bounding box center [787, 249] width 47 height 31
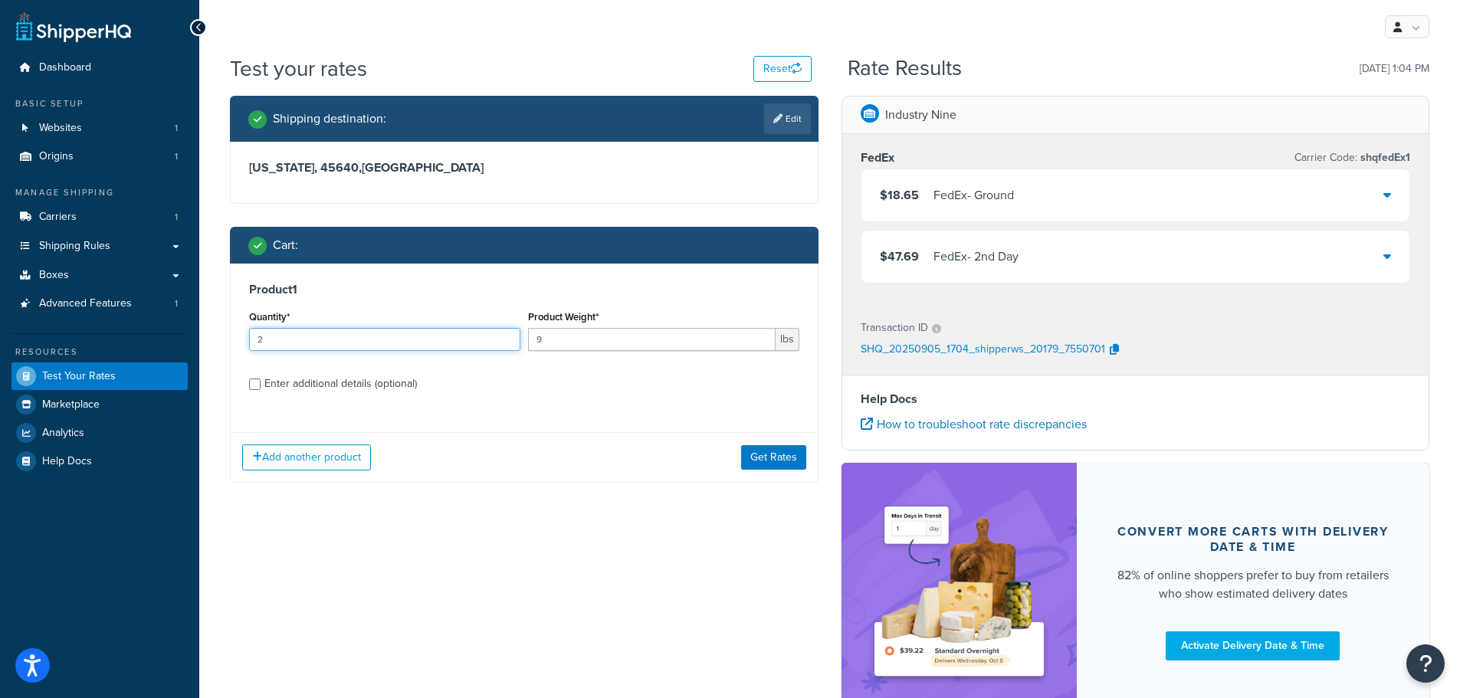
type input "2"
click at [505, 339] on input "2" at bounding box center [384, 339] width 271 height 23
click at [769, 463] on button "Get Rates" at bounding box center [773, 457] width 65 height 25
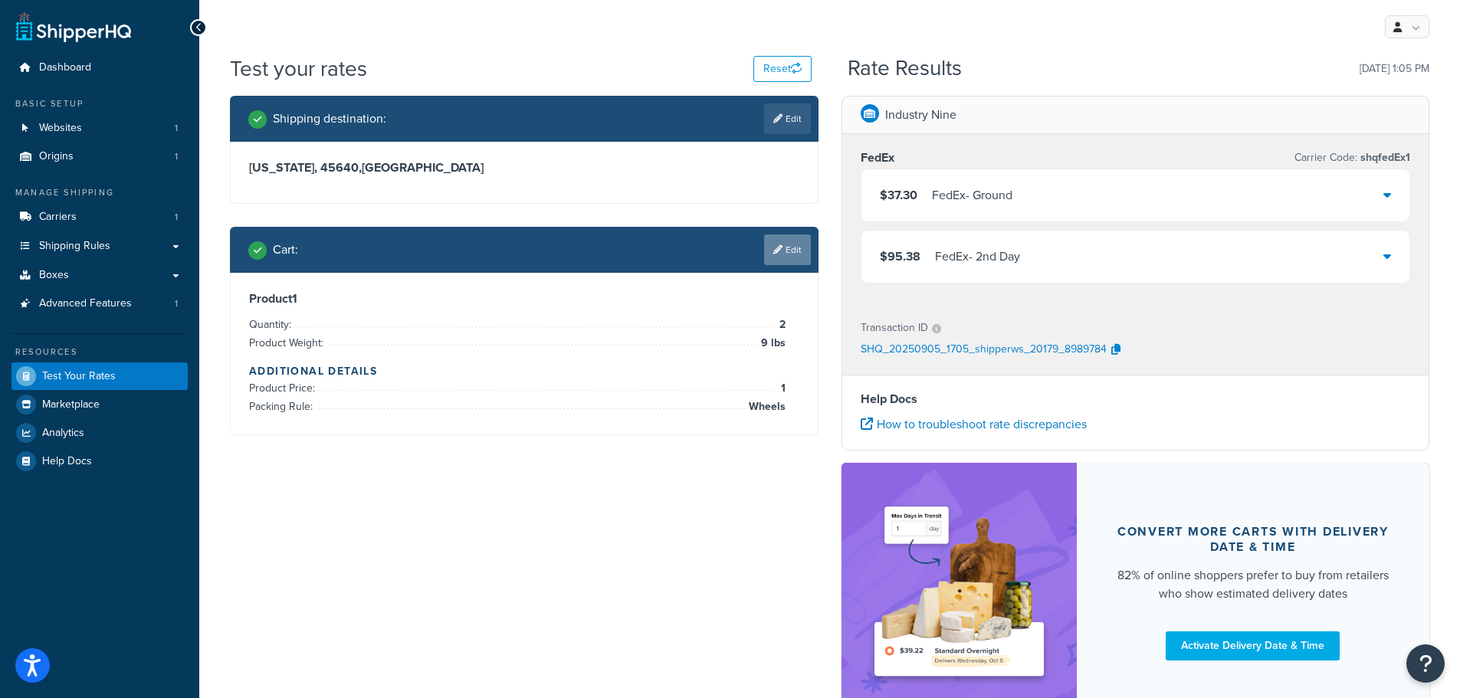
click at [806, 264] on link "Edit" at bounding box center [787, 249] width 47 height 31
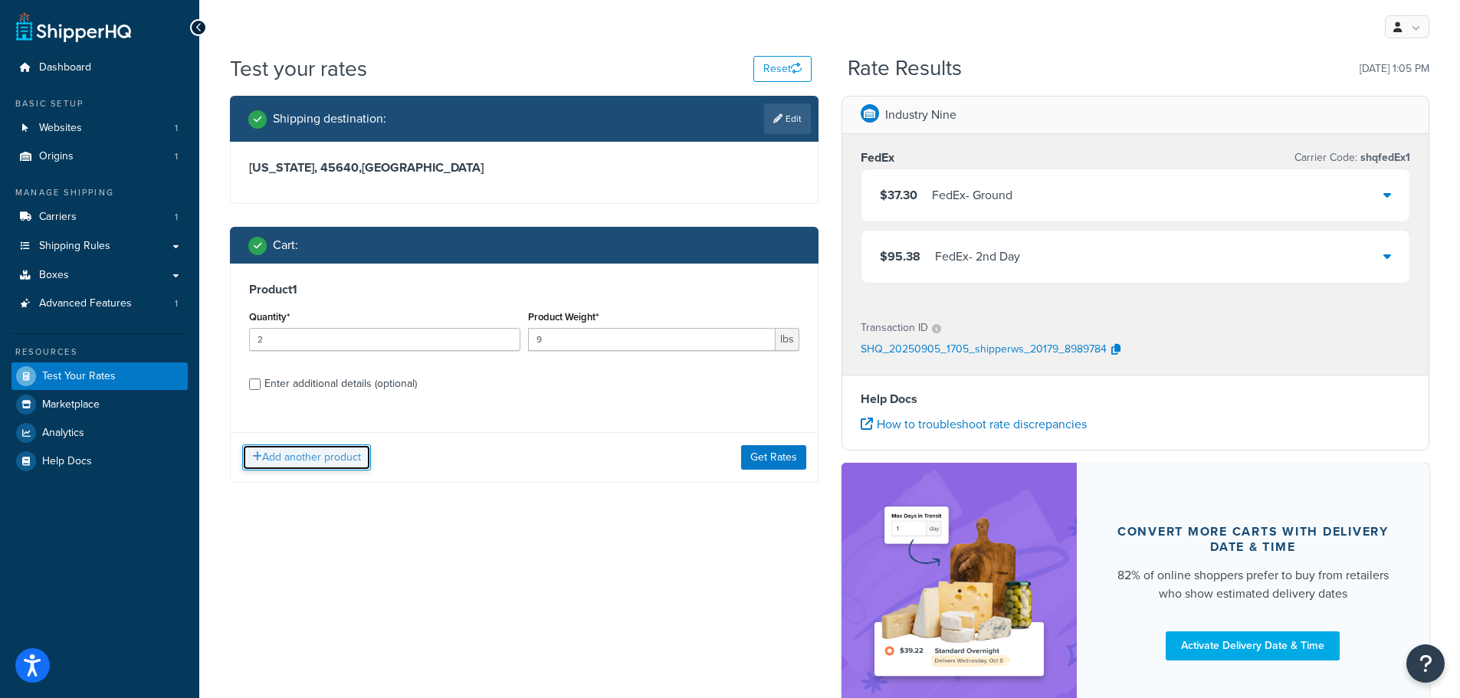
click at [289, 469] on button "Add another product" at bounding box center [306, 457] width 129 height 26
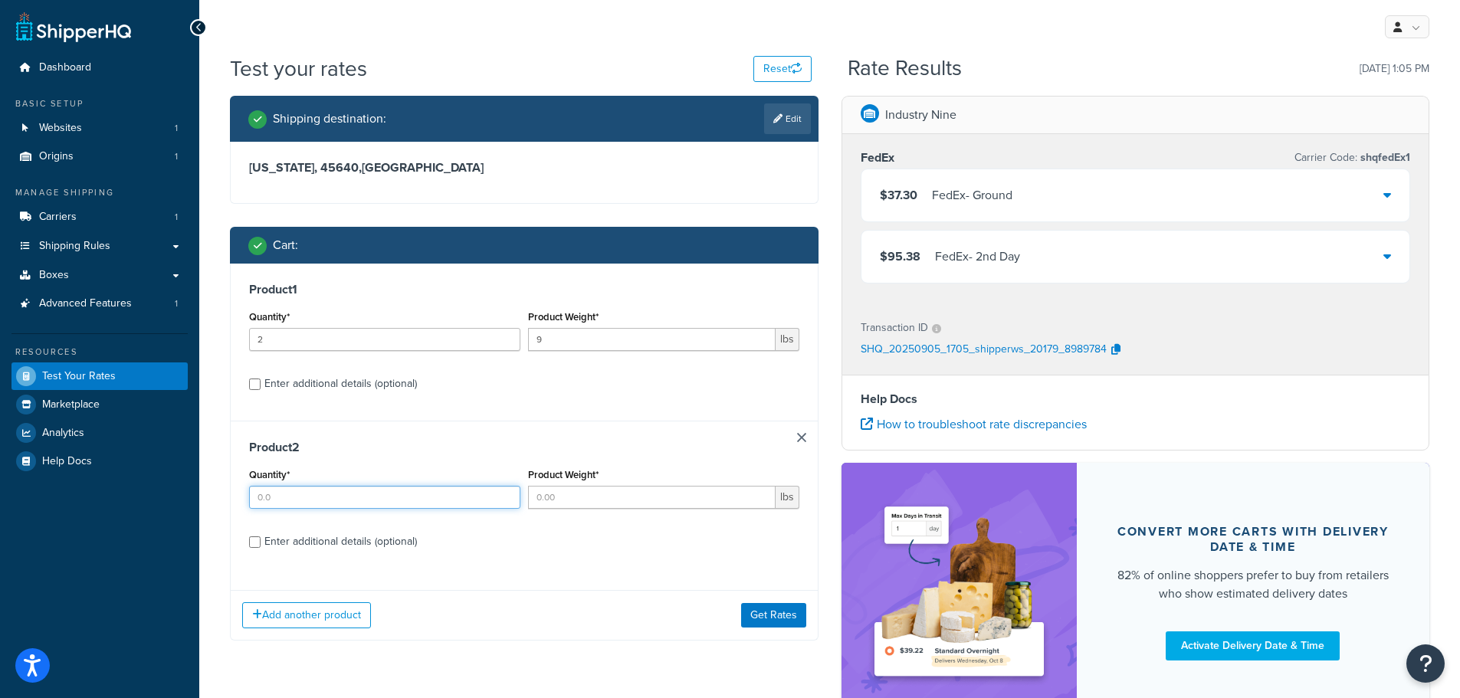
click at [276, 492] on input "Quantity*" at bounding box center [384, 497] width 271 height 23
type input "1"
click at [592, 500] on input "Product Weight*" at bounding box center [652, 497] width 248 height 23
type input "2"
click at [507, 536] on label "Enter additional details (optional)" at bounding box center [531, 540] width 535 height 25
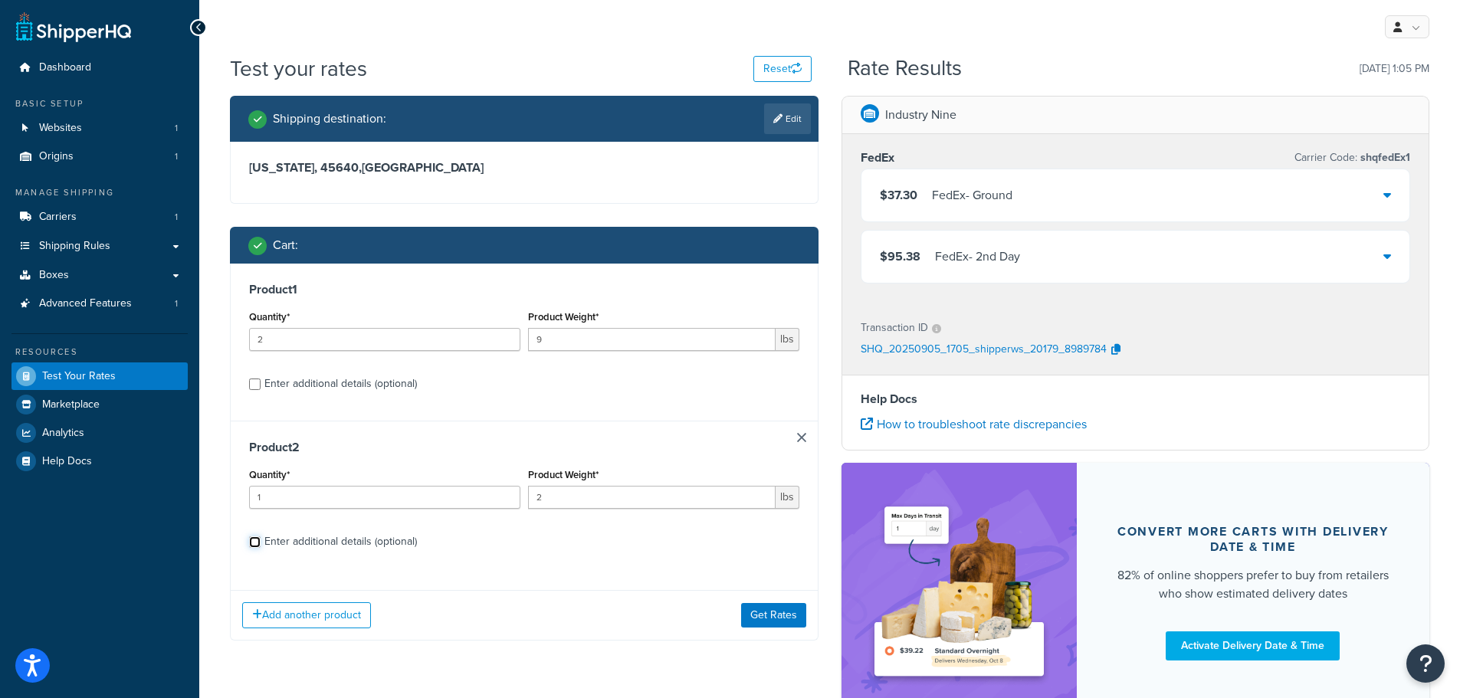
click at [261, 536] on input "Enter additional details (optional)" at bounding box center [254, 541] width 11 height 11
checkbox input "true"
select select "86968"
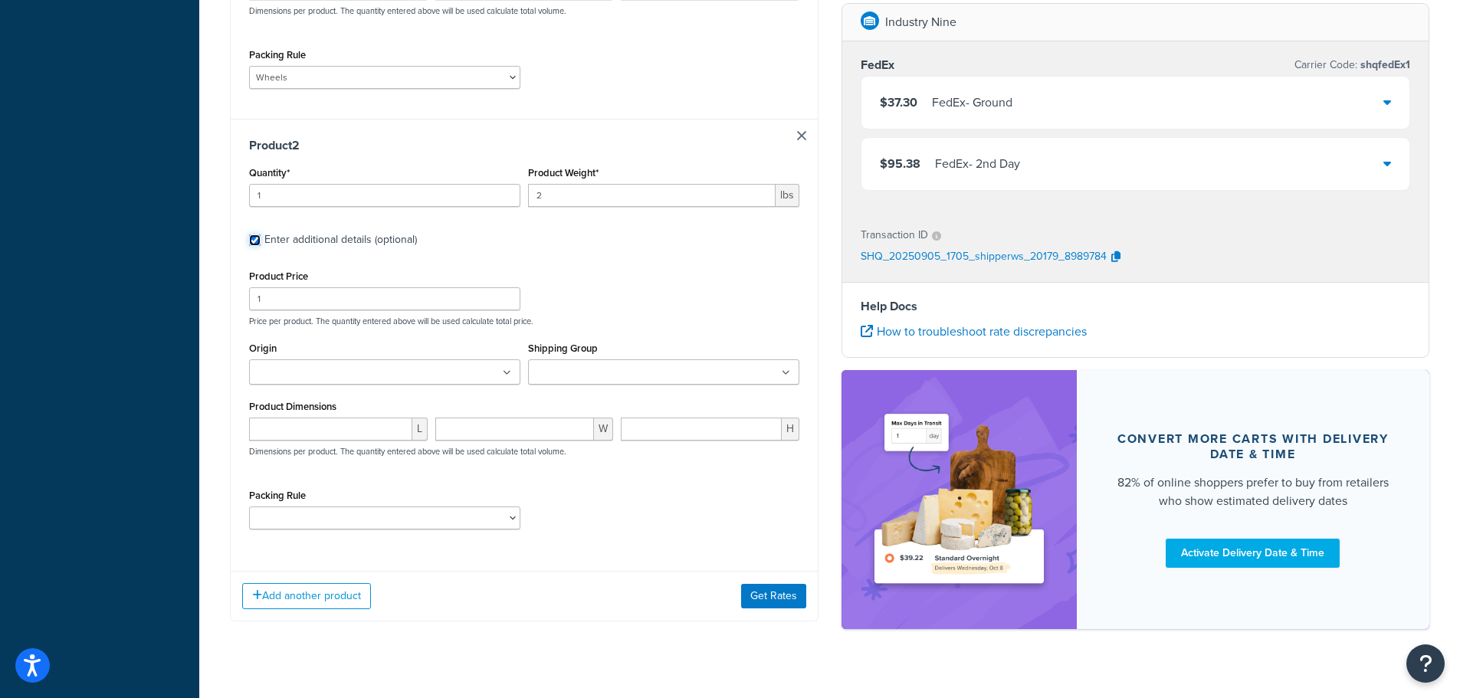
scroll to position [608, 0]
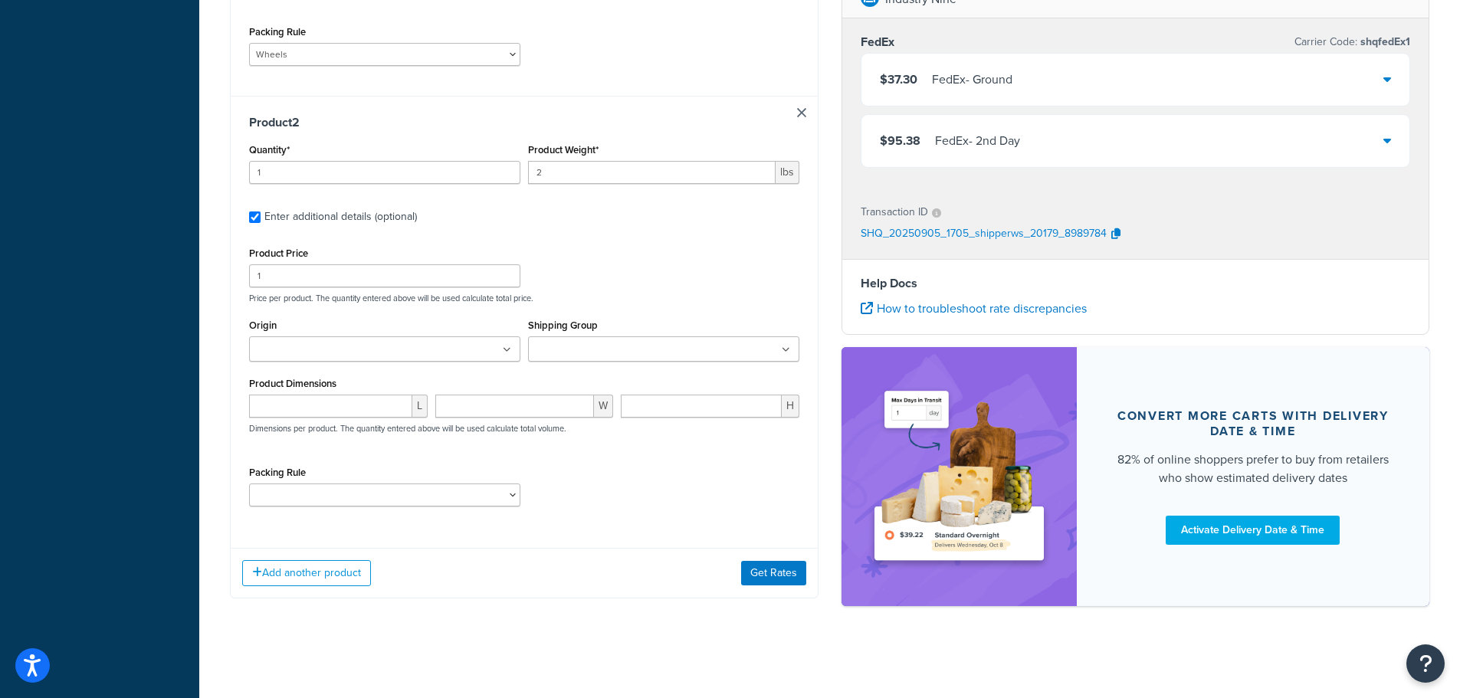
click at [570, 347] on input "Shipping Group" at bounding box center [601, 350] width 136 height 17
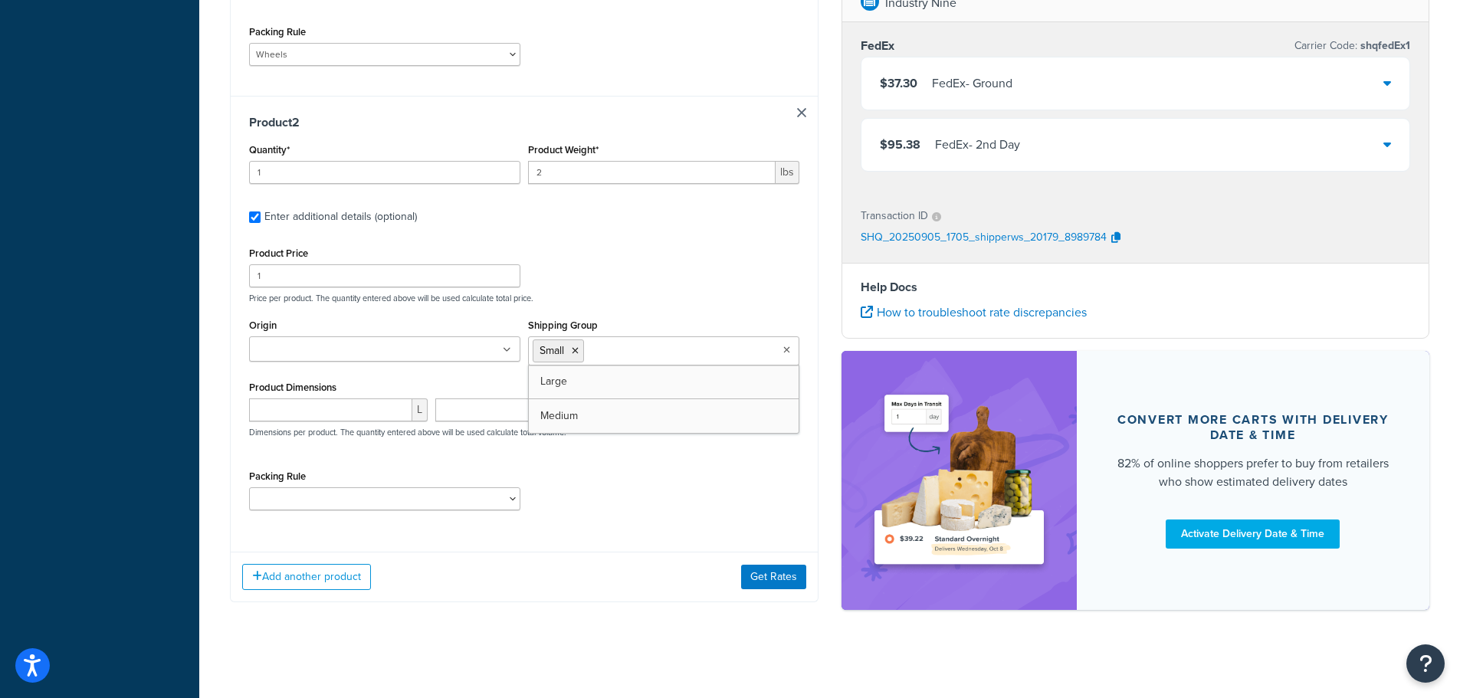
click at [646, 503] on div "Packing Rule Wheels" at bounding box center [524, 494] width 558 height 56
click at [300, 414] on input "number" at bounding box center [330, 409] width 163 height 23
type input "6"
click at [487, 406] on input "number" at bounding box center [514, 409] width 159 height 23
type input "6"
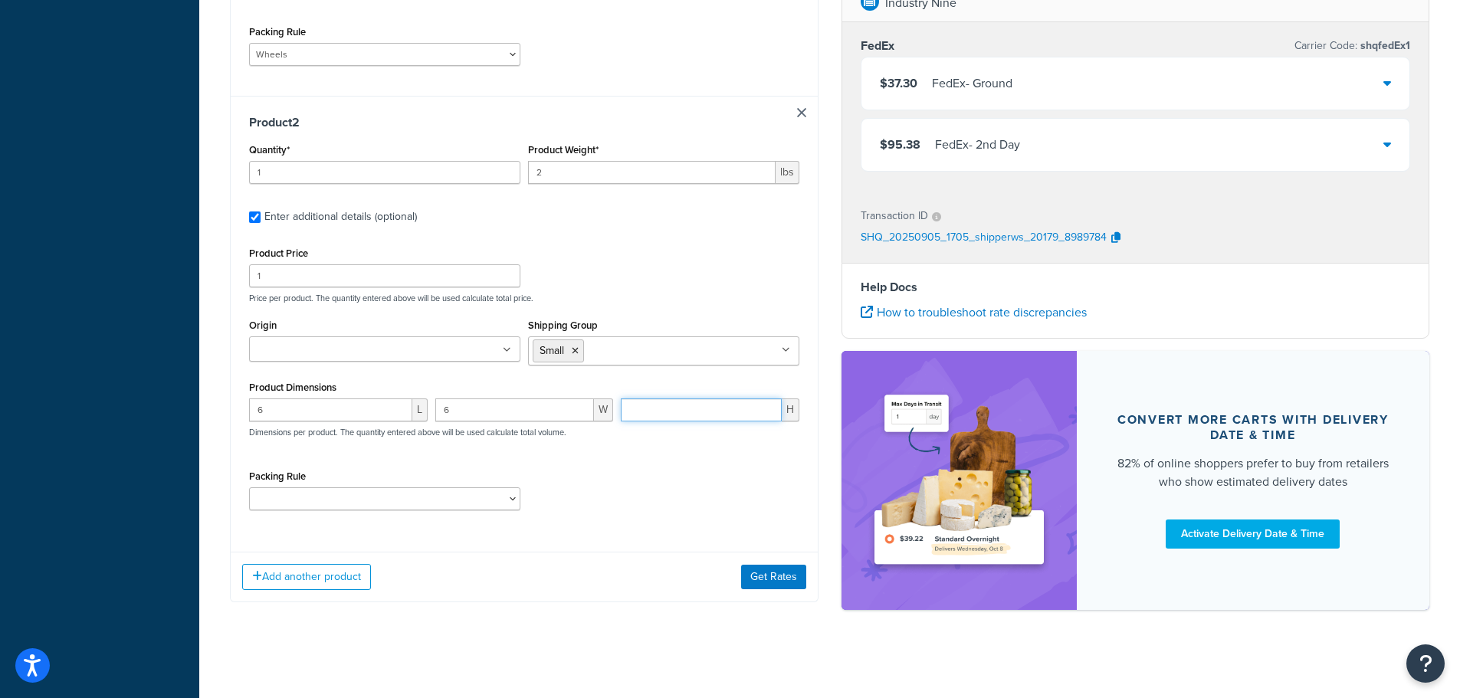
click at [732, 410] on input "number" at bounding box center [701, 409] width 161 height 23
type input "3"
click at [784, 582] on button "Get Rates" at bounding box center [773, 577] width 65 height 25
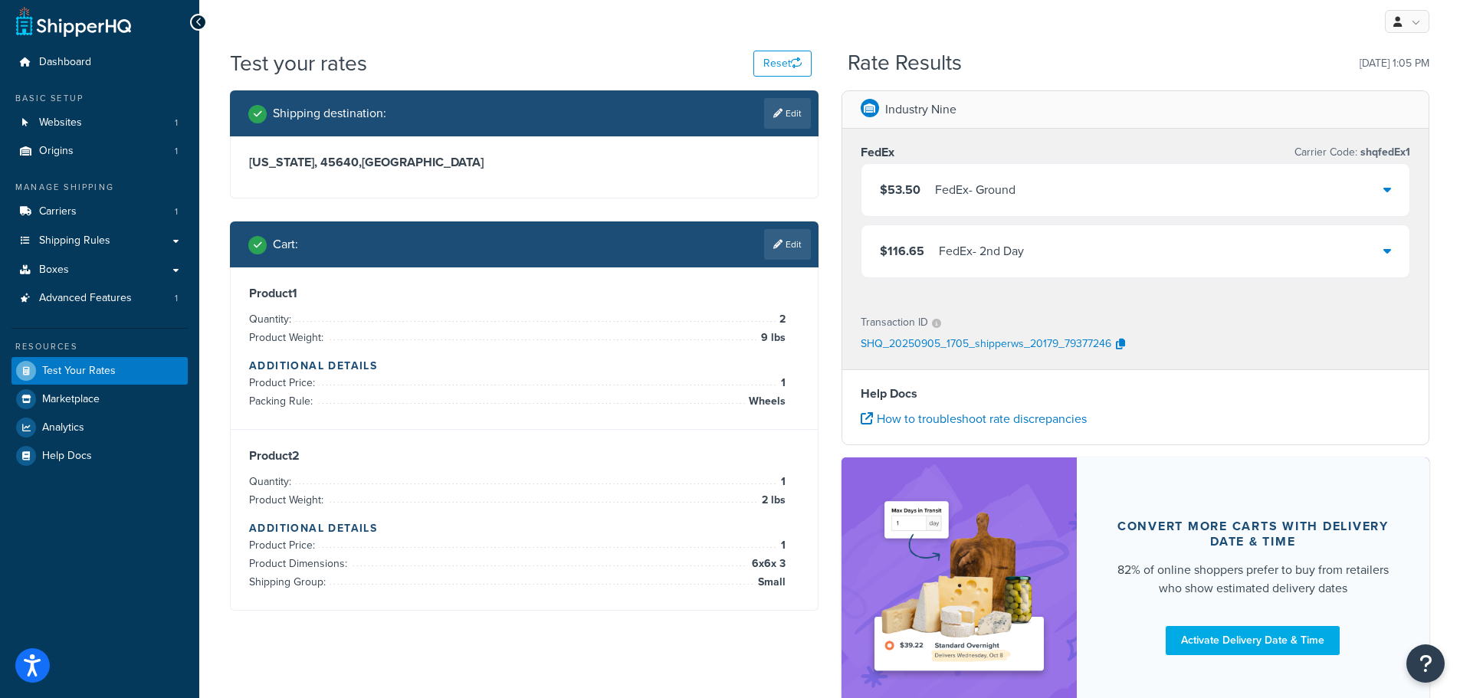
scroll to position [0, 0]
